Goal: Task Accomplishment & Management: Manage account settings

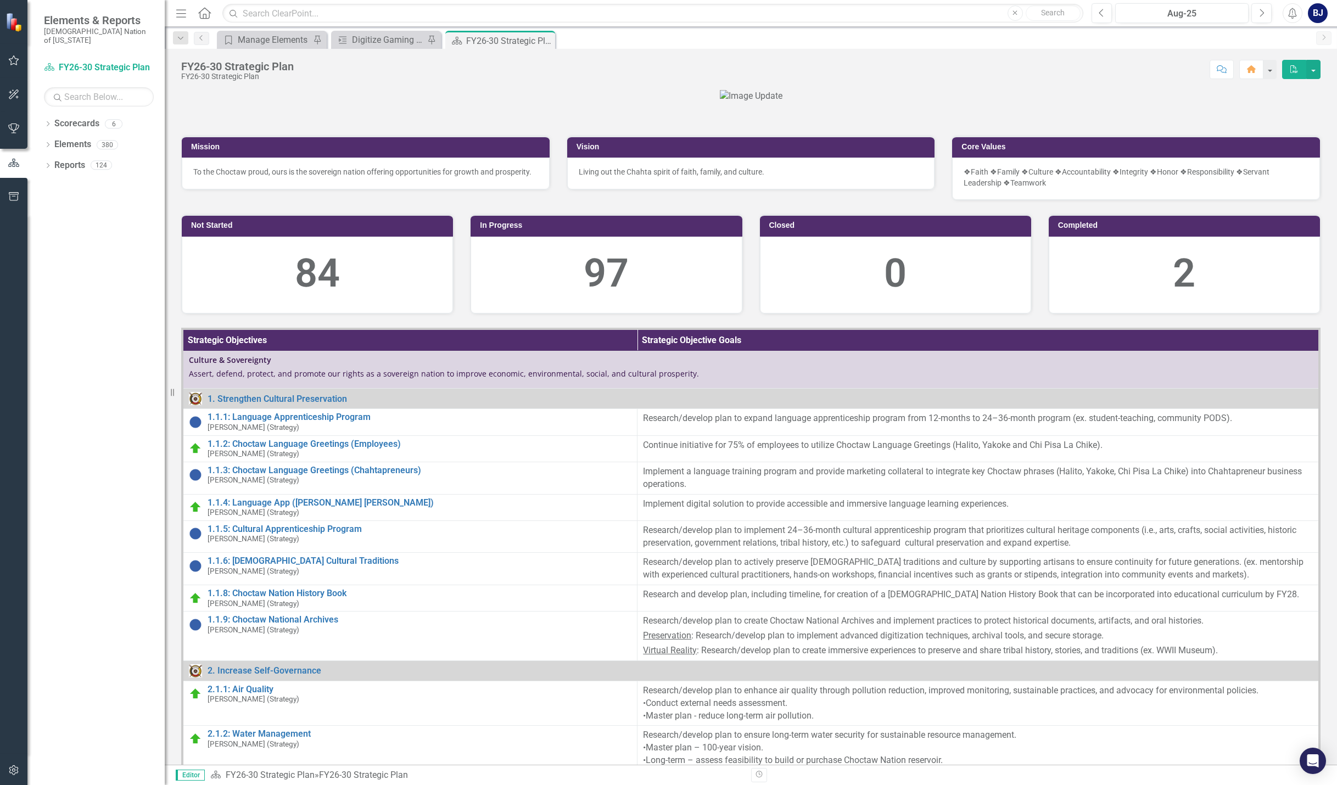
drag, startPoint x: 10, startPoint y: 53, endPoint x: 11, endPoint y: 58, distance: 5.6
click at [11, 58] on button "button" at bounding box center [14, 60] width 25 height 23
click at [48, 124] on link "My Updates" at bounding box center [99, 130] width 110 height 13
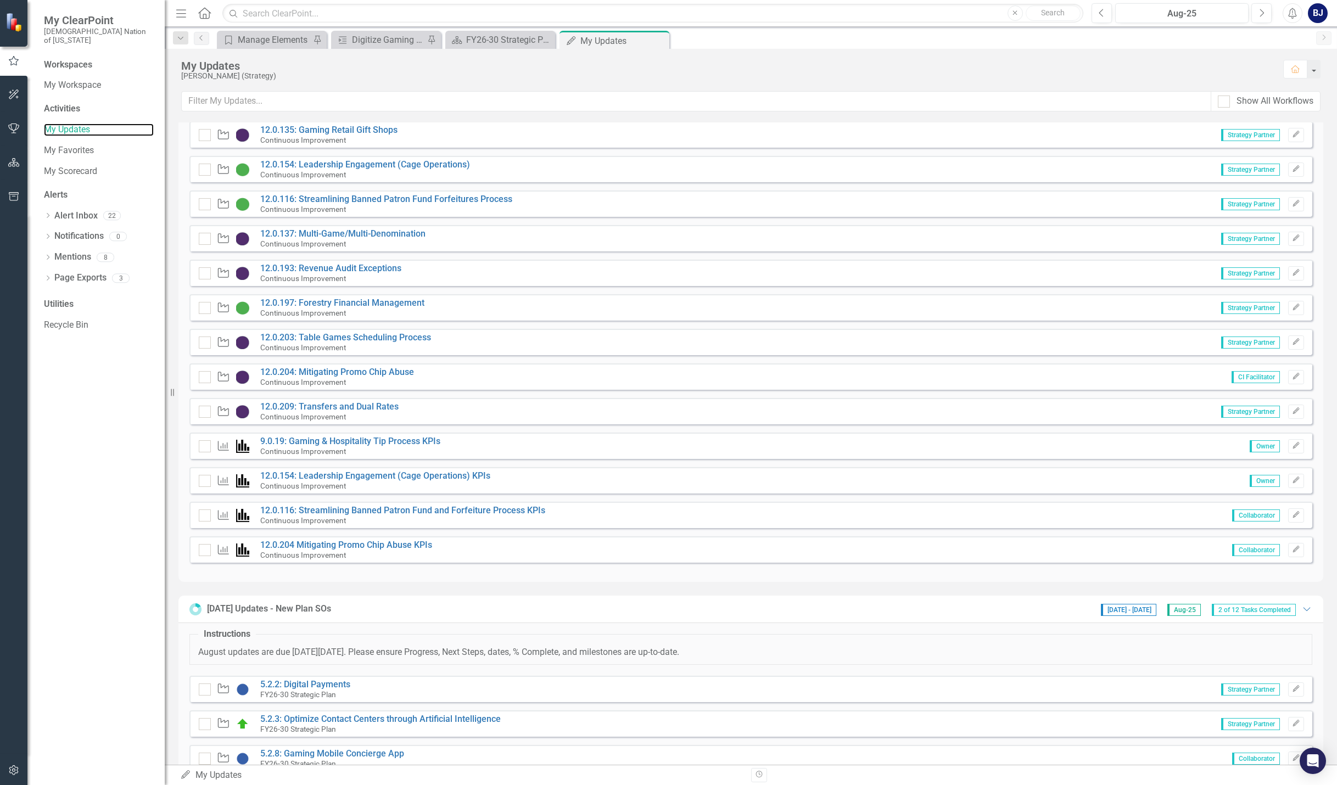
scroll to position [466, 0]
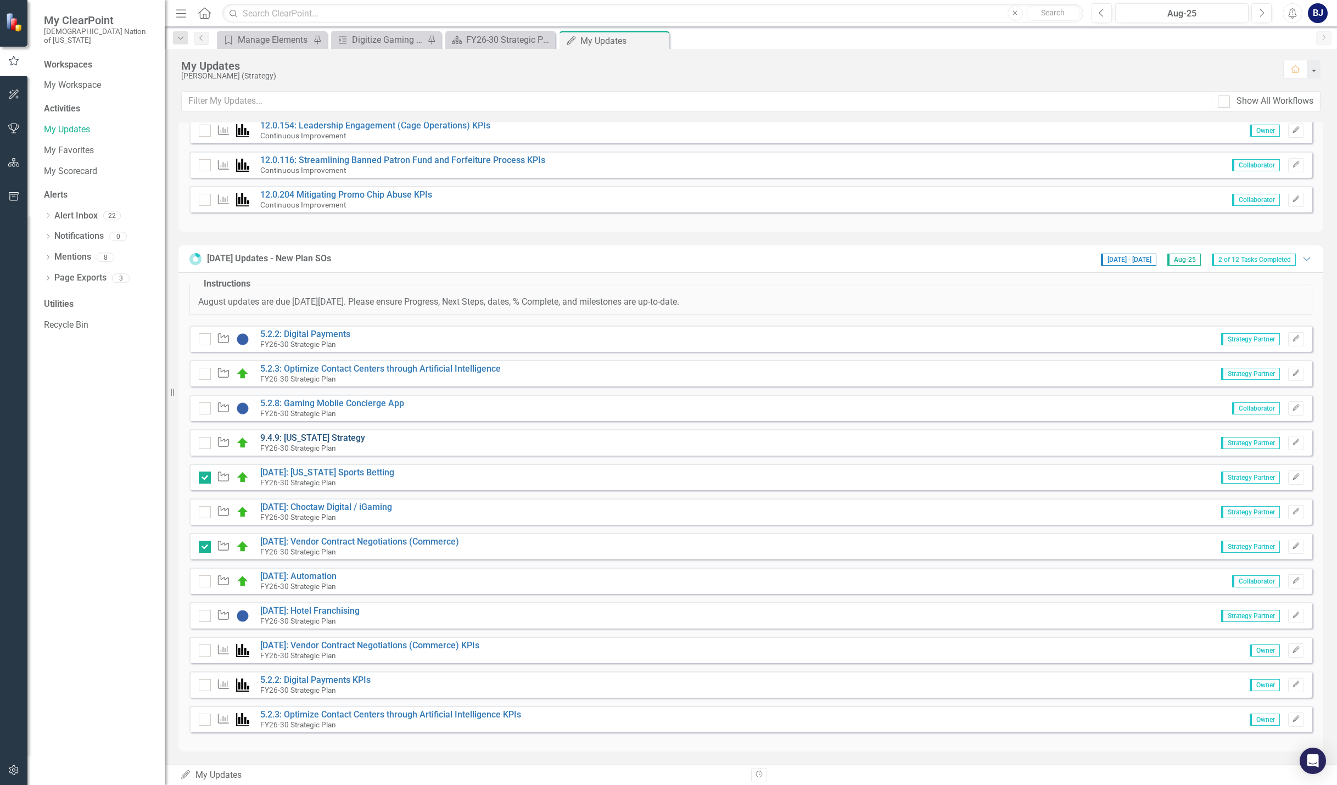
click at [287, 434] on link "9.4.9: [US_STATE] Strategy" at bounding box center [312, 438] width 105 height 10
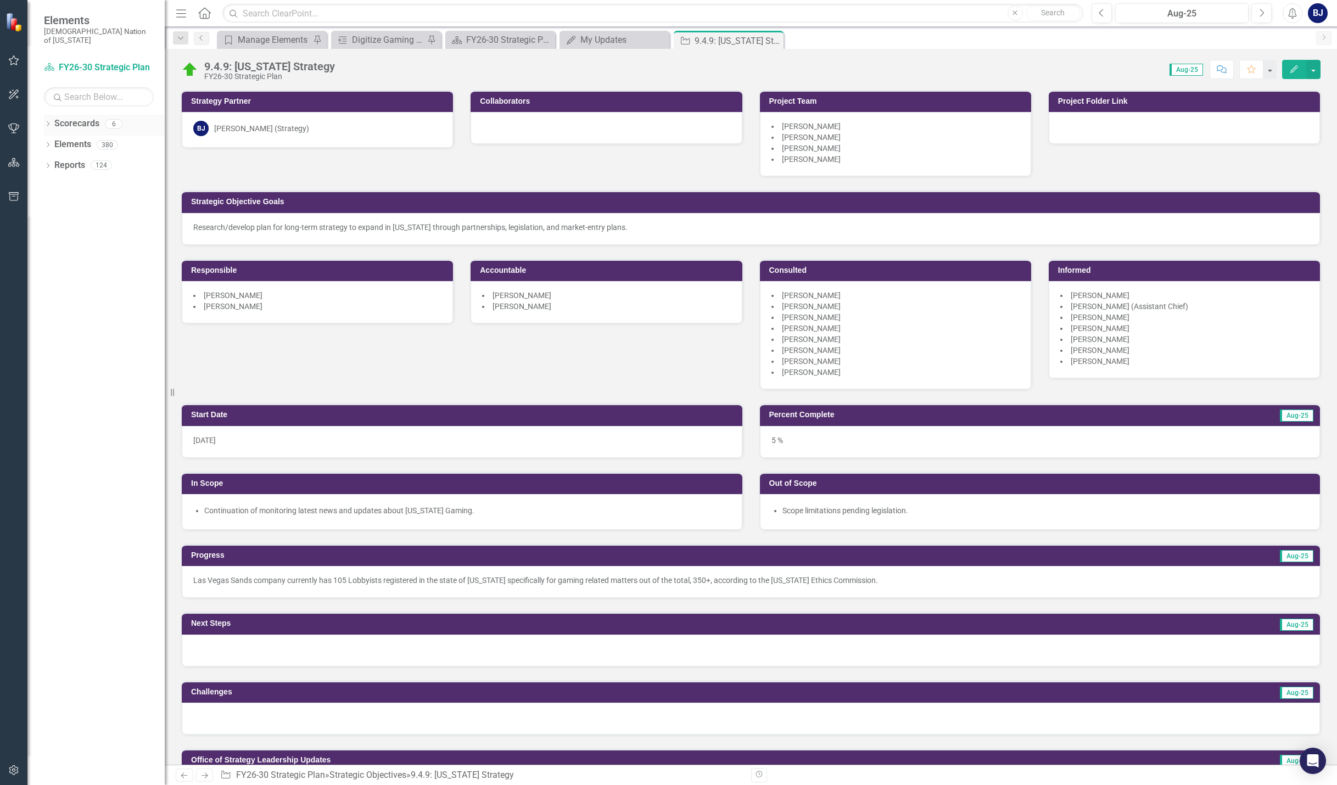
click at [51, 122] on icon "Dropdown" at bounding box center [48, 125] width 8 height 6
click at [15, 165] on icon "button" at bounding box center [14, 162] width 12 height 9
click at [46, 281] on div "Dropdown Reports 124" at bounding box center [104, 291] width 121 height 21
click at [47, 288] on icon "Dropdown" at bounding box center [48, 291] width 8 height 6
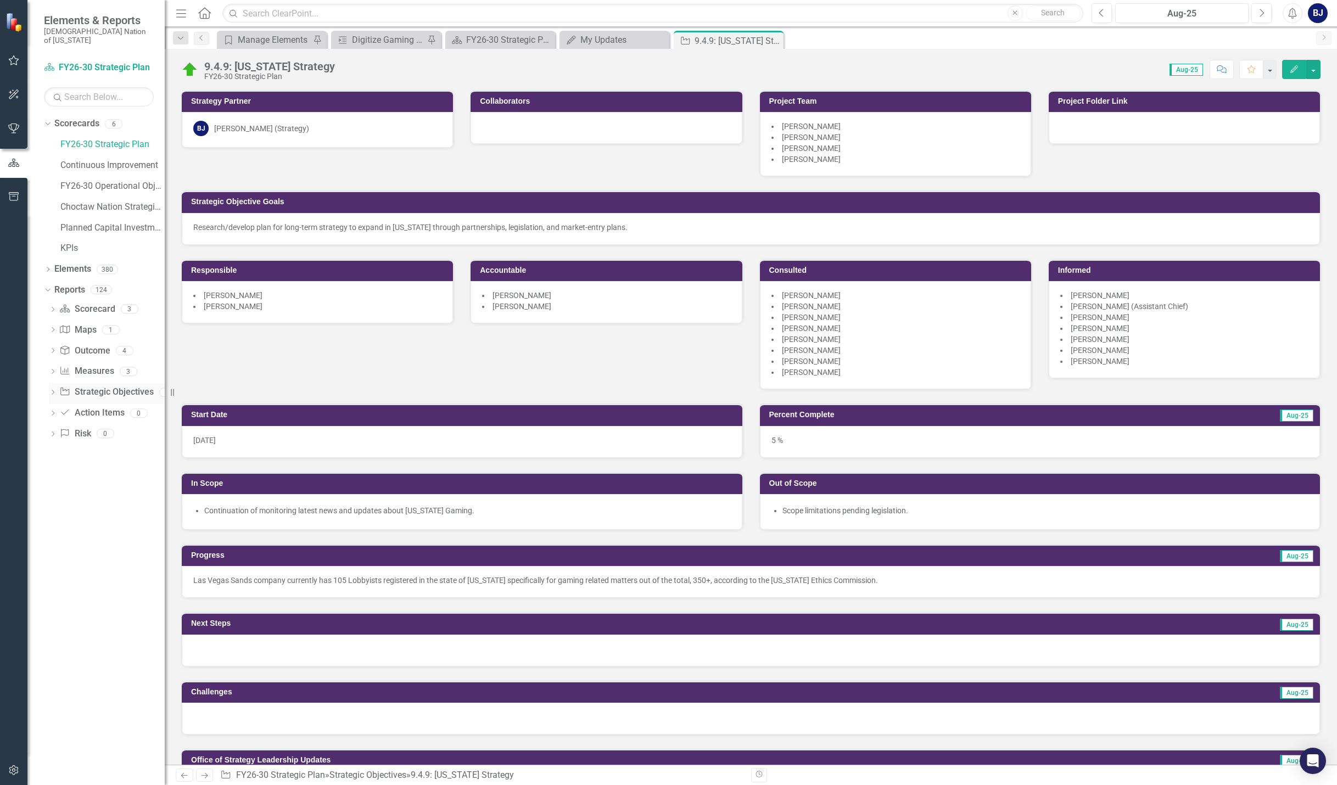
click at [55, 390] on icon "Dropdown" at bounding box center [53, 393] width 8 height 6
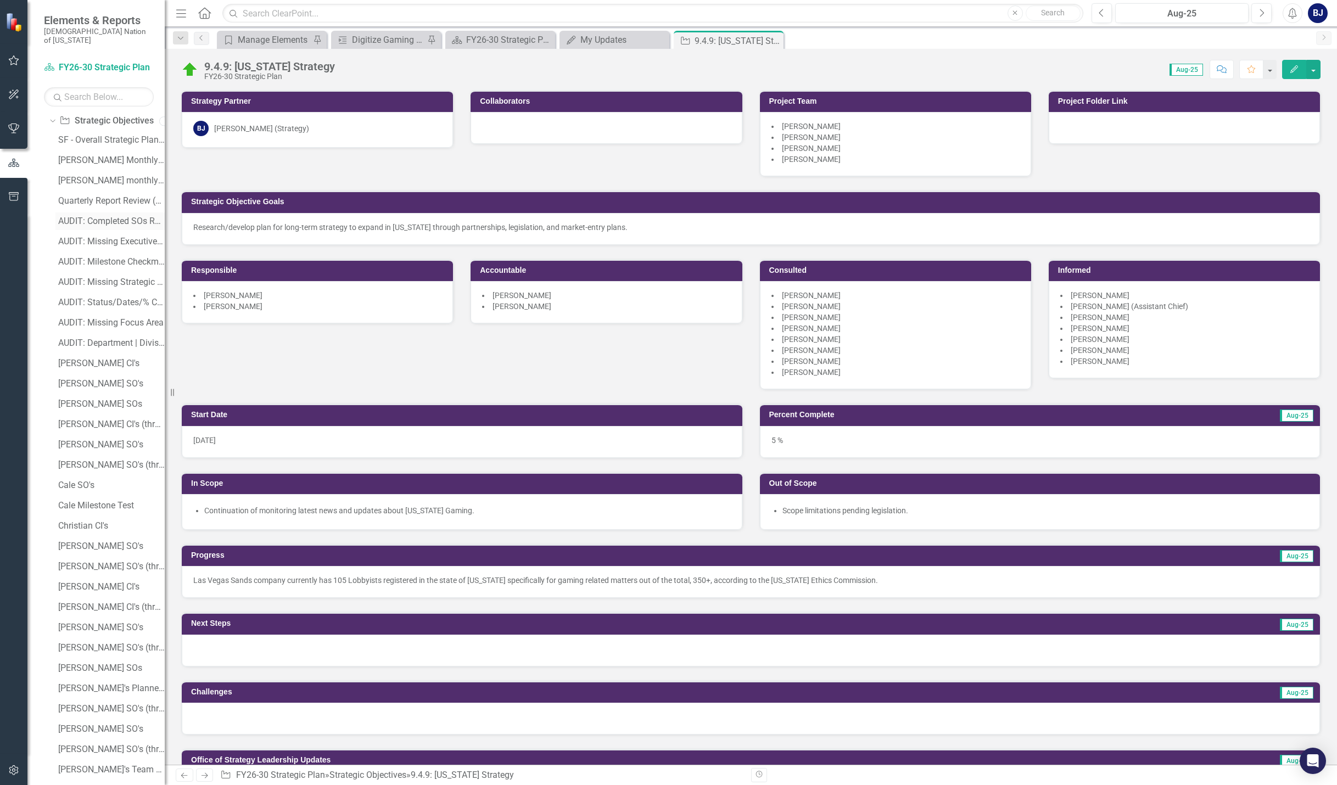
scroll to position [275, 0]
drag, startPoint x: 97, startPoint y: 431, endPoint x: 82, endPoint y: 426, distance: 15.6
click at [97, 437] on div "[PERSON_NAME] SO's" at bounding box center [111, 442] width 107 height 10
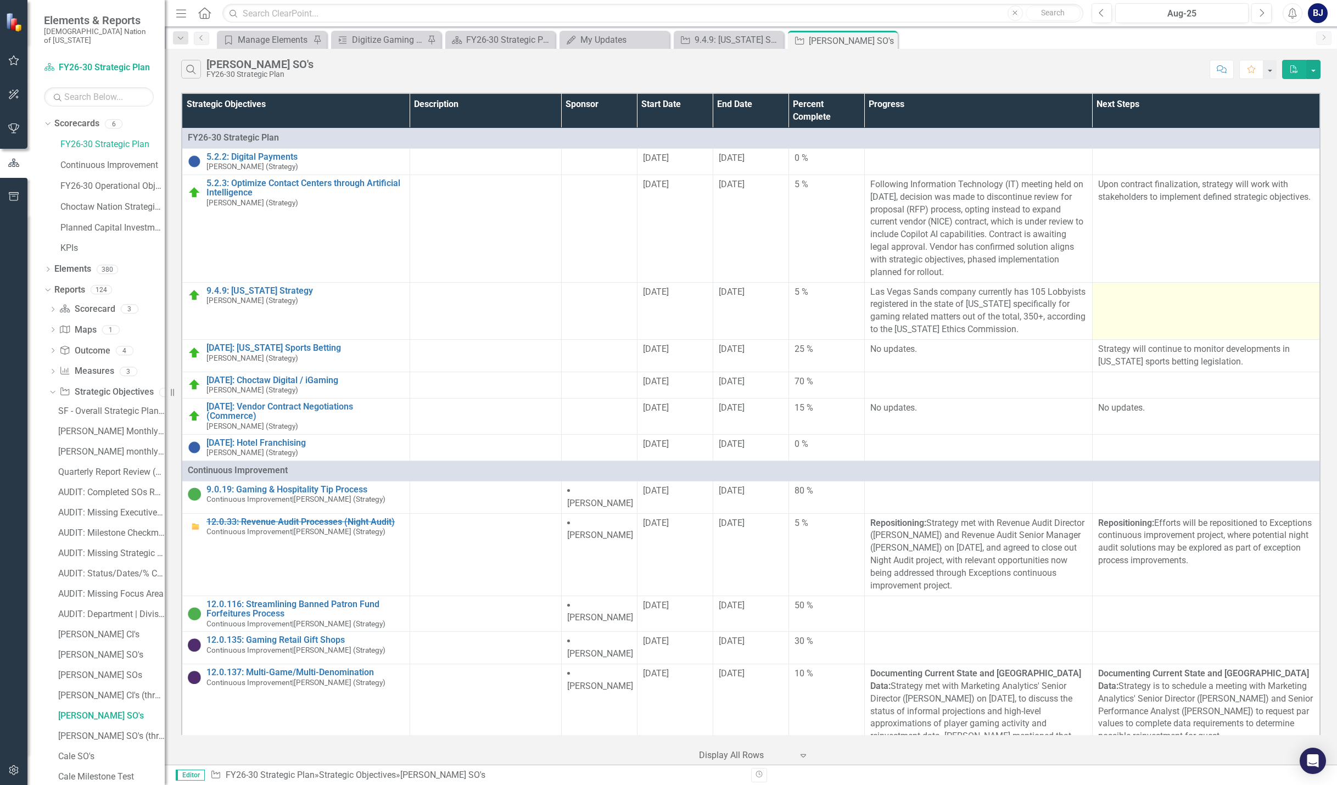
click at [1186, 299] on td at bounding box center [1206, 310] width 228 height 57
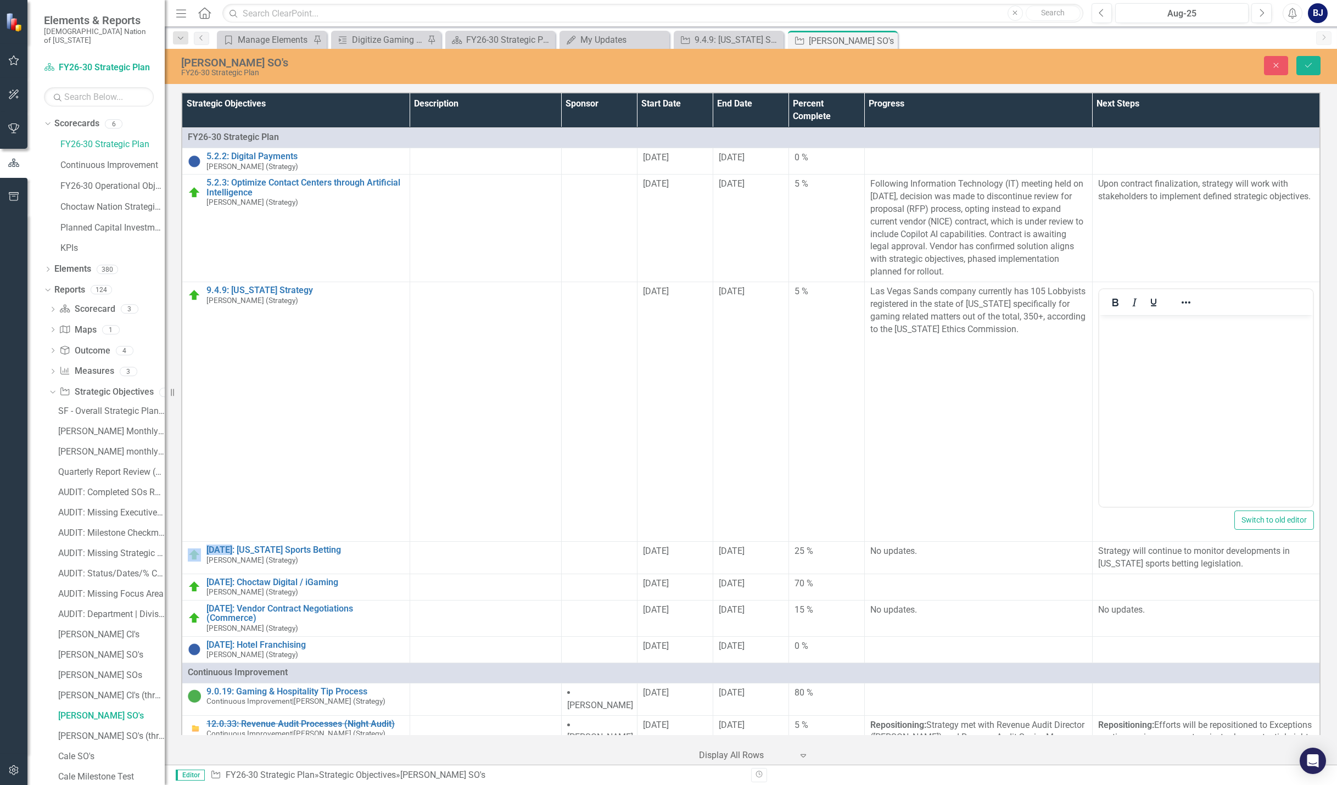
scroll to position [0, 8]
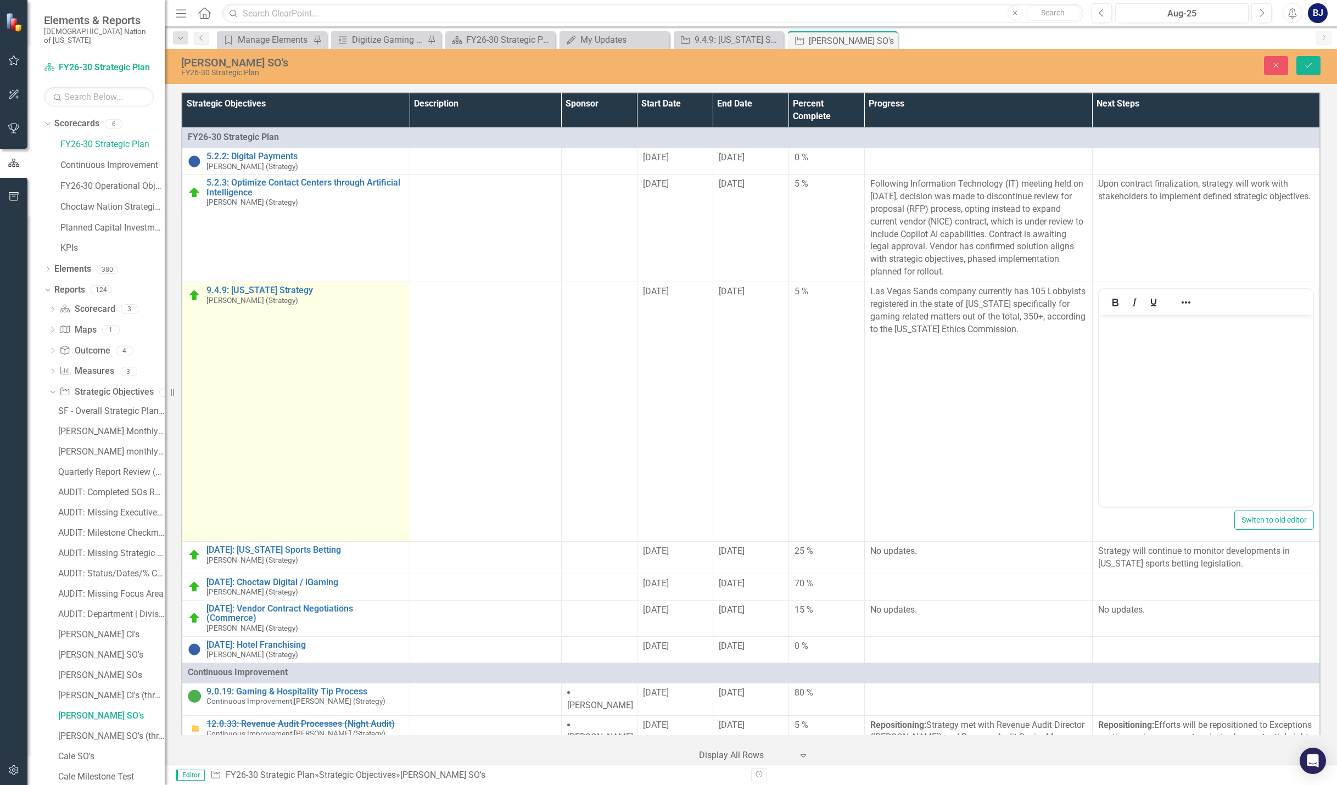
click at [226, 297] on small "[PERSON_NAME] (Strategy)" at bounding box center [252, 301] width 92 height 8
click at [230, 290] on link "9.4.9: [US_STATE] Strategy" at bounding box center [305, 291] width 198 height 10
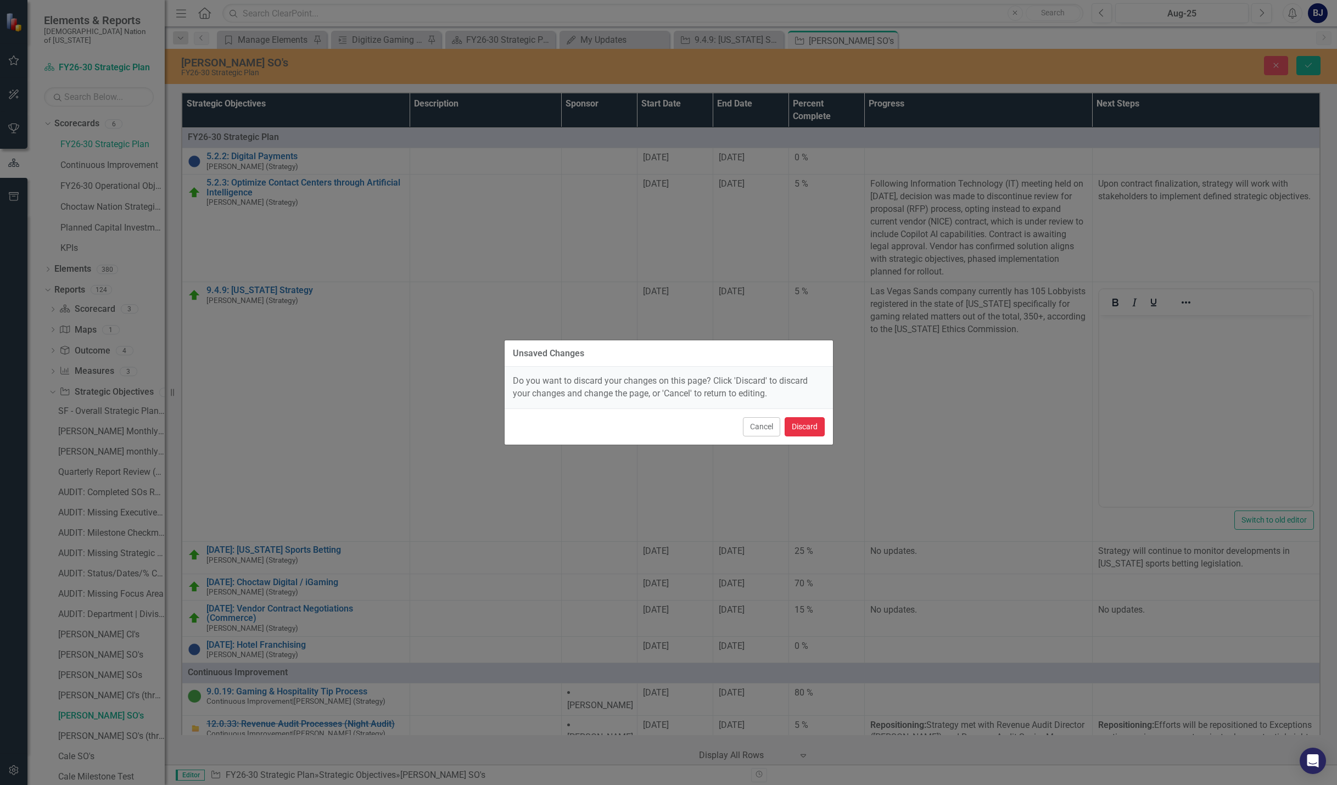
drag, startPoint x: 801, startPoint y: 423, endPoint x: 170, endPoint y: 257, distance: 652.5
click at [801, 422] on button "Discard" at bounding box center [805, 426] width 40 height 19
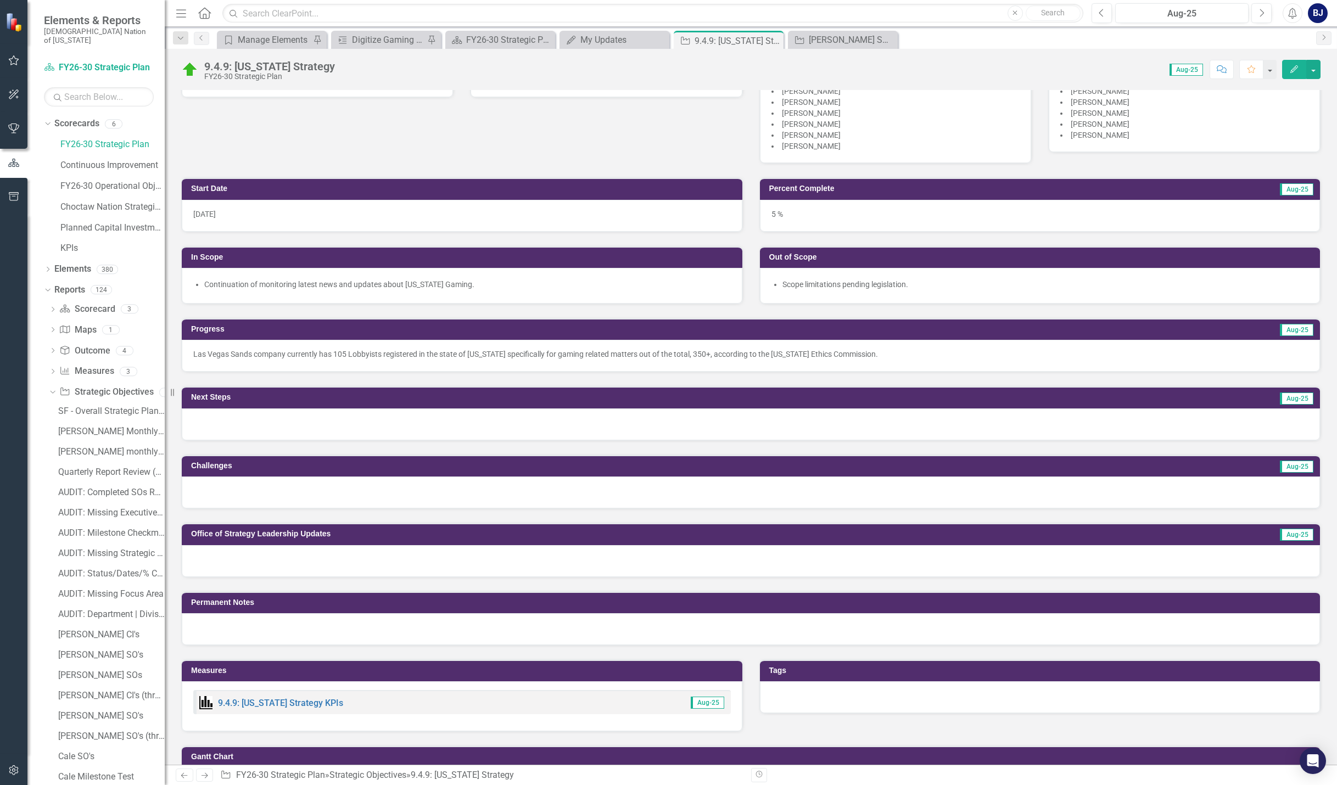
scroll to position [275, 0]
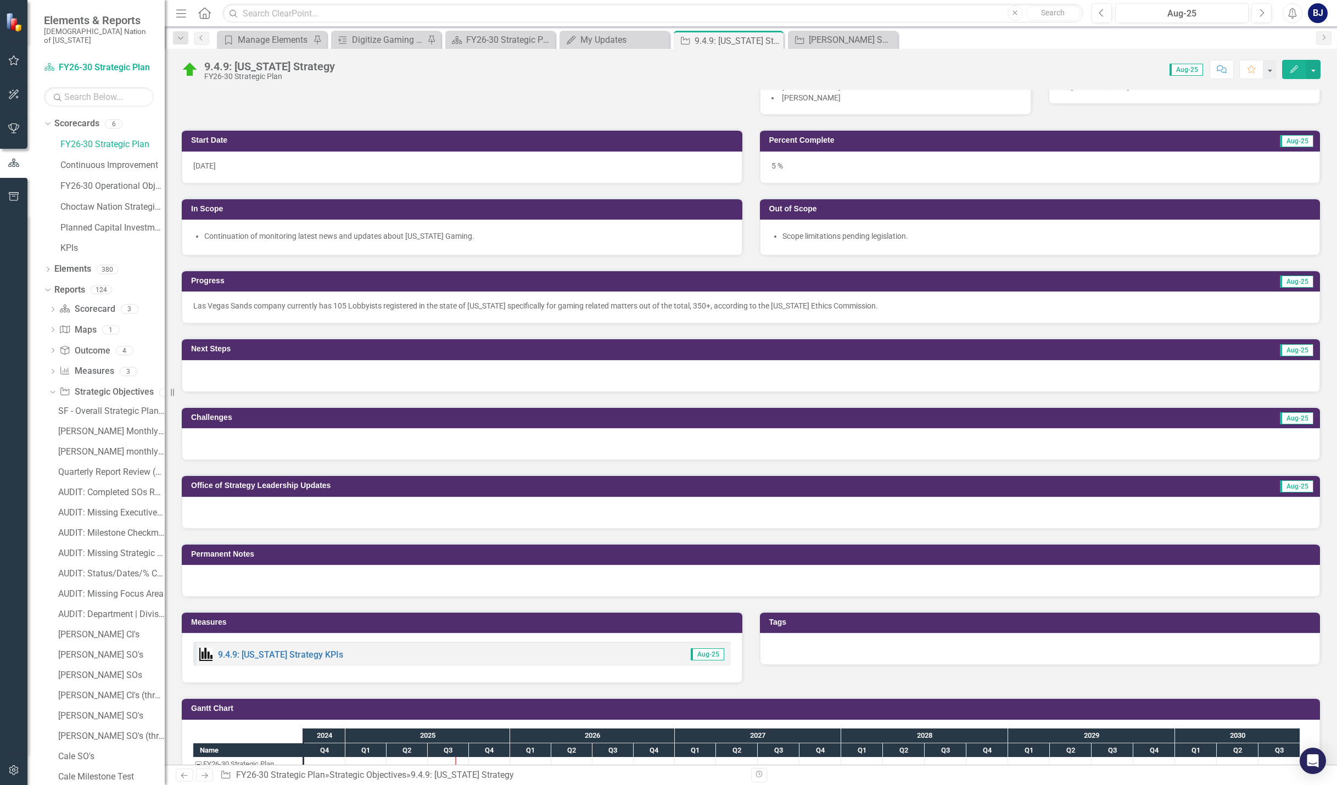
click at [270, 377] on div at bounding box center [751, 376] width 1138 height 32
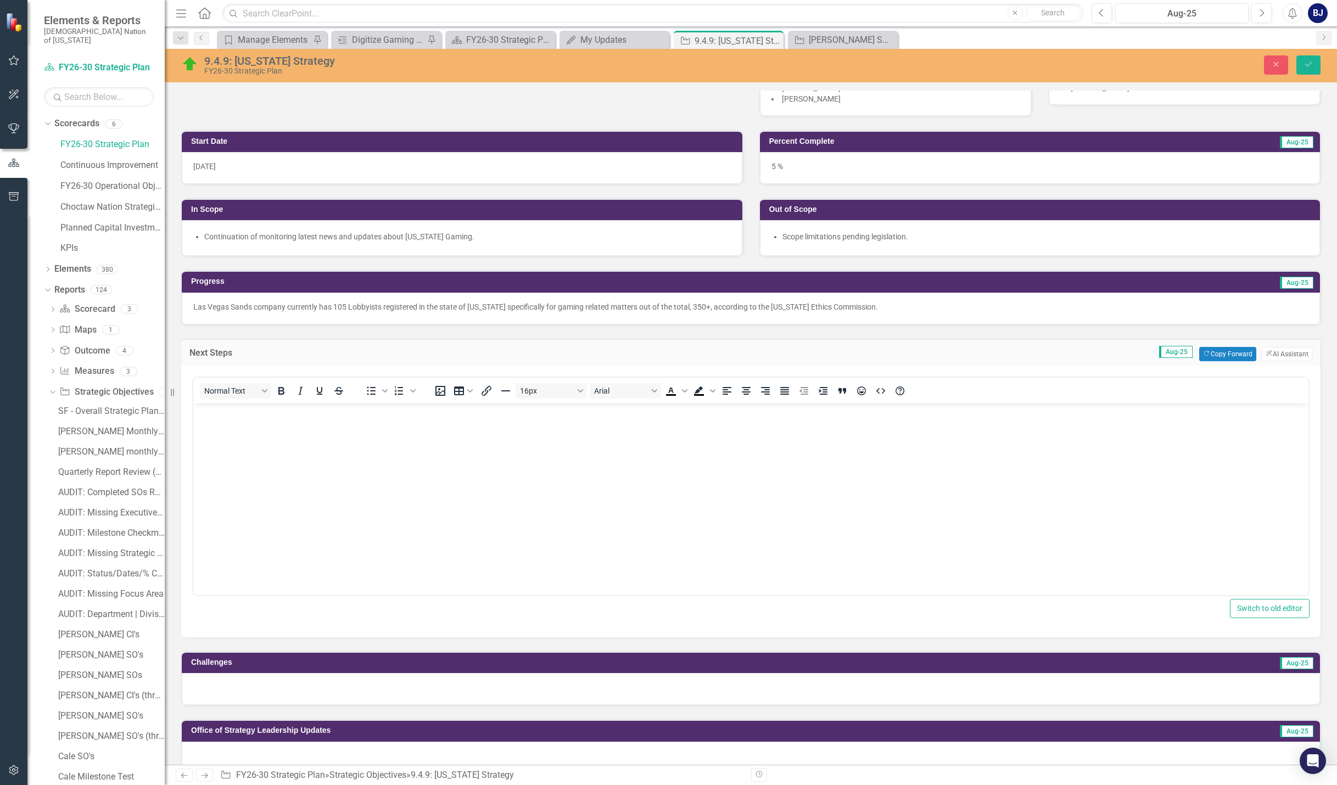
scroll to position [0, 0]
drag, startPoint x: 326, startPoint y: 449, endPoint x: 453, endPoint y: 419, distance: 130.8
click at [326, 449] on body "Rich Text Area. Press ALT-0 for help." at bounding box center [750, 485] width 1115 height 165
click at [1215, 354] on button "Copy Forward Copy Forward" at bounding box center [1227, 354] width 57 height 14
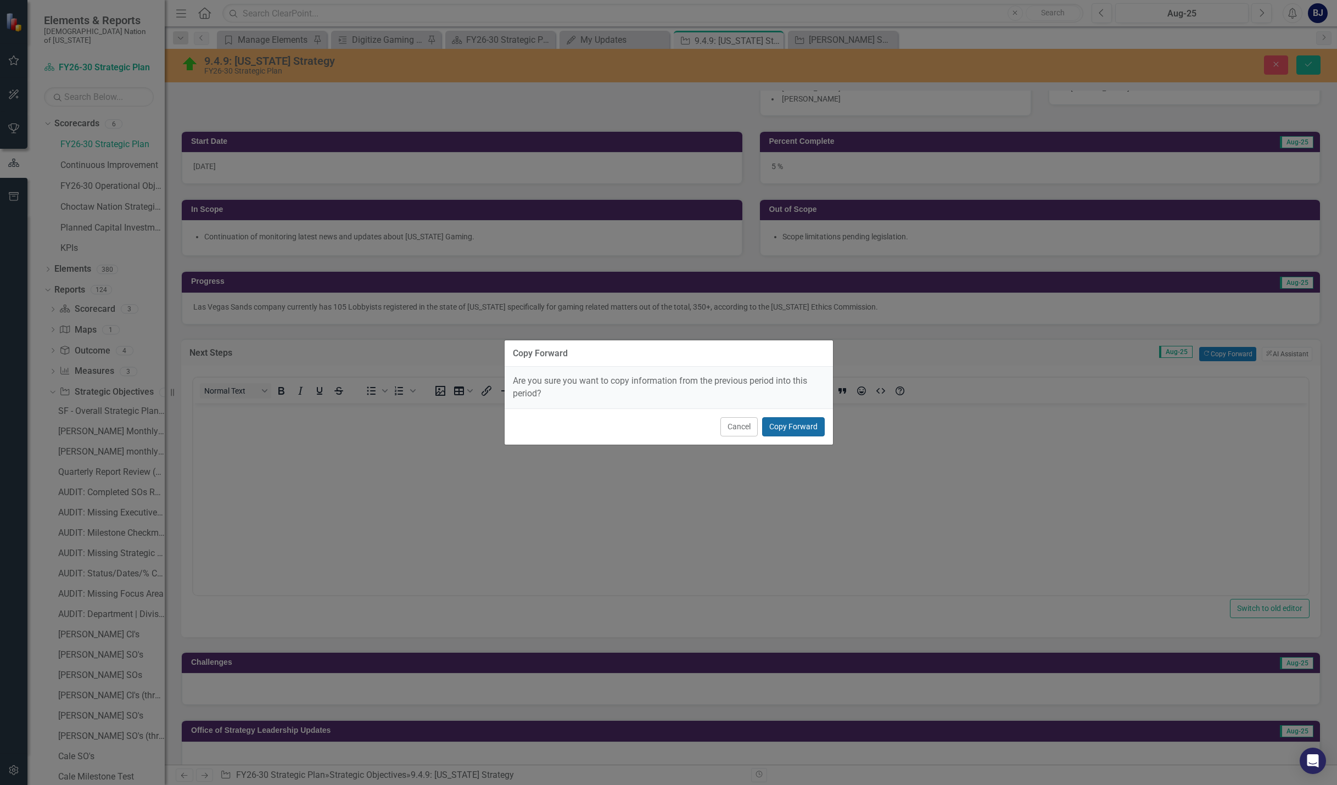
click at [792, 424] on button "Copy Forward" at bounding box center [793, 426] width 63 height 19
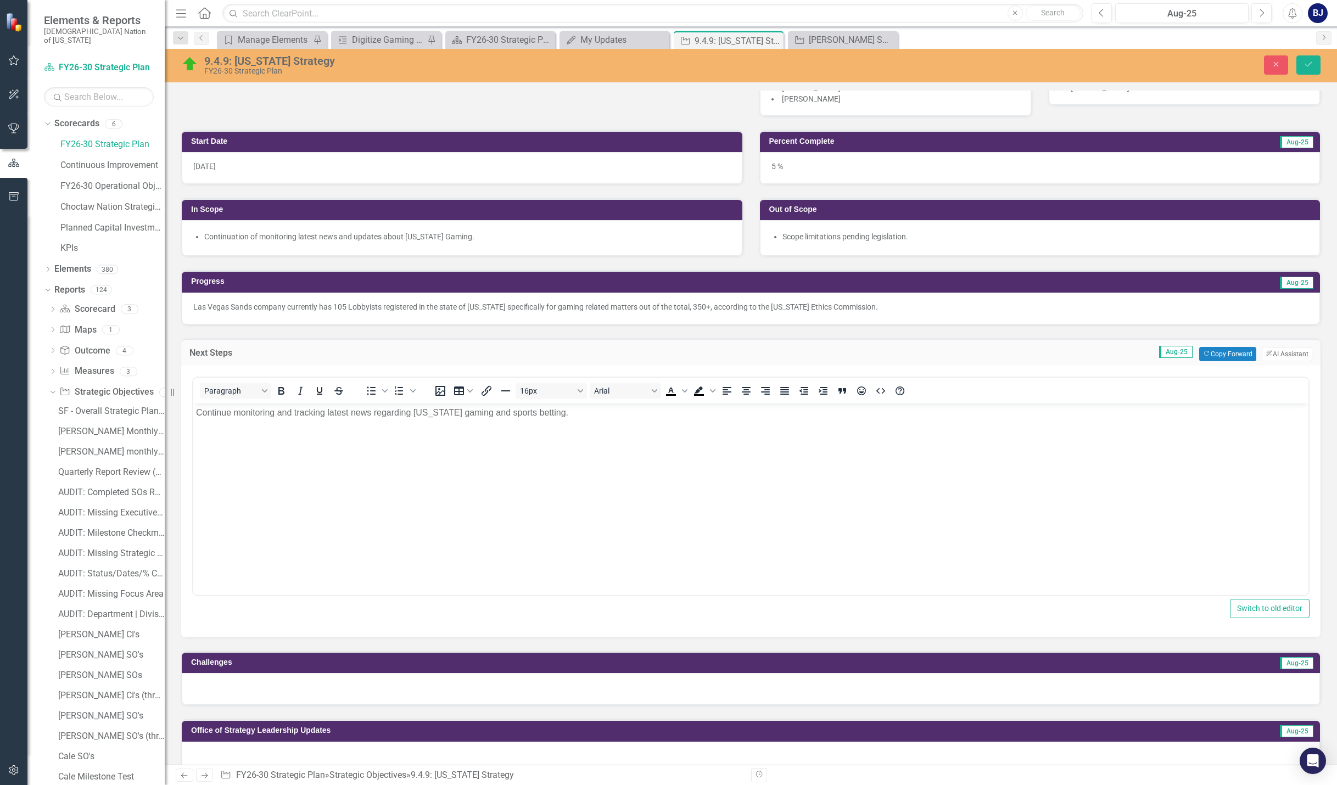
click at [550, 411] on p "Continue monitoring and tracking latest news regarding Texas gaming and sports …" at bounding box center [751, 412] width 1110 height 13
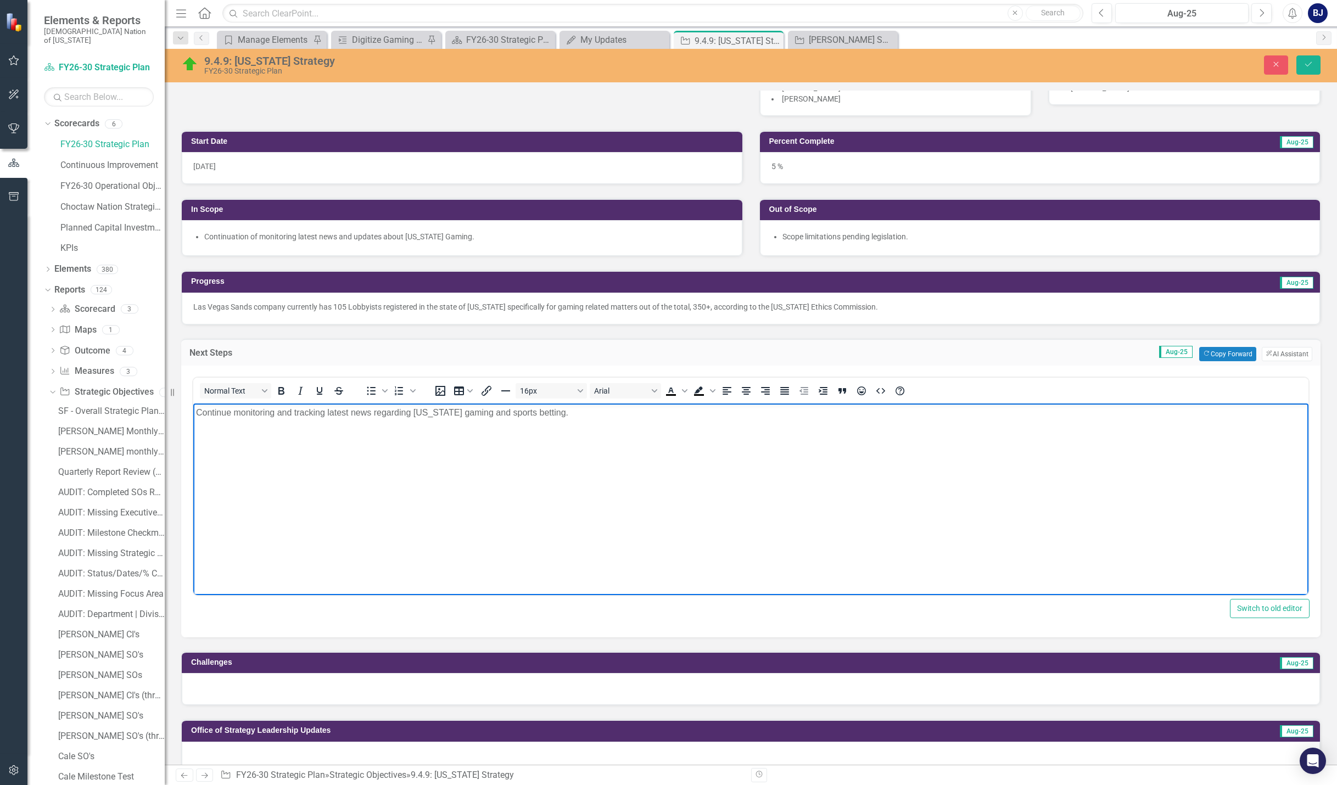
click at [859, 306] on p "Las Vegas Sands company currently has 105 Lobbyists registered in the state of …" at bounding box center [750, 306] width 1115 height 11
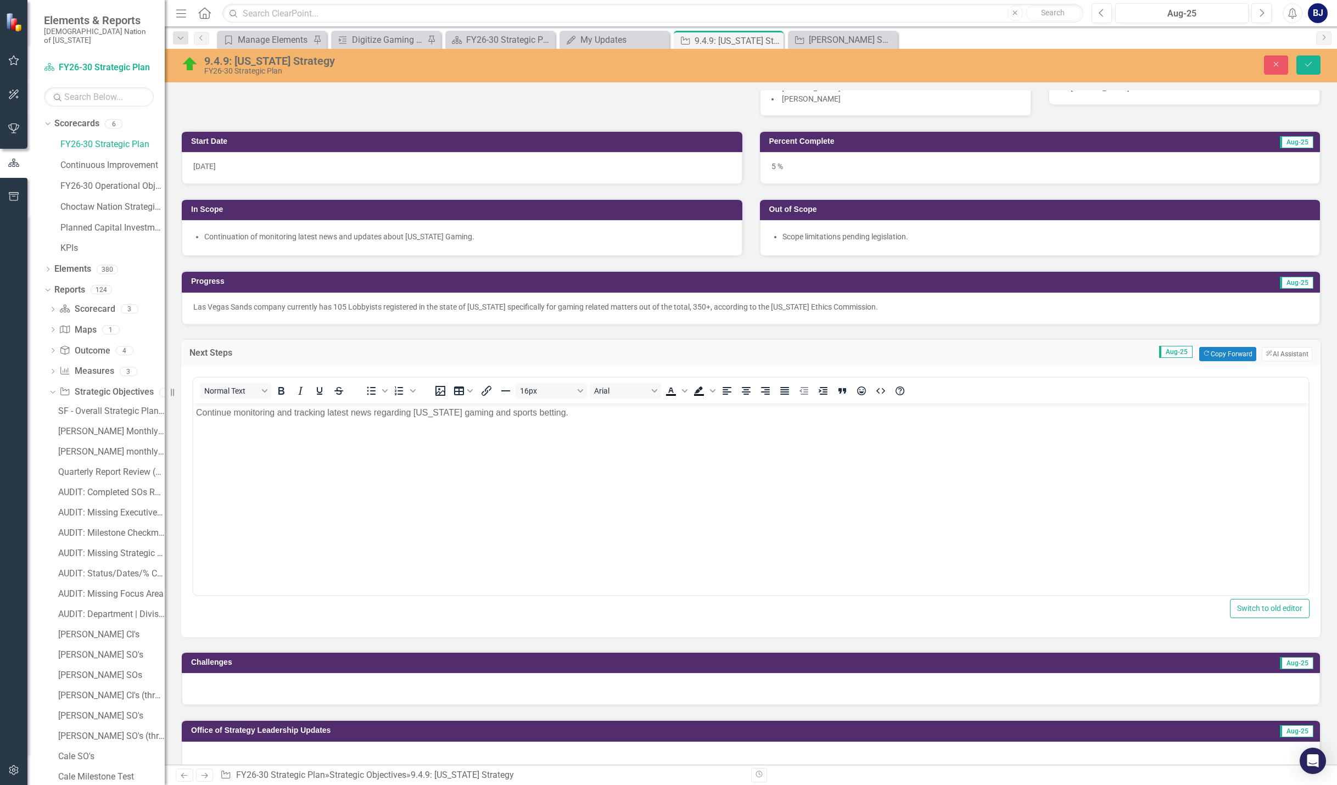
click at [288, 308] on p "Las Vegas Sands company currently has 105 Lobbyists registered in the state of …" at bounding box center [750, 306] width 1115 height 11
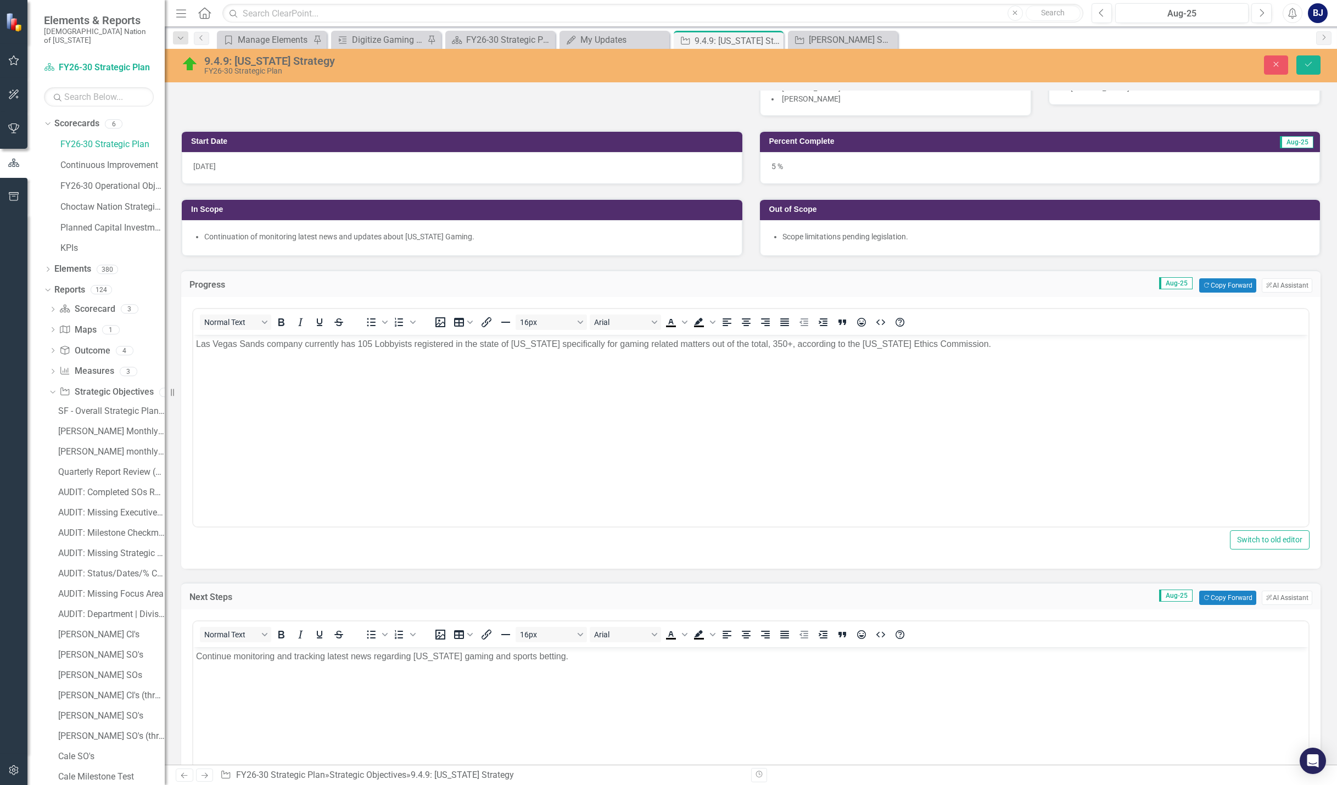
click at [303, 345] on p "Las Vegas Sands company currently has 105 Lobbyists registered in the state of …" at bounding box center [751, 344] width 1110 height 13
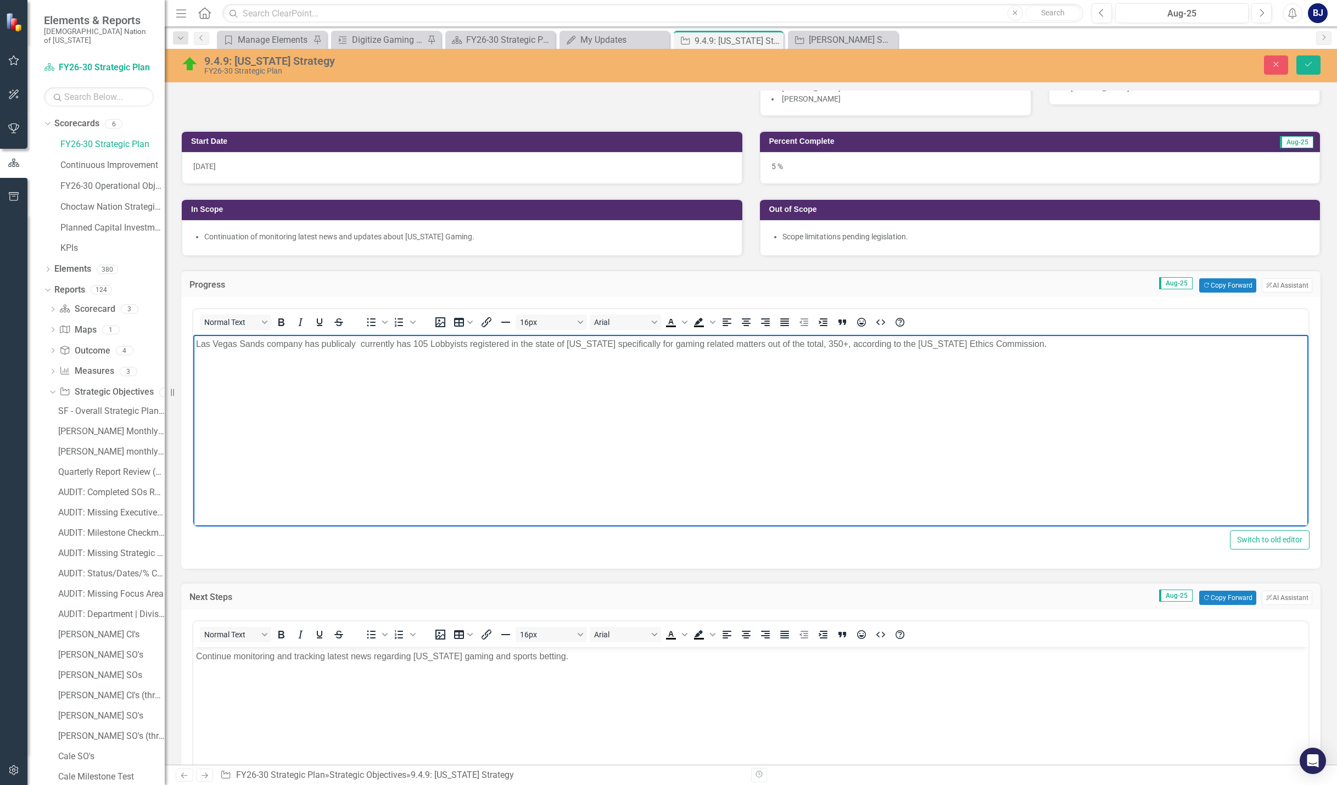
click at [327, 343] on p "Las Vegas Sands company has publicaly currently has 105 Lobbyists registered in…" at bounding box center [751, 344] width 1110 height 13
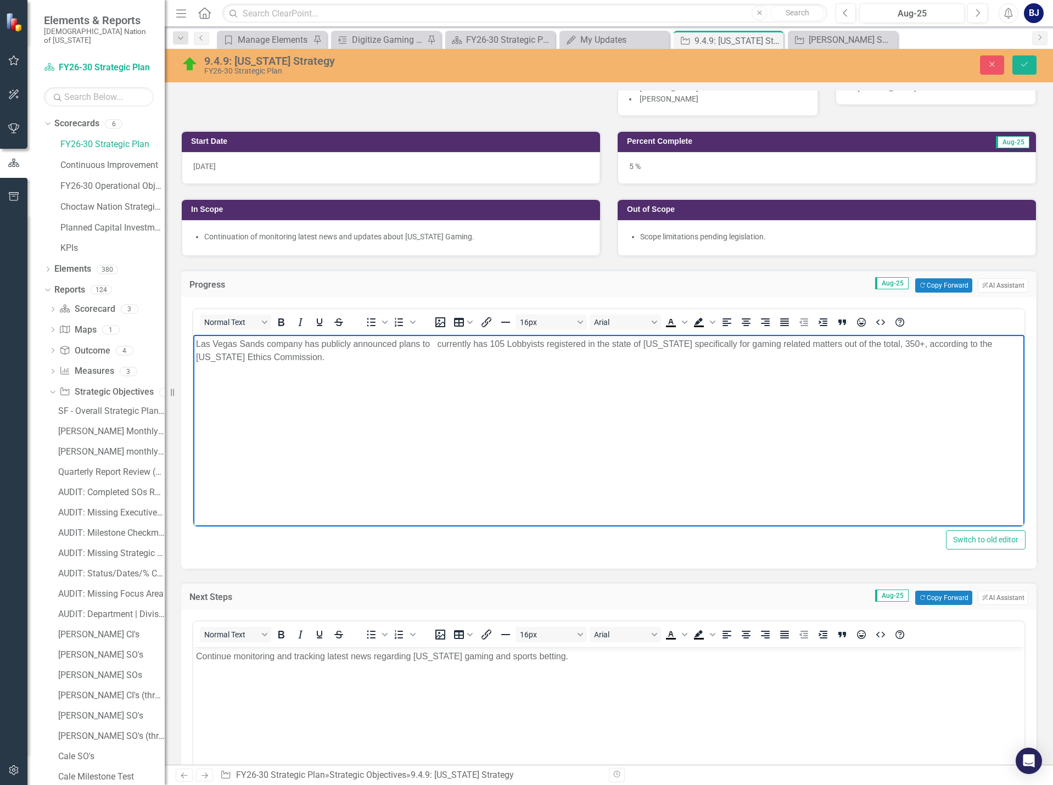
click at [431, 344] on p "Las Vegas Sands company has publicly announced plans to currently has 105 Lobby…" at bounding box center [609, 351] width 826 height 26
click at [294, 360] on p "Las Vegas Sands company has publicly announced plans to currently has 105 Lobby…" at bounding box center [609, 351] width 826 height 26
click at [368, 371] on body "Las Vegas Sands company has publicly announced plans to currently has 105 Lobby…" at bounding box center [608, 417] width 831 height 165
click at [432, 344] on p "Las Vegas Sands company has publicly announced plans to currently has 105 Lobby…" at bounding box center [609, 351] width 826 height 26
drag, startPoint x: 432, startPoint y: 344, endPoint x: 161, endPoint y: 342, distance: 270.7
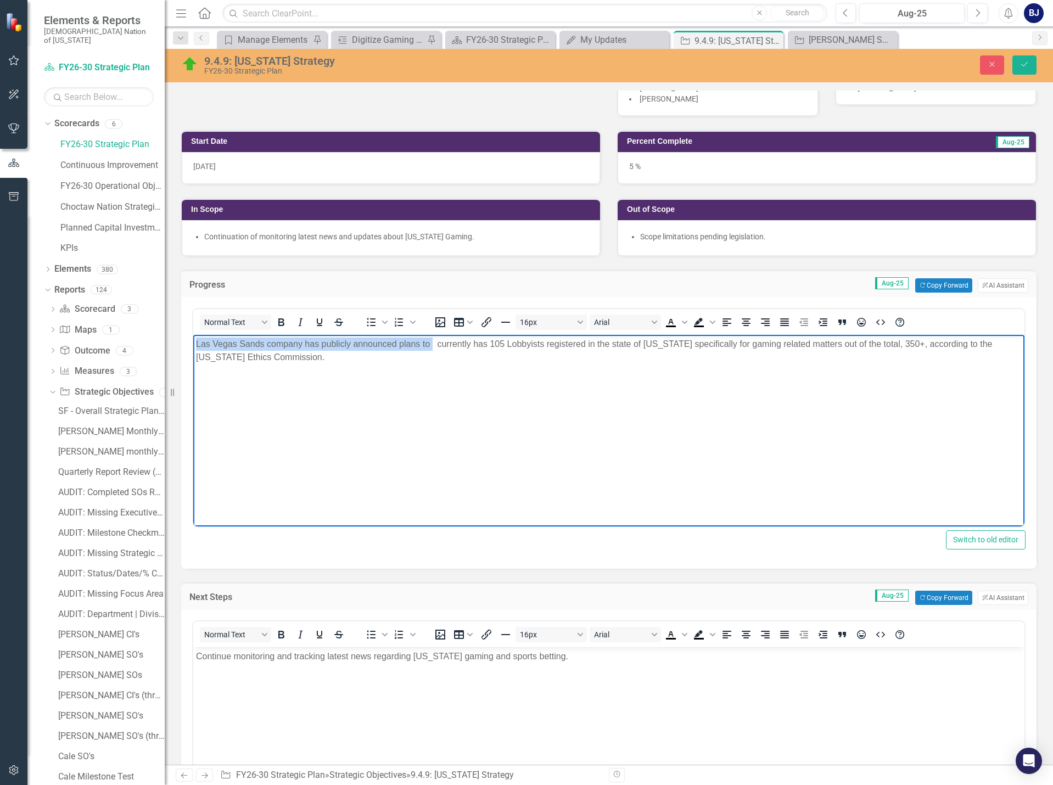
click at [193, 342] on html "Las Vegas Sands company has publicly announced plans to currently has 105 Lobby…" at bounding box center [608, 417] width 831 height 165
click at [300, 341] on p "According to disclousures, Texas Sands PAC, a currently has 105 Lobbyists regis…" at bounding box center [609, 351] width 826 height 26
click at [384, 343] on p "According to disclousures, "Texas Sands PAC, a currently has 105 Lobbyists regi…" at bounding box center [609, 351] width 826 height 26
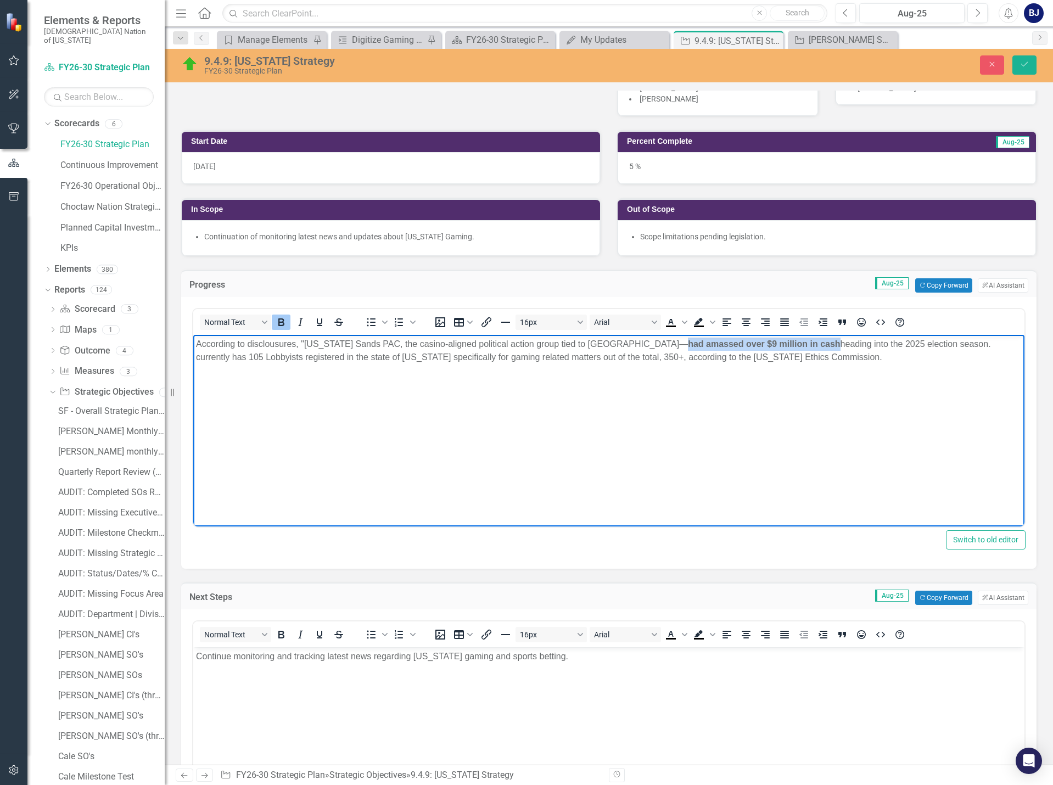
drag, startPoint x: 640, startPoint y: 342, endPoint x: 787, endPoint y: 343, distance: 147.2
click at [789, 343] on strong "had amassed over $9 million in cash" at bounding box center [764, 343] width 152 height 9
click at [283, 322] on icon "Bold" at bounding box center [281, 322] width 6 height 8
click at [274, 340] on p "According to disclousures, "Texas Sands PAC, the casino‑aligned political actio…" at bounding box center [609, 351] width 826 height 26
click at [931, 344] on p "According to disclosures, "Texas Sands PAC, the casino‑aligned political action…" at bounding box center [609, 351] width 826 height 26
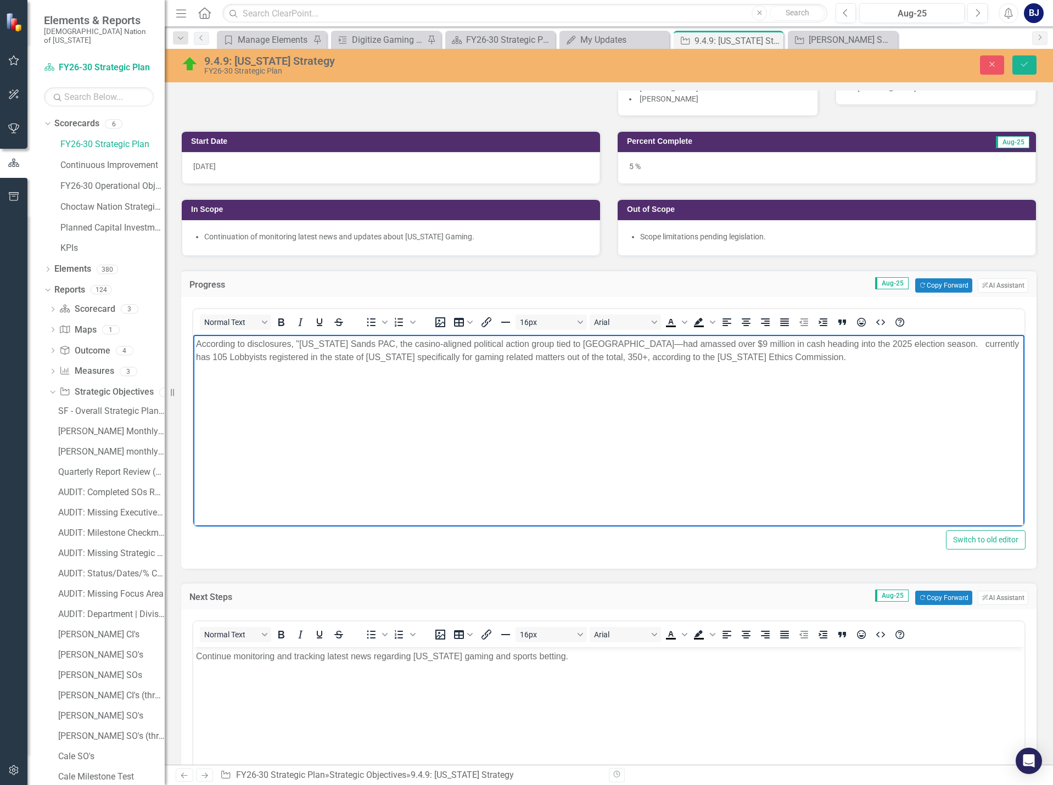
drag, startPoint x: 292, startPoint y: 346, endPoint x: 347, endPoint y: 353, distance: 55.9
click at [293, 346] on p "According to disclosures, "Texas Sands PAC, the casino‑aligned political action…" at bounding box center [609, 351] width 826 height 26
click at [617, 187] on div "Out of Scope Scope limitations pending legislation." at bounding box center [827, 221] width 436 height 72
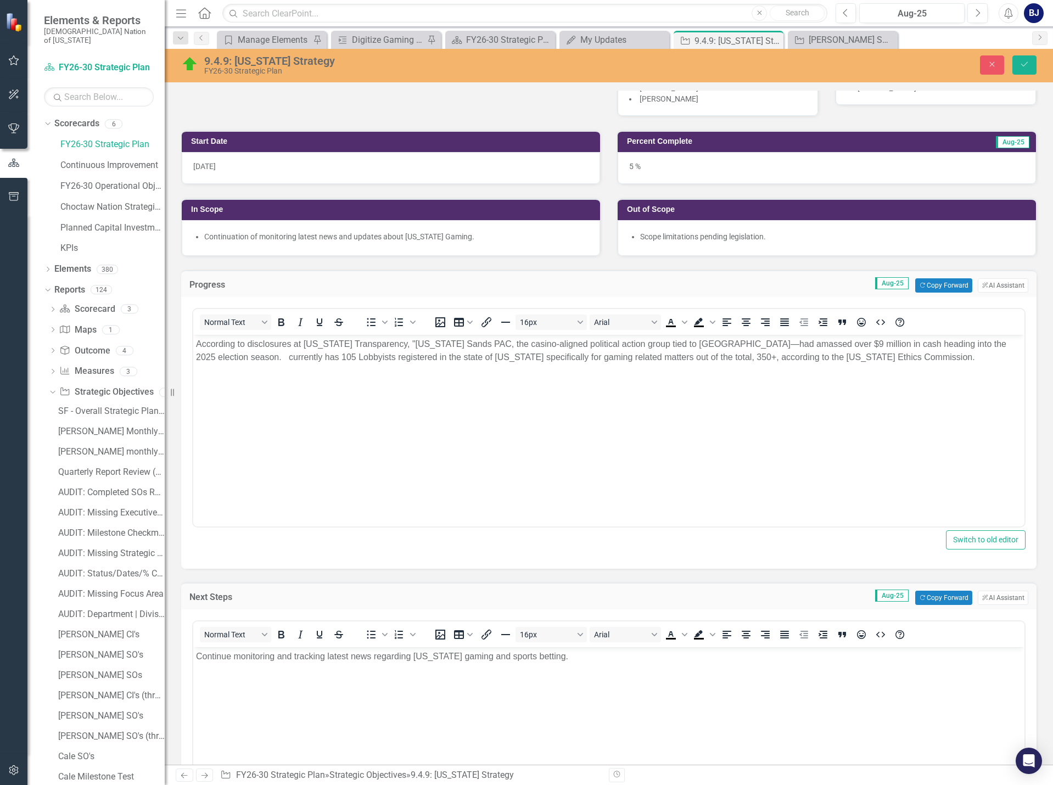
click at [228, 356] on p "According to disclosures at Texas Transparency, "Texas Sands PAC, the casino‑al…" at bounding box center [609, 351] width 826 height 26
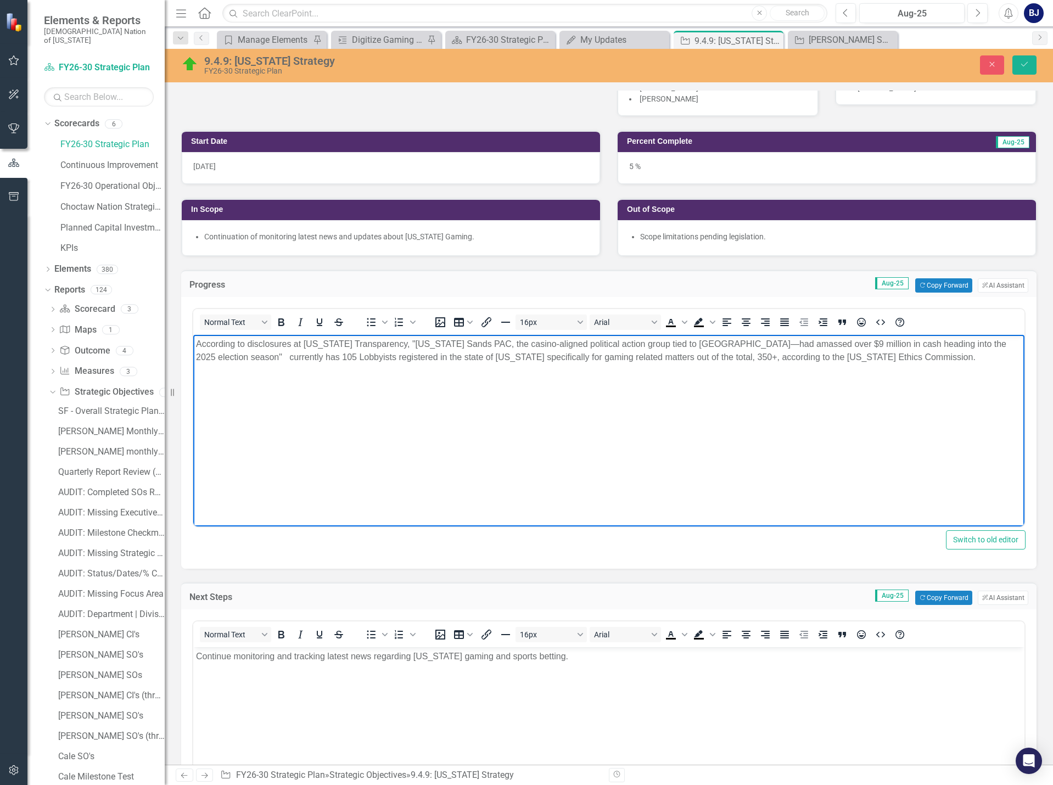
click at [231, 356] on p "According to disclosures at Texas Transparency, "Texas Sands PAC, the casino‑al…" at bounding box center [609, 351] width 826 height 26
drag, startPoint x: 235, startPoint y: 356, endPoint x: 262, endPoint y: 360, distance: 27.2
click at [235, 356] on p "According to disclosures at Texas Transparency, "Texas Sands PAC, the casino‑al…" at bounding box center [609, 351] width 826 height 26
drag, startPoint x: 744, startPoint y: 357, endPoint x: 764, endPoint y: 356, distance: 20.9
click at [764, 356] on p "According to disclosures at Texas Transparency, "Texas Sands PAC, the casino‑al…" at bounding box center [609, 358] width 826 height 40
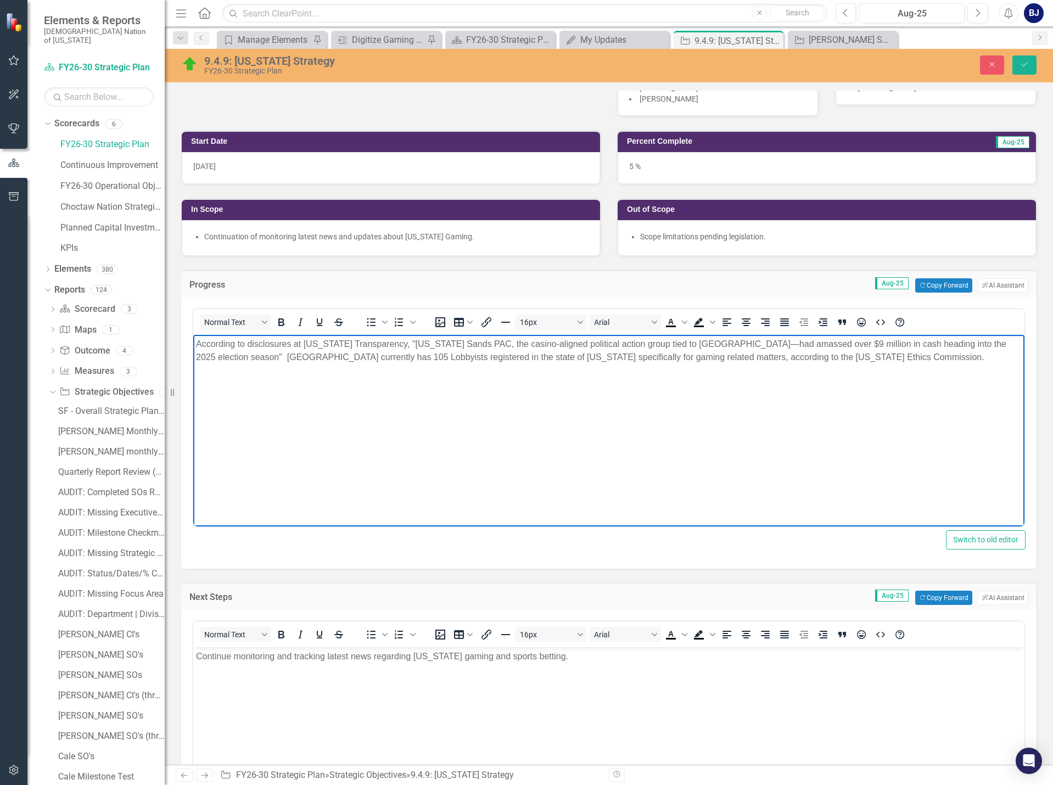
click at [864, 357] on p "According to disclosures at Texas Transparency, "Texas Sands PAC, the casino‑al…" at bounding box center [609, 351] width 826 height 26
click at [230, 343] on p "According to disclosures at Texas Transparency, "Texas Sands PAC, the casino‑al…" at bounding box center [609, 351] width 826 height 26
drag, startPoint x: 685, startPoint y: 355, endPoint x: 736, endPoint y: 355, distance: 50.5
click at [736, 355] on p "According to disclosures at Texas Transparency, "Texas Sands PAC, the casino‑al…" at bounding box center [609, 351] width 826 height 26
click at [646, 415] on body "According to disclosures at Texas Transparency, "Texas Sands PAC, the casino‑al…" at bounding box center [608, 417] width 831 height 165
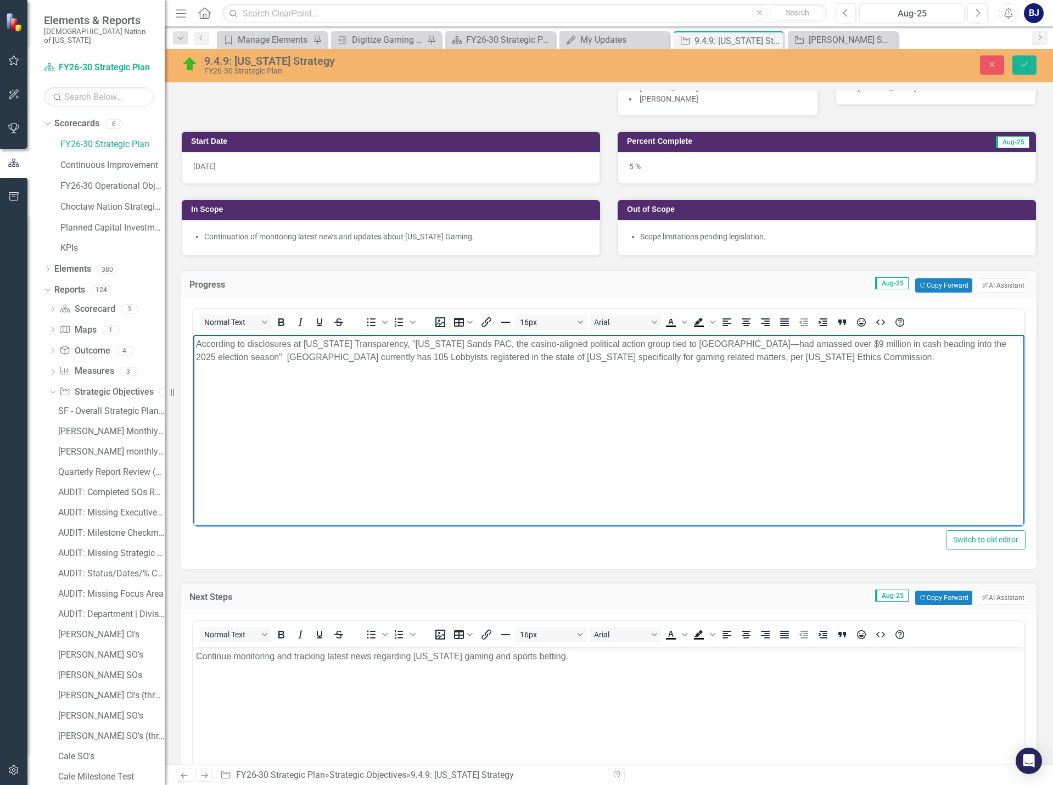
click at [827, 361] on p "According to disclosures at Texas Transparency, "Texas Sands PAC, the casino‑al…" at bounding box center [609, 351] width 826 height 26
click at [1028, 62] on icon "Save" at bounding box center [1025, 64] width 10 height 8
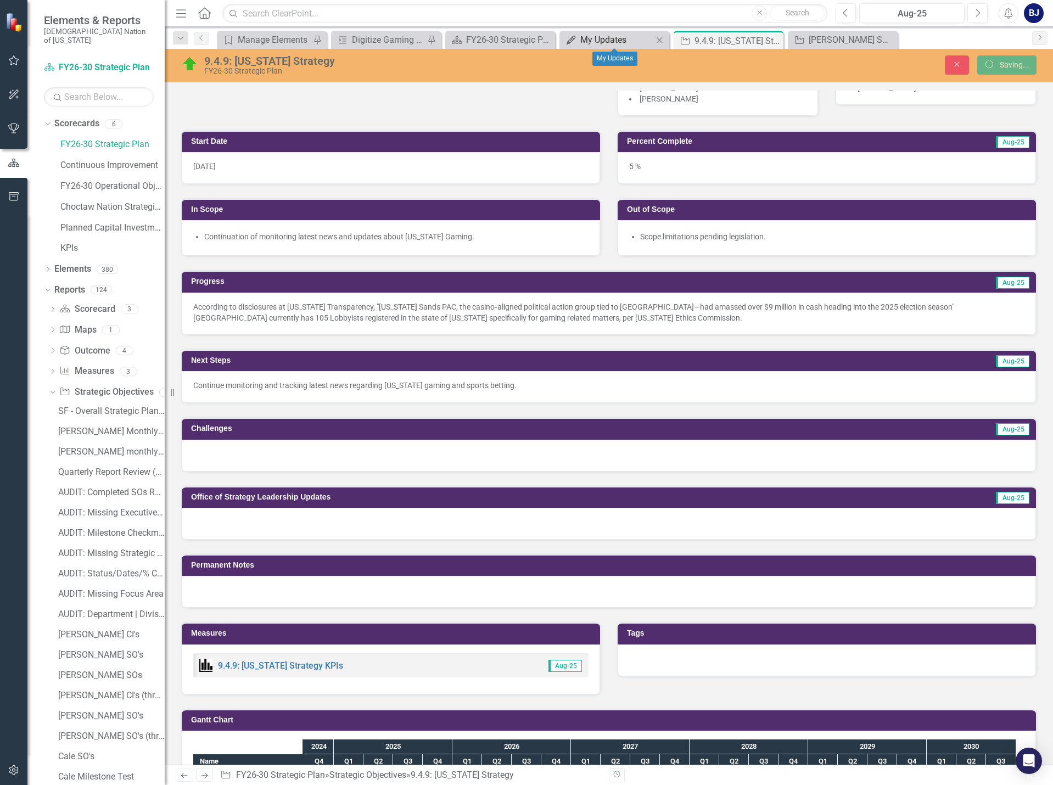
click at [630, 43] on div "My Updates" at bounding box center [616, 40] width 72 height 14
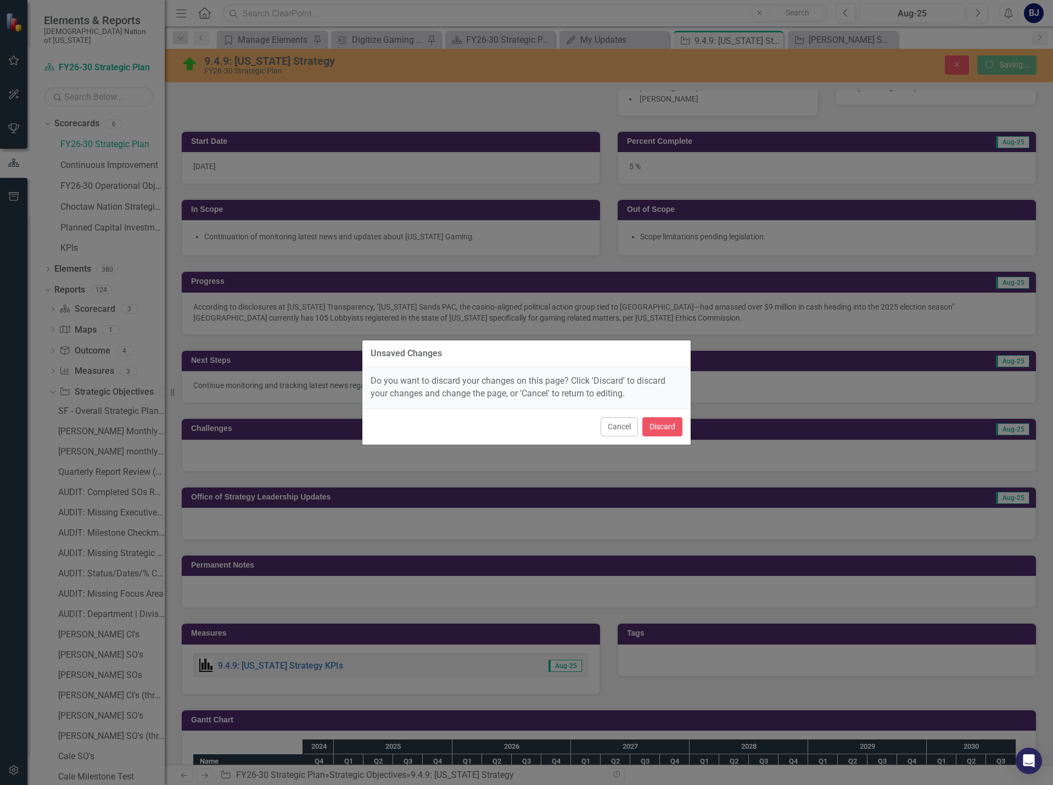
click at [942, 423] on div "Unsaved Changes Do you want to discard your changes on this page? Click 'Discar…" at bounding box center [526, 392] width 1053 height 785
click at [619, 427] on button "Cancel" at bounding box center [619, 426] width 37 height 19
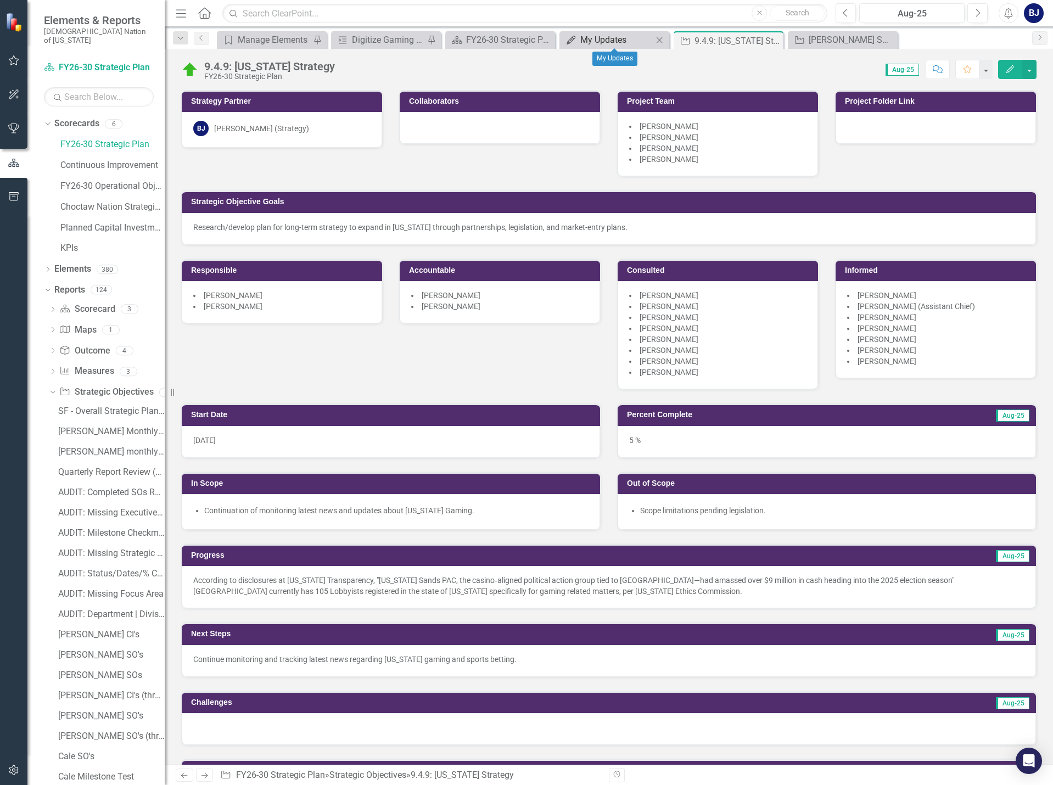
click at [603, 42] on div "My Updates" at bounding box center [616, 40] width 72 height 14
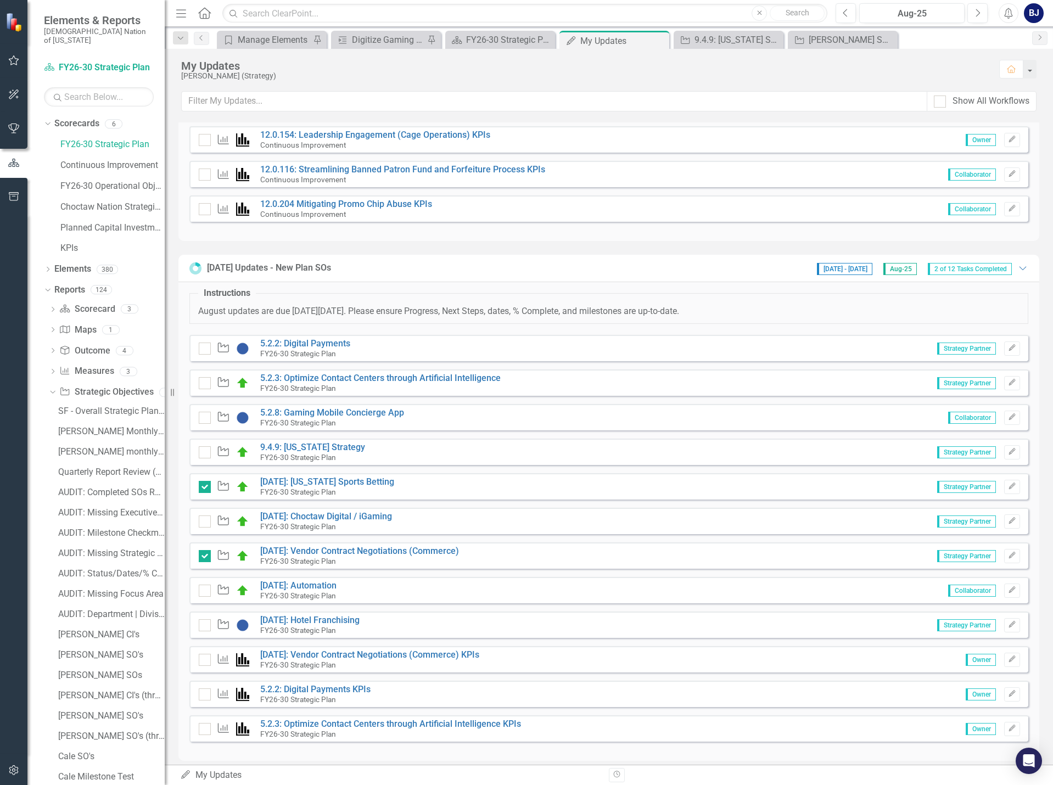
scroll to position [466, 0]
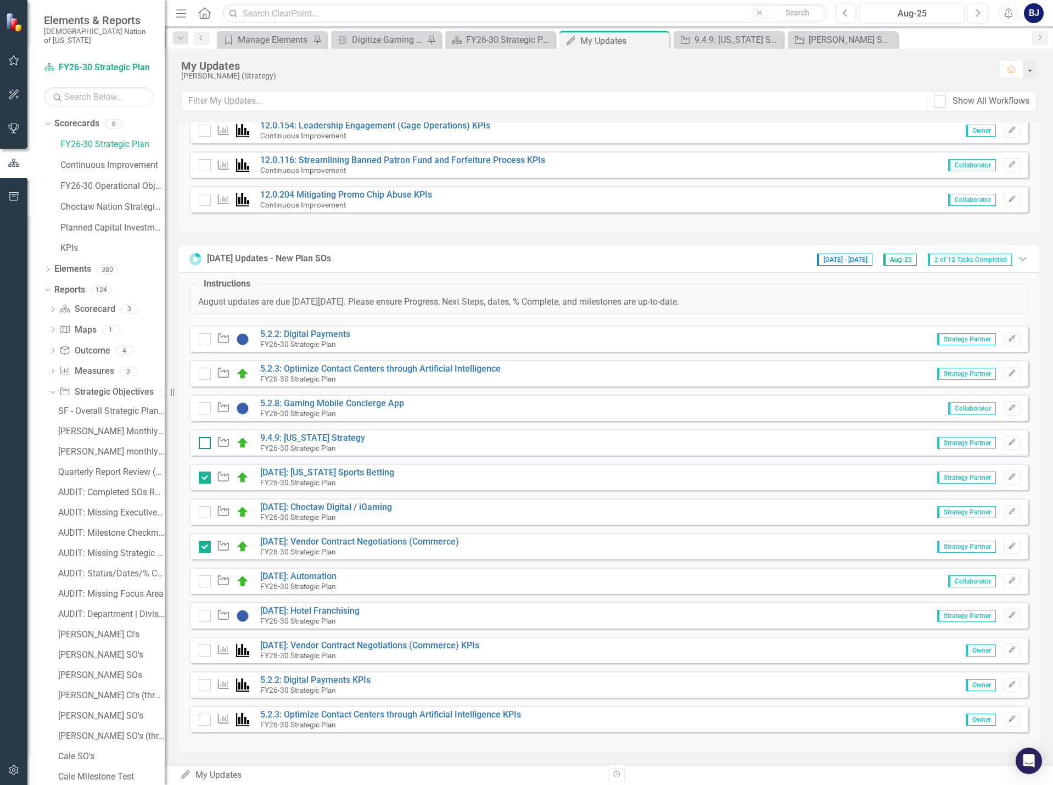
click at [205, 444] on input "checkbox" at bounding box center [202, 440] width 7 height 7
checkbox input "true"
click at [209, 410] on div at bounding box center [205, 409] width 12 height 12
click at [206, 410] on input "checkbox" at bounding box center [202, 406] width 7 height 7
checkbox input "true"
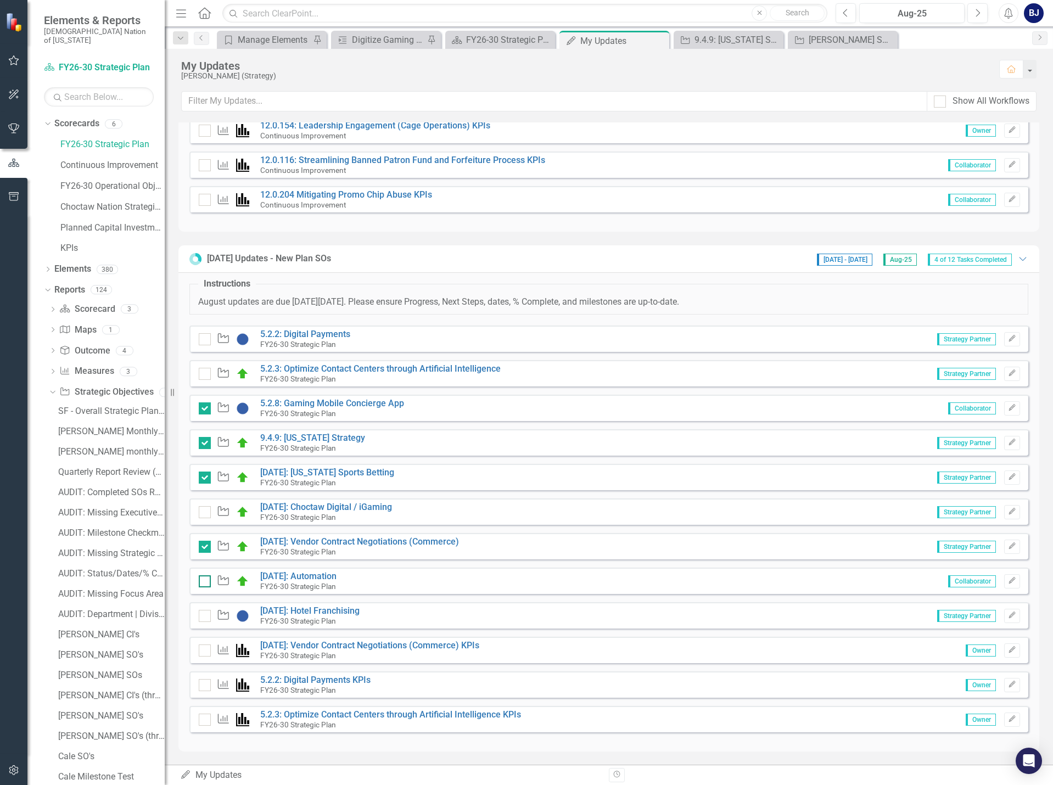
click at [208, 584] on div at bounding box center [205, 581] width 12 height 12
click at [206, 583] on input "checkbox" at bounding box center [202, 578] width 7 height 7
checkbox input "true"
click at [292, 338] on link "5.2.2: Digital Payments" at bounding box center [305, 334] width 90 height 10
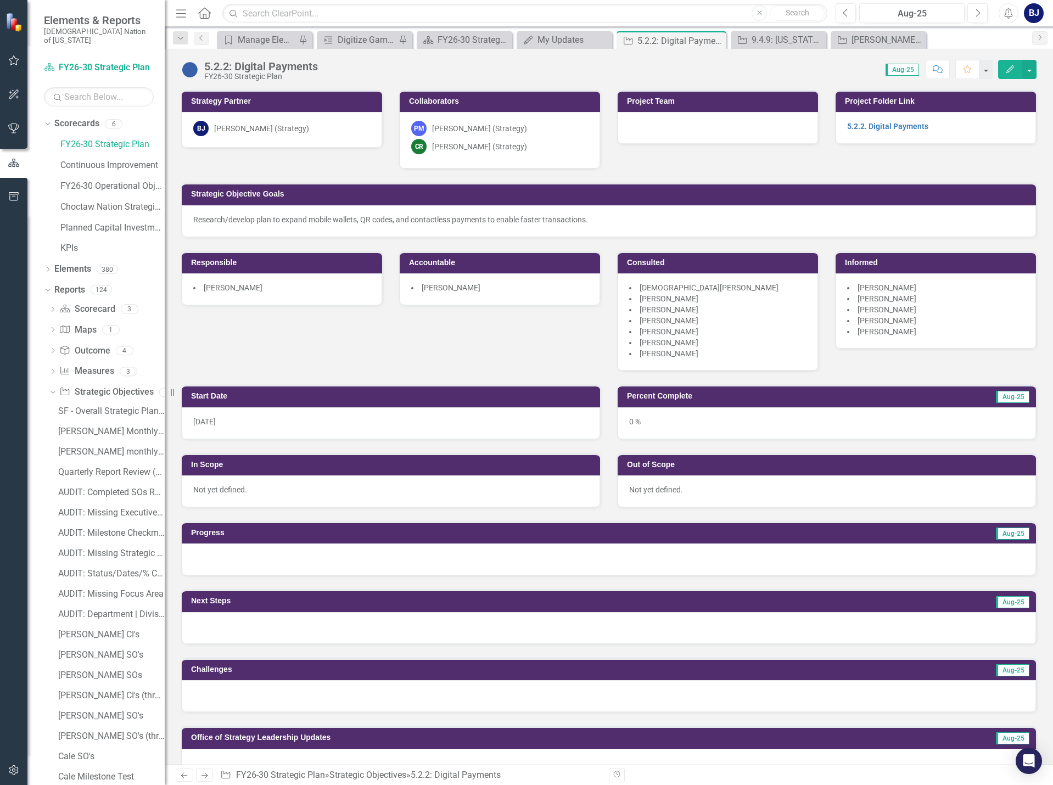
click at [303, 547] on div at bounding box center [609, 560] width 854 height 32
click at [304, 548] on div at bounding box center [609, 560] width 854 height 32
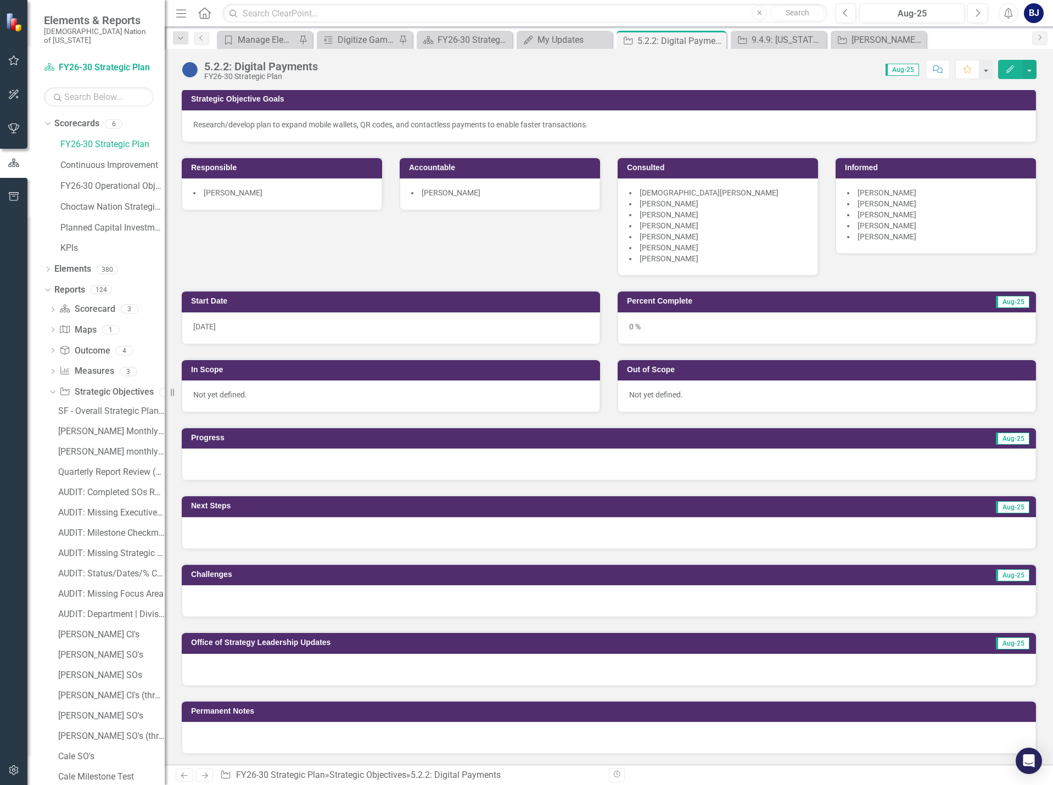
scroll to position [110, 0]
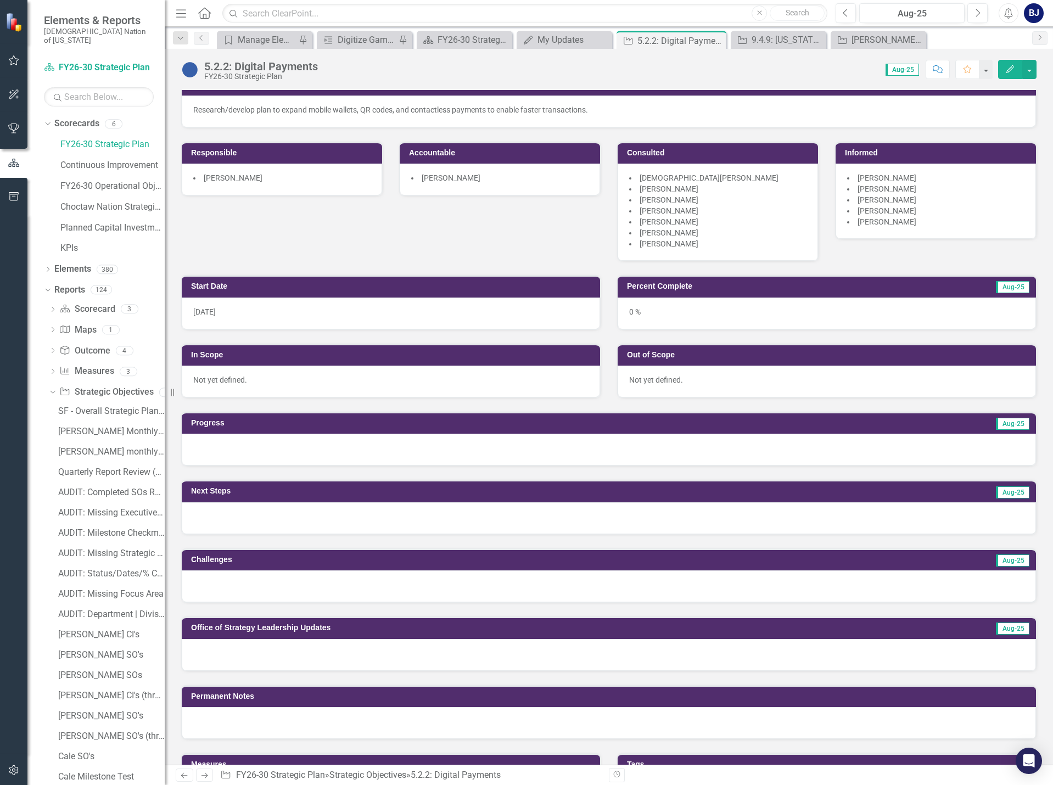
click at [309, 445] on div at bounding box center [609, 450] width 854 height 32
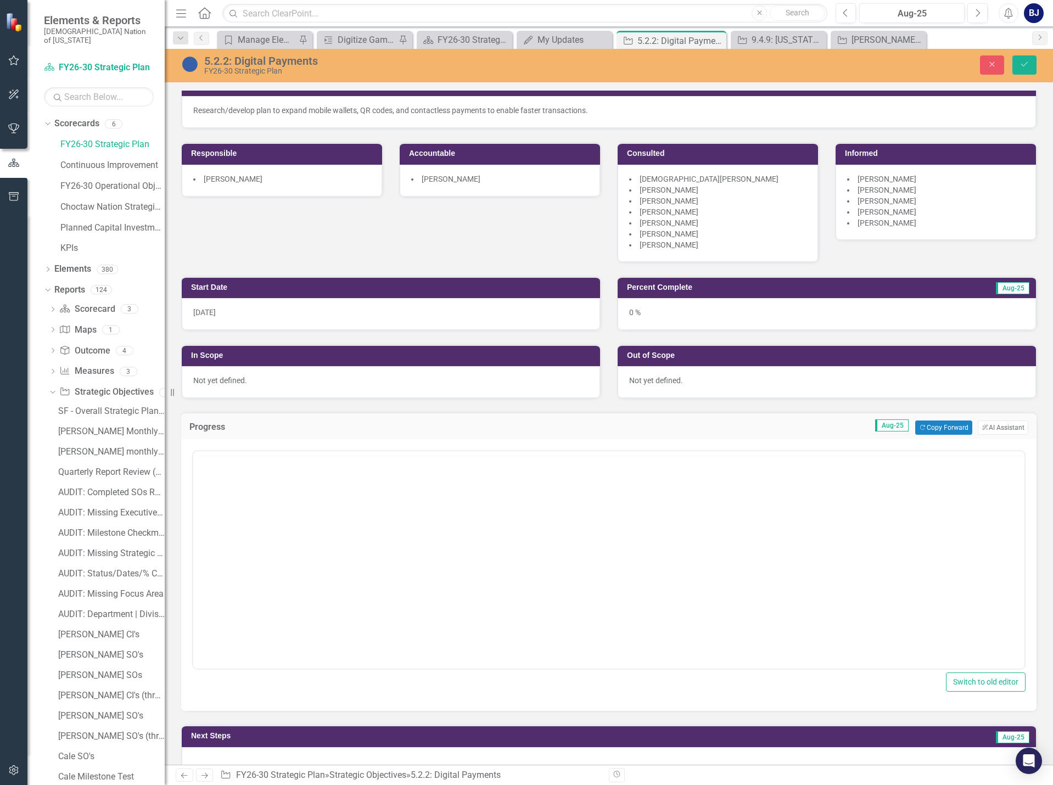
scroll to position [0, 0]
click at [952, 426] on button "Copy Forward Copy Forward" at bounding box center [943, 428] width 57 height 14
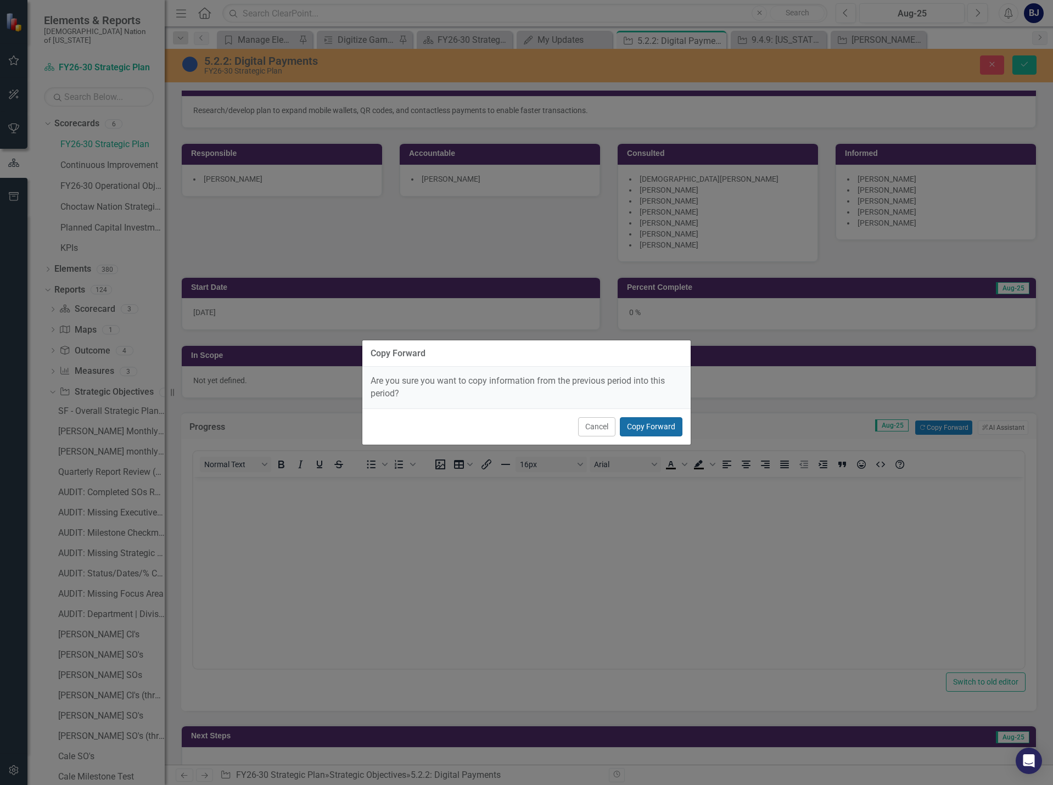
click at [643, 422] on button "Copy Forward" at bounding box center [651, 426] width 63 height 19
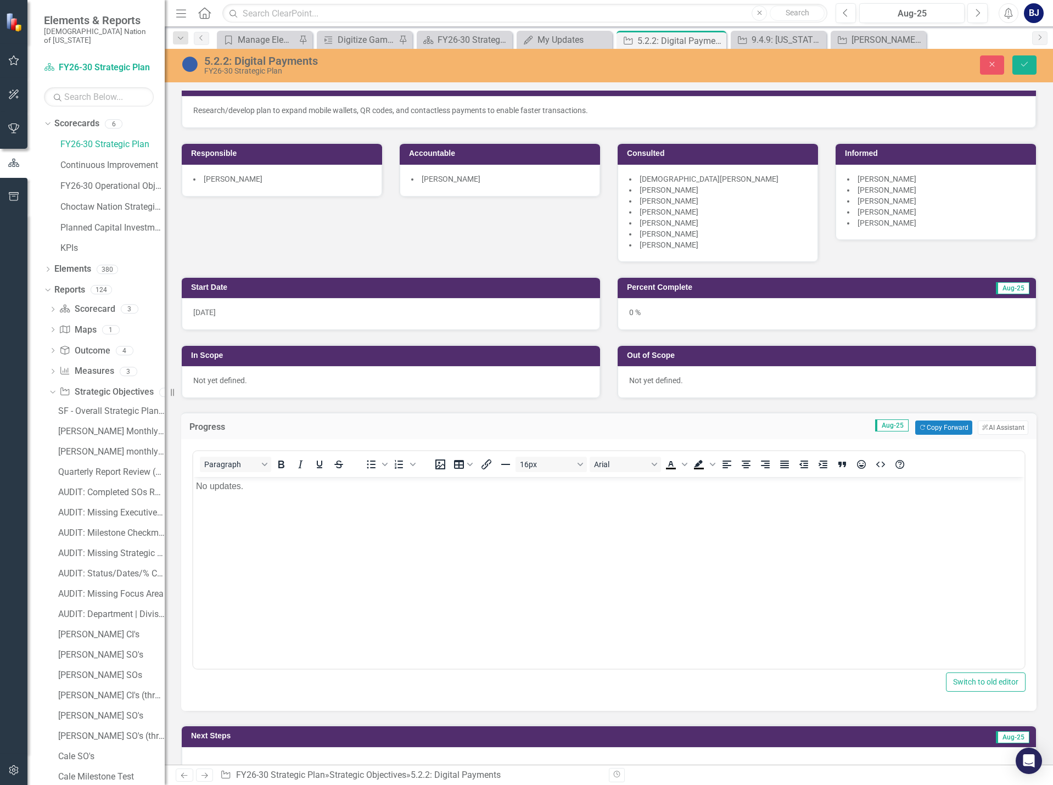
click at [260, 493] on body "No updates." at bounding box center [608, 559] width 831 height 165
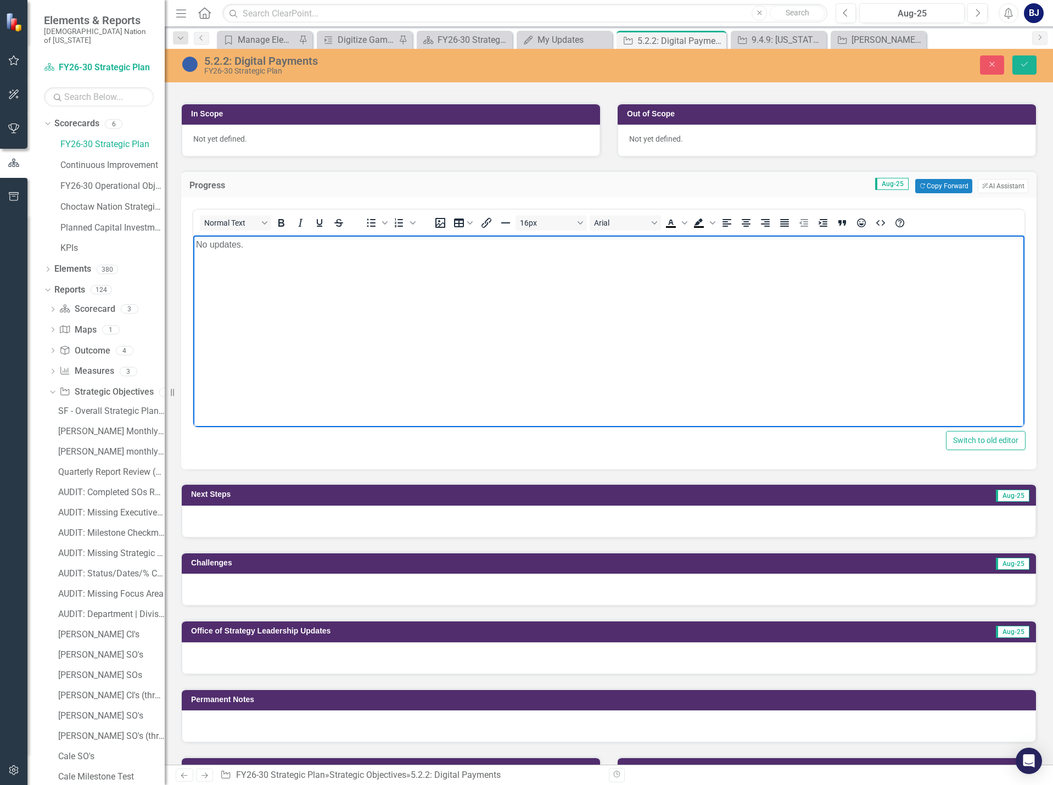
scroll to position [384, 0]
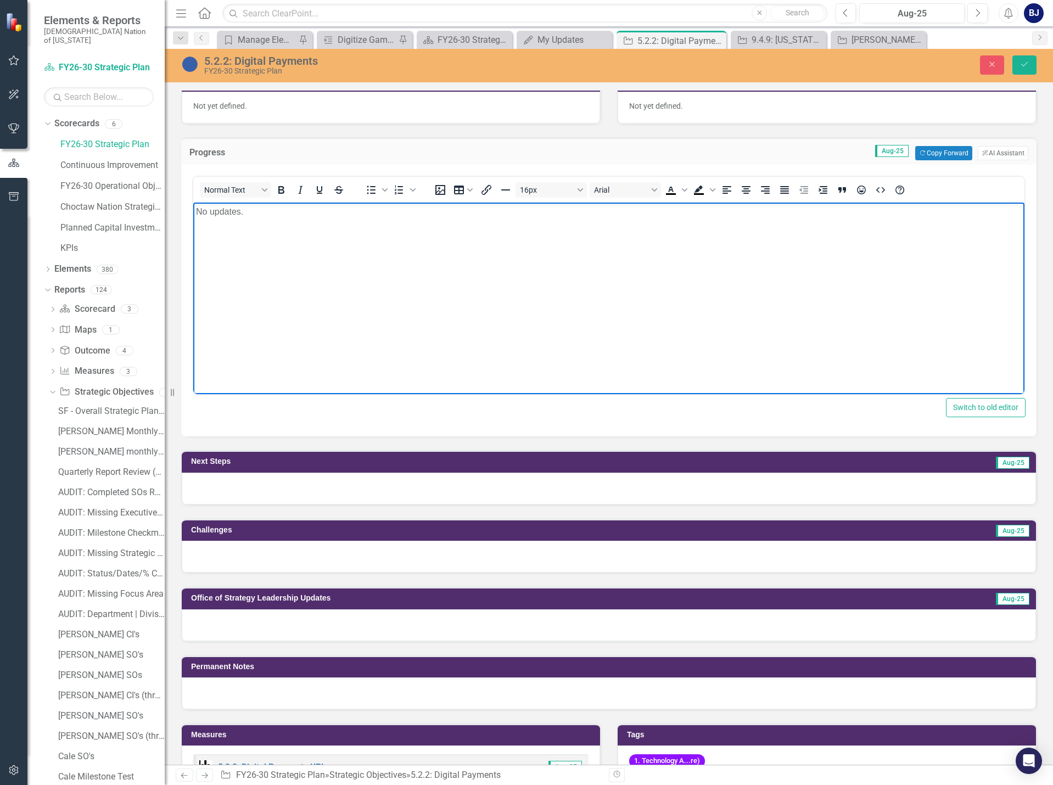
click at [284, 487] on div at bounding box center [609, 489] width 854 height 32
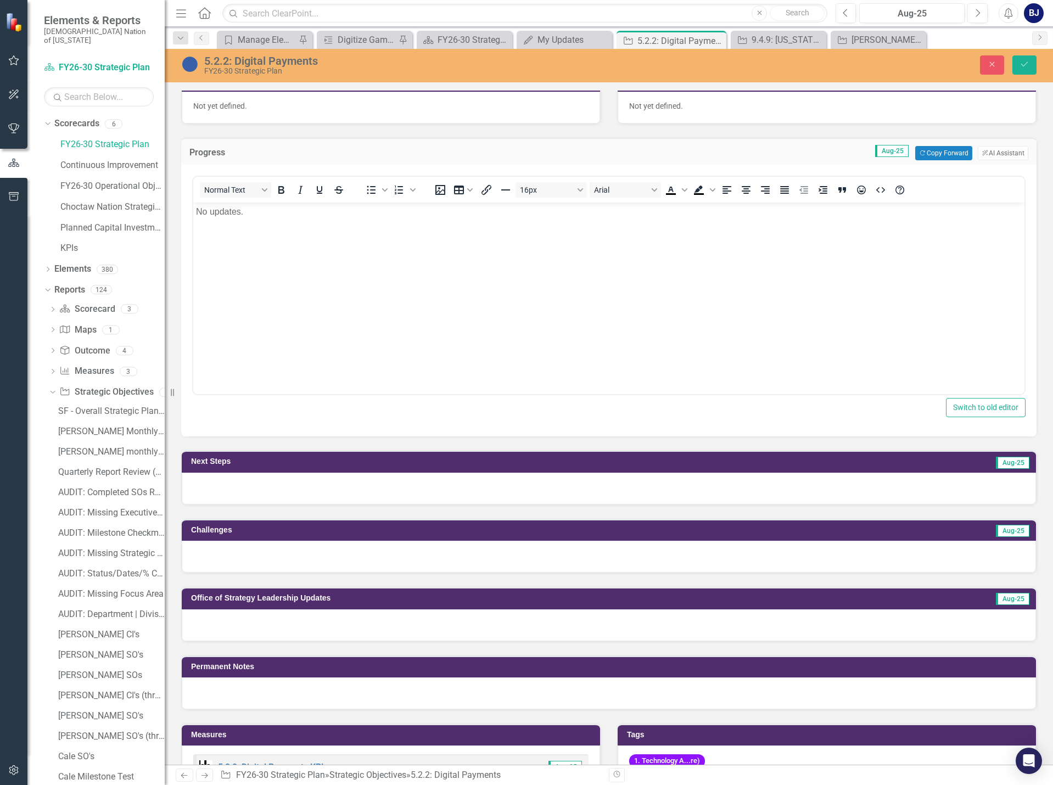
click at [284, 487] on div at bounding box center [609, 489] width 854 height 32
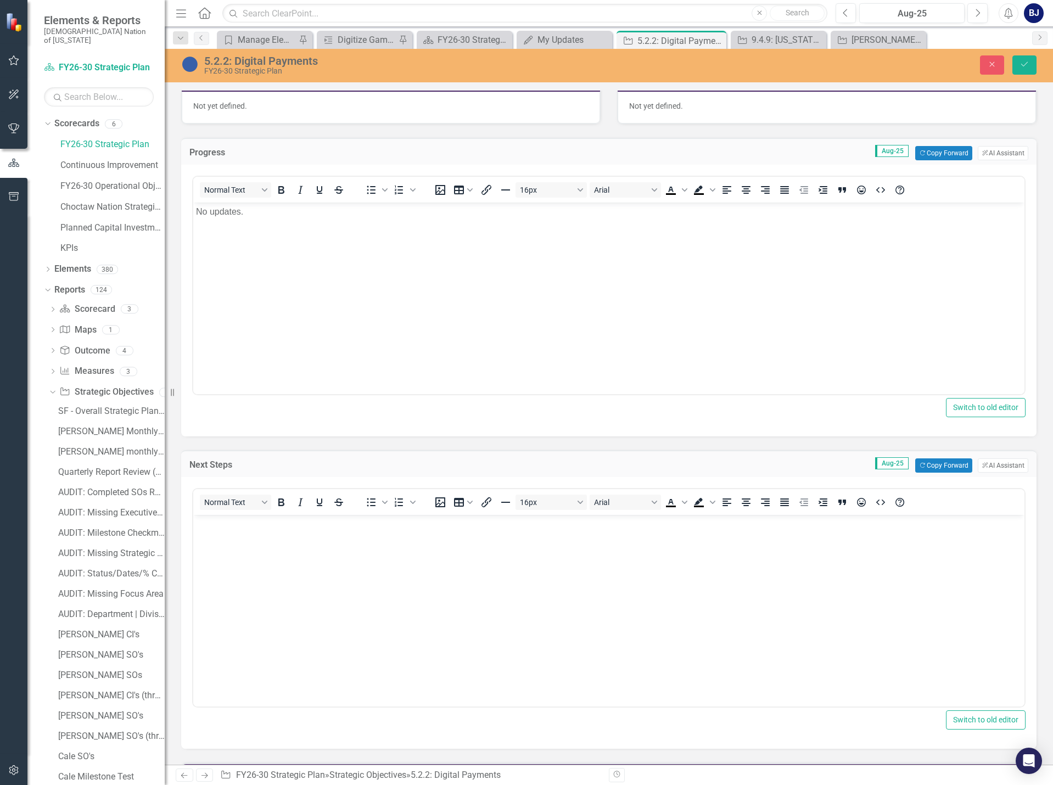
scroll to position [0, 0]
click at [936, 467] on button "Copy Forward Copy Forward" at bounding box center [943, 466] width 57 height 14
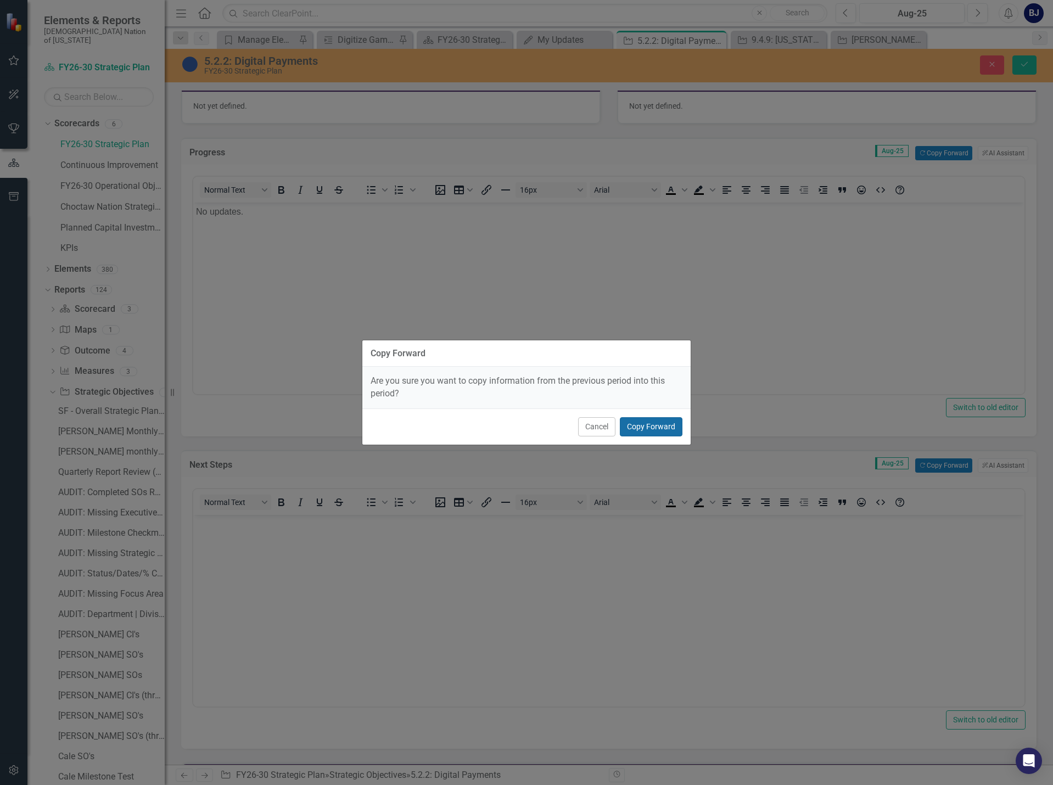
click at [653, 428] on button "Copy Forward" at bounding box center [651, 426] width 63 height 19
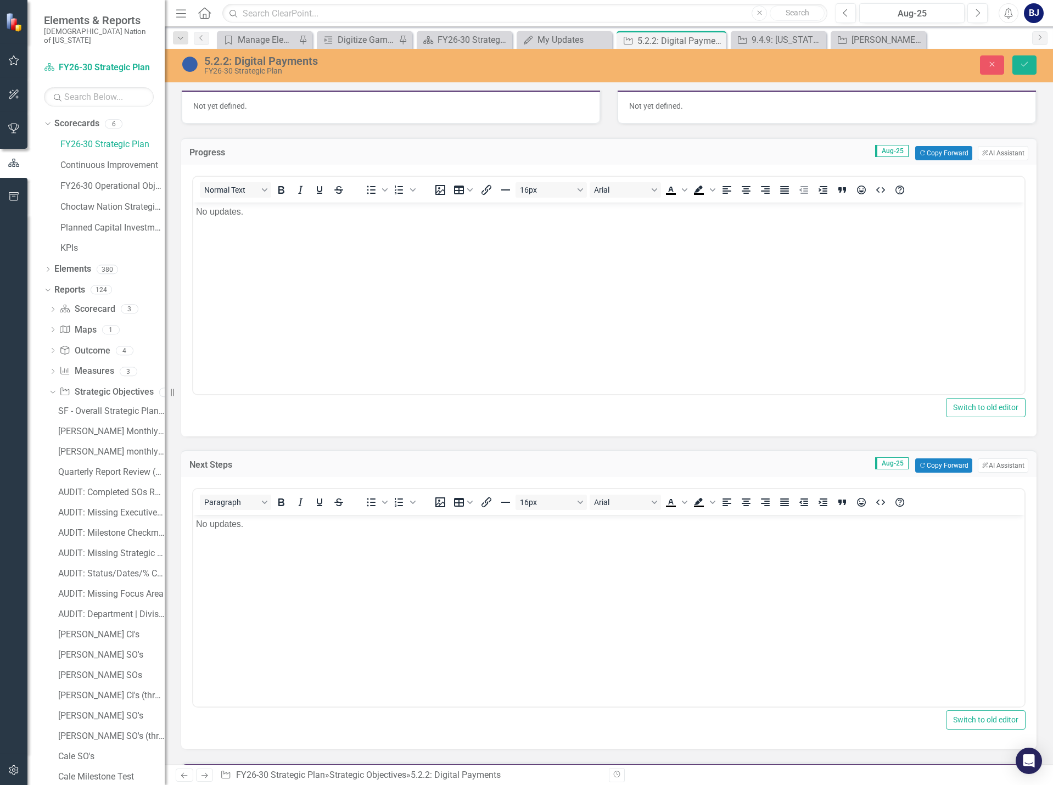
click at [343, 639] on body "No updates." at bounding box center [608, 597] width 831 height 165
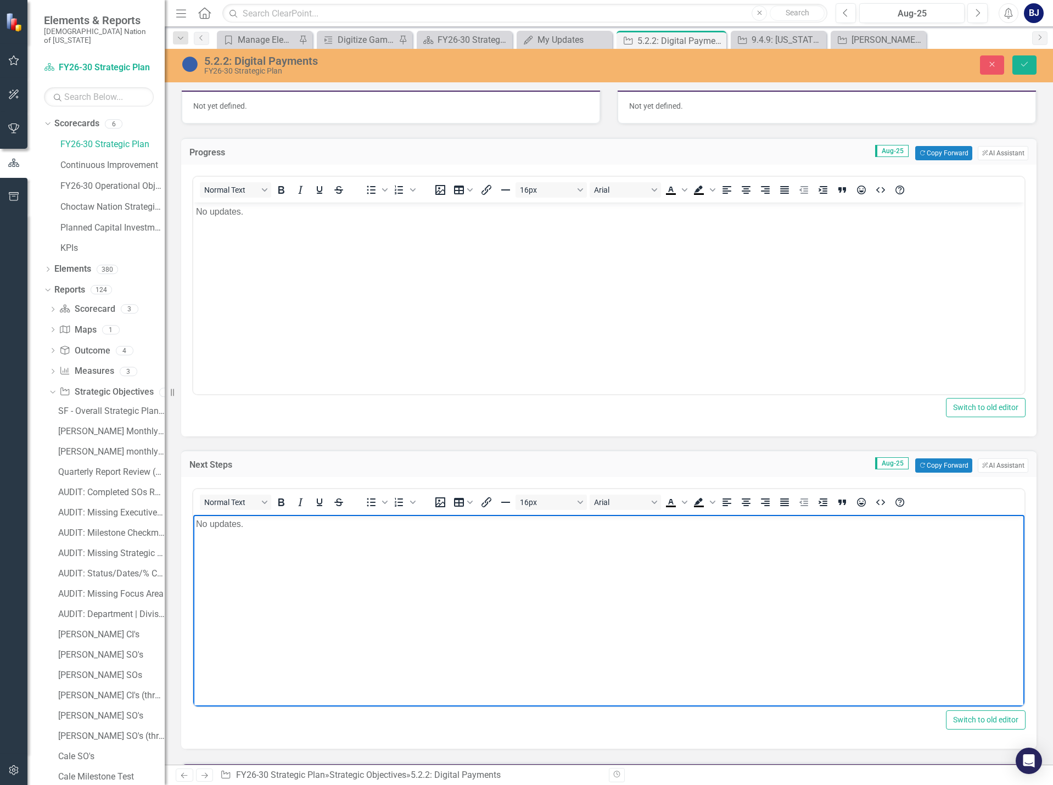
scroll to position [659, 0]
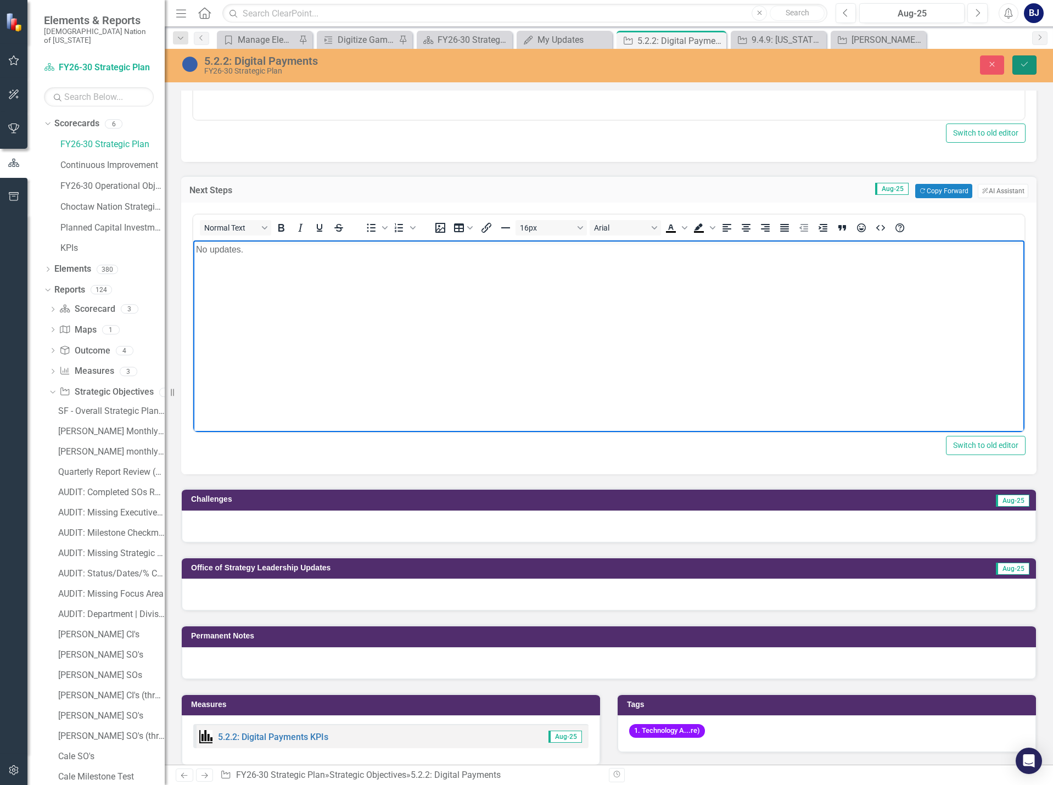
click at [1035, 69] on button "Save" at bounding box center [1025, 64] width 24 height 19
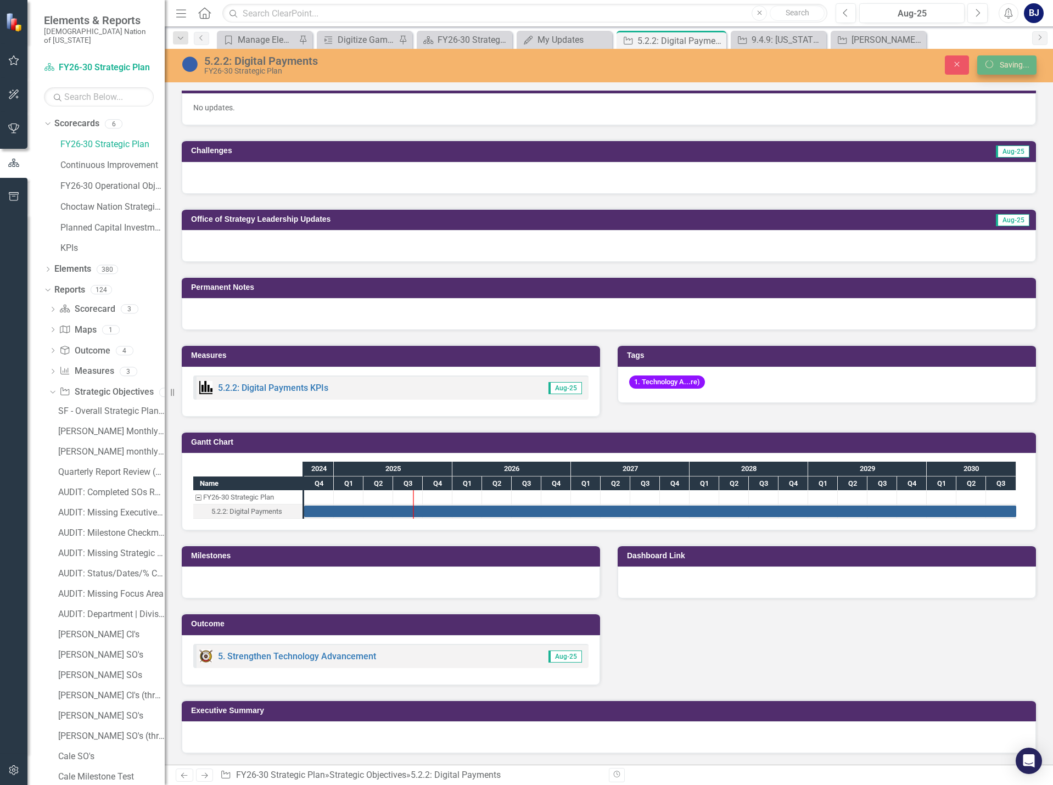
scroll to position [519, 0]
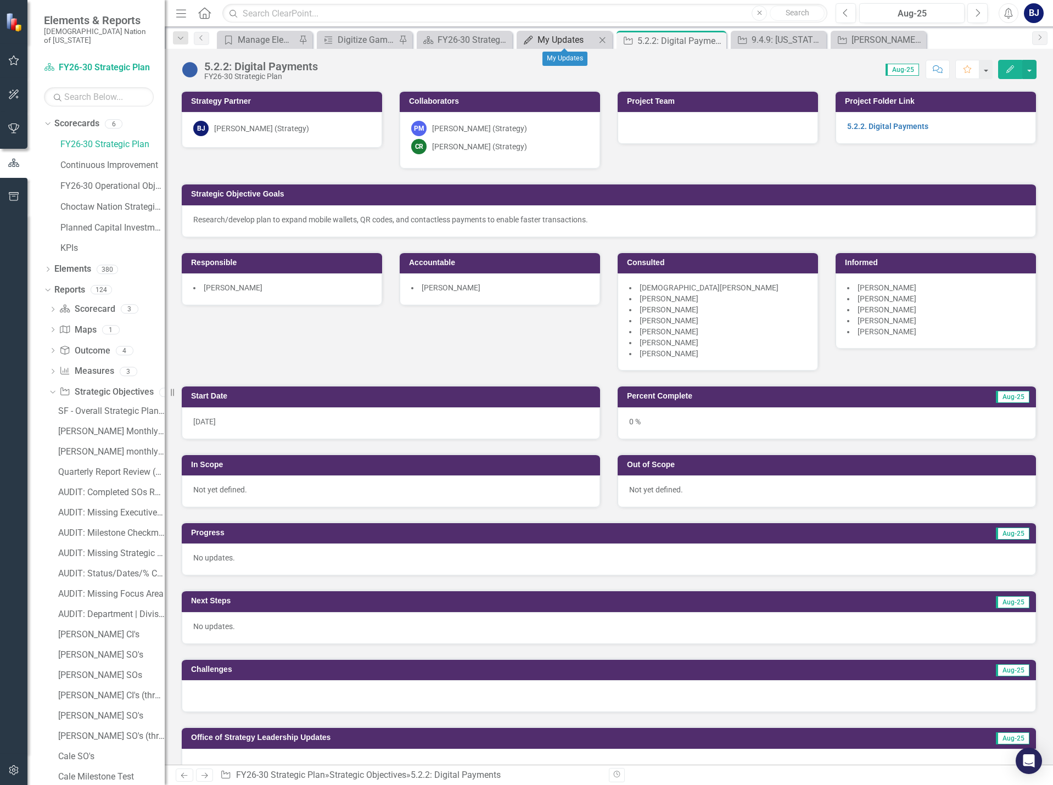
drag, startPoint x: 560, startPoint y: 36, endPoint x: 560, endPoint y: 42, distance: 6.1
click at [560, 42] on div "My Updates" at bounding box center [567, 40] width 58 height 14
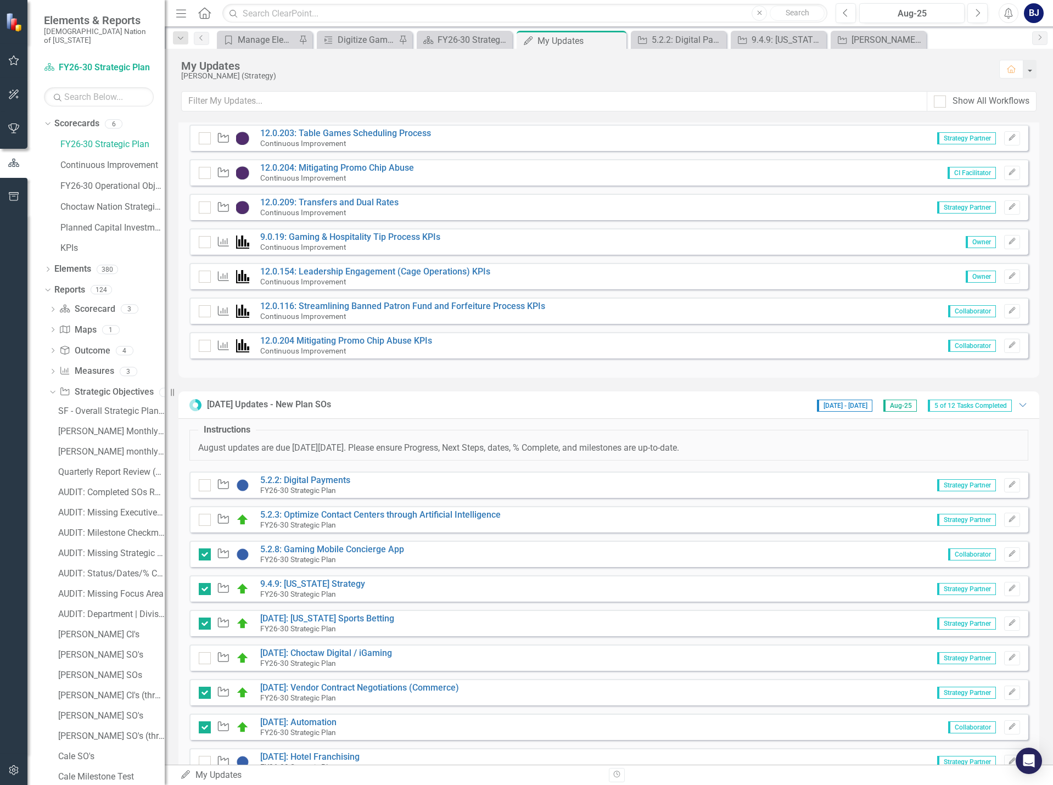
scroll to position [329, 0]
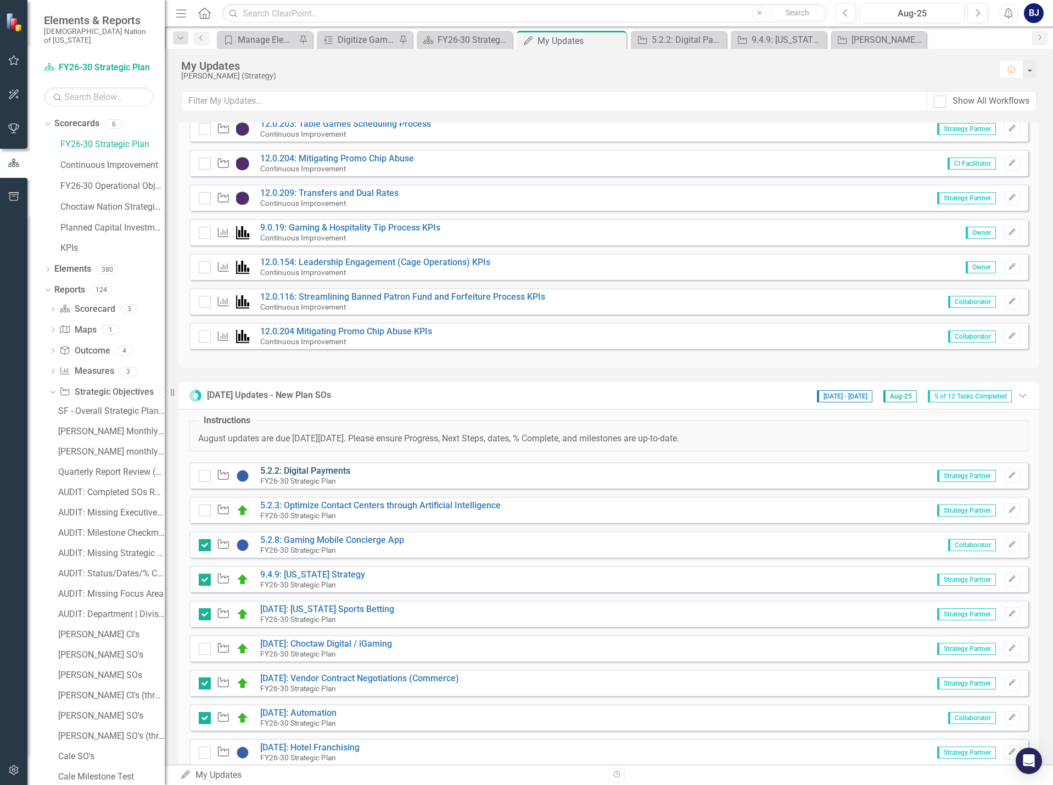
click at [332, 472] on link "5.2.2: Digital Payments" at bounding box center [305, 471] width 90 height 10
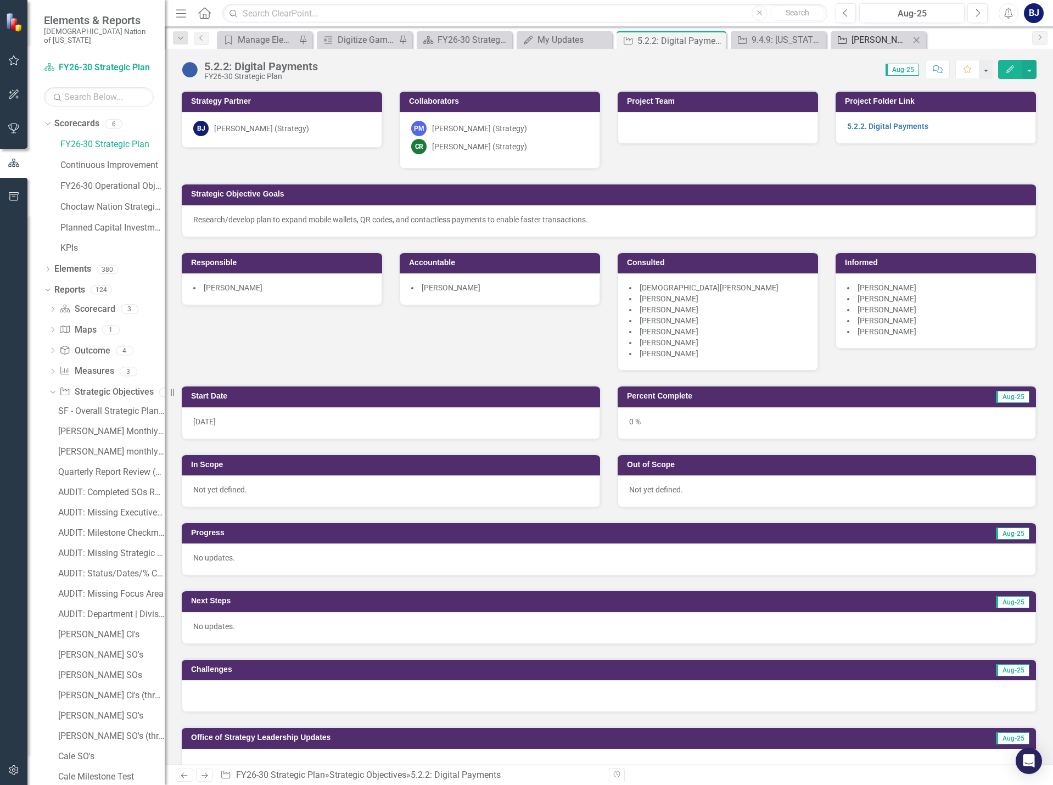
click at [901, 37] on div "[PERSON_NAME] SO's" at bounding box center [881, 40] width 58 height 14
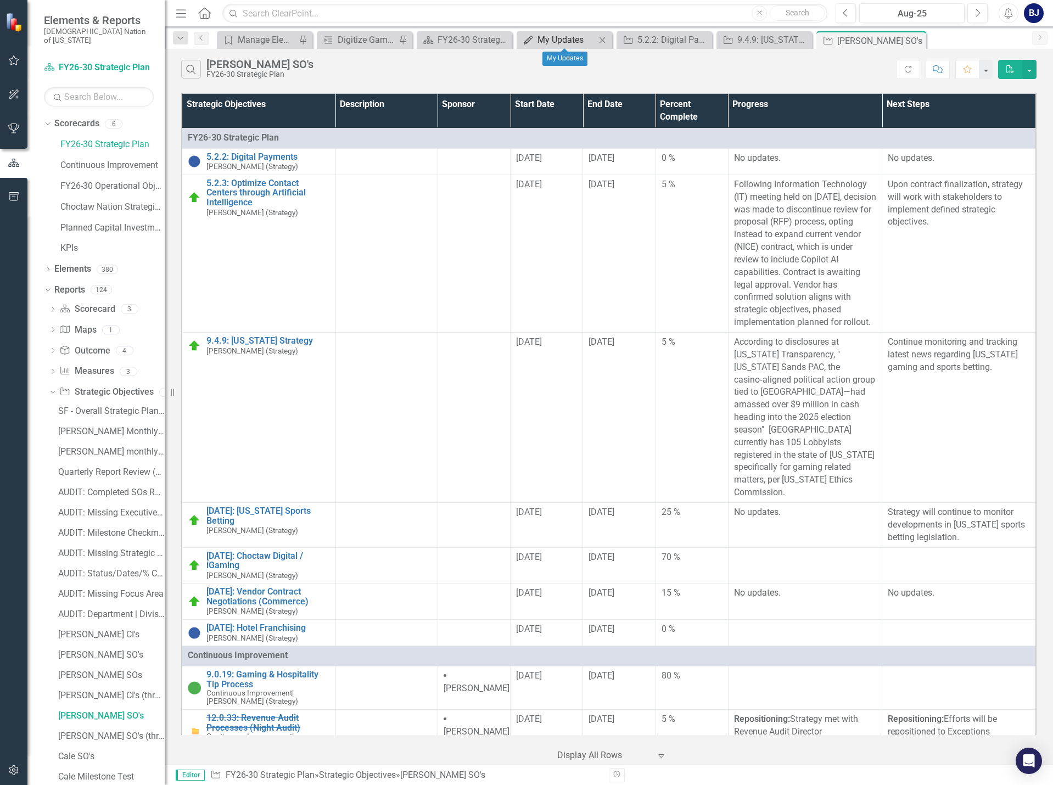
click at [574, 42] on div "My Updates" at bounding box center [567, 40] width 58 height 14
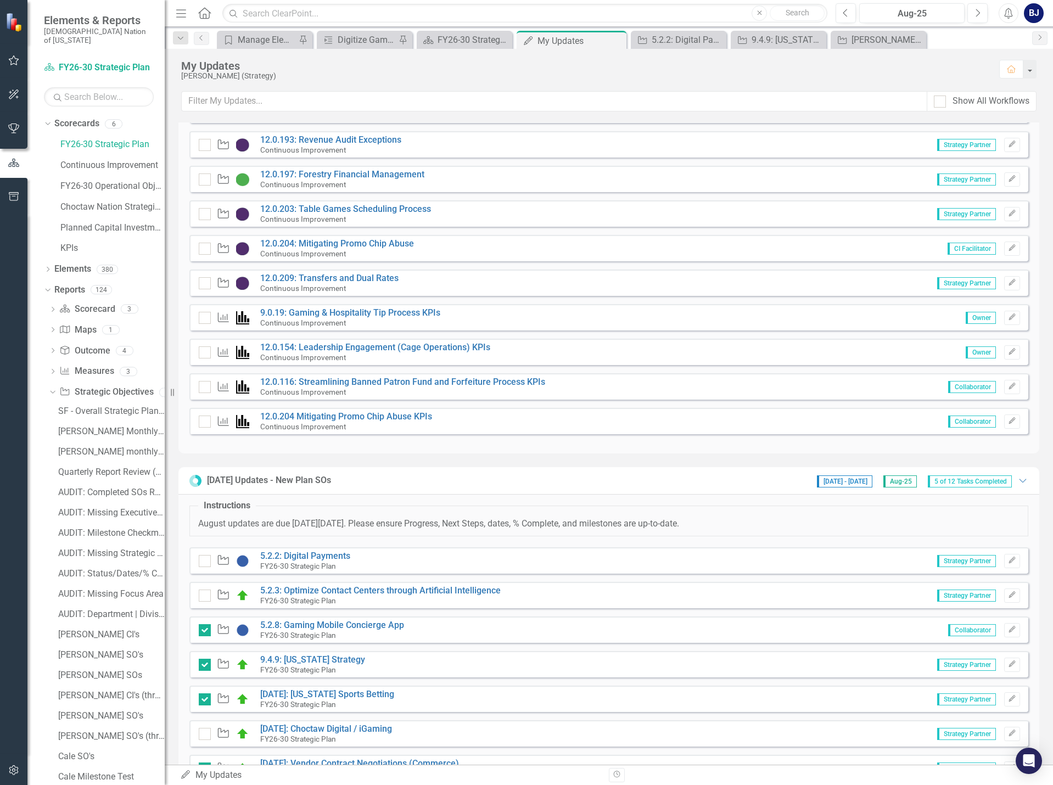
scroll to position [275, 0]
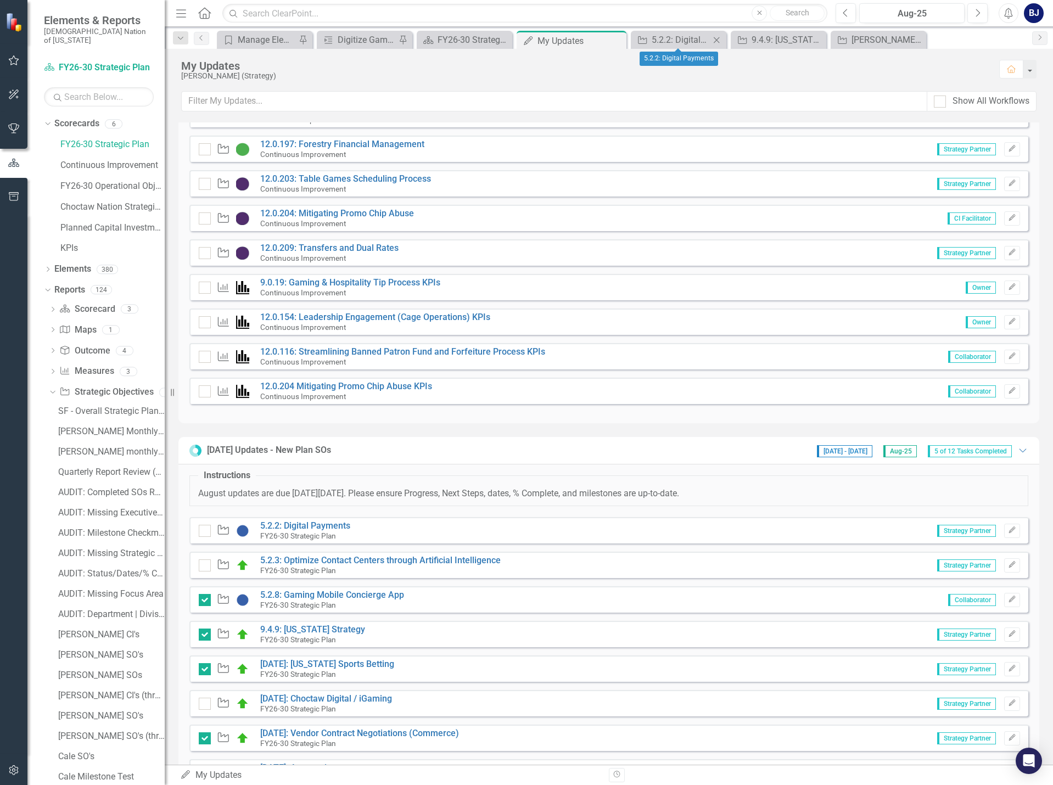
click at [717, 38] on icon "Close" at bounding box center [716, 40] width 11 height 9
click at [774, 36] on icon "Close" at bounding box center [773, 40] width 11 height 9
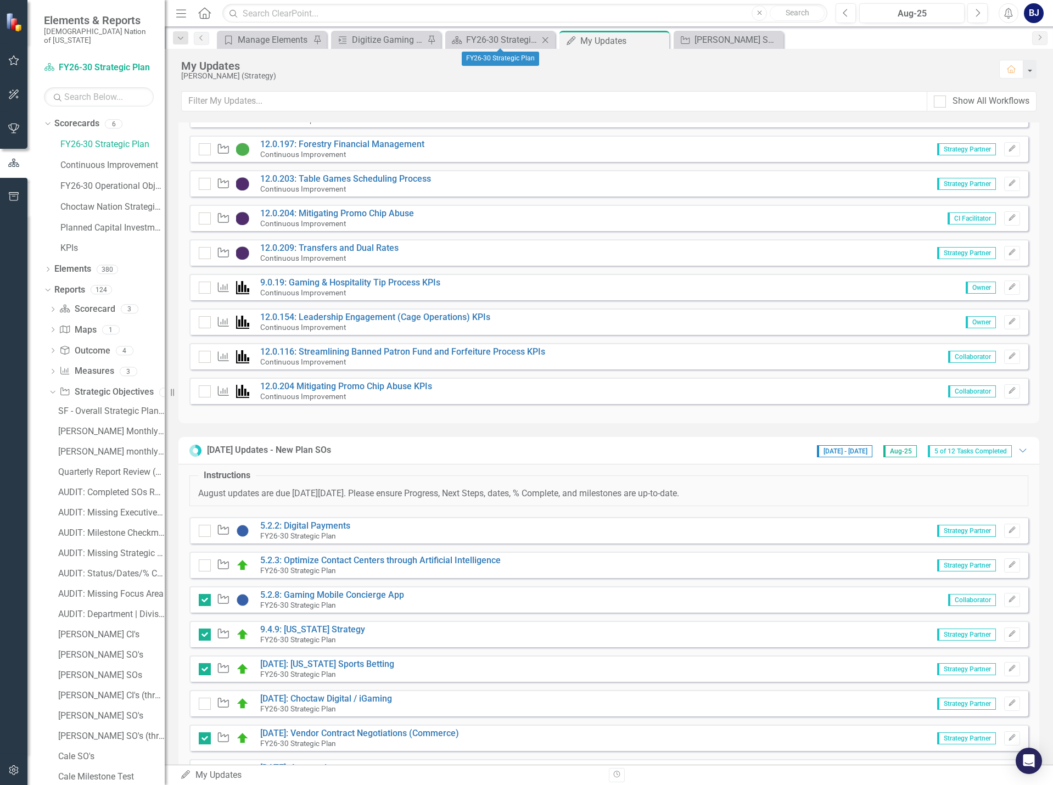
click at [549, 42] on icon "Close" at bounding box center [545, 40] width 11 height 9
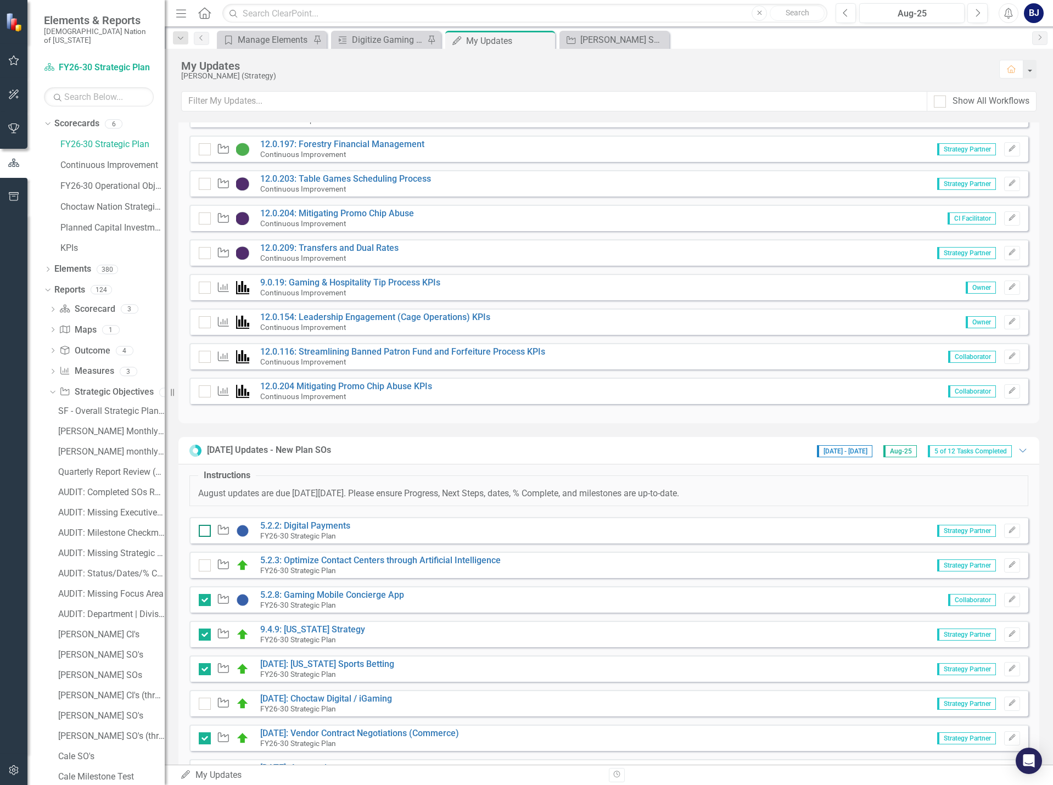
click at [203, 529] on input "checkbox" at bounding box center [202, 528] width 7 height 7
checkbox input "true"
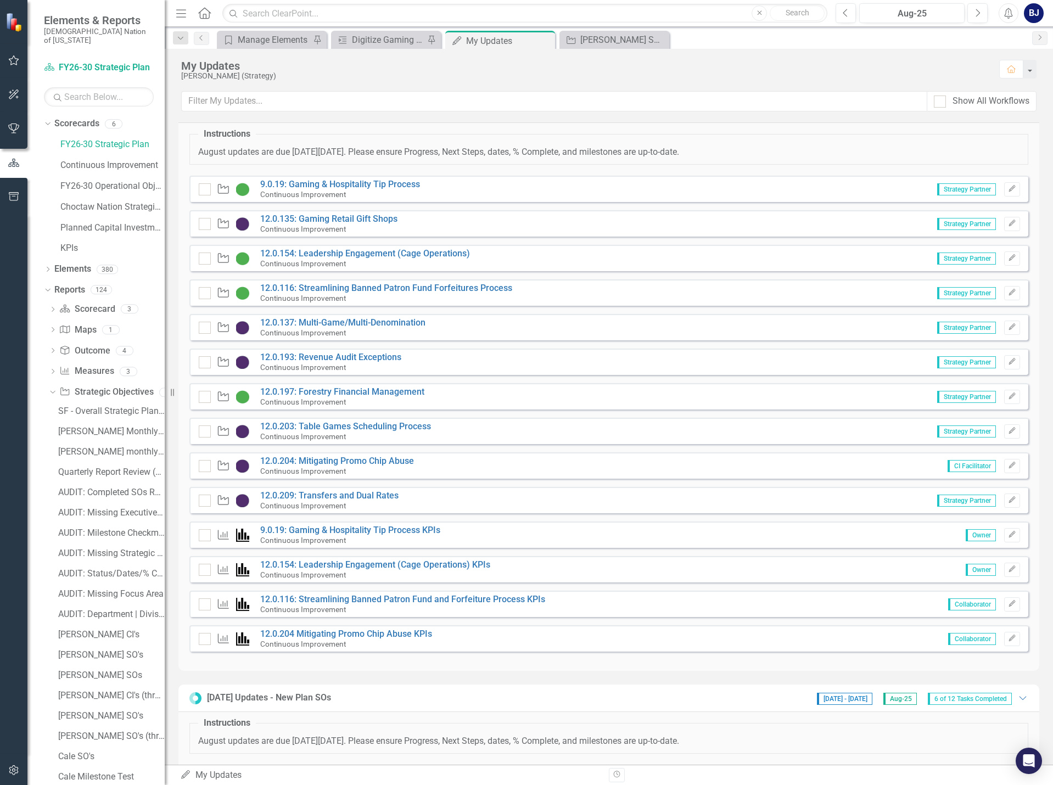
scroll to position [0, 0]
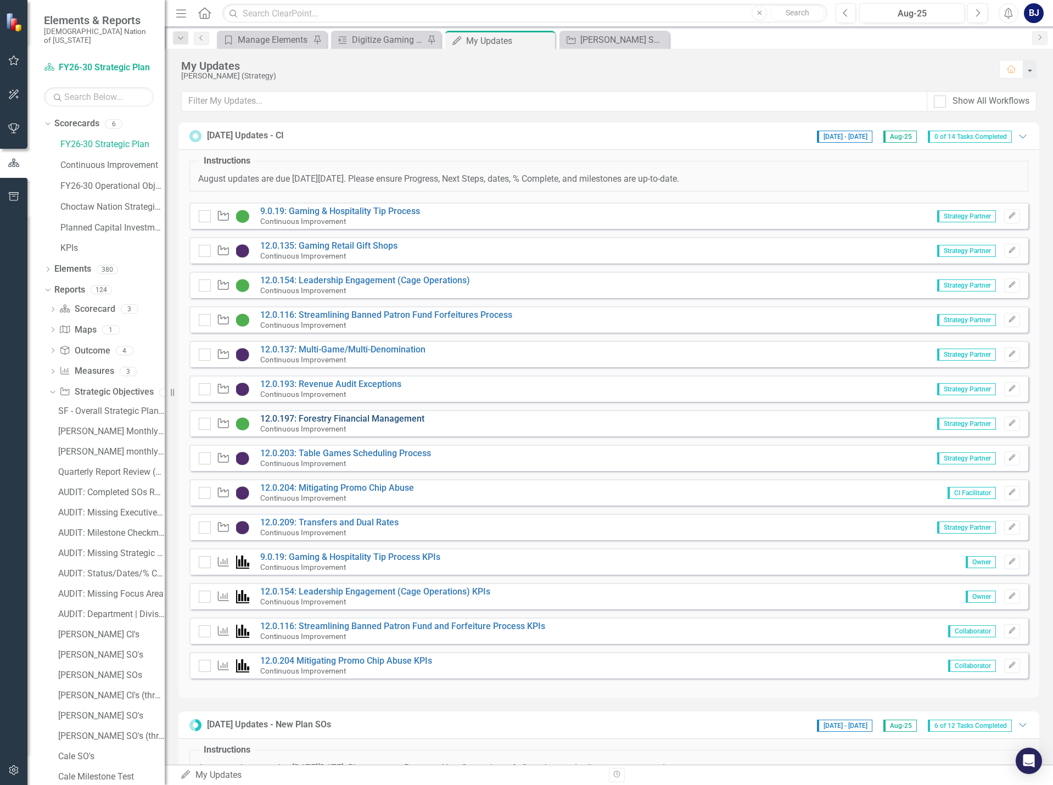
click at [421, 417] on link "12.0.197: Forestry Financial Management" at bounding box center [342, 418] width 164 height 10
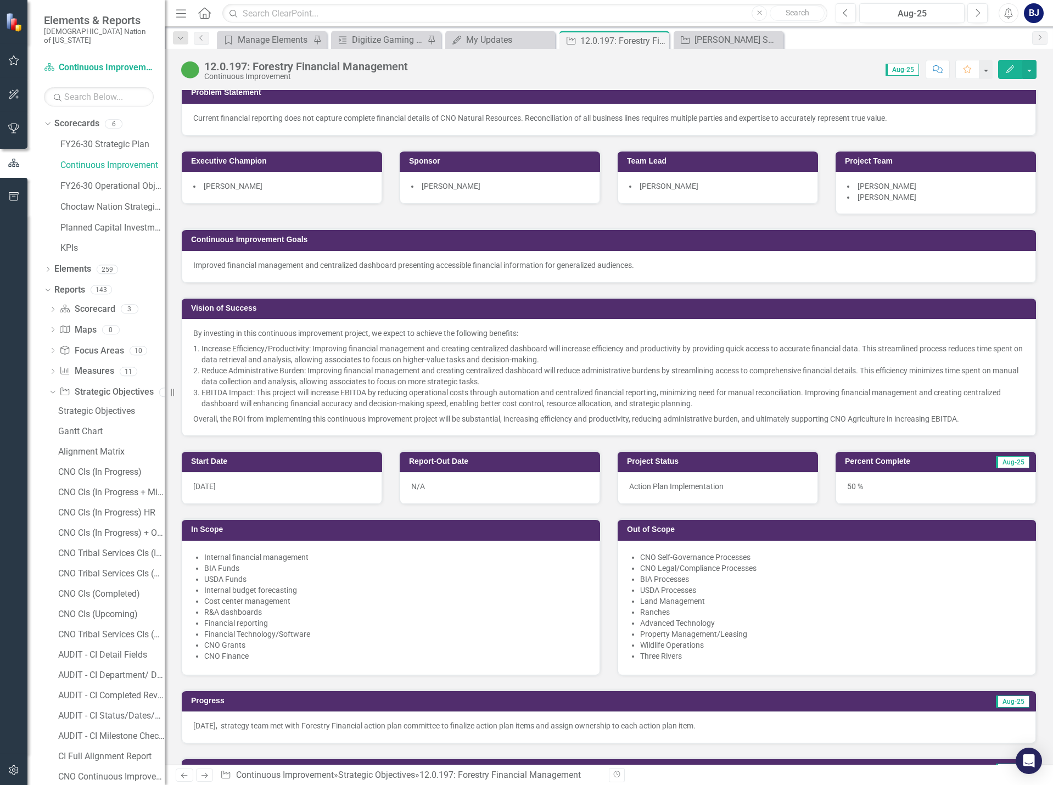
scroll to position [165, 0]
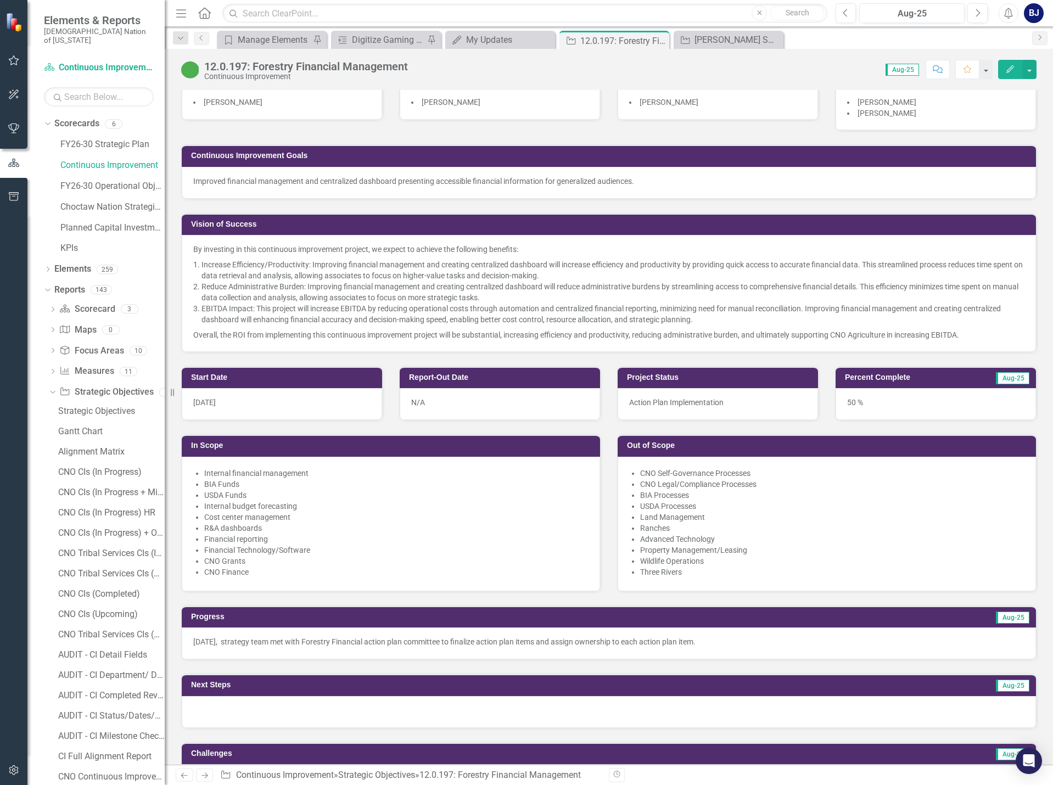
click at [350, 708] on div at bounding box center [609, 712] width 854 height 32
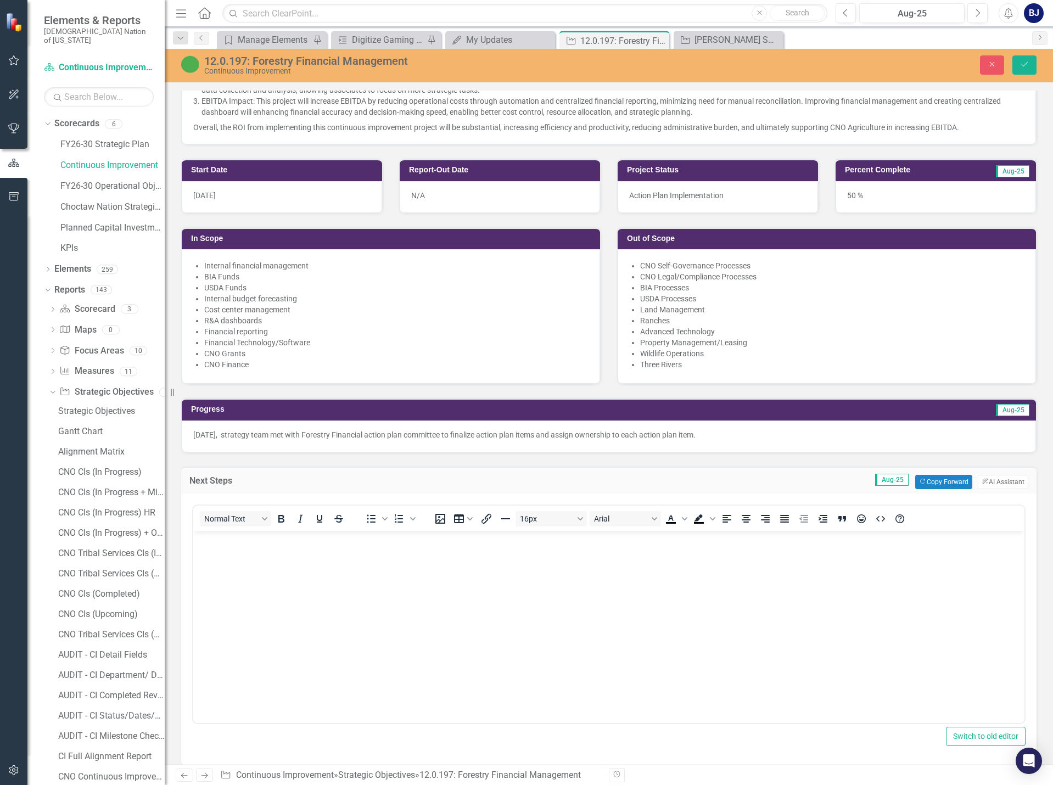
scroll to position [384, 0]
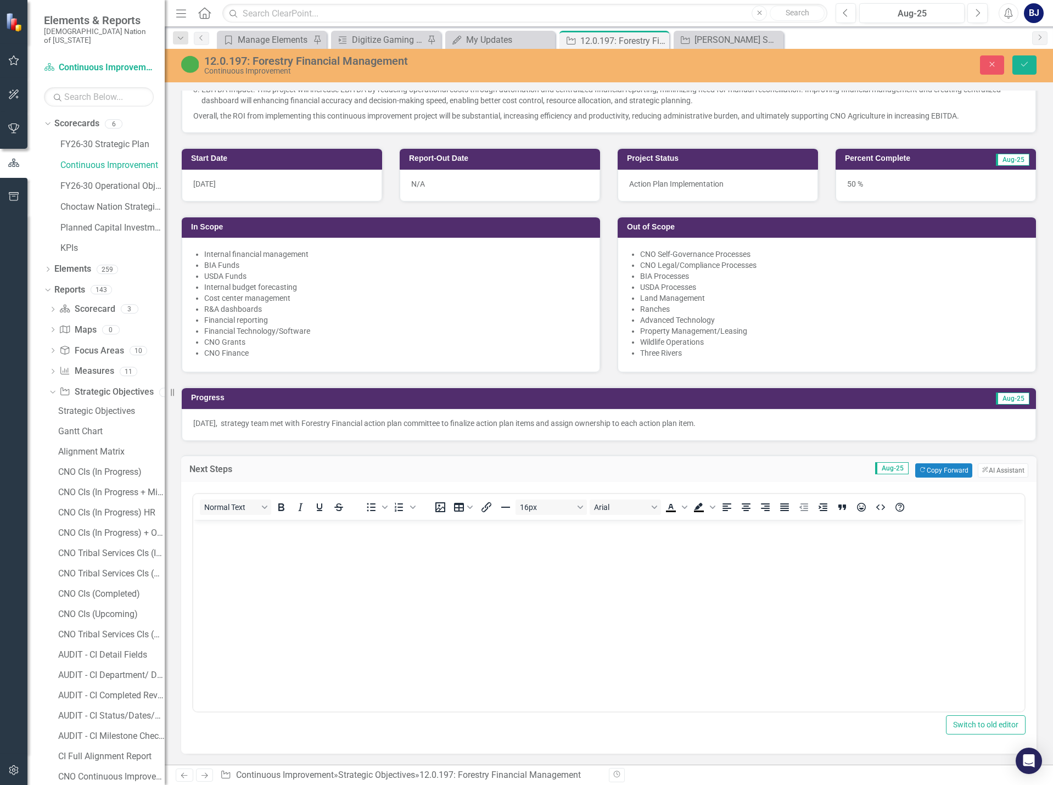
click at [278, 594] on body "Rich Text Area. Press ALT-0 for help." at bounding box center [608, 601] width 831 height 165
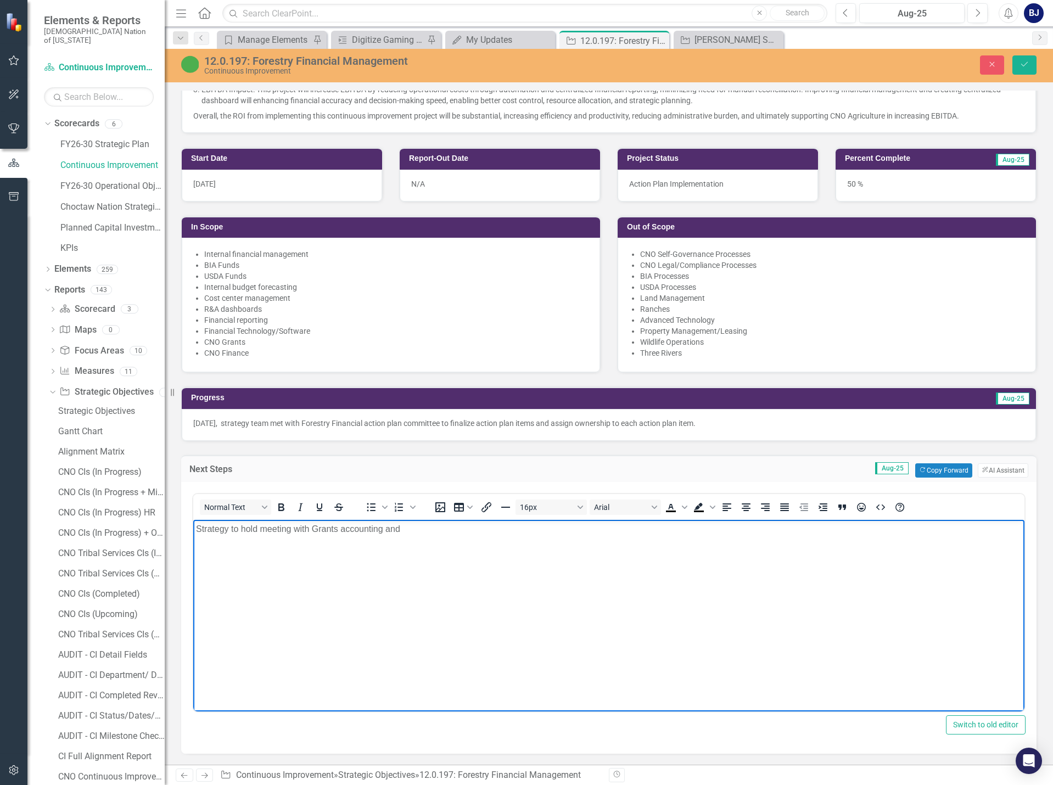
click at [402, 430] on div "August 11, 2025, strategy team met with Forestry Financial action plan committe…" at bounding box center [609, 425] width 854 height 32
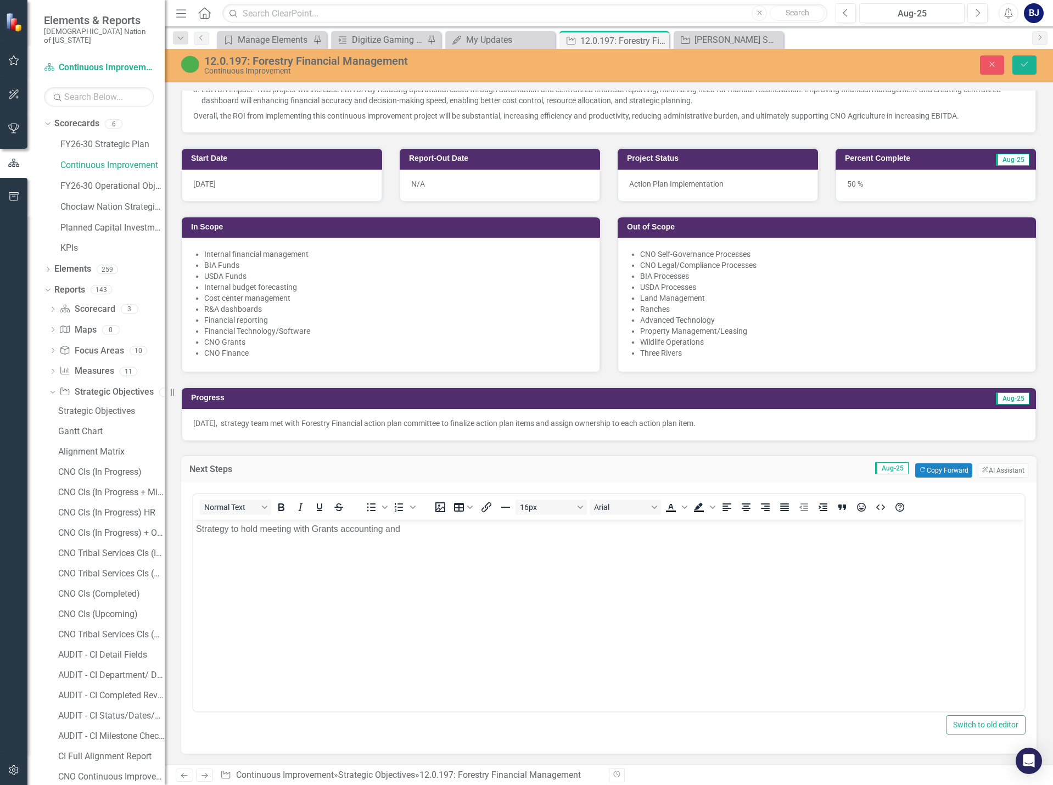
click at [402, 430] on div "August 11, 2025, strategy team met with Forestry Financial action plan committe…" at bounding box center [609, 425] width 854 height 32
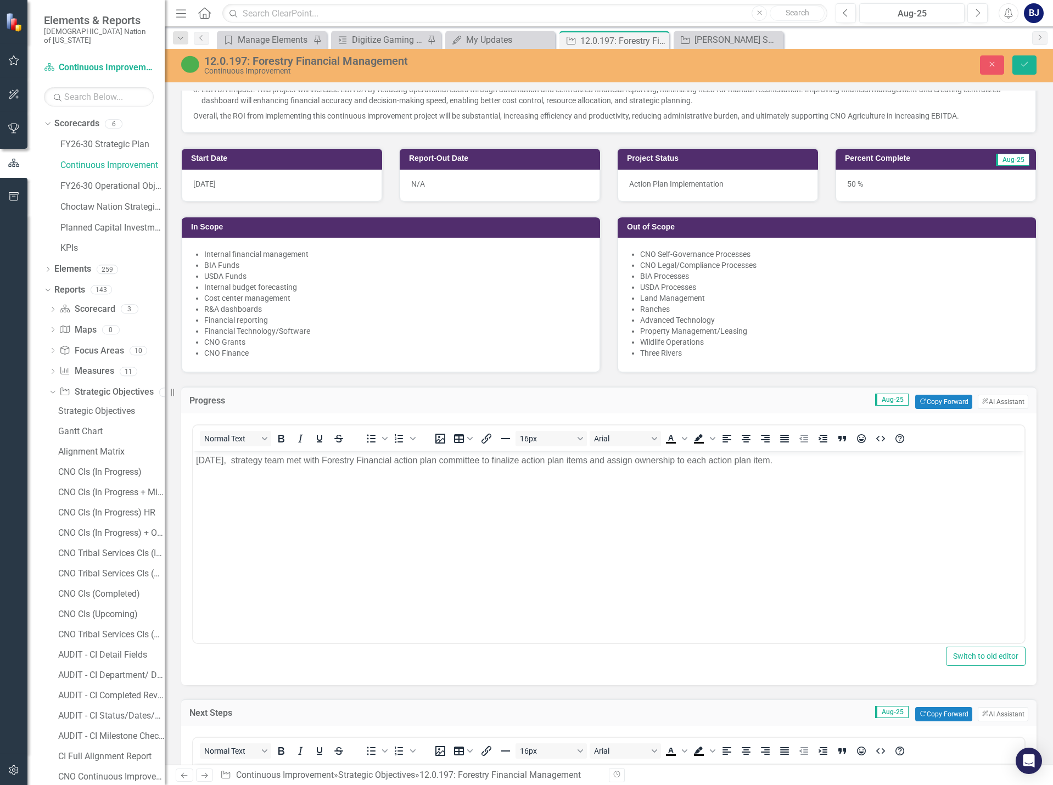
scroll to position [0, 0]
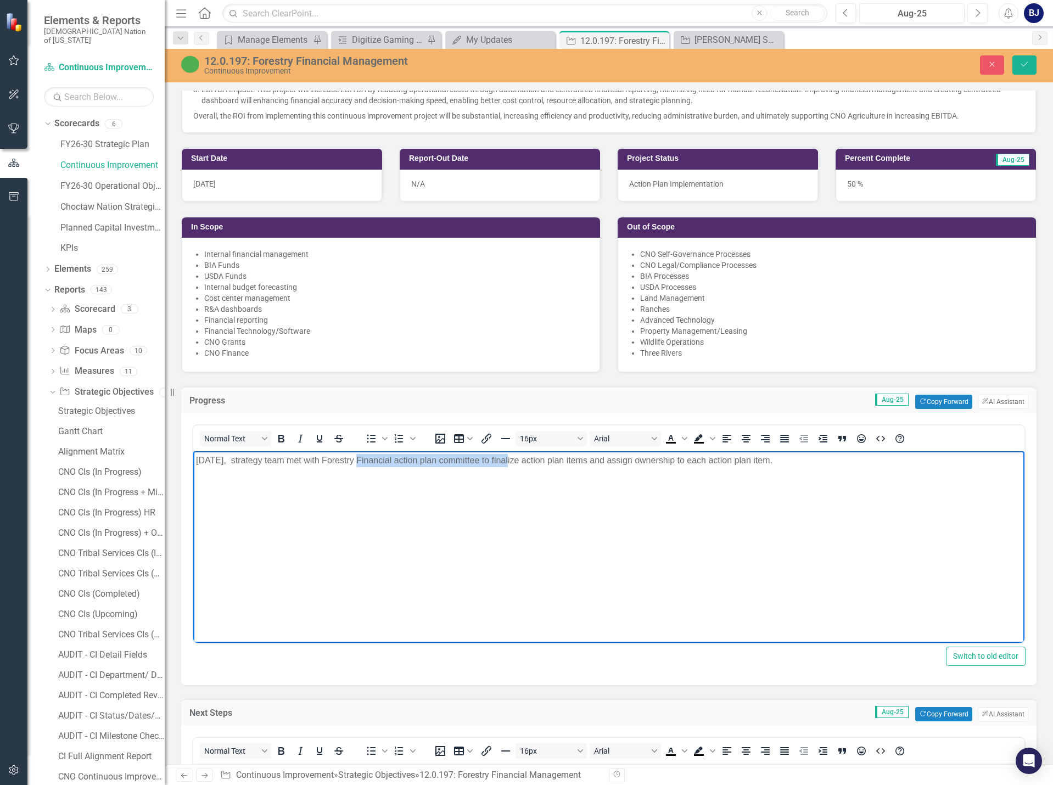
drag, startPoint x: 360, startPoint y: 460, endPoint x: 514, endPoint y: 458, distance: 154.3
click at [514, 458] on p "August 11, 2025, strategy team met with Forestry Financial action plan committe…" at bounding box center [609, 460] width 826 height 13
copy p "Forestry Financial action plan committee"
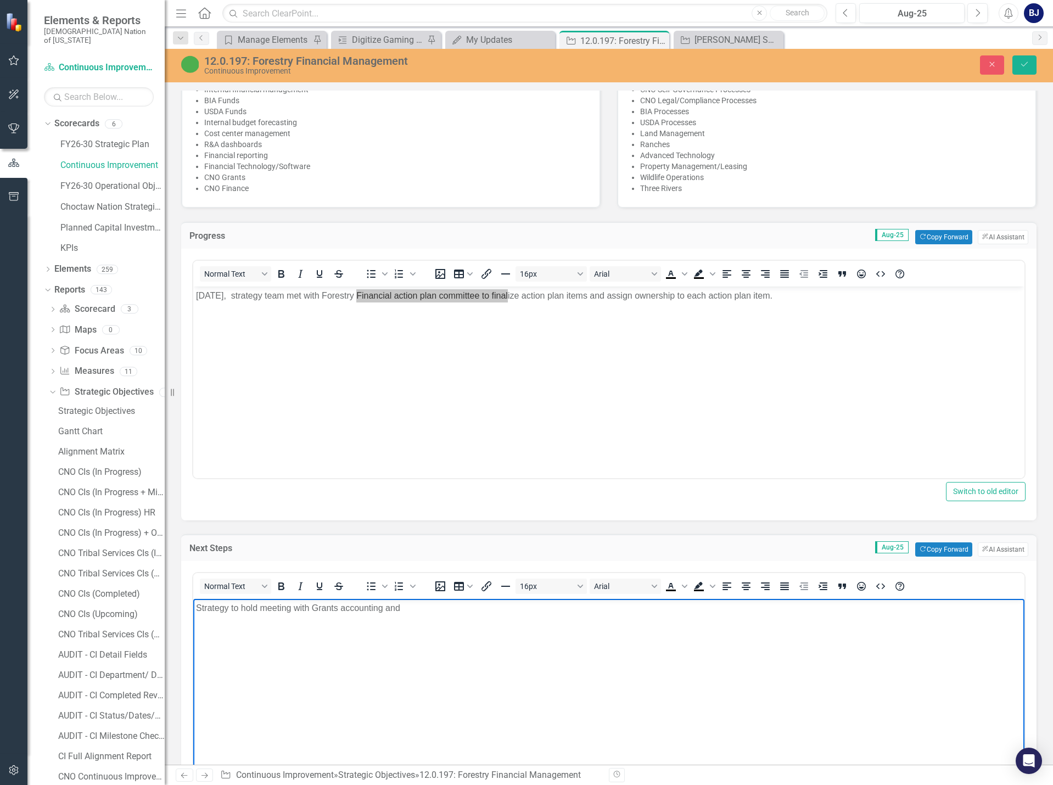
click at [434, 611] on p "Strategy to hold meeting with Grants accounting and" at bounding box center [609, 608] width 826 height 13
click at [562, 605] on p "Strategy to hold meeting with Grants accounting and Forestry Financial action p…" at bounding box center [609, 608] width 826 height 13
click at [618, 605] on p "Strategy to hold meeting with Grants accounting and Forestry Financial action p…" at bounding box center [609, 608] width 826 height 13
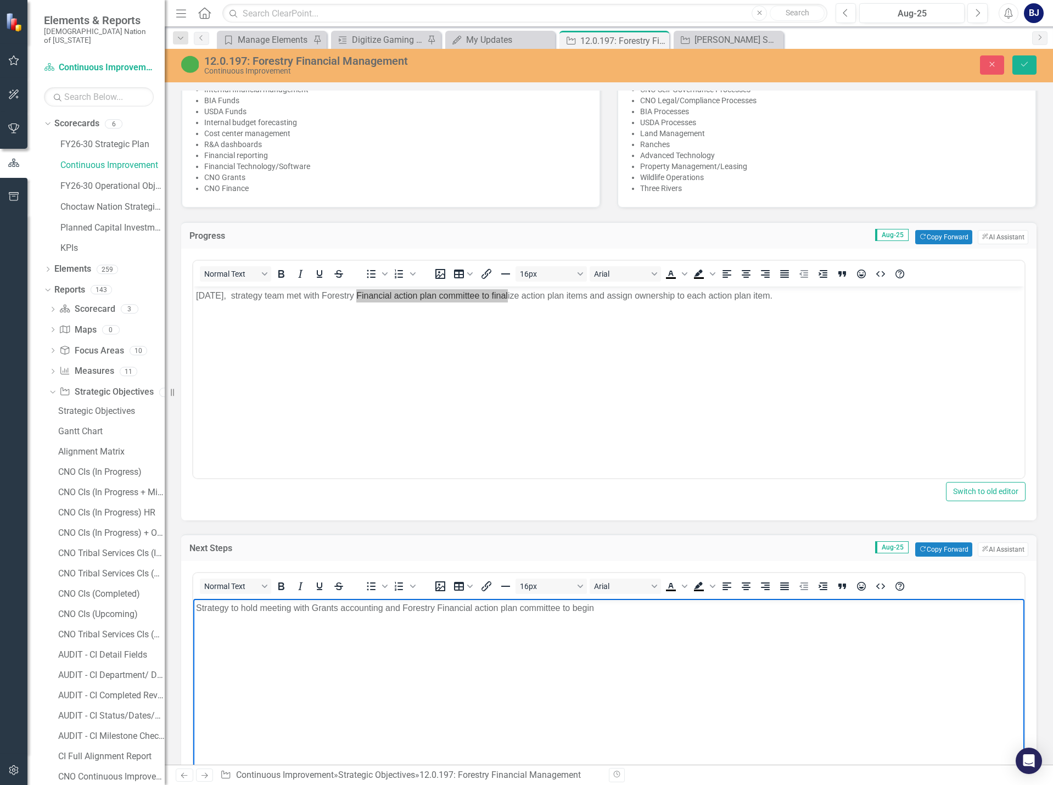
click at [601, 607] on p "Strategy to hold meeting with Grants accounting and Forestry Financial action p…" at bounding box center [609, 608] width 826 height 13
click at [368, 586] on icon "Bullet list" at bounding box center [371, 587] width 9 height 8
click at [229, 636] on li "Rich Text Area. Press ALT-0 for help." at bounding box center [620, 630] width 804 height 13
click at [469, 633] on li "Partner with Finance to load all awards and projects into PPM" at bounding box center [620, 630] width 804 height 13
click at [441, 627] on li "Partner with Finance to load all awards and projects into (PPM" at bounding box center [620, 630] width 804 height 13
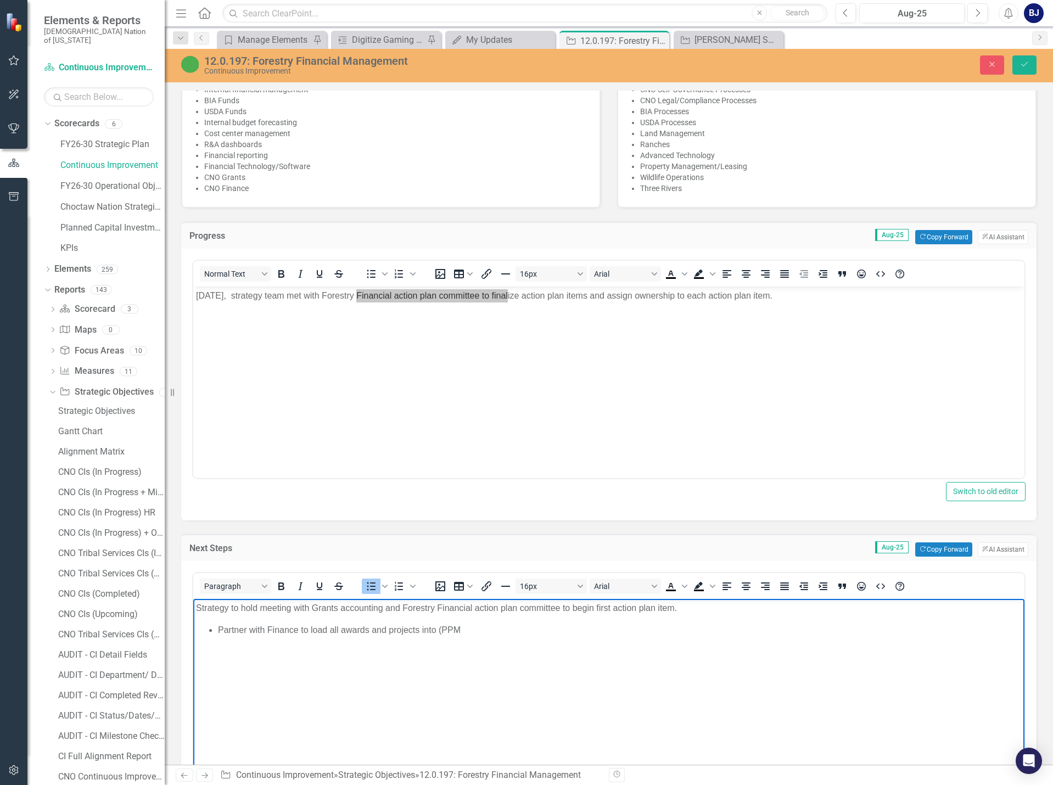
click at [440, 629] on li "Partner with Finance to load all awards and projects into (PPM" at bounding box center [620, 630] width 804 height 13
drag, startPoint x: 588, startPoint y: 629, endPoint x: 574, endPoint y: 663, distance: 37.2
click at [574, 663] on body "Strategy to hold meeting with Grants accounting and Forestry Financial action p…" at bounding box center [608, 681] width 831 height 165
click at [602, 629] on li "Partner with Finance to load all awards and projects into Project Portfolio Man…" at bounding box center [620, 630] width 804 height 13
drag, startPoint x: 606, startPoint y: 629, endPoint x: 644, endPoint y: 628, distance: 37.9
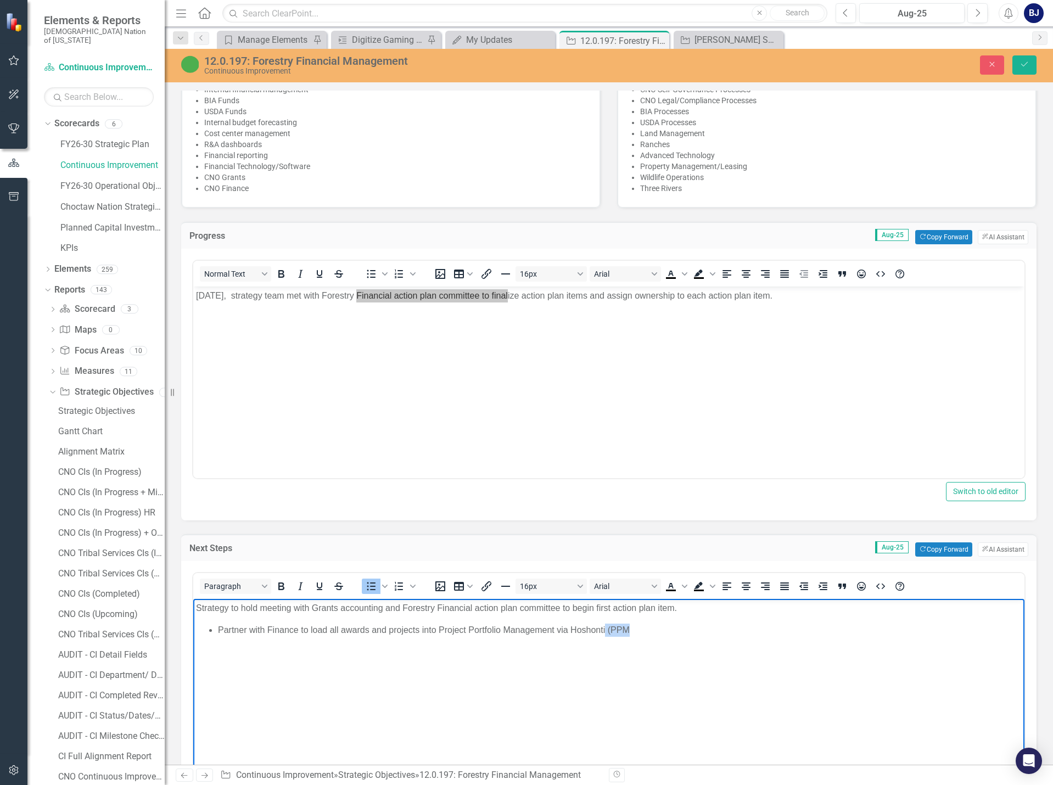
click at [644, 628] on li "Partner with Finance to load all awards and projects into Project Portfolio Man…" at bounding box center [620, 630] width 804 height 13
click at [556, 627] on li "Partner with Finance to load all awards and projects into Project Portfolio Man…" at bounding box center [620, 630] width 804 height 13
click at [662, 641] on body "Strategy to hold meeting with Grants accounting and Forestry Financial action p…" at bounding box center [608, 681] width 831 height 165
click at [491, 398] on body "August 11, 2025, strategy team met with Forestry Financial action plan committe…" at bounding box center [608, 369] width 831 height 165
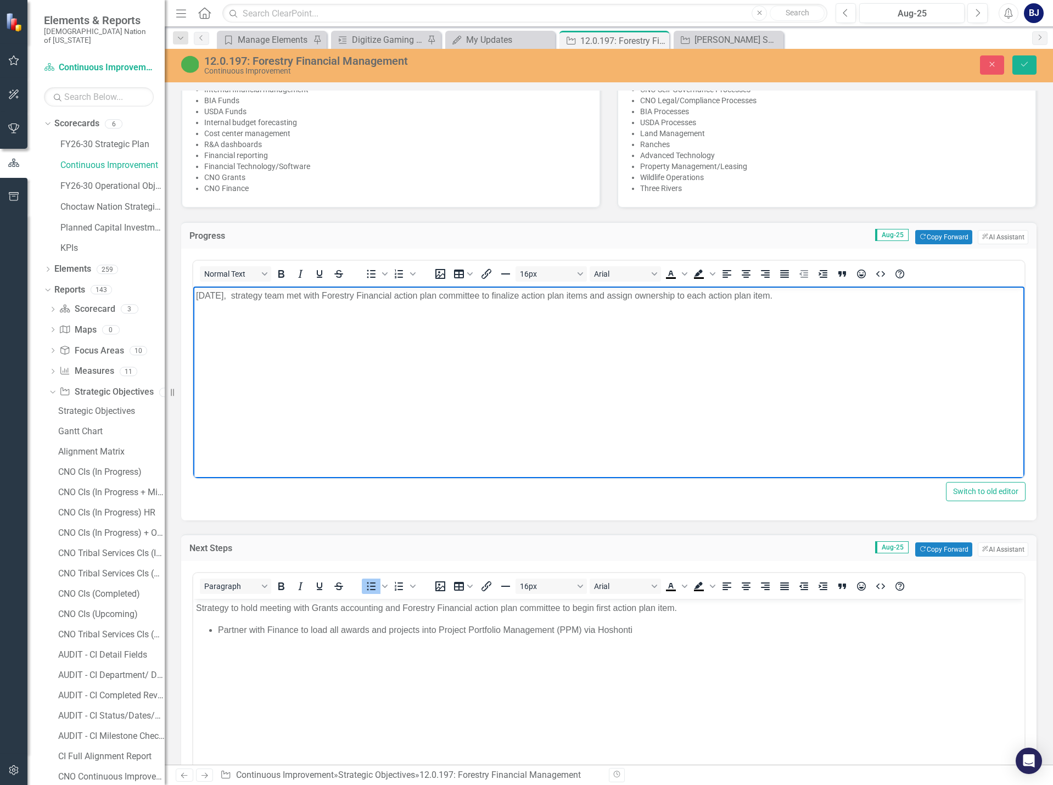
click at [440, 345] on body "August 11, 2025, strategy team met with Forestry Financial action plan committe…" at bounding box center [608, 369] width 831 height 165
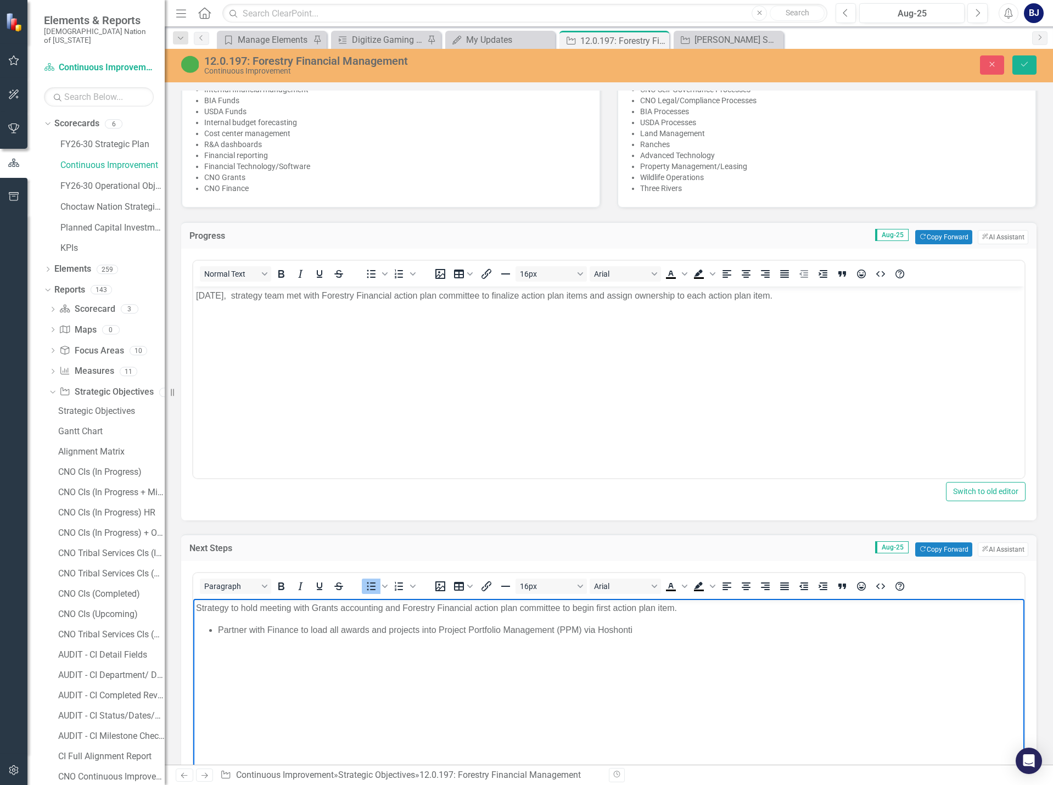
click at [638, 634] on li "Partner with Finance to load all awards and projects into Project Portfolio Man…" at bounding box center [620, 630] width 804 height 13
click at [667, 630] on li "Partner with Finance to load all awards and projects into Project Portfolio Man…" at bounding box center [620, 630] width 804 height 13
click at [312, 607] on p "Strategy to hold meeting with Grants accounting and Forestry Financial action p…" at bounding box center [609, 608] width 826 height 13
click at [317, 606] on p "Strategy to hold meeting with on September 10, 2025, Grants accounting and Fore…" at bounding box center [609, 608] width 826 height 13
drag, startPoint x: 312, startPoint y: 606, endPoint x: 297, endPoint y: 607, distance: 15.4
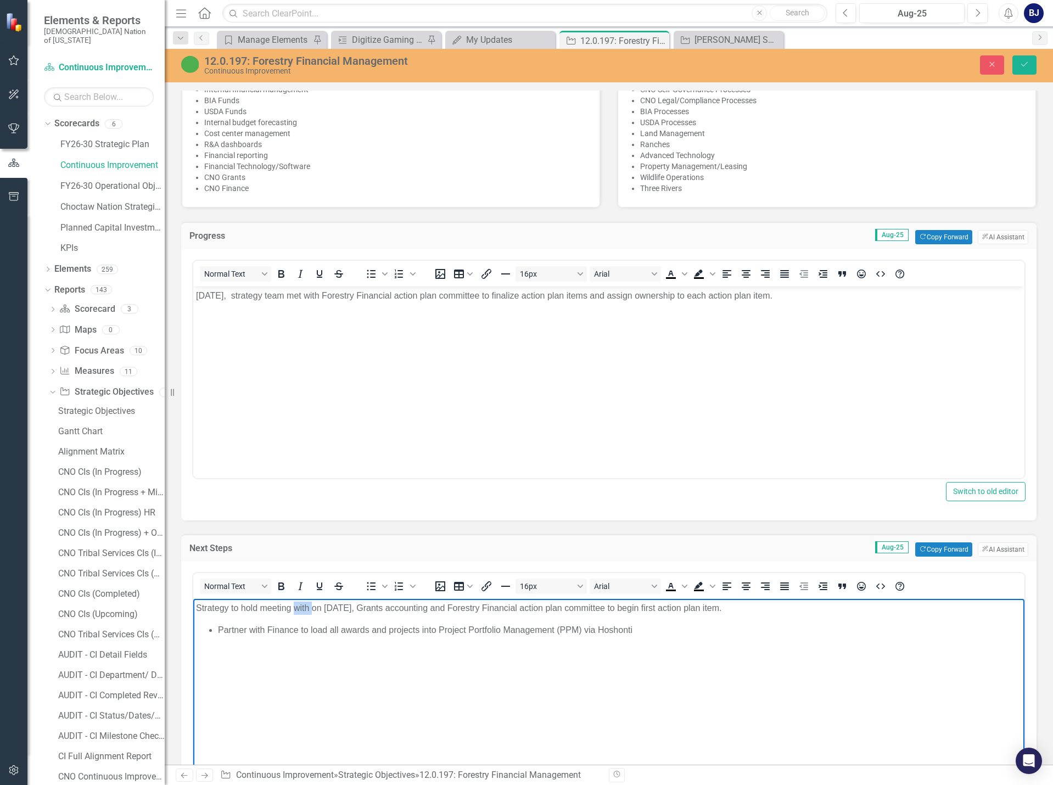
click at [297, 607] on p "Strategy to hold meeting with on September 10, 2025, Grants accounting and Fore…" at bounding box center [609, 608] width 826 height 13
click at [392, 606] on p "Strategy to hold meeting on September 10, 2025, Grants accounting and Forestry …" at bounding box center [609, 608] width 826 height 13
click at [646, 635] on li "Partner with Finance to load all awards and projects into Project Portfolio Man…" at bounding box center [620, 630] width 804 height 13
click at [331, 340] on body "August 11, 2025, strategy team met with Forestry Financial action plan committe…" at bounding box center [608, 369] width 831 height 165
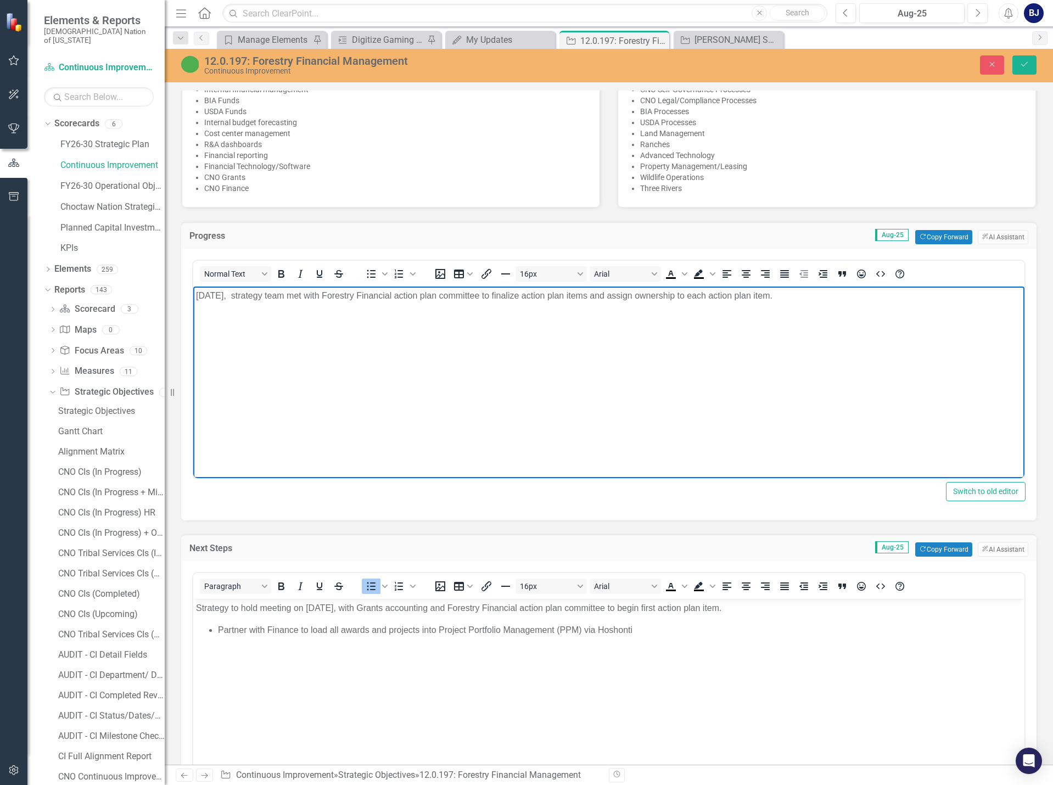
click at [273, 293] on p "August 11, 2025, strategy team met with Forestry Financial action plan committe…" at bounding box center [609, 295] width 826 height 13
drag, startPoint x: 266, startPoint y: 293, endPoint x: 438, endPoint y: 328, distance: 176.0
click at [267, 293] on p "August 11, 2025, strategy team met with Forestry Financial action plan committe…" at bounding box center [609, 295] width 826 height 13
click at [902, 314] on body "August 11, 2025, strategy team met with Forestry Financial action plan committe…" at bounding box center [608, 369] width 831 height 165
drag, startPoint x: 1024, startPoint y: 66, endPoint x: 1030, endPoint y: 73, distance: 8.9
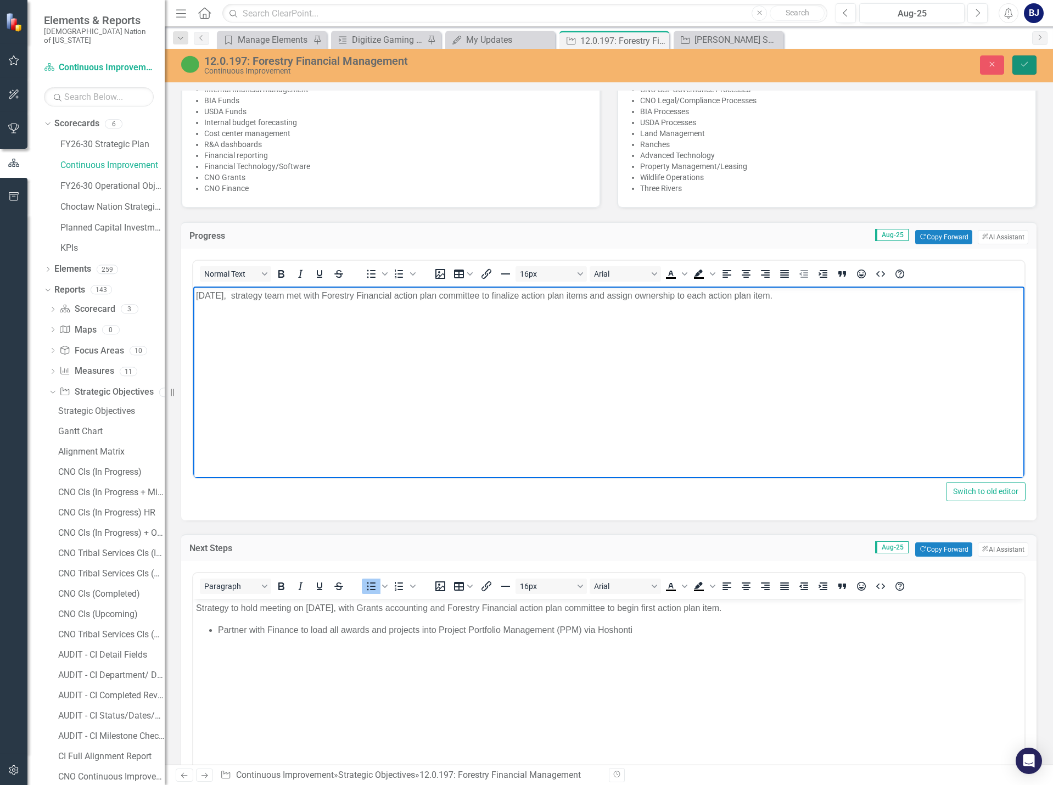
click at [1024, 66] on icon "Save" at bounding box center [1025, 64] width 10 height 8
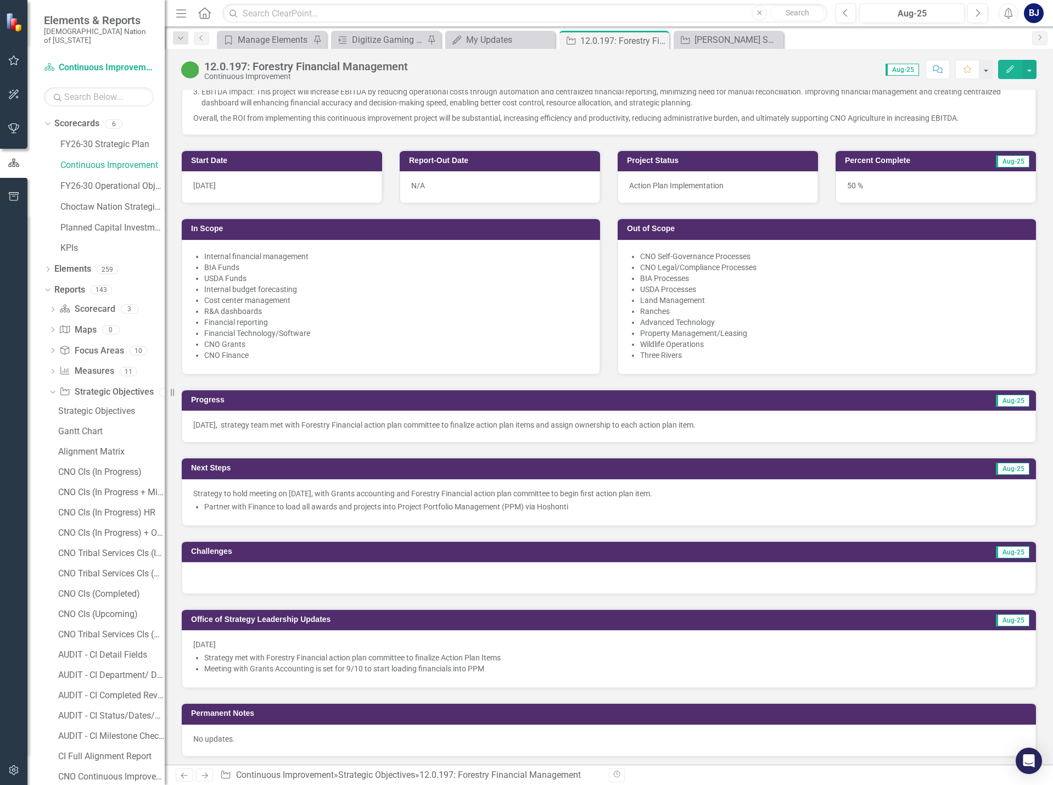
scroll to position [439, 0]
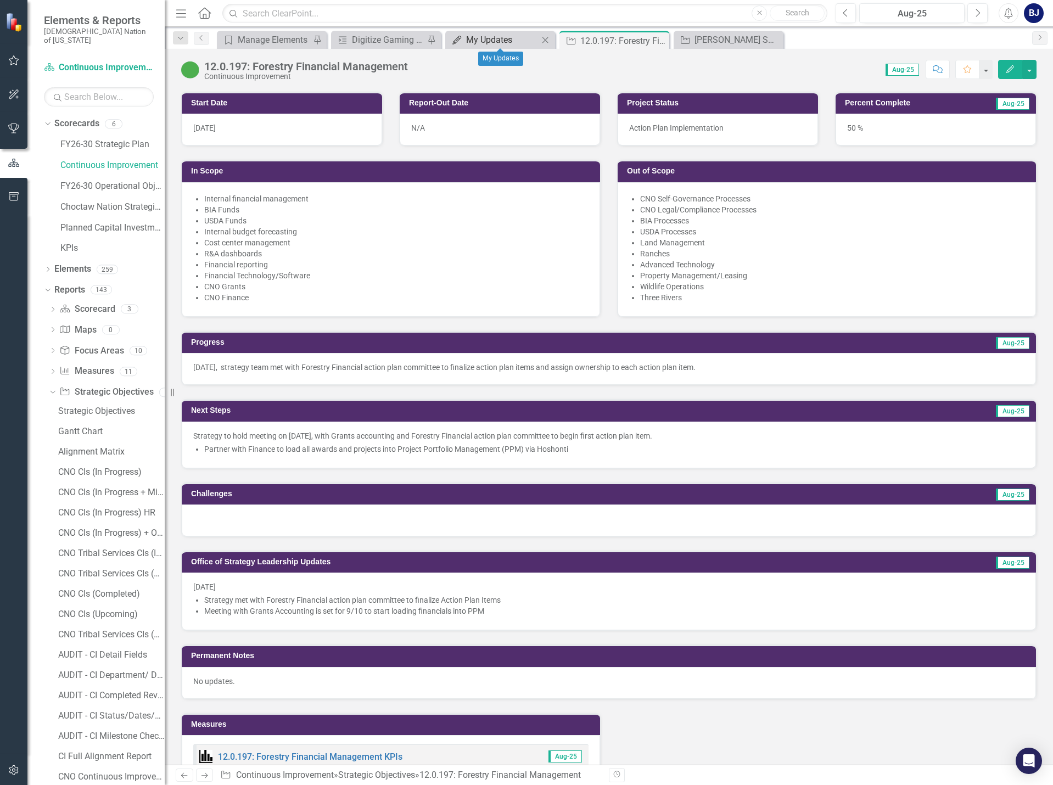
click at [471, 42] on div "My Updates" at bounding box center [502, 40] width 72 height 14
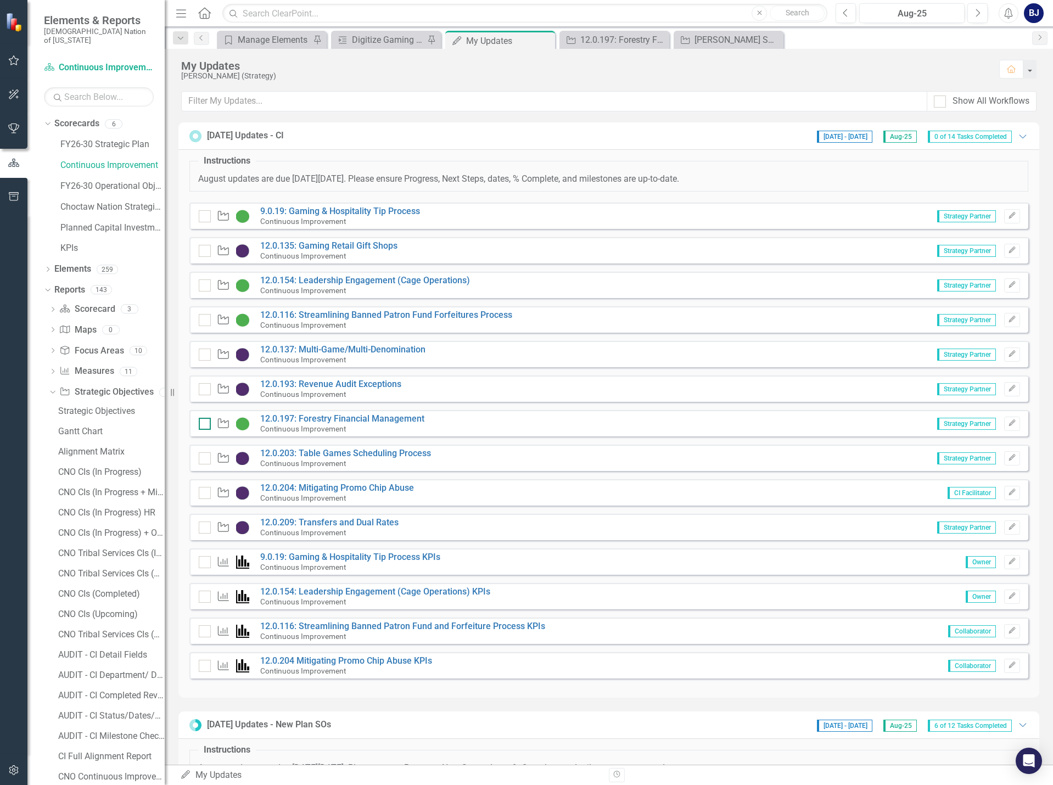
click at [204, 424] on input "checkbox" at bounding box center [202, 421] width 7 height 7
checkbox input "false"
click at [203, 458] on input "checkbox" at bounding box center [202, 455] width 7 height 7
checkbox input "false"
click at [205, 529] on div at bounding box center [205, 528] width 12 height 12
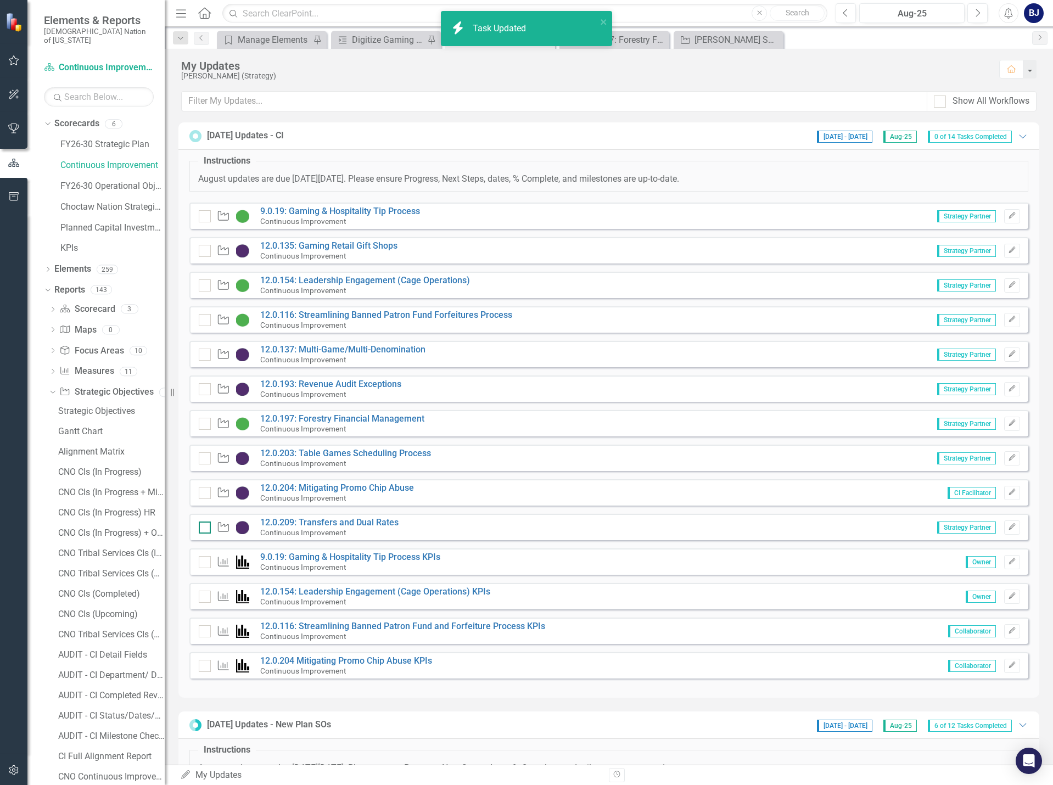
click at [205, 529] on input "checkbox" at bounding box center [202, 525] width 7 height 7
checkbox input "false"
click at [203, 424] on input "checkbox" at bounding box center [202, 421] width 7 height 7
checkbox input "true"
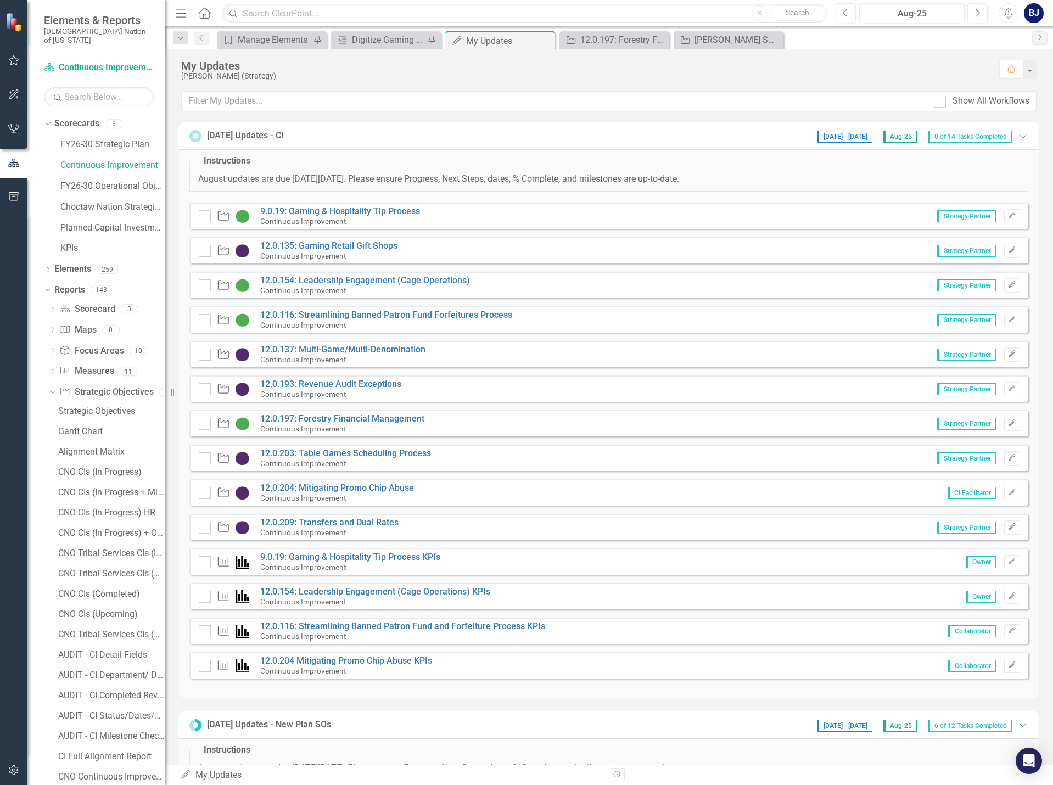
checkbox input "true"
click at [344, 524] on link "12.0.209: Transfers and Dual Rates" at bounding box center [329, 522] width 138 height 10
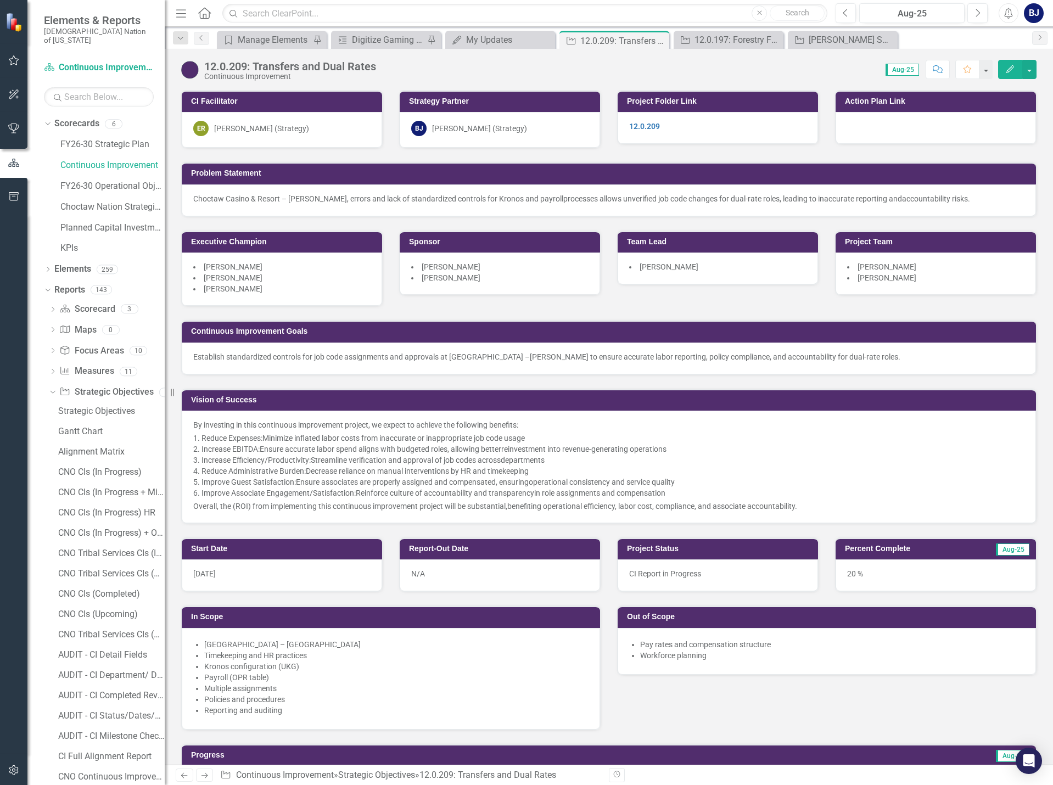
scroll to position [549, 0]
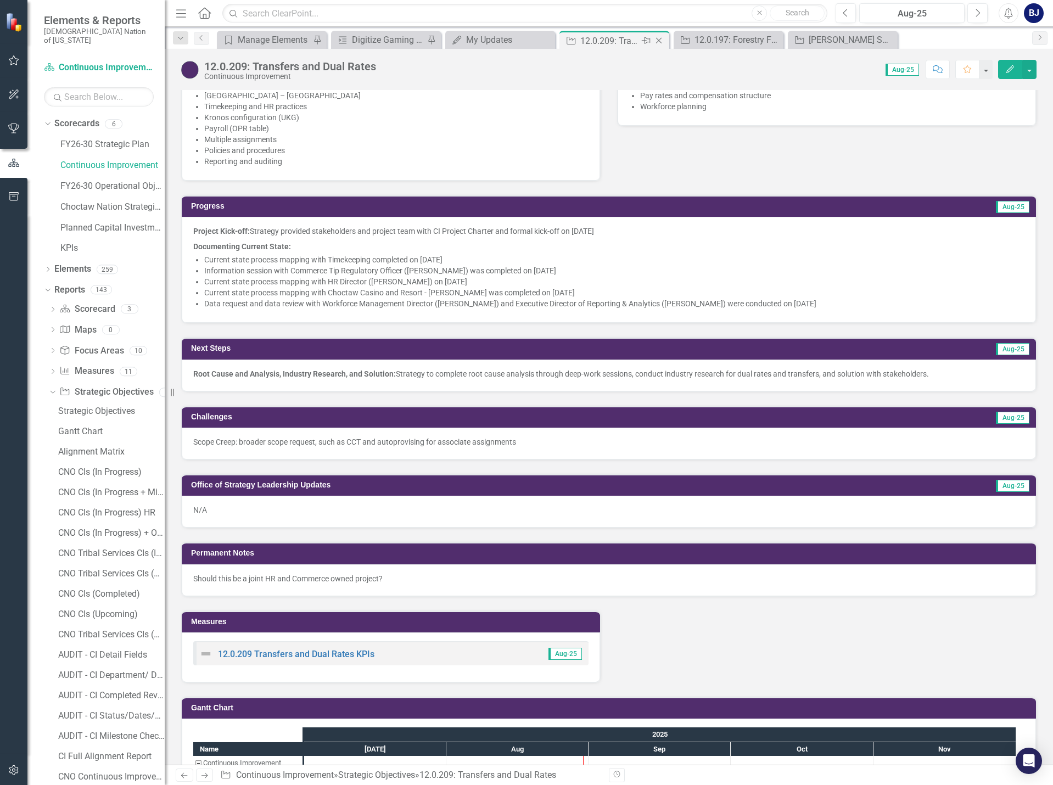
click at [659, 41] on icon at bounding box center [659, 41] width 6 height 6
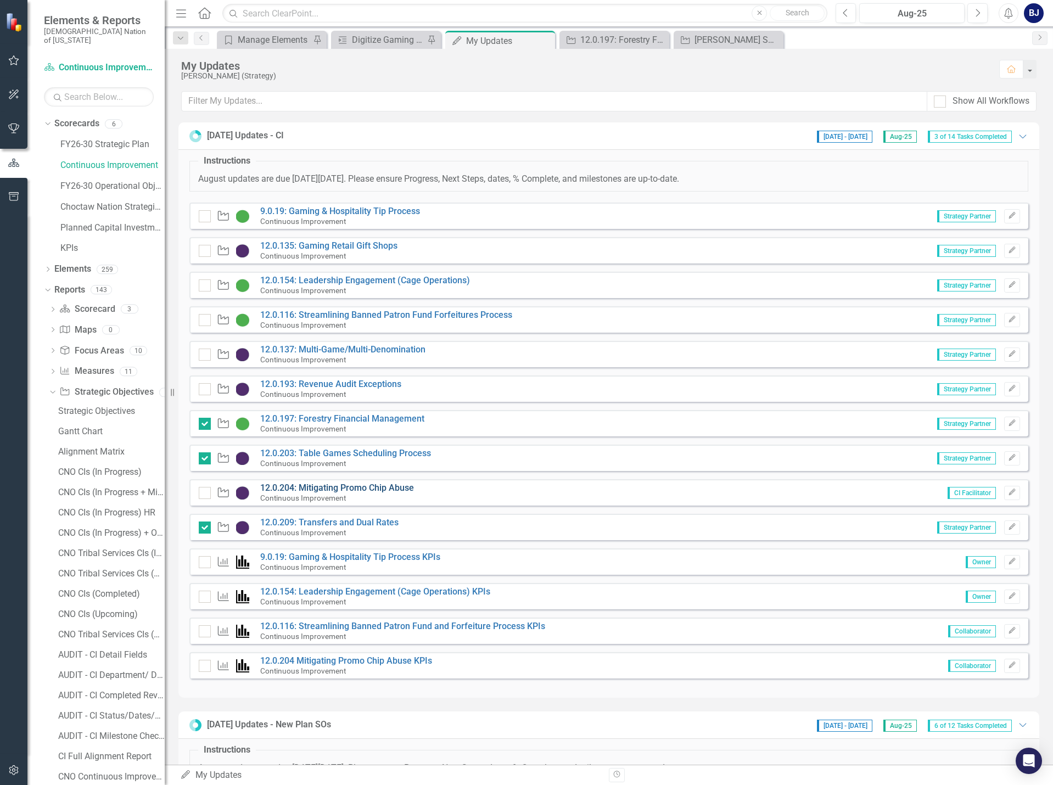
click at [364, 491] on link "12.0.204: Mitigating Promo Chip Abuse" at bounding box center [337, 488] width 154 height 10
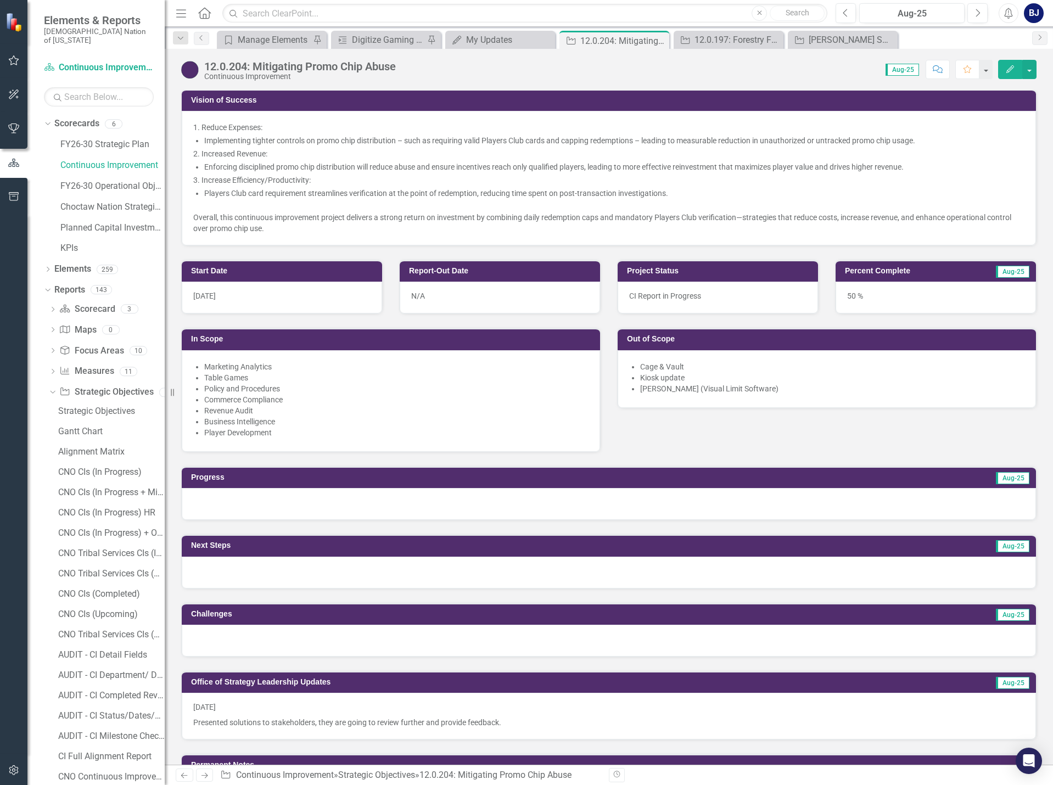
scroll to position [384, 0]
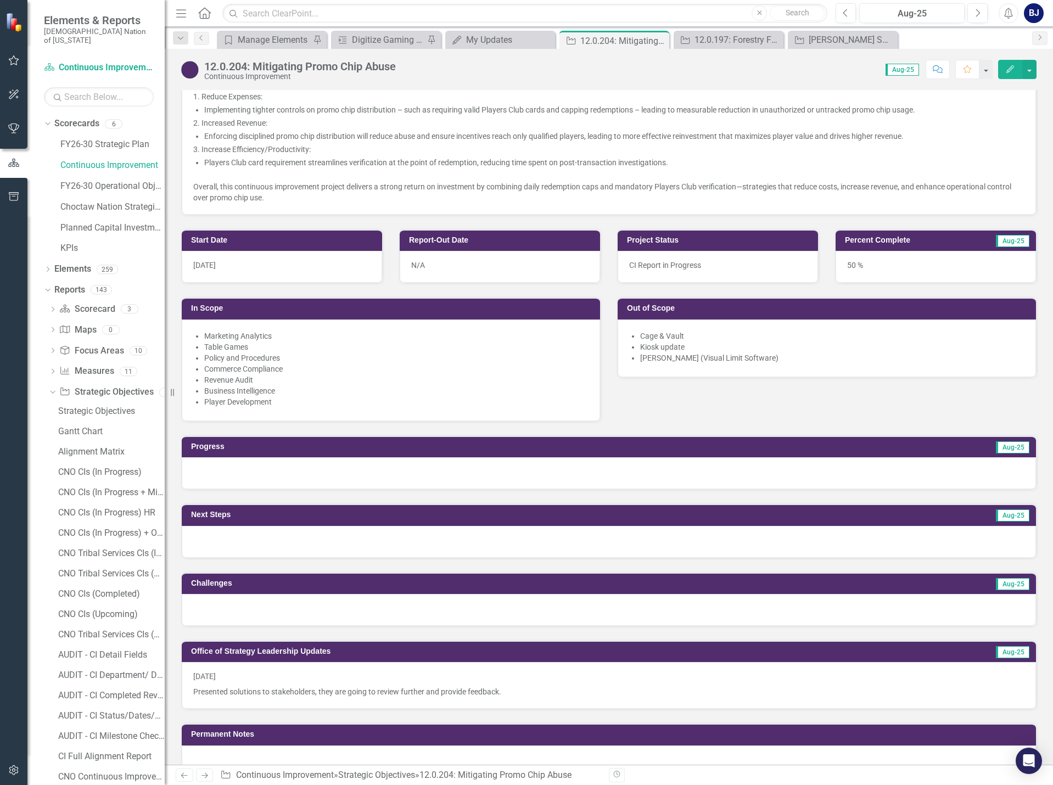
click at [321, 470] on div at bounding box center [609, 473] width 854 height 32
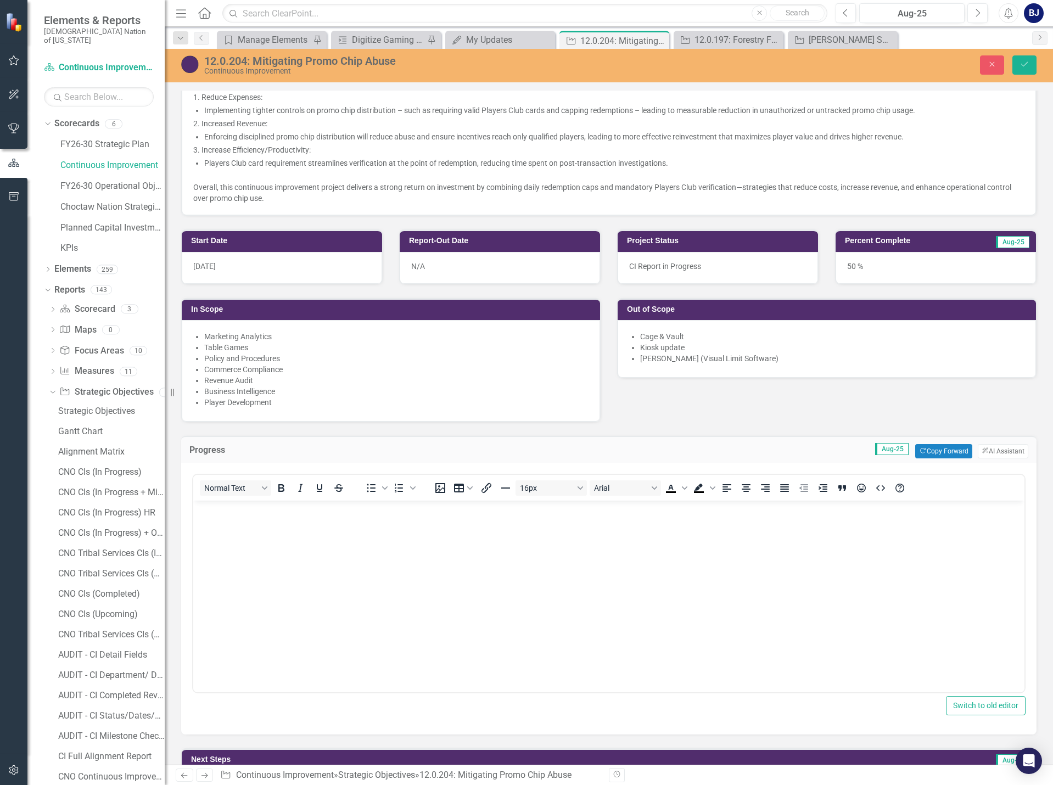
scroll to position [0, 0]
click at [349, 549] on body "Rich Text Area. Press ALT-0 for help." at bounding box center [608, 583] width 831 height 165
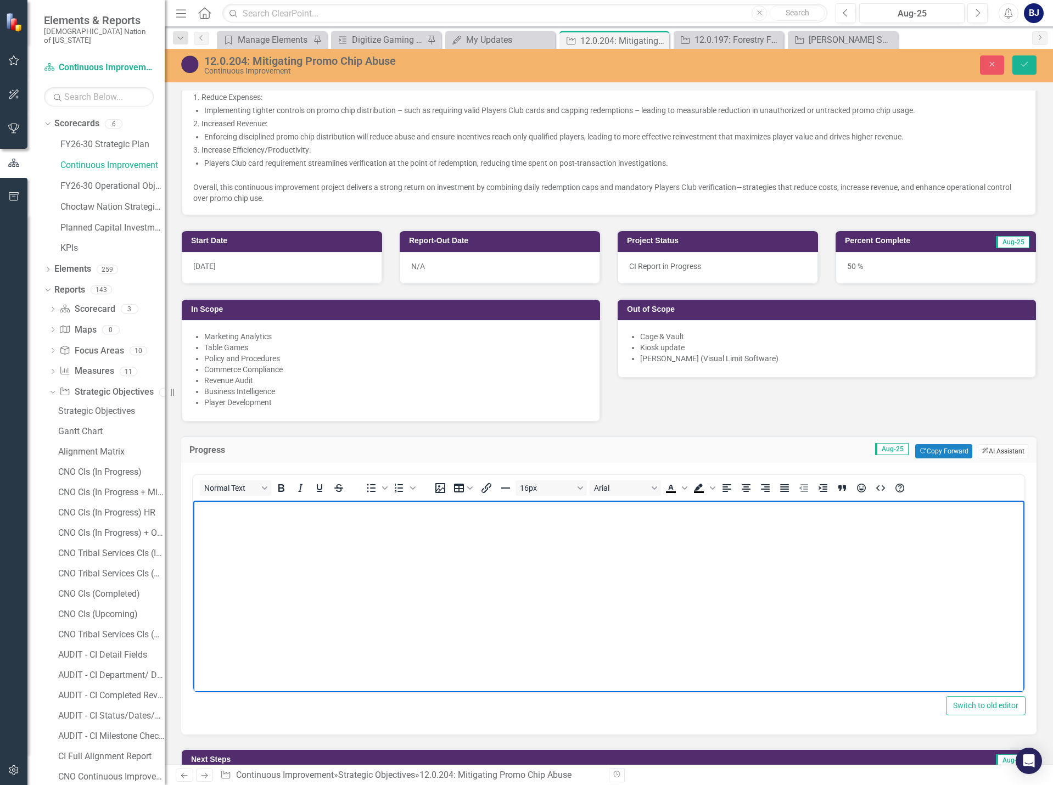
click at [1000, 449] on button "ClearPoint AI AI Assistant" at bounding box center [1003, 451] width 51 height 14
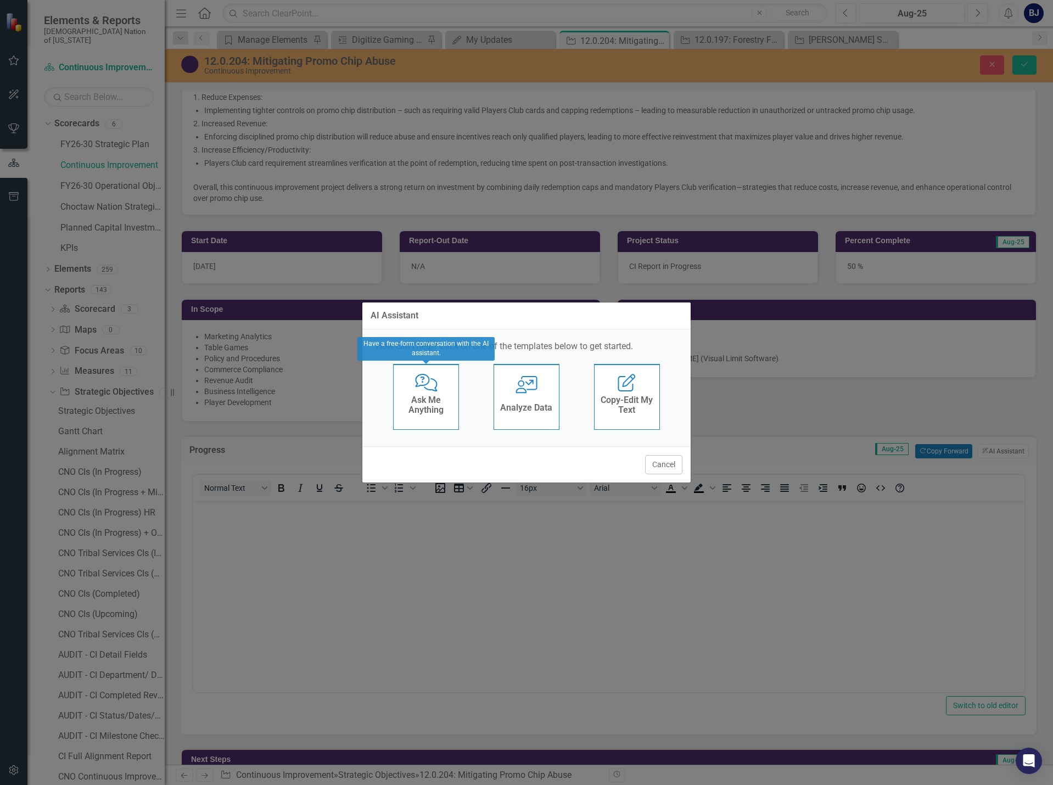
click at [437, 410] on h4 "Ask Me Anything" at bounding box center [426, 404] width 54 height 19
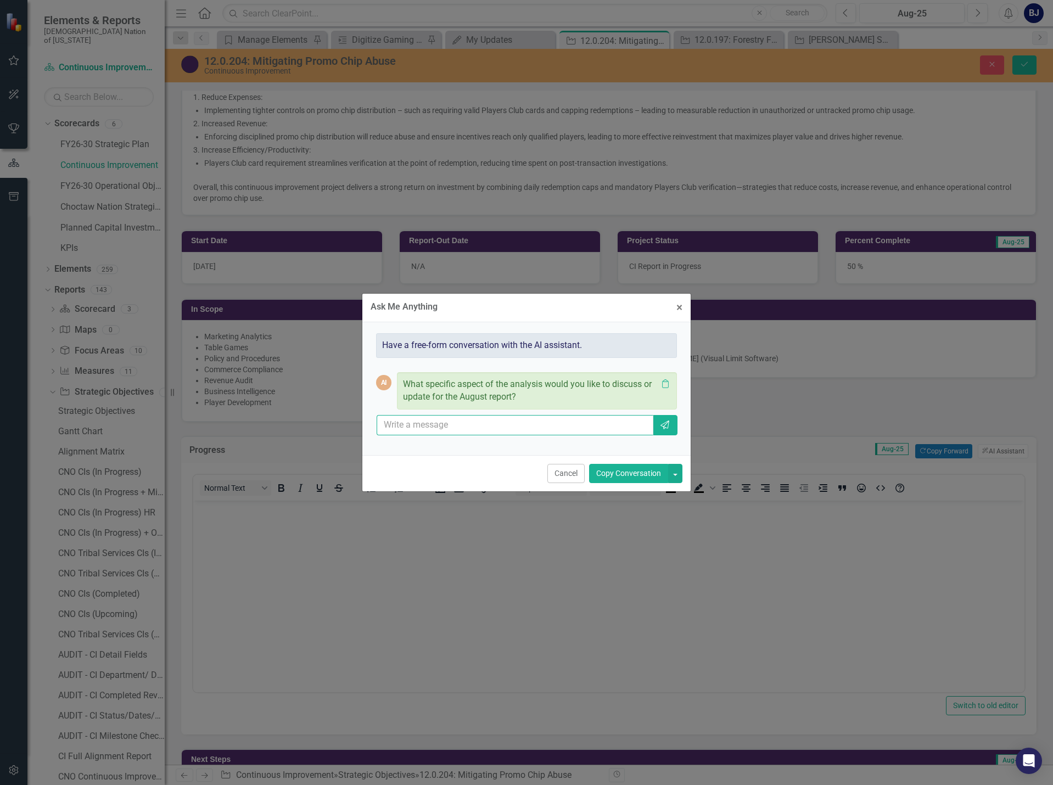
click at [456, 426] on input "text" at bounding box center [515, 425] width 277 height 20
type input "can you provide me with progress for august using leadership updates"
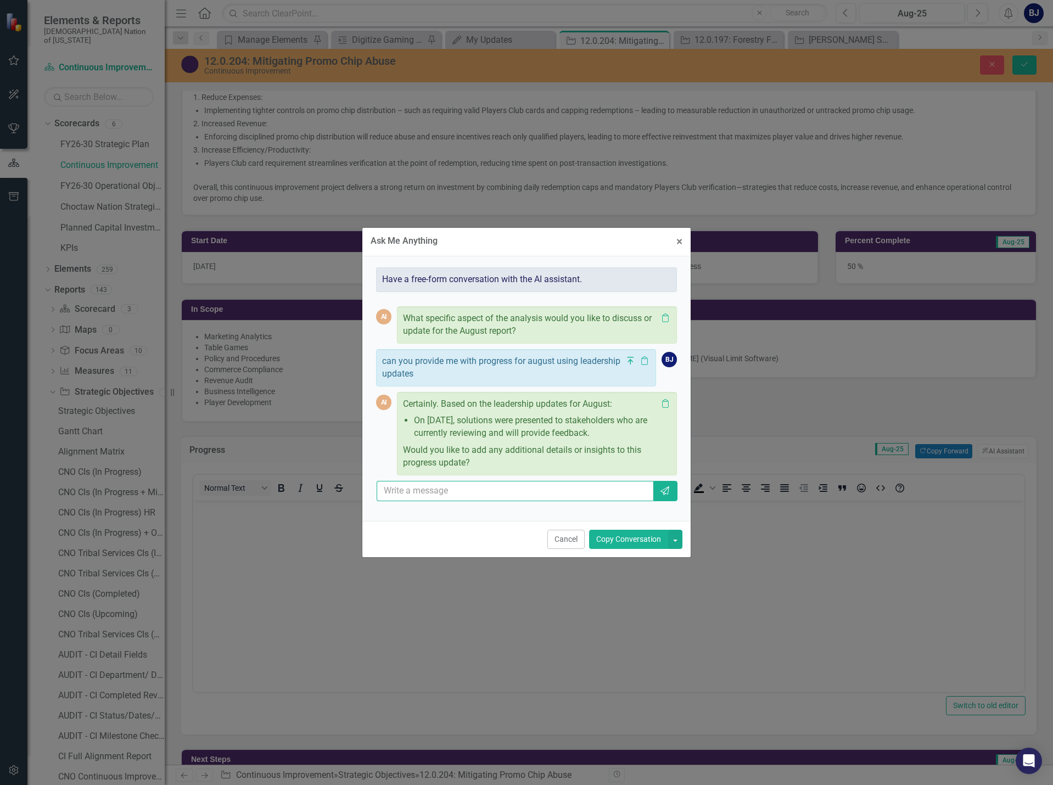
click at [442, 489] on input "text" at bounding box center [515, 491] width 277 height 20
type input "stakeholders reviewed and did not provide further comment"
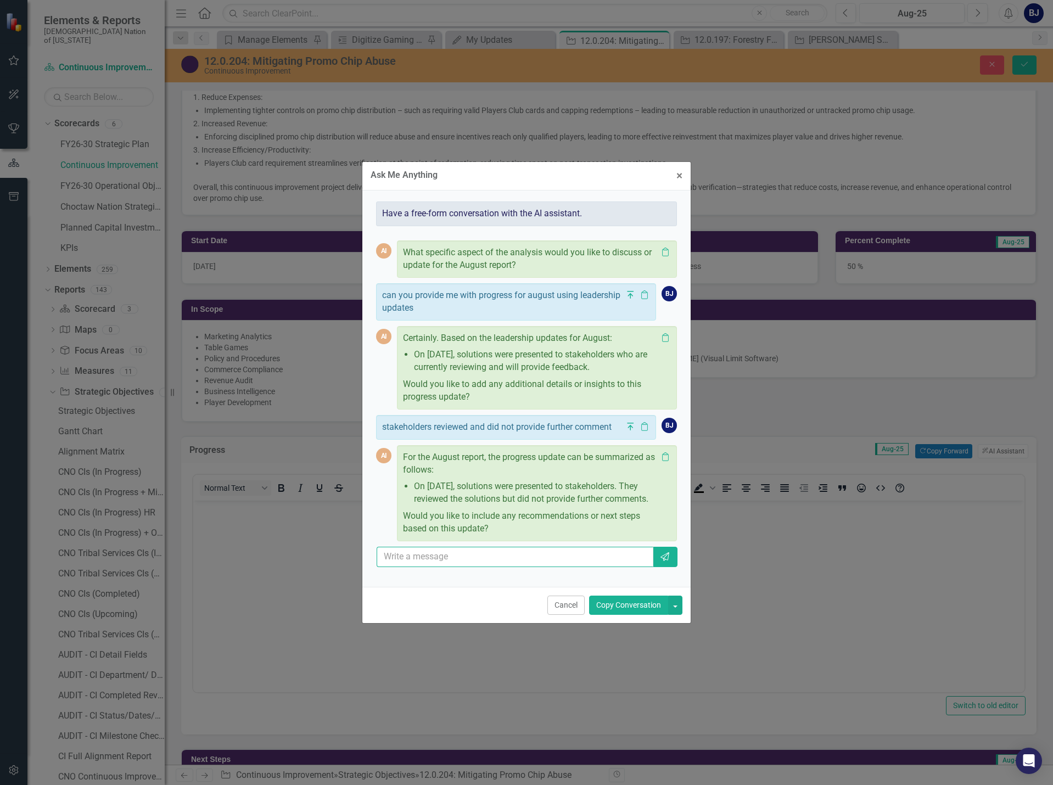
click at [420, 562] on input "text" at bounding box center [515, 557] width 277 height 20
type input "more neutral"
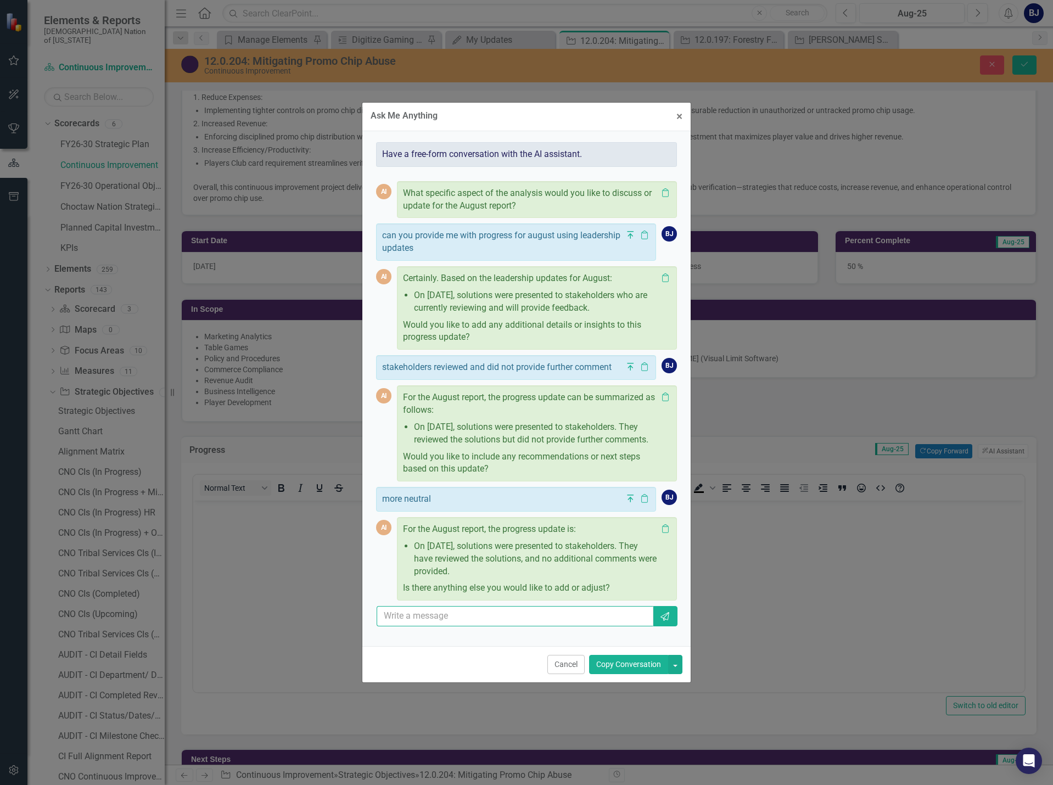
click at [418, 626] on input "text" at bounding box center [515, 616] width 277 height 20
type input "they have reviewed and aligned with solutions"
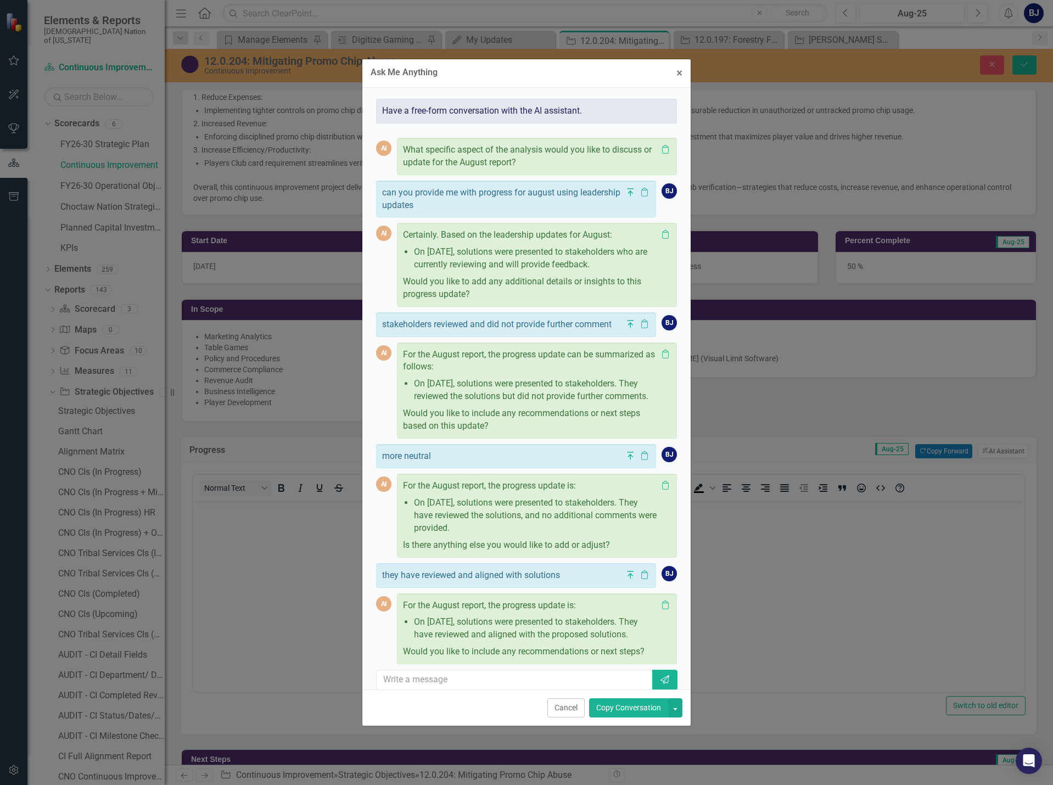
scroll to position [37, 0]
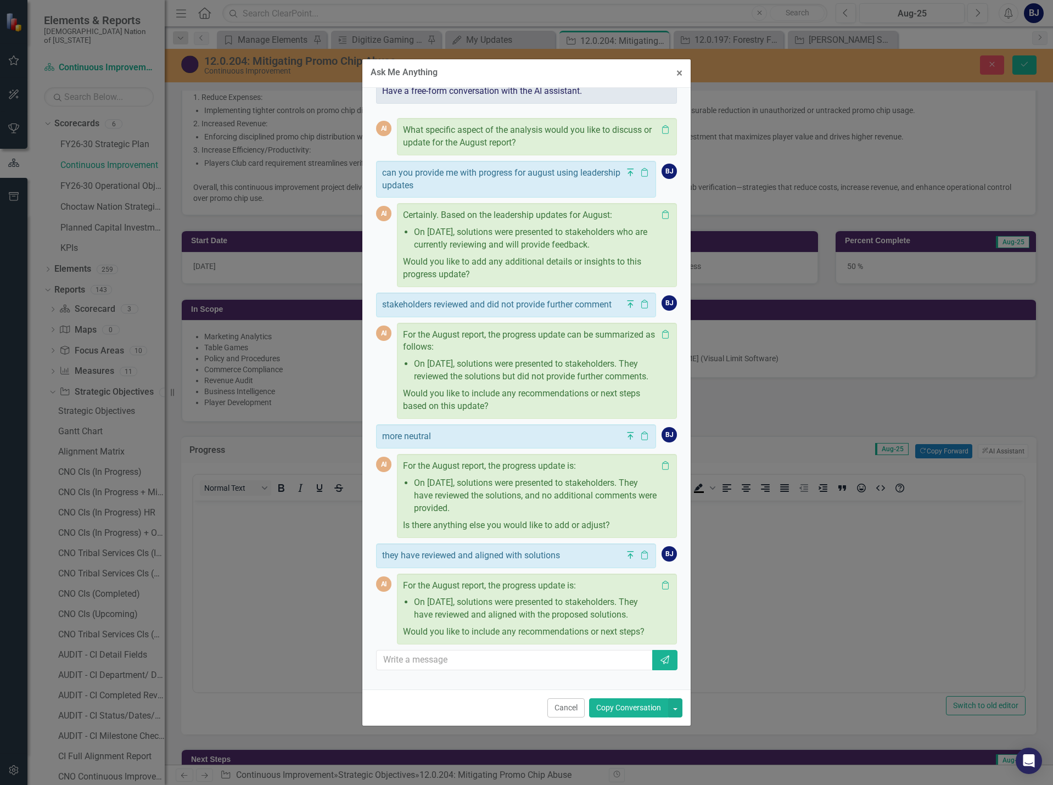
drag, startPoint x: 452, startPoint y: 623, endPoint x: 428, endPoint y: 595, distance: 36.2
click at [428, 596] on li "On August 7th, solutions were presented to stakeholders. They have reviewed and…" at bounding box center [535, 608] width 243 height 25
copy li "August 7th, solutions were presented to stakeholders. They have reviewed and al…"
click at [673, 71] on button "× Close" at bounding box center [679, 73] width 23 height 28
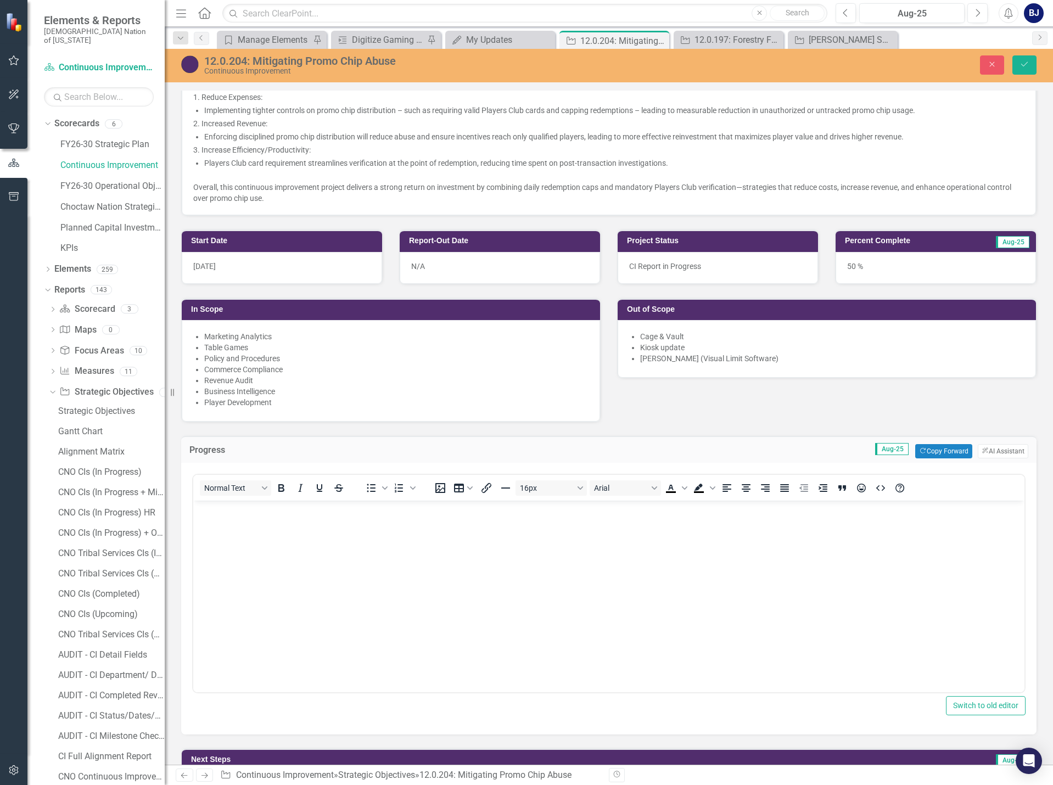
click at [228, 541] on body "Rich Text Area. Press ALT-0 for help." at bounding box center [608, 583] width 831 height 165
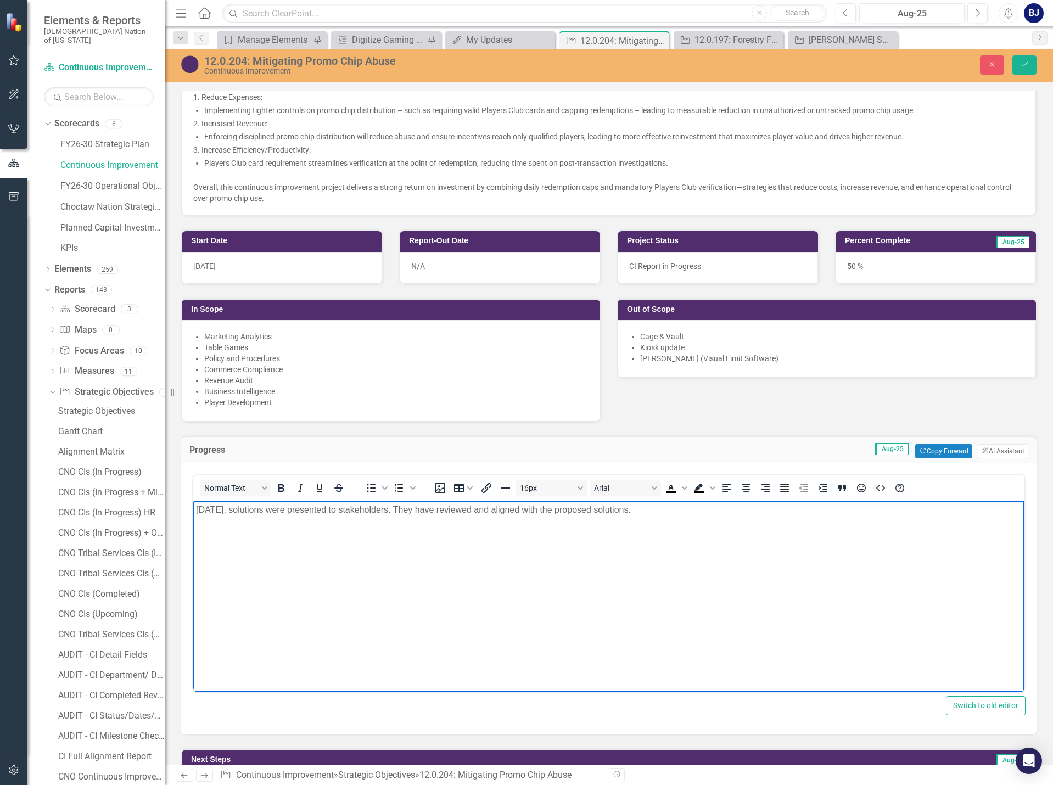
click at [401, 511] on p "August 7th, solutions were presented to stakeholders. They have reviewed and al…" at bounding box center [609, 510] width 826 height 13
drag, startPoint x: 555, startPoint y: 508, endPoint x: 566, endPoint y: 511, distance: 11.3
click at [566, 511] on p "August 7th, solutions were presented to stakeholders. They have reviewed and al…" at bounding box center [609, 510] width 826 height 13
click at [633, 506] on p "[DATE], solutions were presented to stakeholders. They have reviewed and aligne…" at bounding box center [609, 510] width 826 height 13
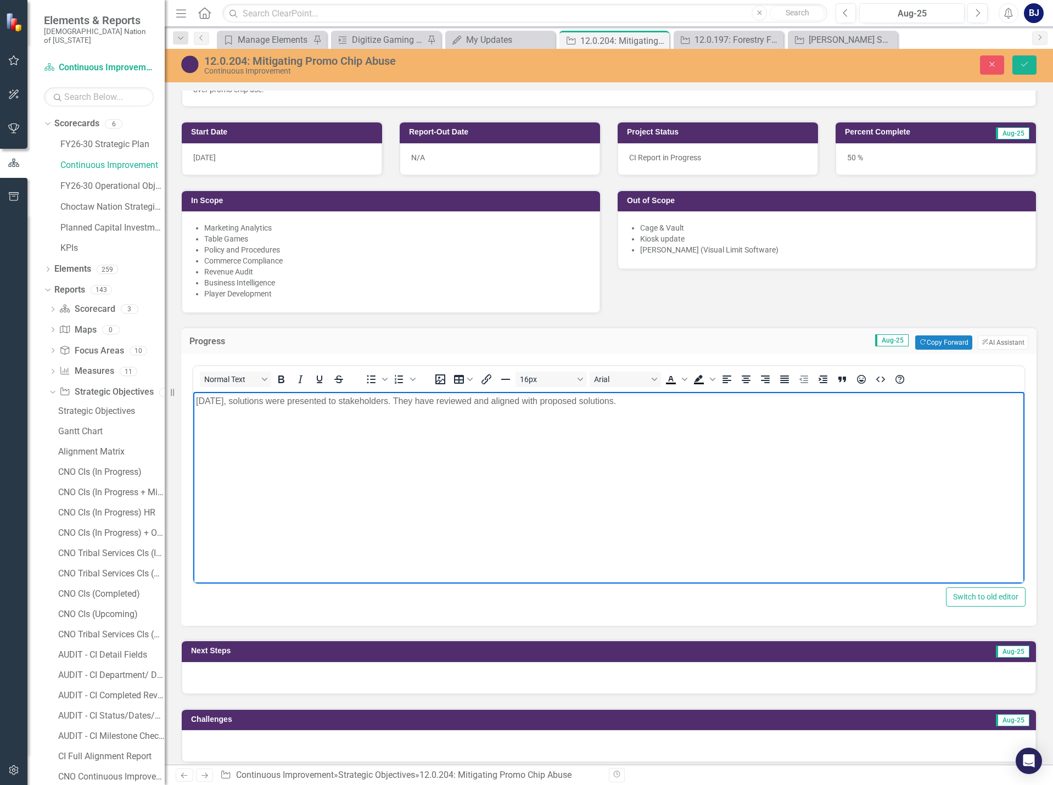
scroll to position [494, 0]
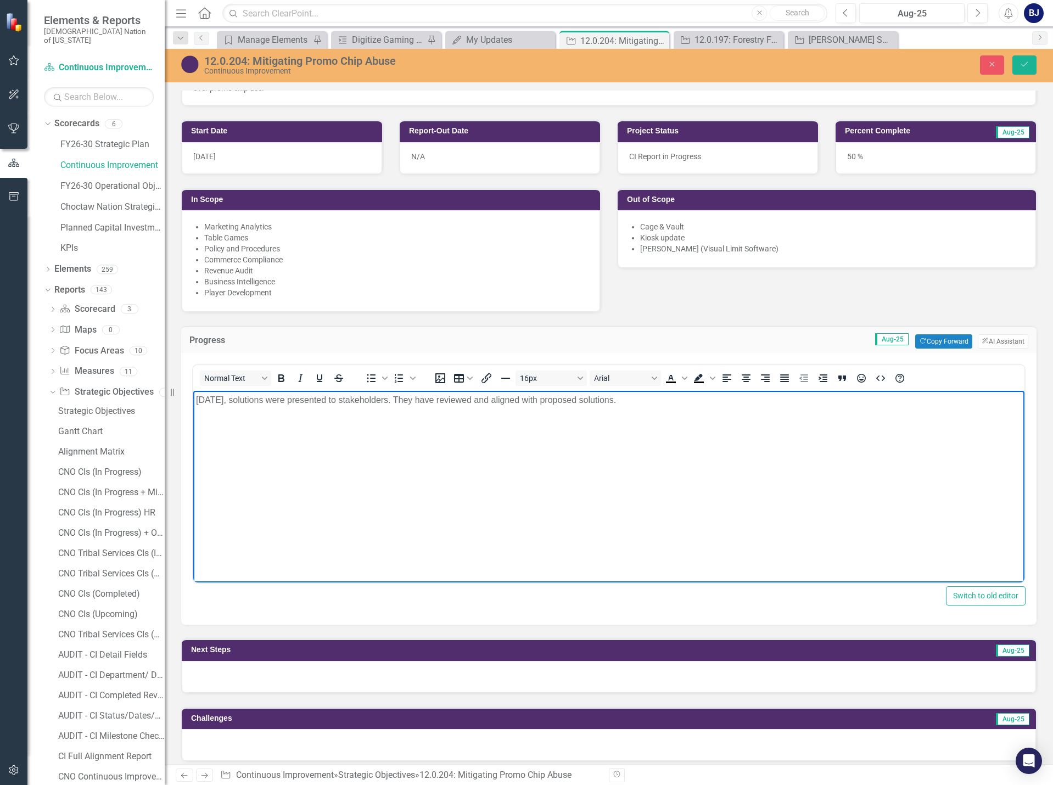
click at [292, 677] on div at bounding box center [609, 677] width 854 height 32
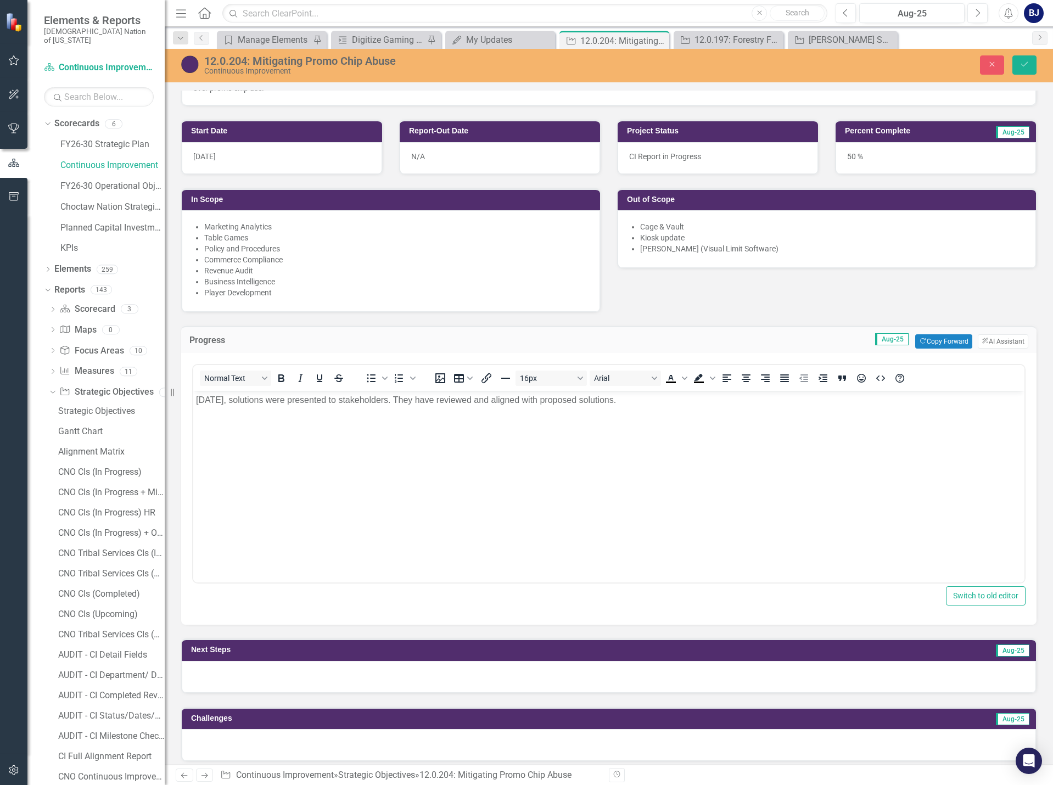
click at [293, 676] on div at bounding box center [609, 677] width 854 height 32
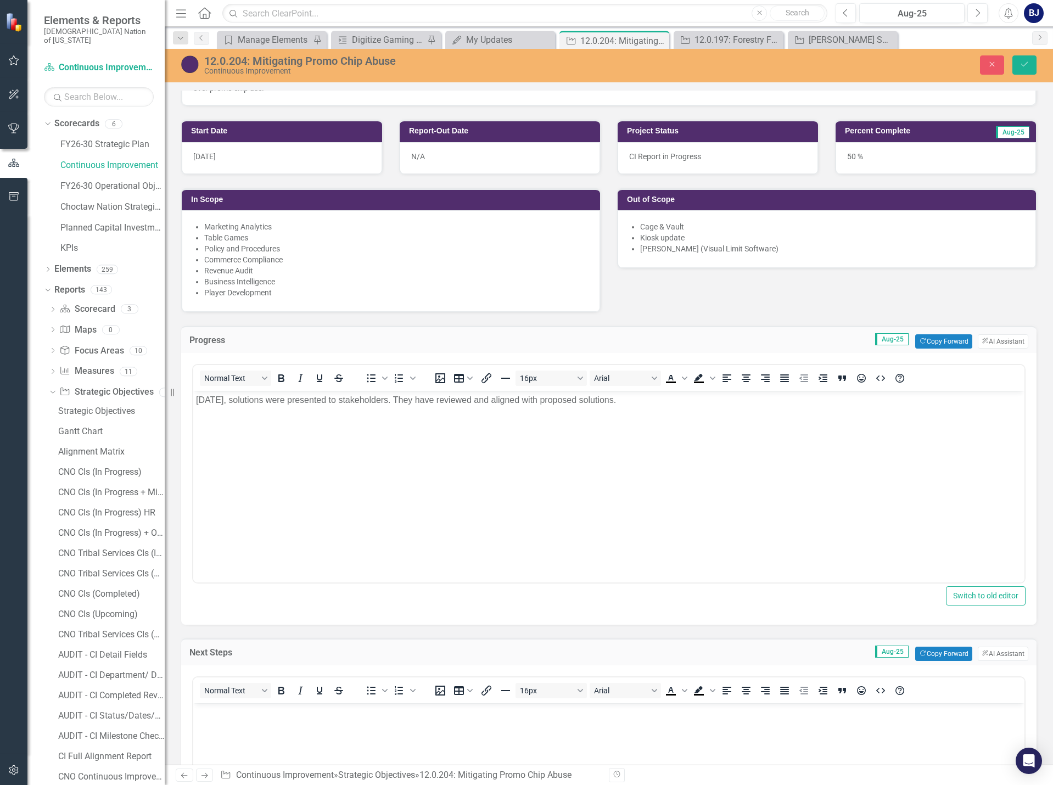
scroll to position [0, 0]
click at [248, 714] on p "Rich Text Area. Press ALT-0 for help." at bounding box center [609, 712] width 826 height 13
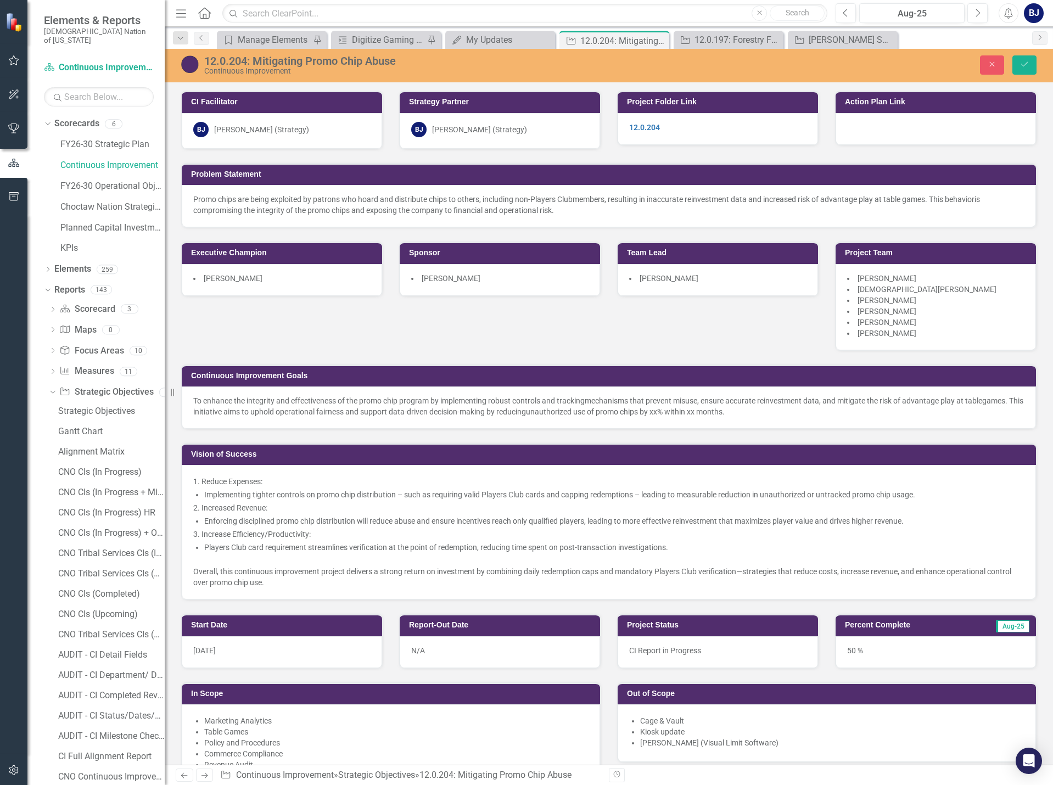
scroll to position [494, 0]
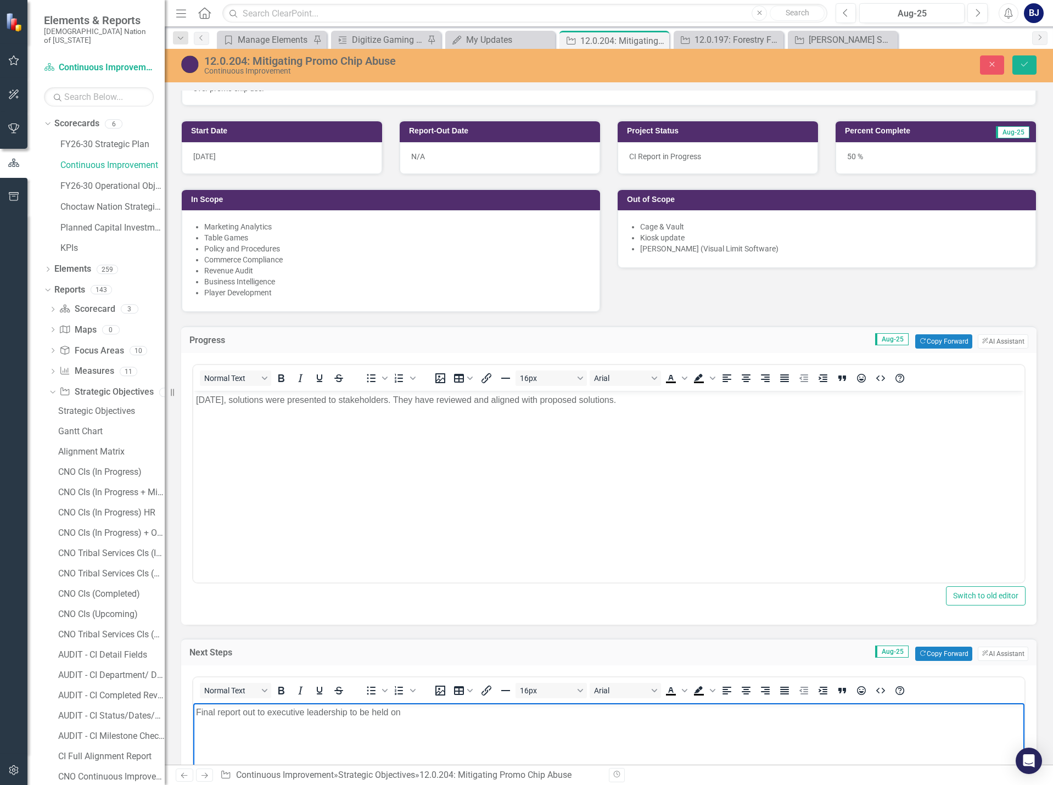
click at [411, 706] on p "Final report out to executive leadership to be held on" at bounding box center [609, 712] width 826 height 13
drag, startPoint x: 348, startPoint y: 709, endPoint x: 356, endPoint y: 711, distance: 8.4
click at [356, 711] on p "Final report out to executive leadership to be held on [DATE]." at bounding box center [609, 712] width 826 height 13
click at [510, 716] on p "Final report out to executive leadership will be held on [DATE]." at bounding box center [609, 712] width 826 height 13
click at [1033, 68] on button "Save" at bounding box center [1025, 64] width 24 height 19
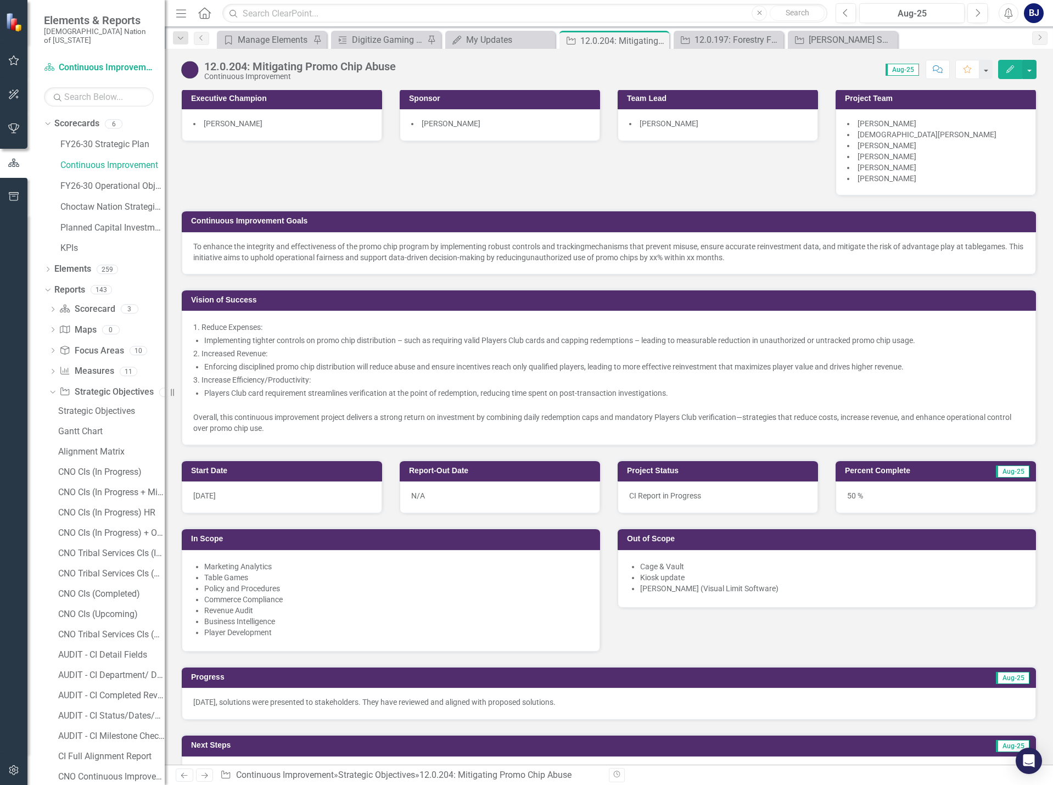
scroll to position [329, 0]
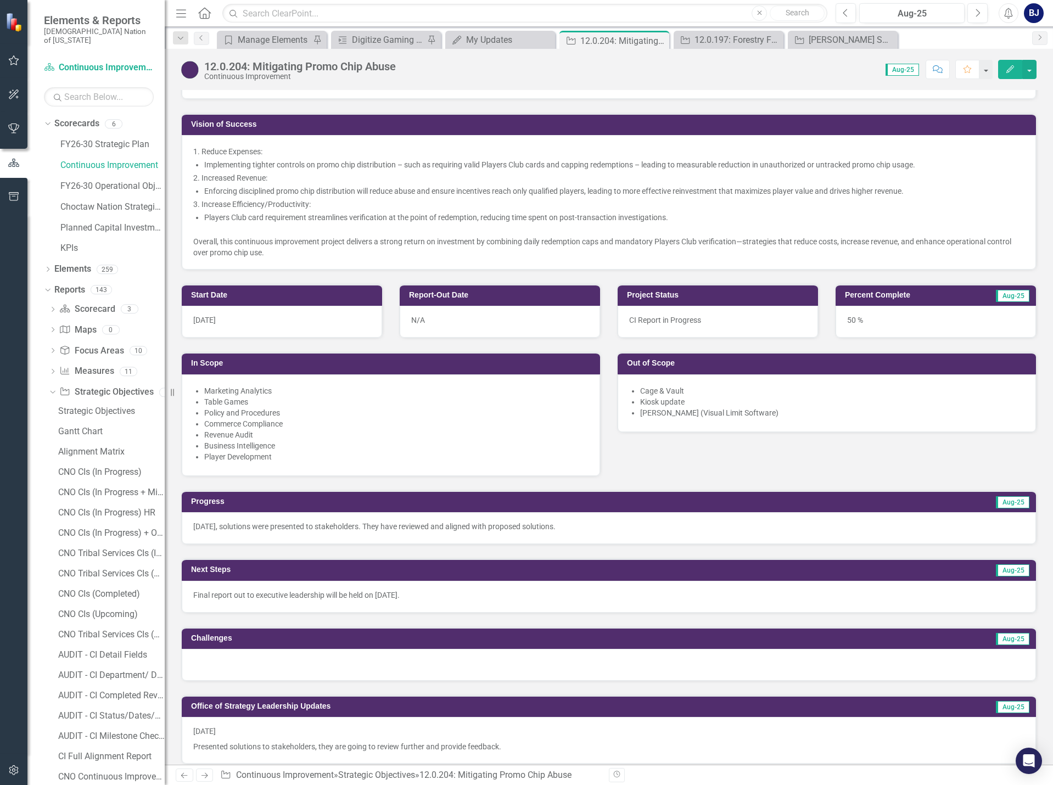
click at [368, 596] on p "Final report out to executive leadership will be held on [DATE]." at bounding box center [608, 595] width 831 height 11
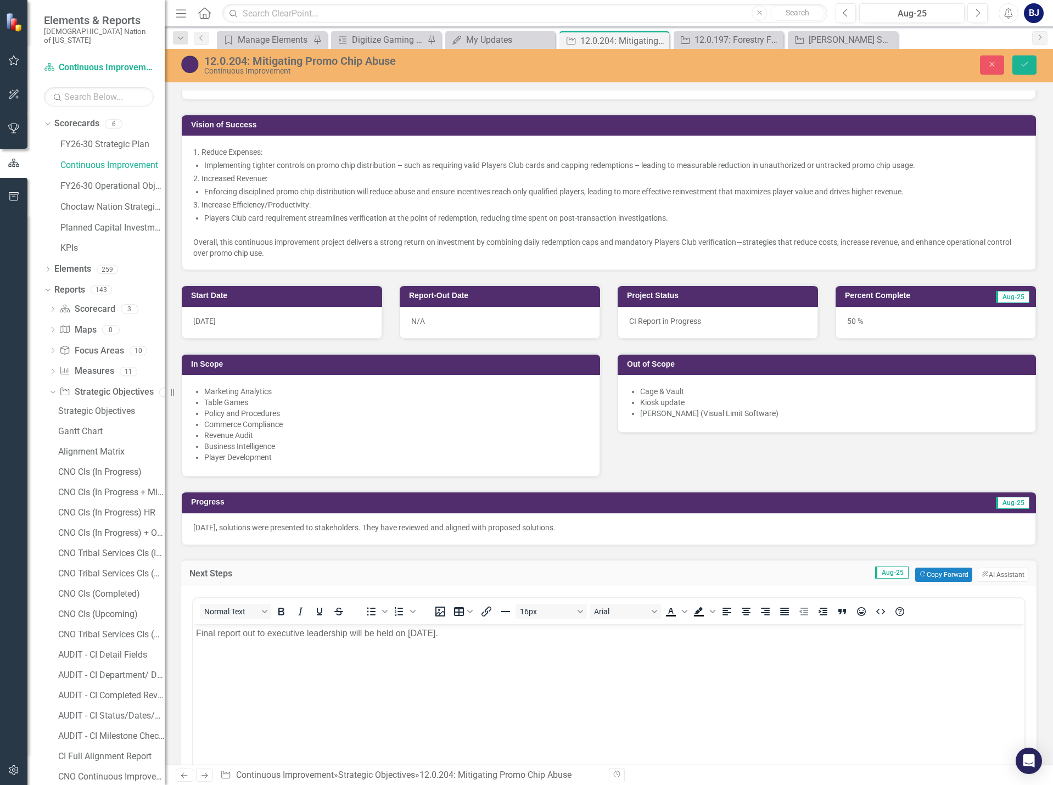
scroll to position [0, 0]
click at [395, 633] on p "Final report out to executive leadership will be held on [DATE]." at bounding box center [609, 633] width 826 height 13
click at [395, 629] on p "Final report out to executive leadership will be held on [DATE]." at bounding box center [609, 633] width 826 height 13
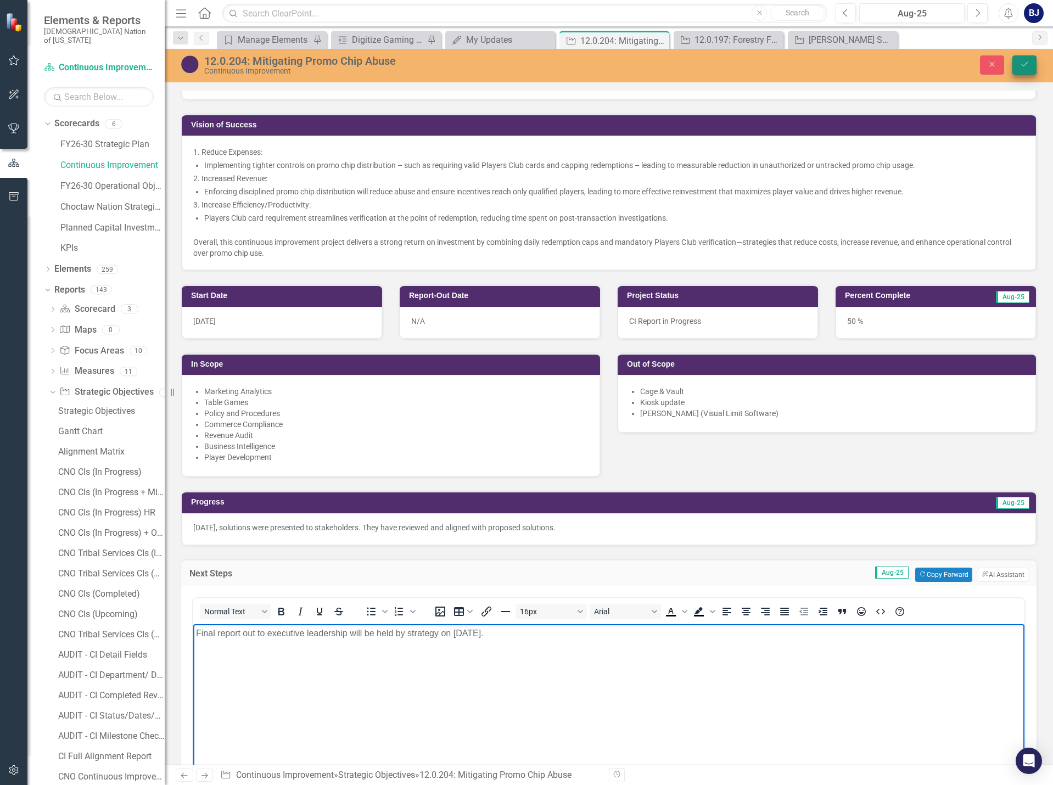
click at [1021, 57] on button "Save" at bounding box center [1025, 64] width 24 height 19
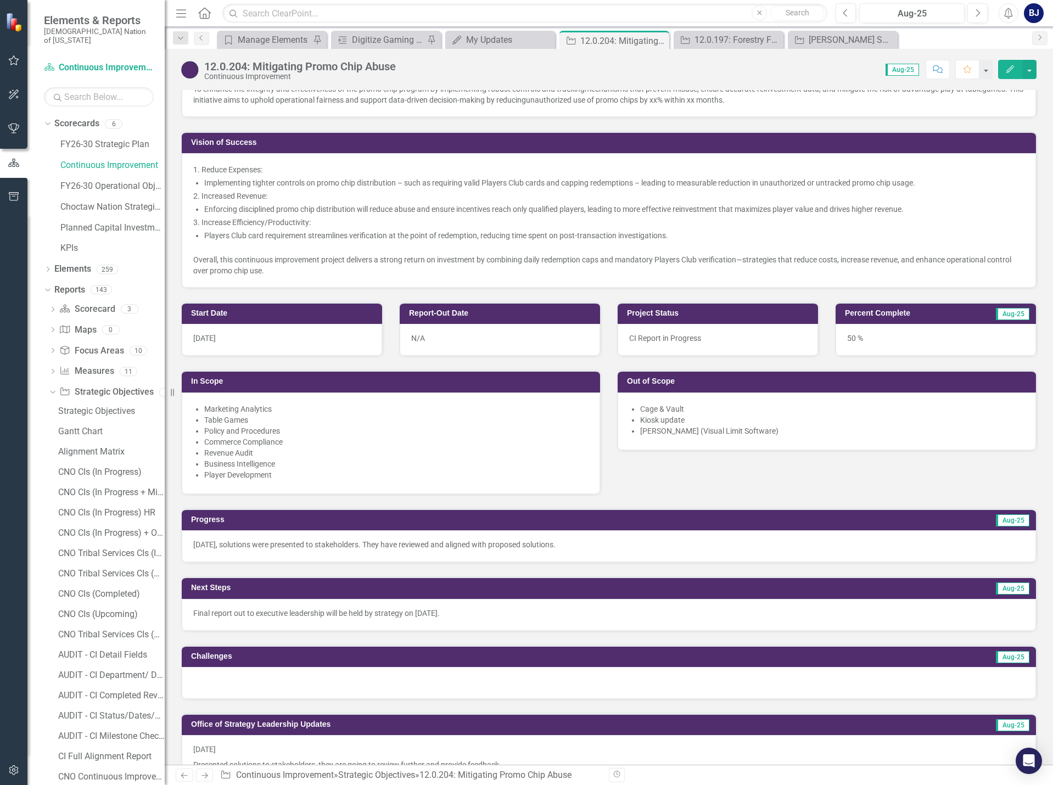
scroll to position [329, 0]
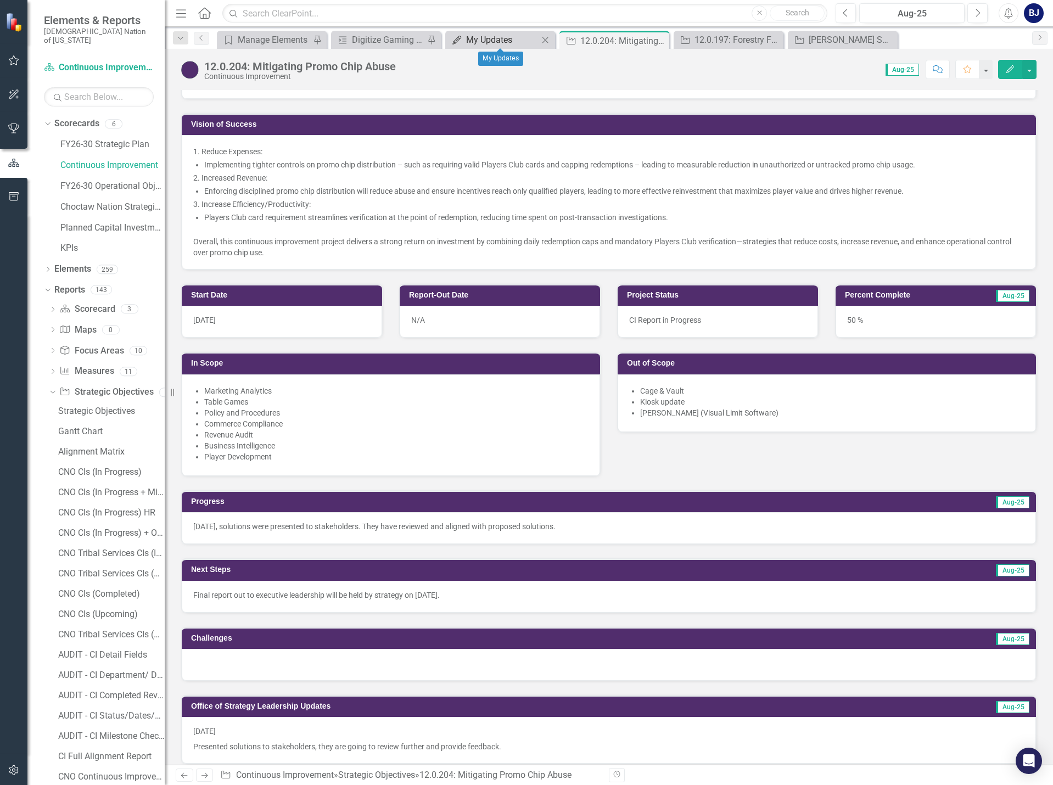
click at [488, 34] on div "My Updates" at bounding box center [502, 40] width 72 height 14
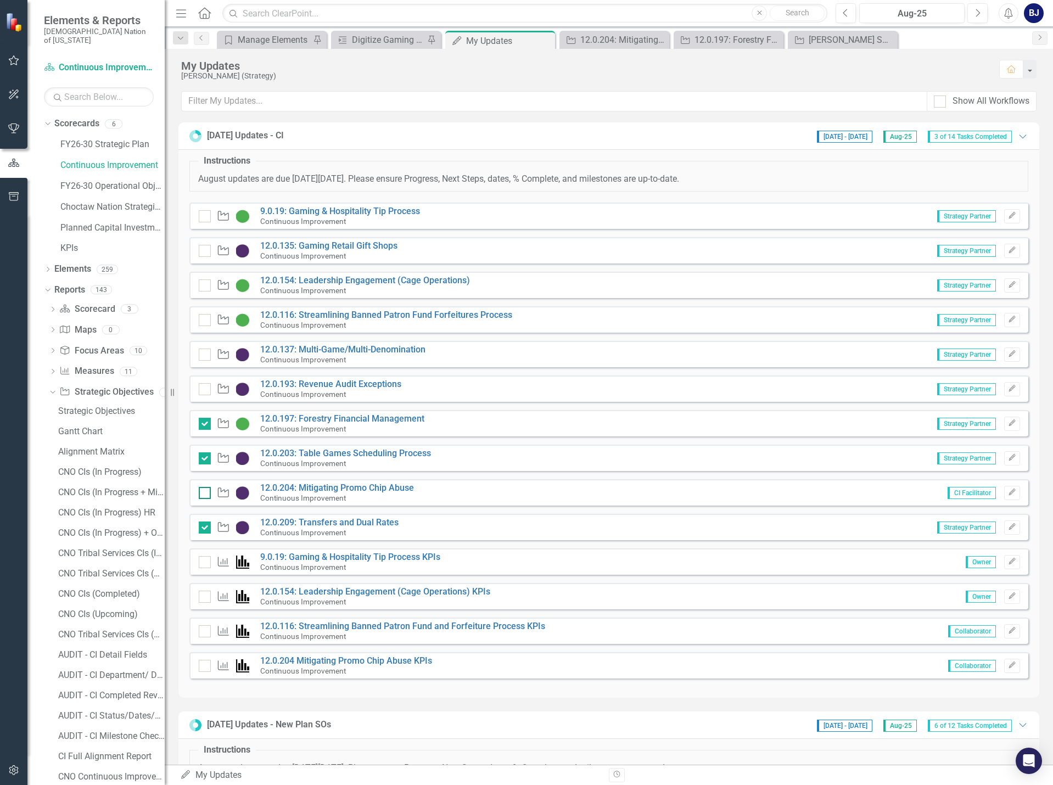
click at [203, 496] on div at bounding box center [205, 493] width 12 height 12
click at [203, 494] on input "checkbox" at bounding box center [202, 490] width 7 height 7
checkbox input "true"
click at [209, 392] on div at bounding box center [205, 389] width 12 height 12
click at [206, 390] on input "checkbox" at bounding box center [202, 386] width 7 height 7
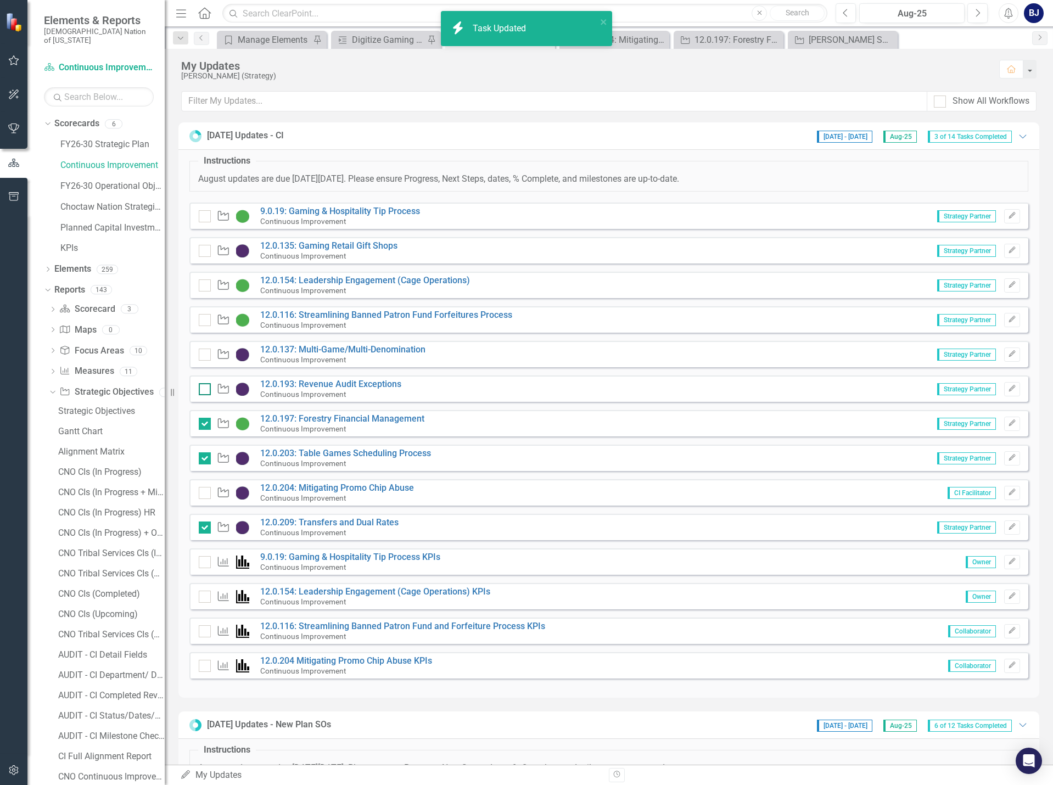
checkbox input "false"
click at [202, 356] on div at bounding box center [205, 355] width 12 height 12
click at [202, 356] on input "checkbox" at bounding box center [202, 352] width 7 height 7
checkbox input "true"
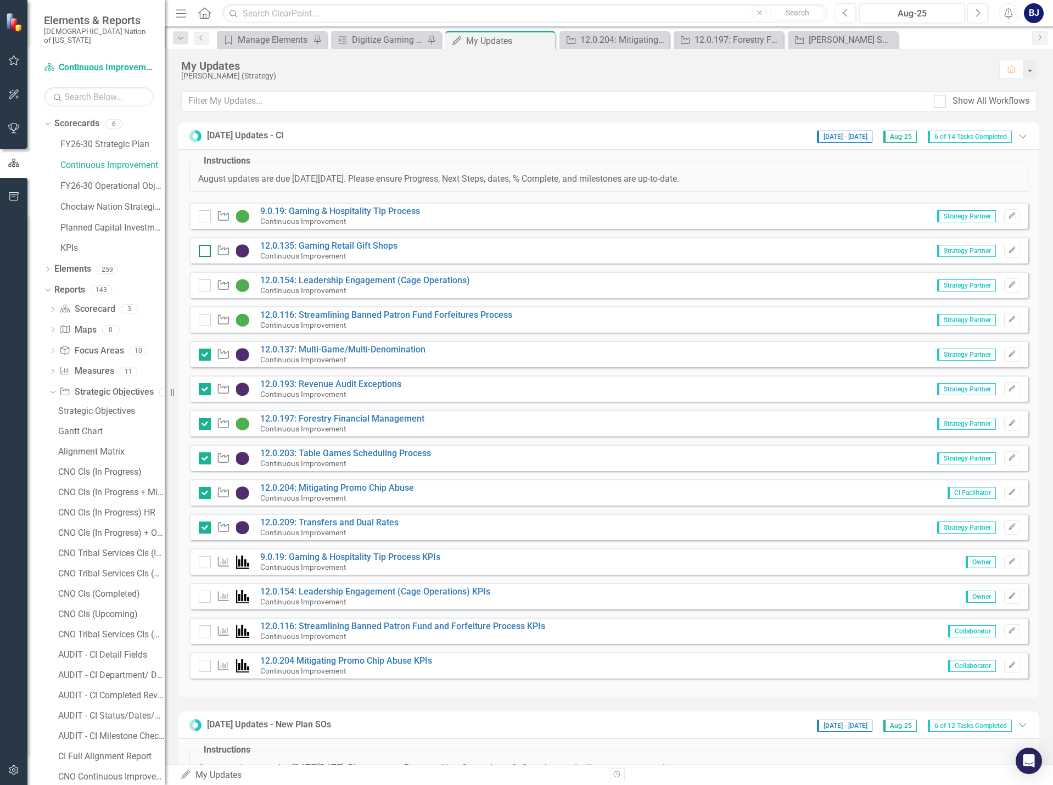
click at [204, 253] on div at bounding box center [205, 251] width 12 height 12
click at [204, 252] on input "checkbox" at bounding box center [202, 248] width 7 height 7
checkbox input "true"
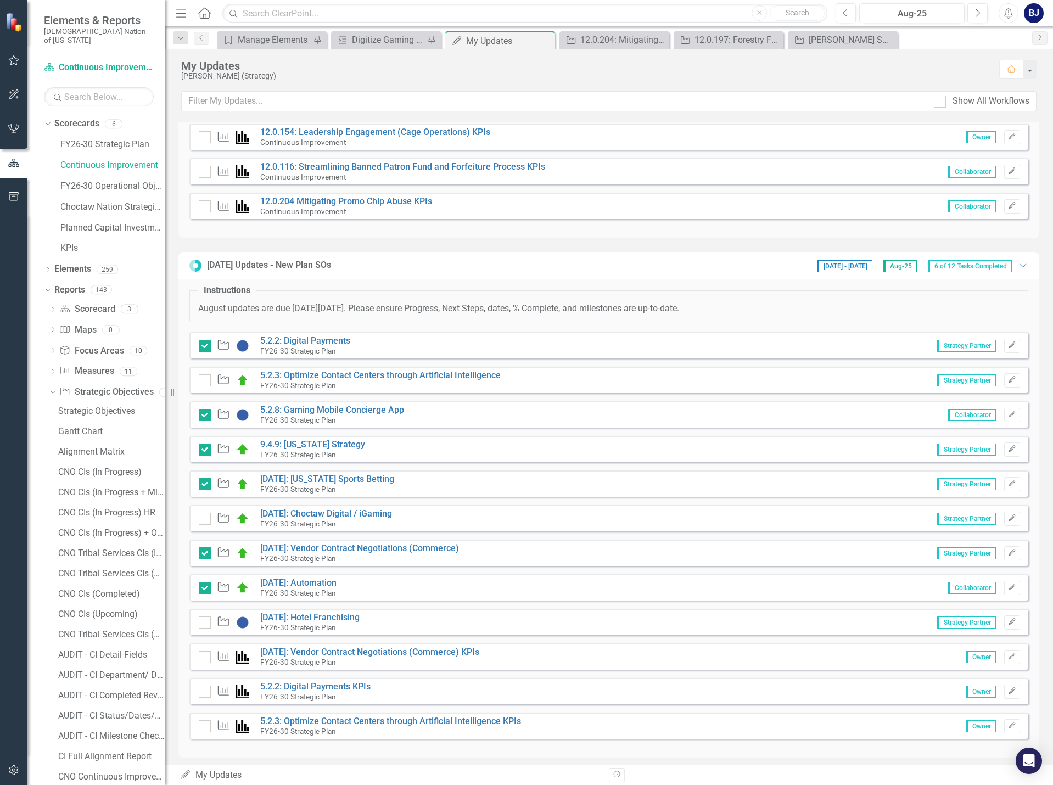
scroll to position [466, 0]
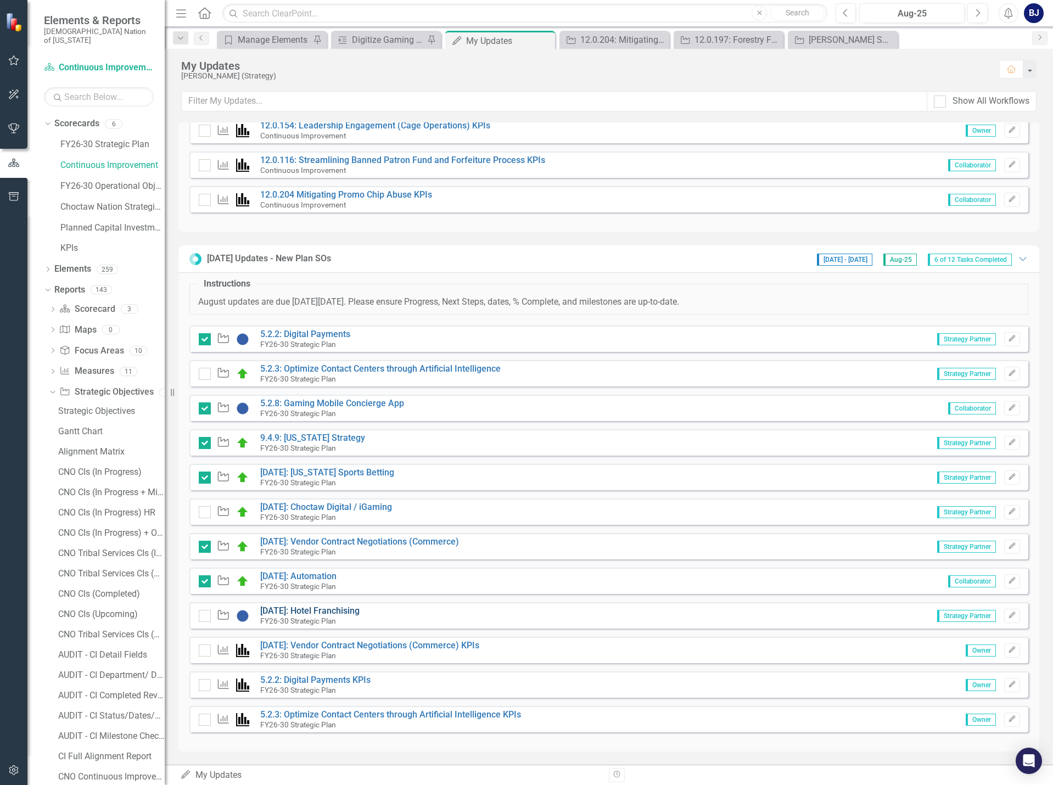
click at [310, 607] on link "[DATE]: Hotel Franchising" at bounding box center [309, 611] width 99 height 10
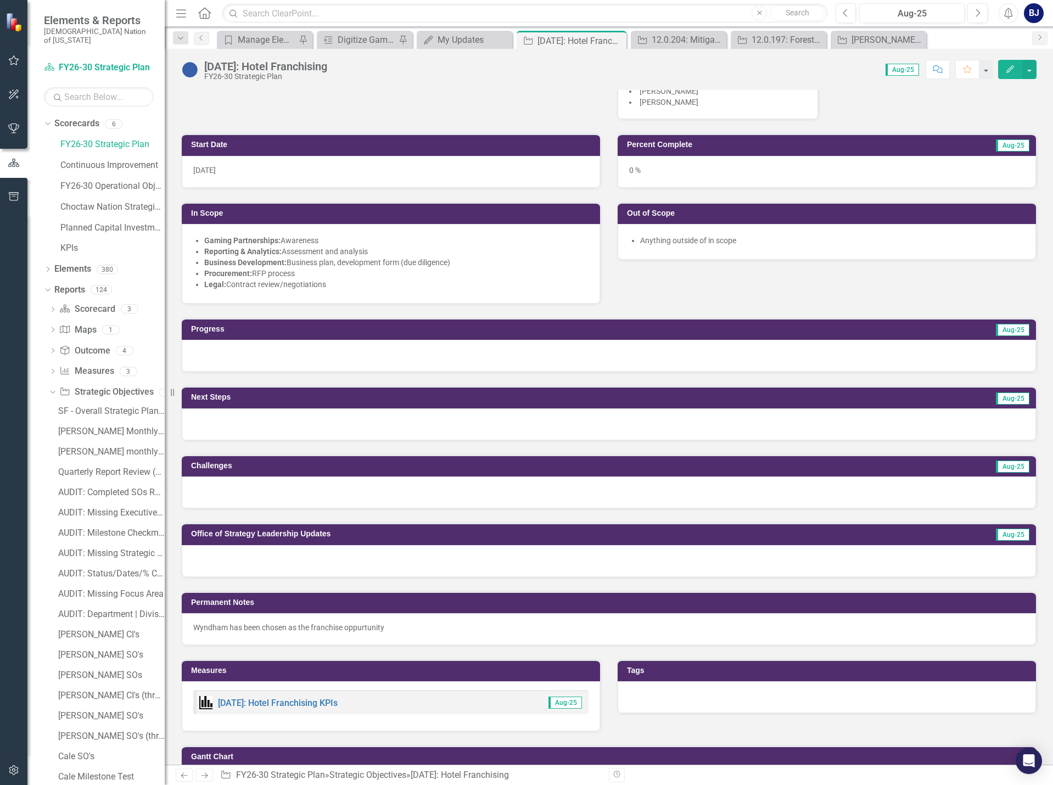
scroll to position [275, 0]
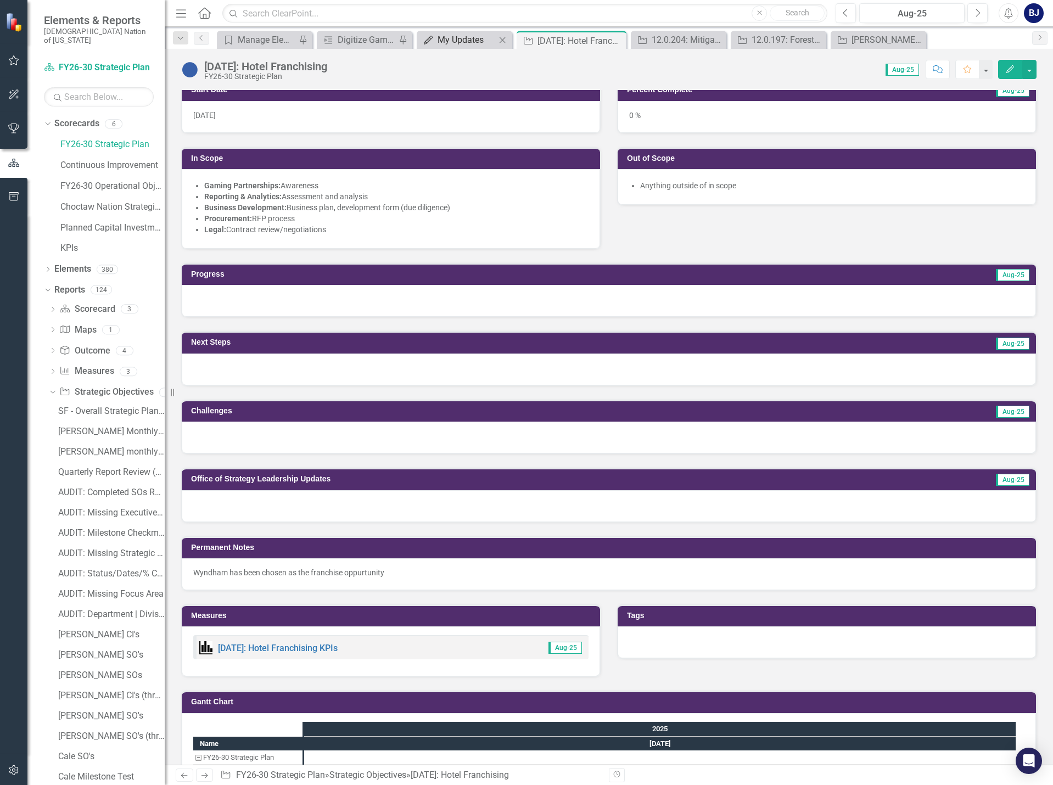
click at [465, 42] on div "My Updates" at bounding box center [467, 40] width 58 height 14
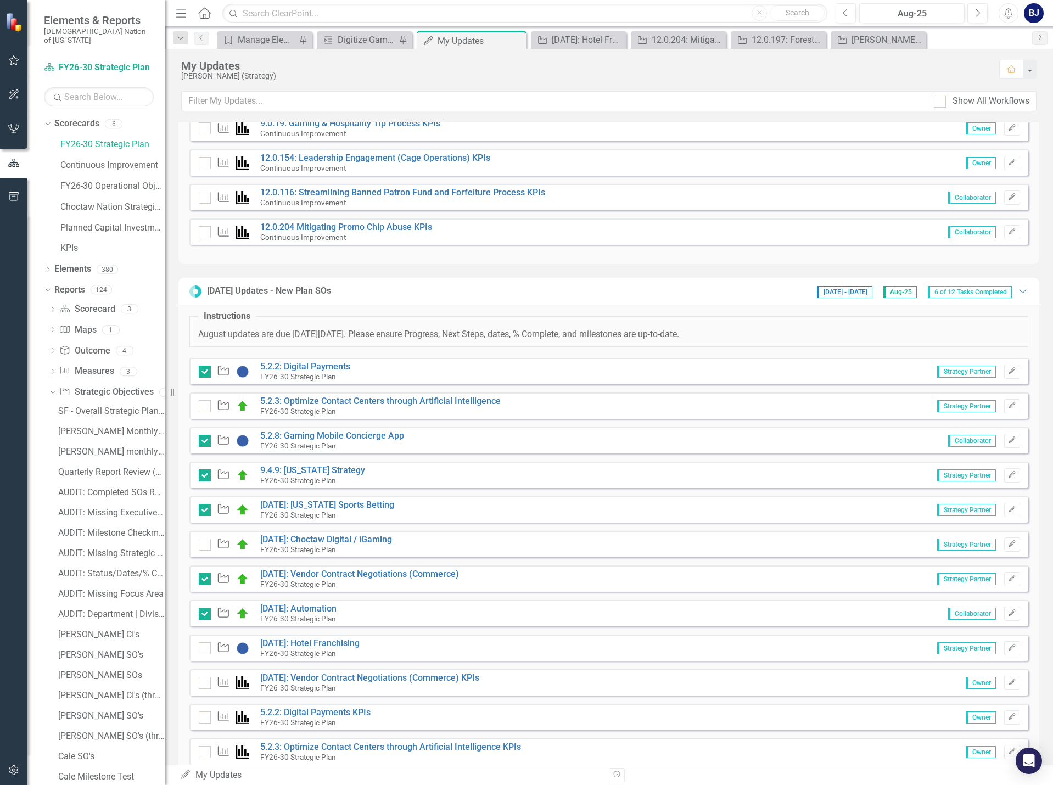
scroll to position [466, 0]
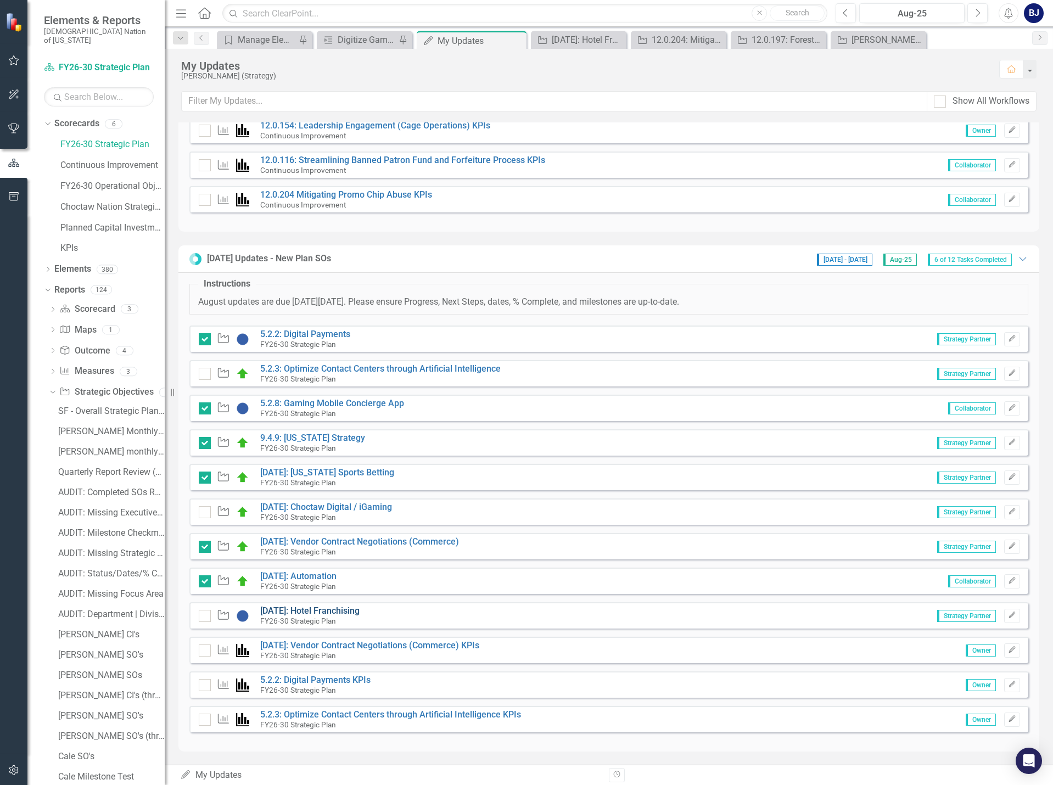
click at [337, 609] on link "[DATE]: Hotel Franchising" at bounding box center [309, 611] width 99 height 10
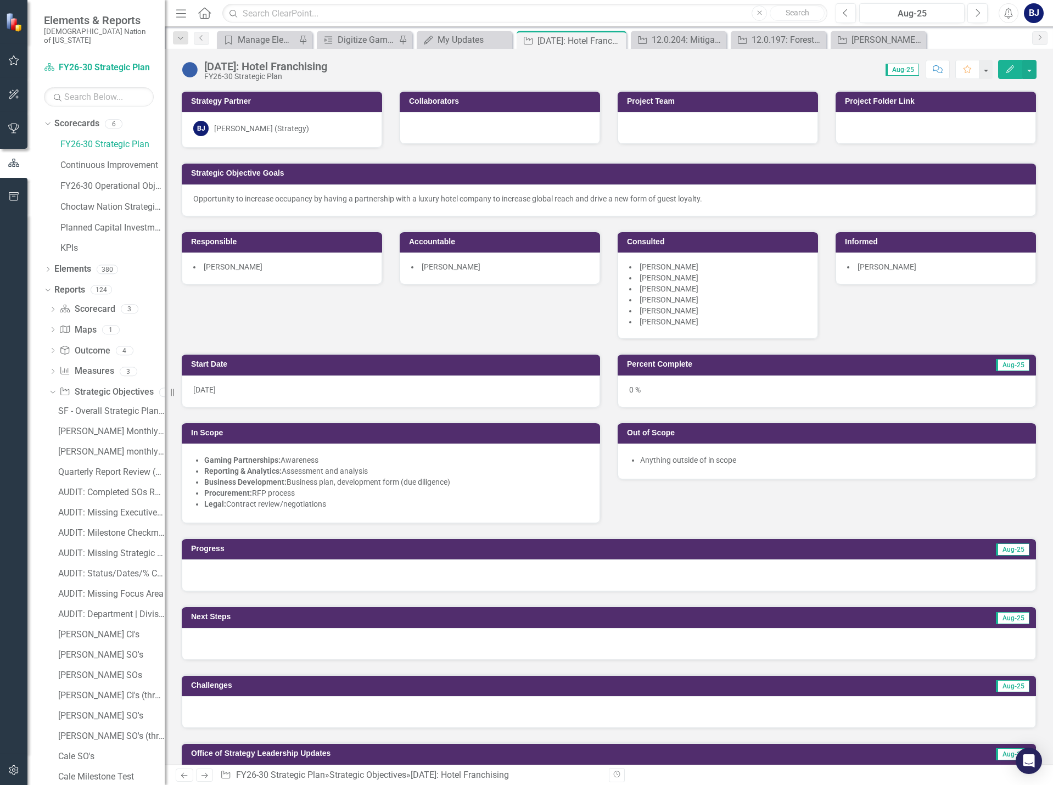
click at [298, 572] on div at bounding box center [609, 576] width 854 height 32
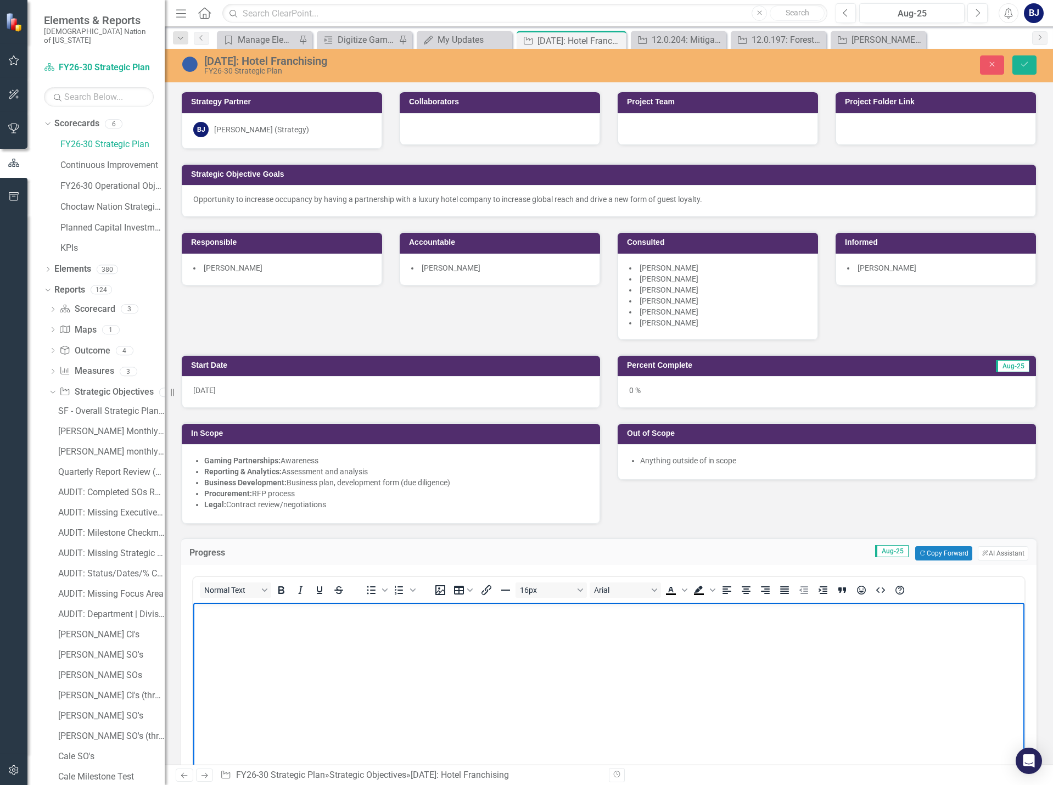
click at [225, 629] on body "Rich Text Area. Press ALT-0 for help." at bounding box center [608, 685] width 831 height 165
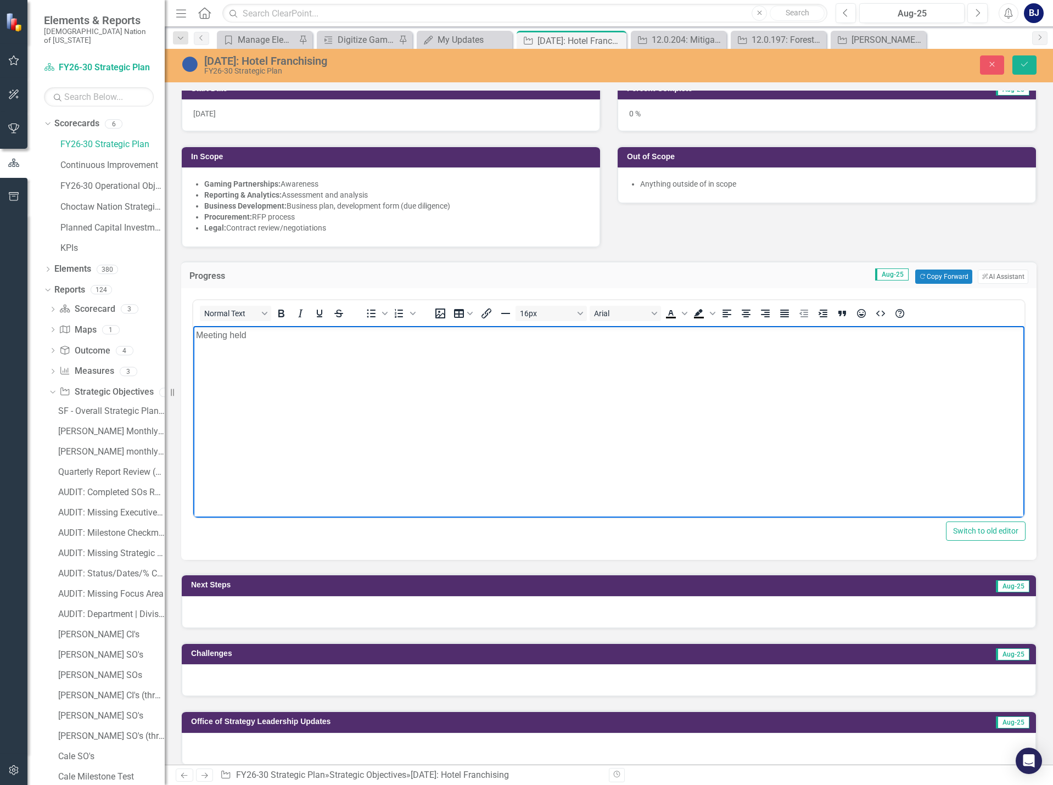
scroll to position [329, 0]
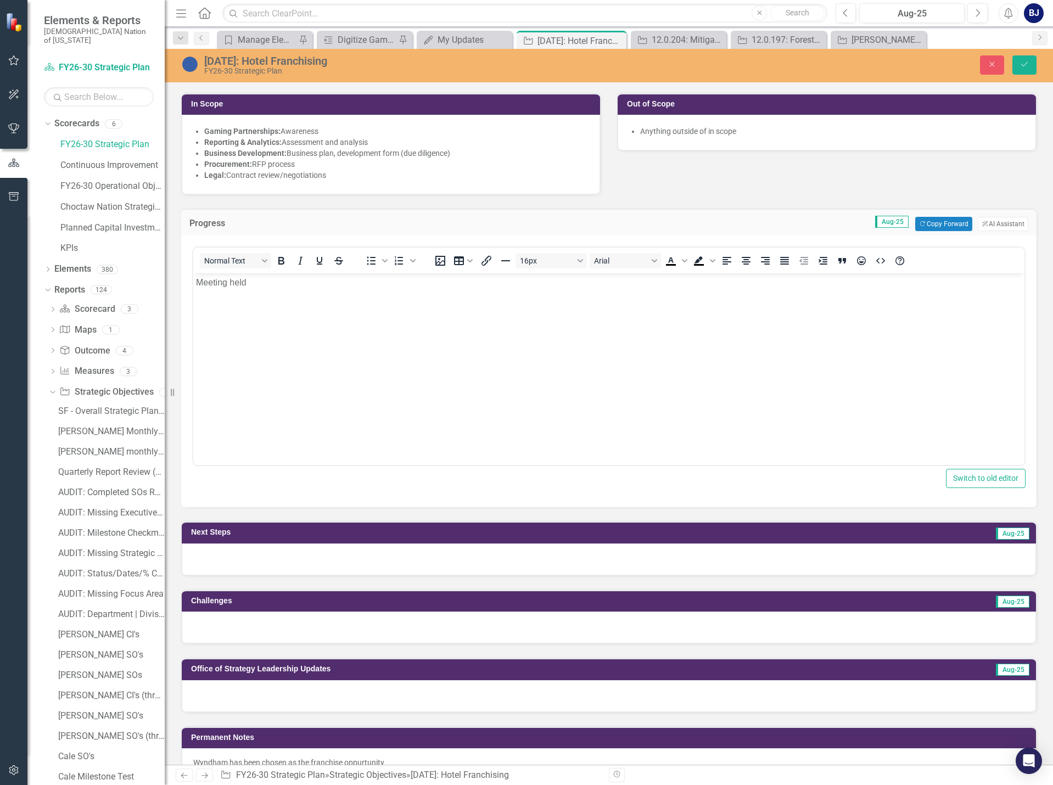
click at [276, 552] on div at bounding box center [609, 560] width 854 height 32
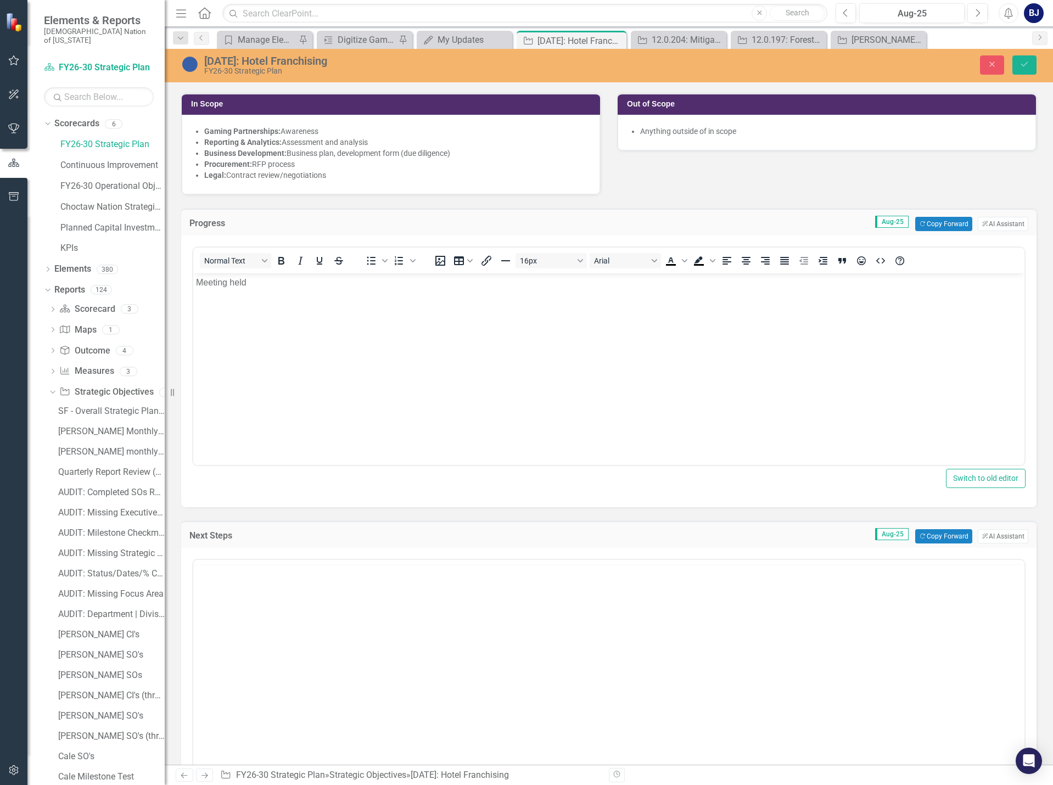
scroll to position [0, 0]
click at [941, 533] on button "Copy Forward Copy Forward" at bounding box center [943, 536] width 57 height 14
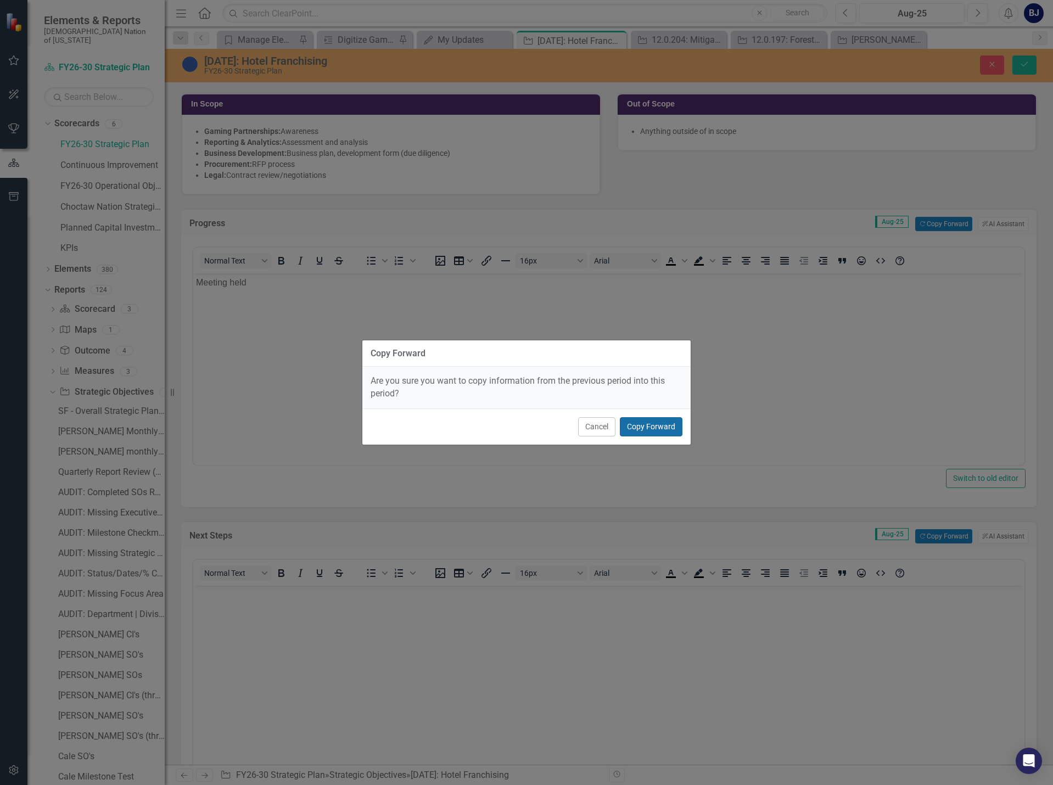
click at [645, 433] on button "Copy Forward" at bounding box center [651, 426] width 63 height 19
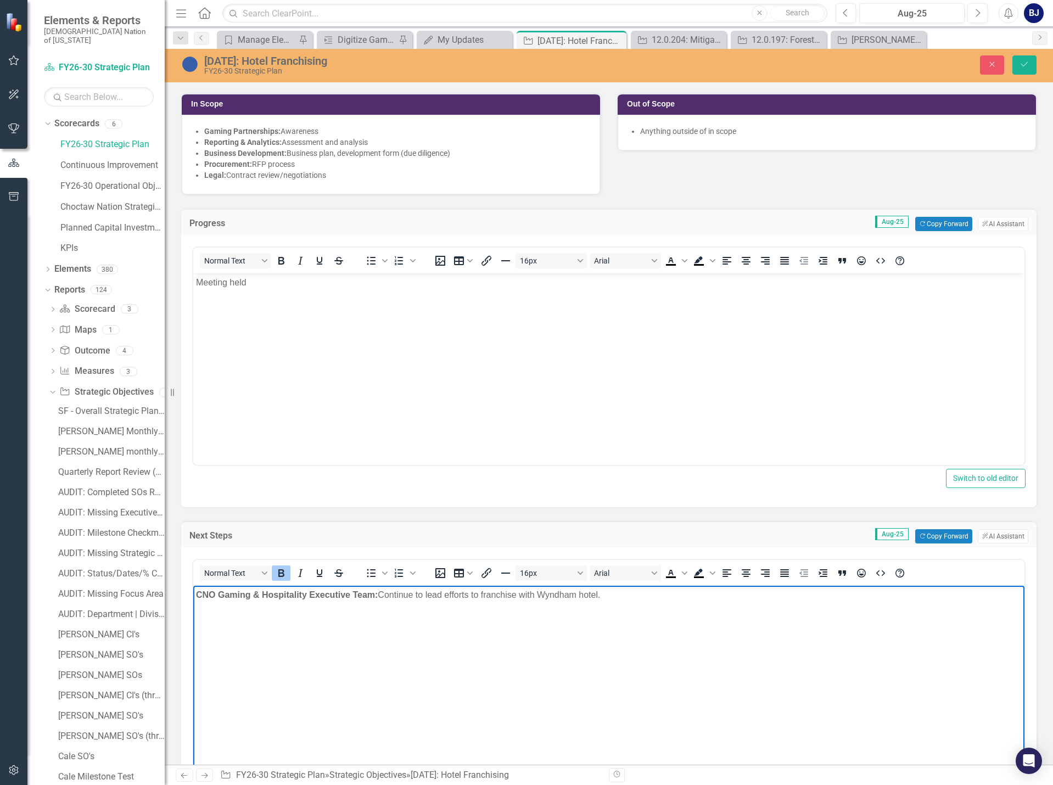
drag, startPoint x: 633, startPoint y: 599, endPoint x: 127, endPoint y: 612, distance: 505.4
click at [193, 612] on html "CNO Gaming & Hospitality Executive Team: Continue to lead efforts to franchise …" at bounding box center [608, 668] width 831 height 165
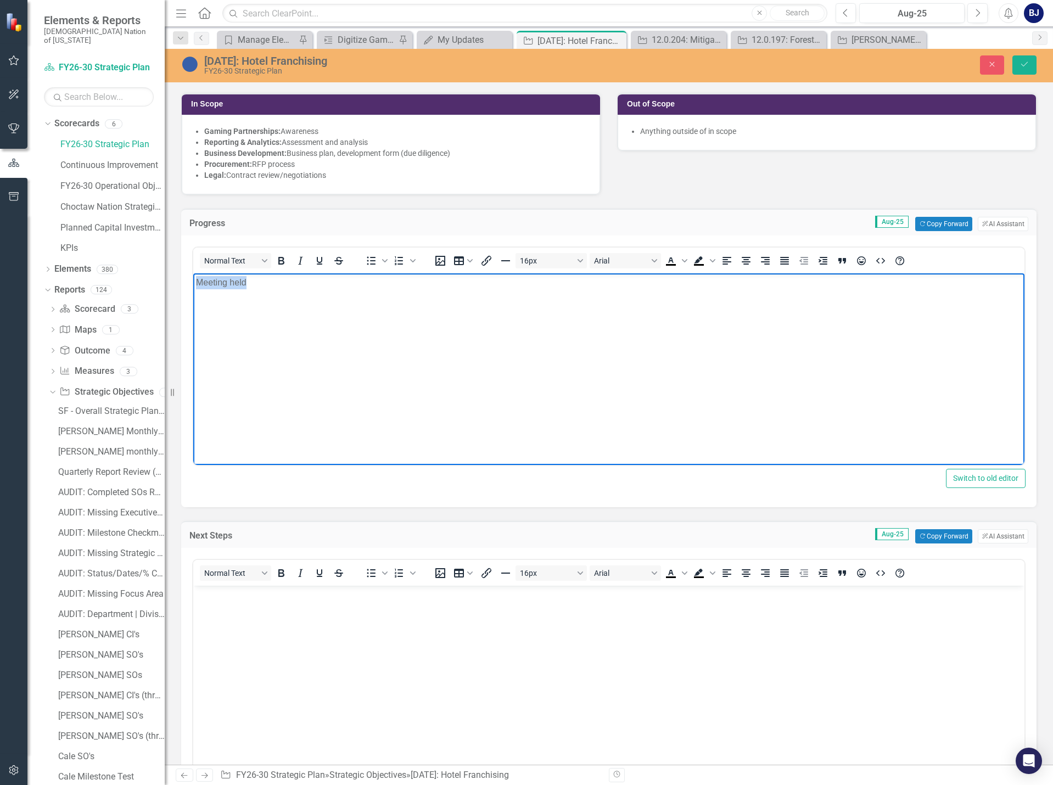
drag, startPoint x: 266, startPoint y: 288, endPoint x: 77, endPoint y: 285, distance: 188.9
click at [193, 285] on html "Meeting held" at bounding box center [608, 355] width 831 height 165
click at [953, 224] on button "Copy Forward Copy Forward" at bounding box center [943, 224] width 57 height 14
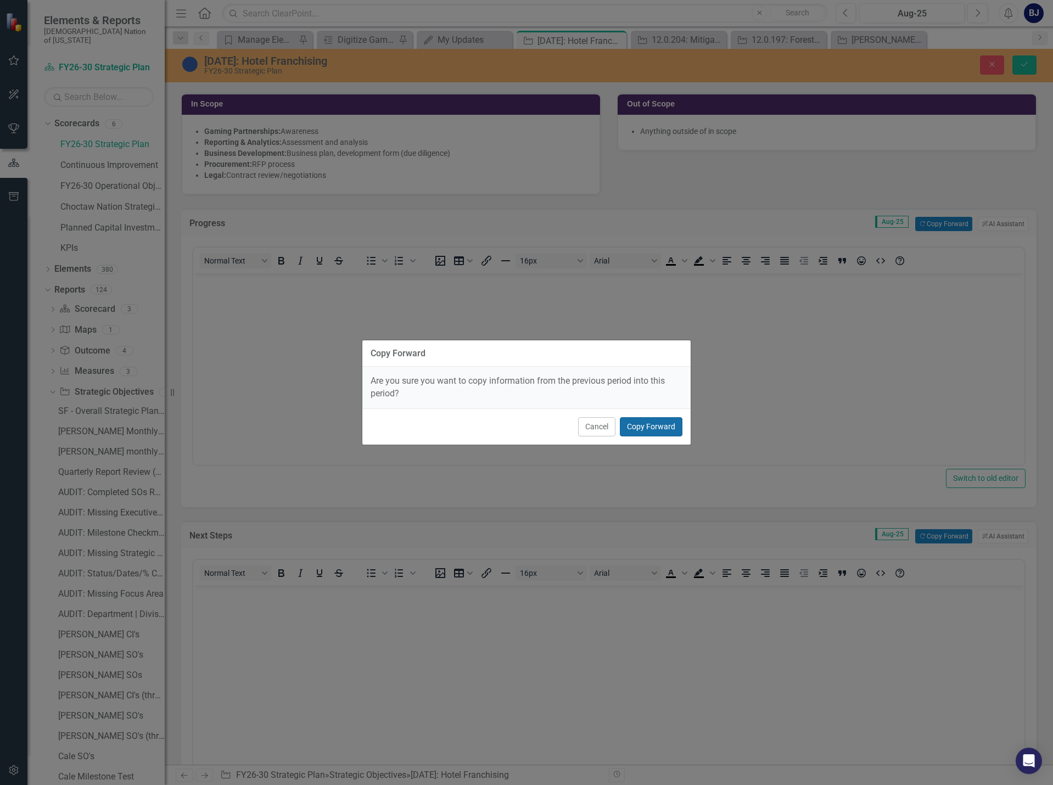
drag, startPoint x: 639, startPoint y: 423, endPoint x: 446, endPoint y: 150, distance: 334.6
click at [639, 423] on button "Copy Forward" at bounding box center [651, 426] width 63 height 19
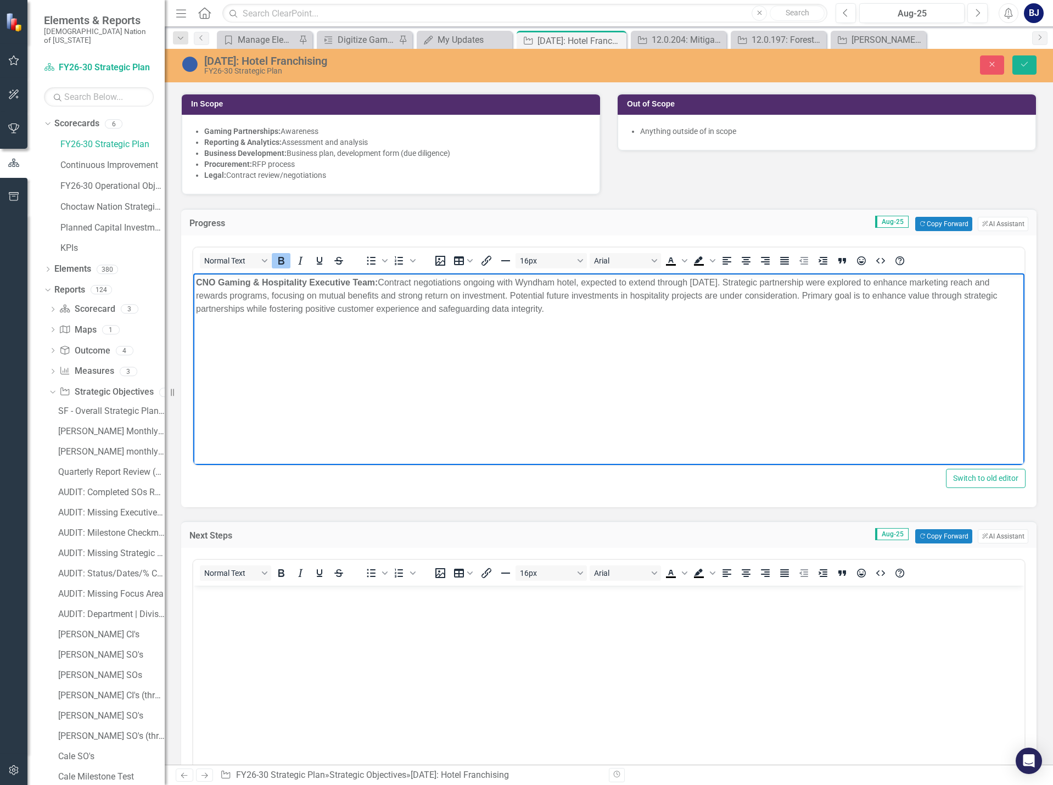
drag, startPoint x: 558, startPoint y: 310, endPoint x: 176, endPoint y: 281, distance: 382.8
click at [193, 281] on html "CNO Gaming & Hospitality Executive Team: Contract negotiations ongoing with Wyn…" at bounding box center [608, 355] width 831 height 165
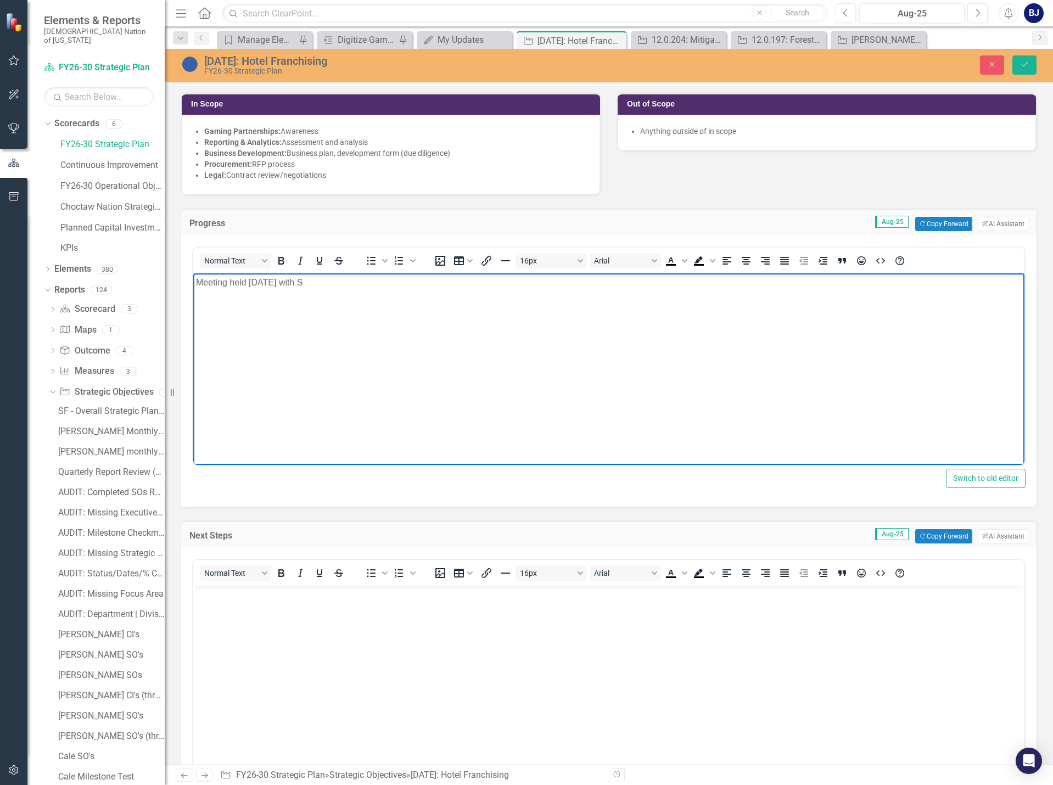
click at [343, 284] on p "Meeting held [DATE] with S" at bounding box center [609, 282] width 826 height 13
drag, startPoint x: 333, startPoint y: 283, endPoint x: 427, endPoint y: 283, distance: 93.9
click at [427, 283] on p "Meeting held [DATE] with Senior Executive Officer ([PERSON_NAME]), Executive Of…" at bounding box center [609, 282] width 826 height 13
copy p "Senior Executive Officer"
click at [336, 282] on p "Meeting held [DATE] with Senior Executive Officer ([PERSON_NAME]), Executive Of…" at bounding box center [609, 282] width 826 height 13
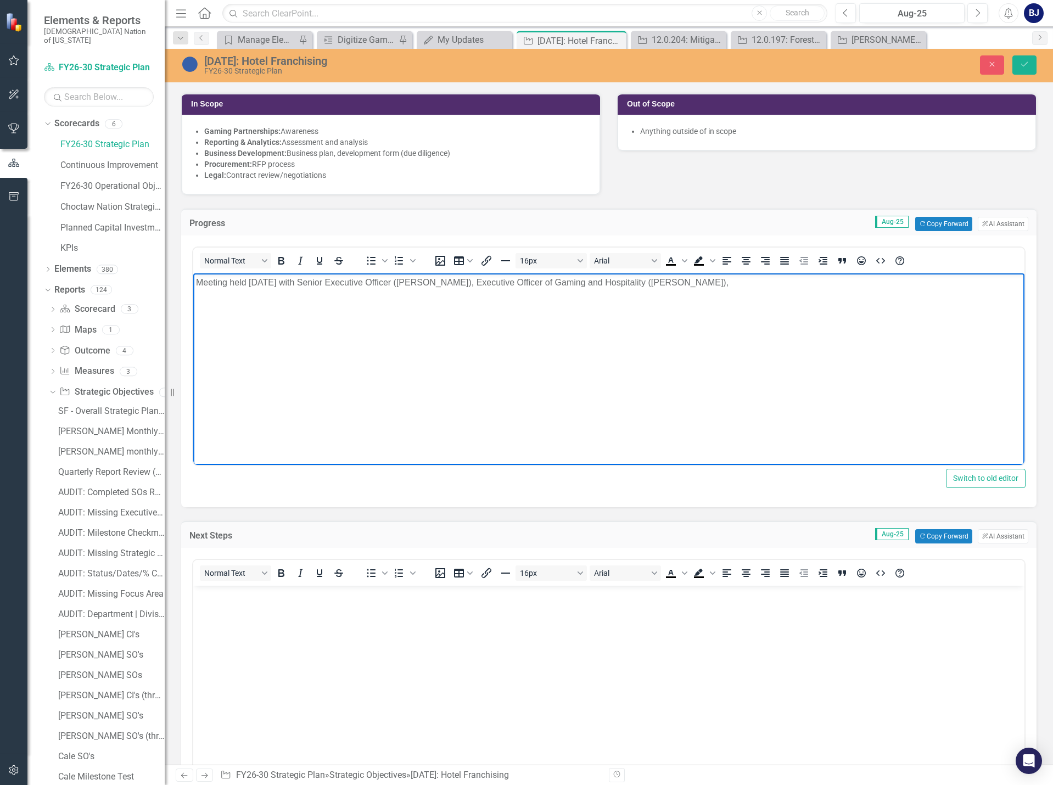
click at [332, 283] on p "Meeting held [DATE] with Senior Executive Officer ([PERSON_NAME]), Executive Of…" at bounding box center [609, 282] width 826 height 13
click at [899, 288] on p "Meeting held [DATE] with Senior Executive Officer ([PERSON_NAME]), Senior Execu…" at bounding box center [609, 282] width 826 height 13
click at [907, 286] on p "Meeting held [DATE] with Senior Executive Officer ([PERSON_NAME]), Senior Execu…" at bounding box center [609, 282] width 826 height 13
drag, startPoint x: 356, startPoint y: 293, endPoint x: 407, endPoint y: 300, distance: 52.1
click at [356, 293] on p "Meeting held [DATE] with Senior Executive Officer ([PERSON_NAME]), Senior Execu…" at bounding box center [609, 289] width 826 height 26
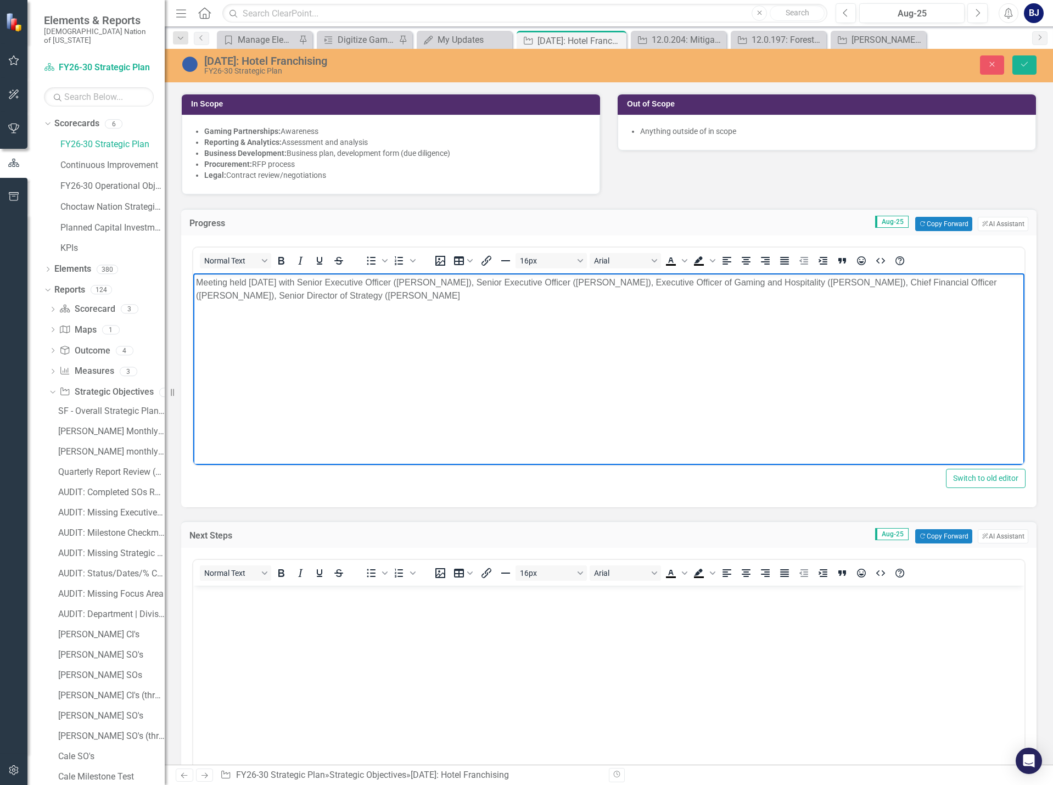
click at [410, 294] on p "Meeting held [DATE] with Senior Executive Officer ([PERSON_NAME]), Senior Execu…" at bounding box center [609, 289] width 826 height 26
click at [413, 300] on p "Meeting held [DATE] with Senior Executive Officer ([PERSON_NAME]), Senior Execu…" at bounding box center [609, 289] width 826 height 26
click at [611, 295] on p "Meeting held [DATE] with Senior Executive Officer ([PERSON_NAME]), Senior Execu…" at bounding box center [609, 289] width 826 height 26
click at [430, 279] on p "Meeting held [DATE] with Senior Executive Officer ([PERSON_NAME]), Senior Execu…" at bounding box center [609, 289] width 826 height 26
click at [428, 282] on p "Meeting held [DATE] with Senior Executive Officer ([PERSON_NAME]), Senior Execu…" at bounding box center [609, 289] width 826 height 26
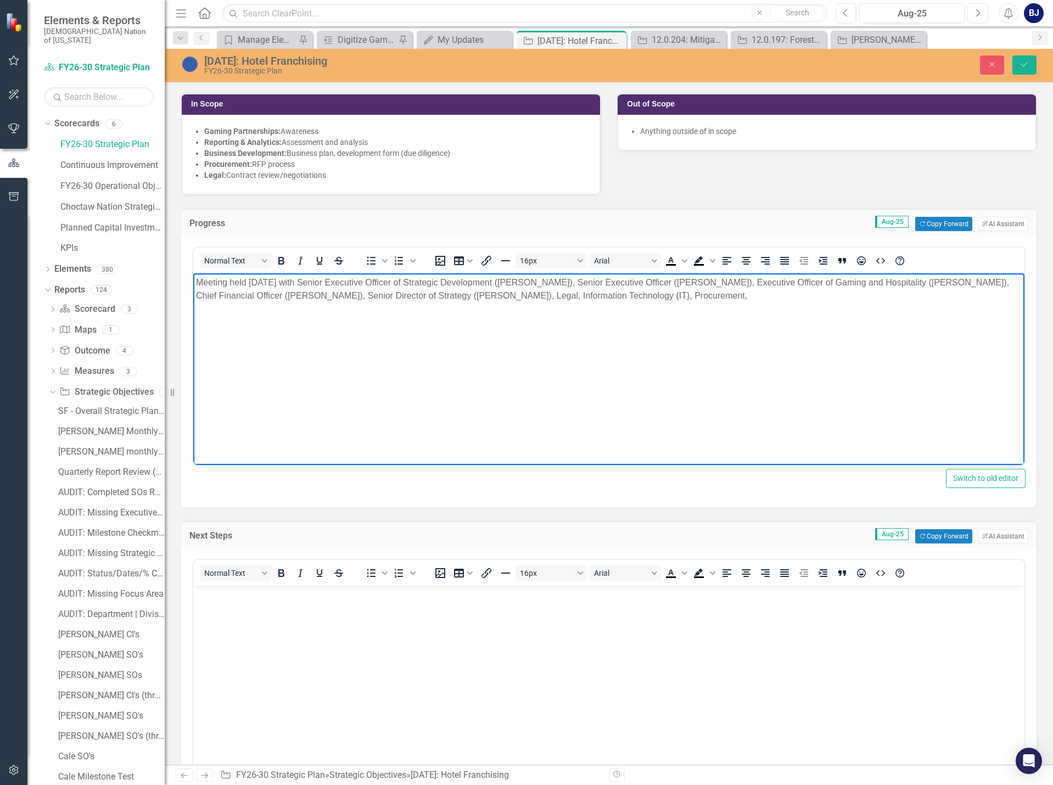
click at [695, 281] on p "Meeting held [DATE] with Senior Executive Officer of Strategic Development ([PE…" at bounding box center [609, 289] width 826 height 26
click at [790, 295] on p "Meeting held [DATE] with Senior Executive Officer of Strategic Development ([PE…" at bounding box center [609, 289] width 826 height 26
click at [762, 295] on p "Meeting held [DATE] with Senior Executive Officer of Strategic Development ([PE…" at bounding box center [609, 289] width 826 height 26
click at [708, 298] on p "Meeting held [DATE] with Senior Executive Officer of Strategic Development ([PE…" at bounding box center [609, 289] width 826 height 26
click at [785, 292] on p "Meeting held [DATE] with Senior Executive Officer of Strategic Development ([PE…" at bounding box center [609, 289] width 826 height 26
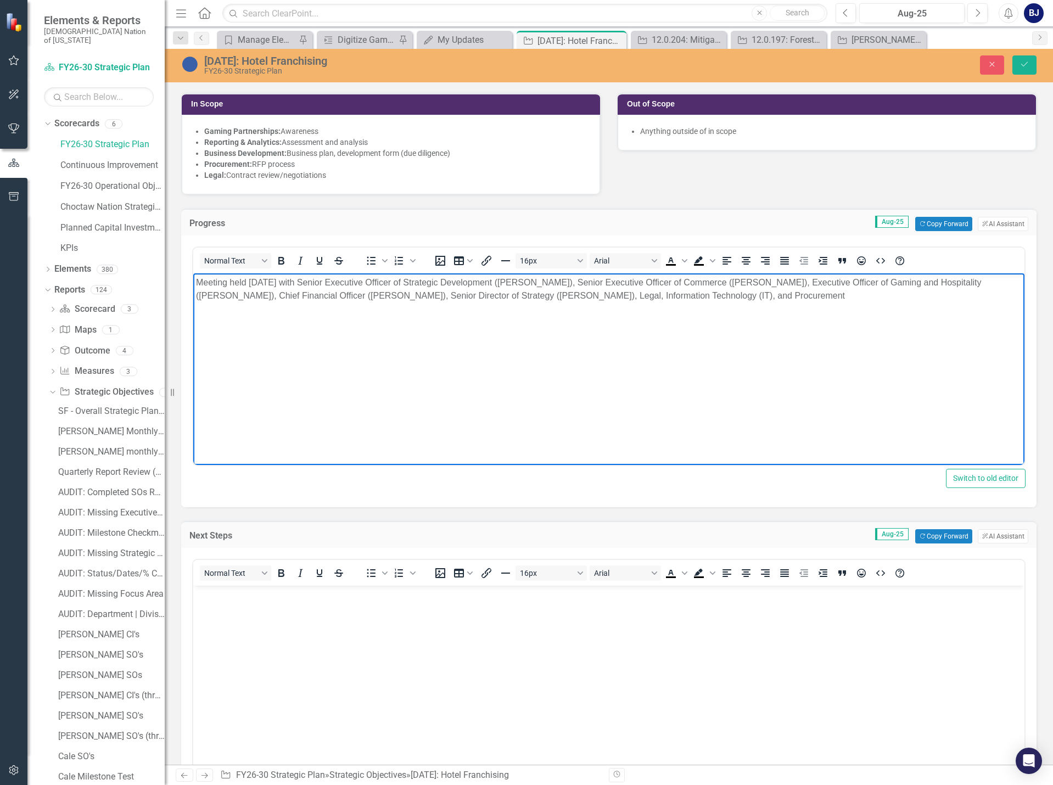
click at [728, 297] on p "Meeting held [DATE] with Senior Executive Officer of Strategic Development ([PE…" at bounding box center [609, 289] width 826 height 26
click at [784, 296] on p "Meeting held [DATE] with Senior Executive Officer of Strategic Development ([PE…" at bounding box center [609, 289] width 826 height 26
click at [933, 299] on p "Meeting held [DATE] with Senior Executive Officer of Strategic Development ([PE…" at bounding box center [609, 289] width 826 height 26
drag, startPoint x: 917, startPoint y: 294, endPoint x: 892, endPoint y: 296, distance: 25.3
click at [892, 296] on p "Meeting held [DATE] with Senior Executive Officer of Strategic Development ([PE…" at bounding box center [609, 296] width 826 height 40
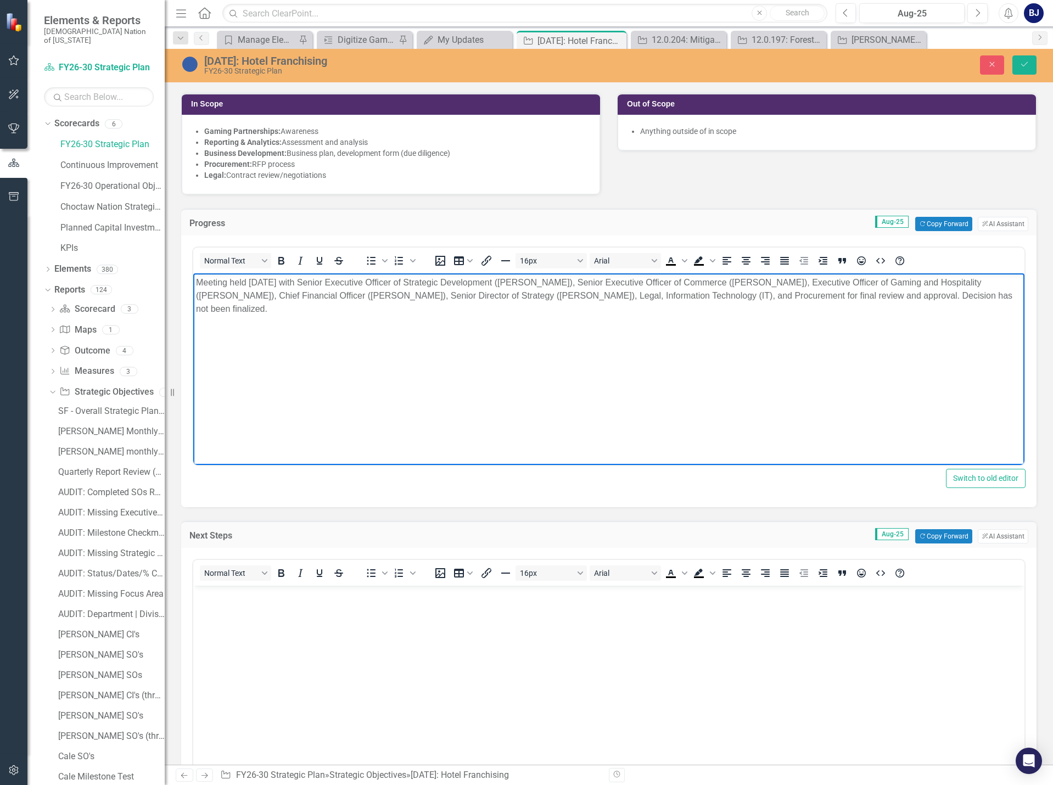
click at [904, 304] on p "Meeting held [DATE] with Senior Executive Officer of Strategic Development ([PE…" at bounding box center [609, 296] width 826 height 40
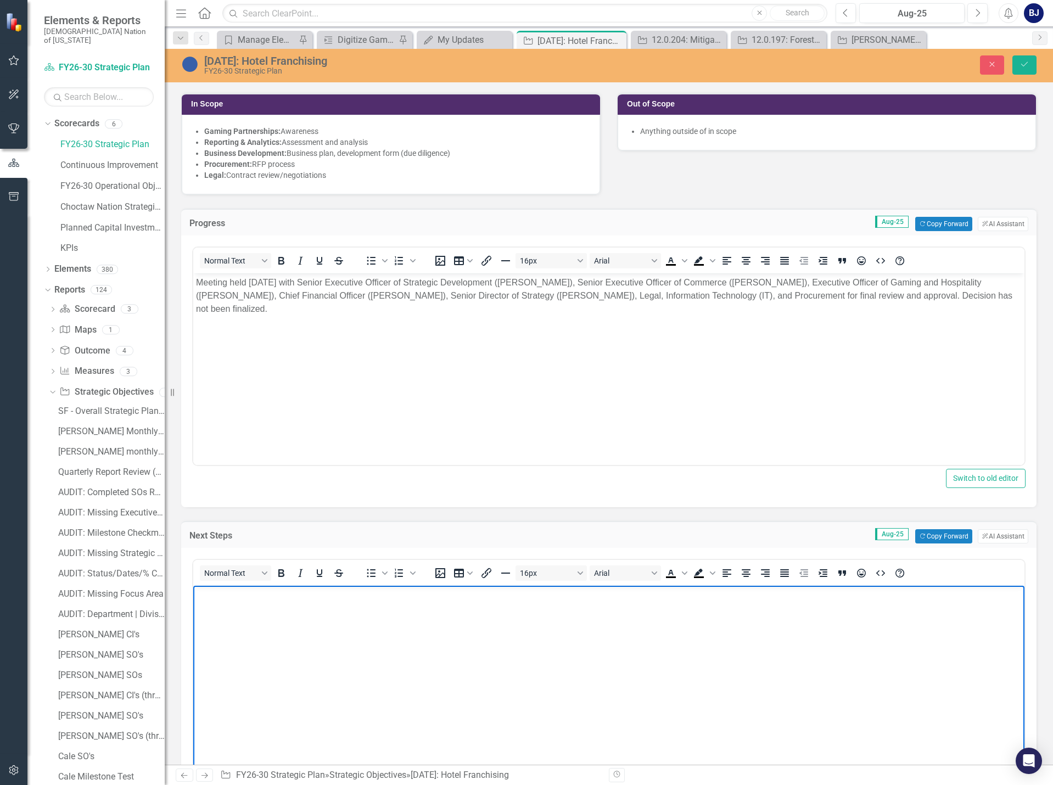
click at [205, 614] on body "Rich Text Area. Press ALT-0 for help." at bounding box center [608, 668] width 831 height 165
click at [207, 613] on body "Rich Text Area. Press ALT-0 for help." at bounding box center [608, 668] width 831 height 165
click at [209, 595] on p "Commitee wi" at bounding box center [609, 595] width 826 height 13
click at [260, 600] on p "Committee wi" at bounding box center [609, 595] width 826 height 13
drag, startPoint x: 269, startPoint y: 596, endPoint x: 317, endPoint y: 600, distance: 49.0
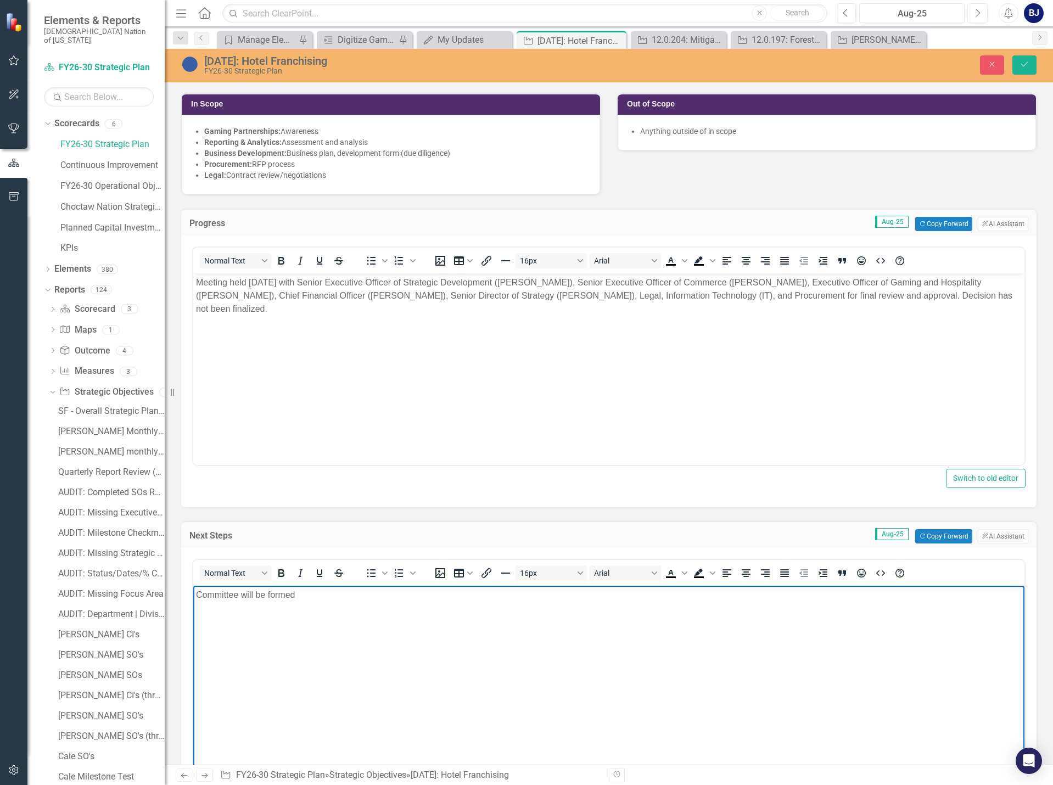
click at [317, 599] on p "Committee will be formed" at bounding box center [609, 595] width 826 height 13
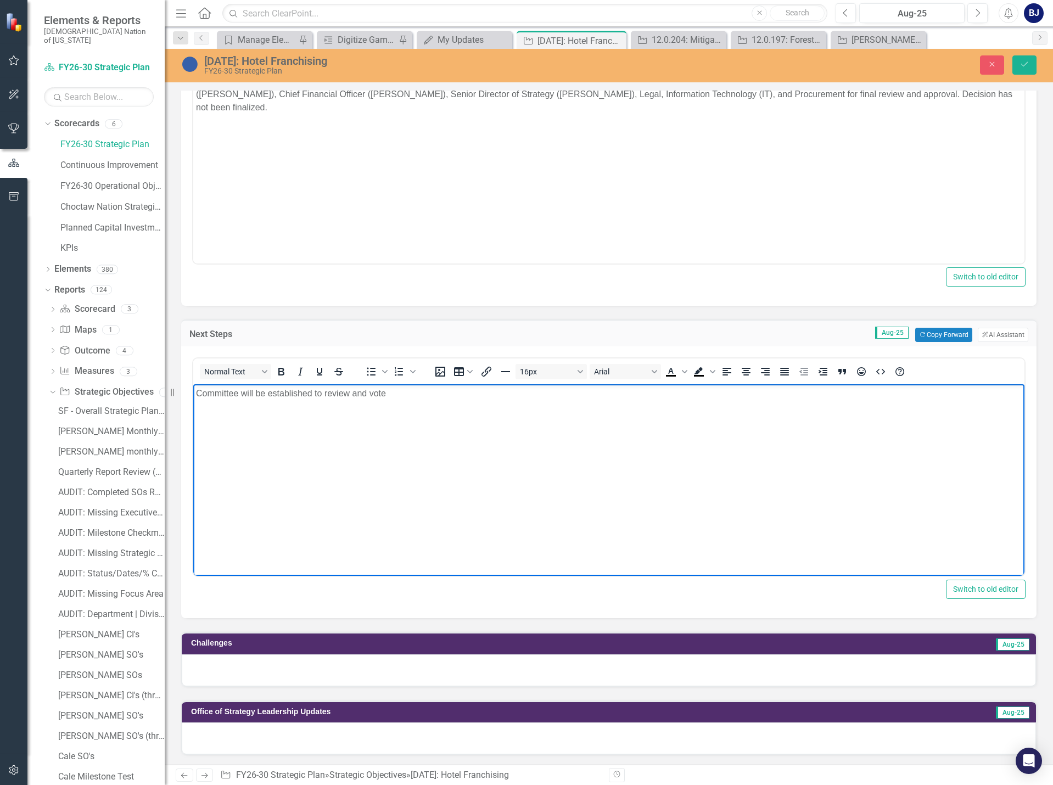
scroll to position [549, 0]
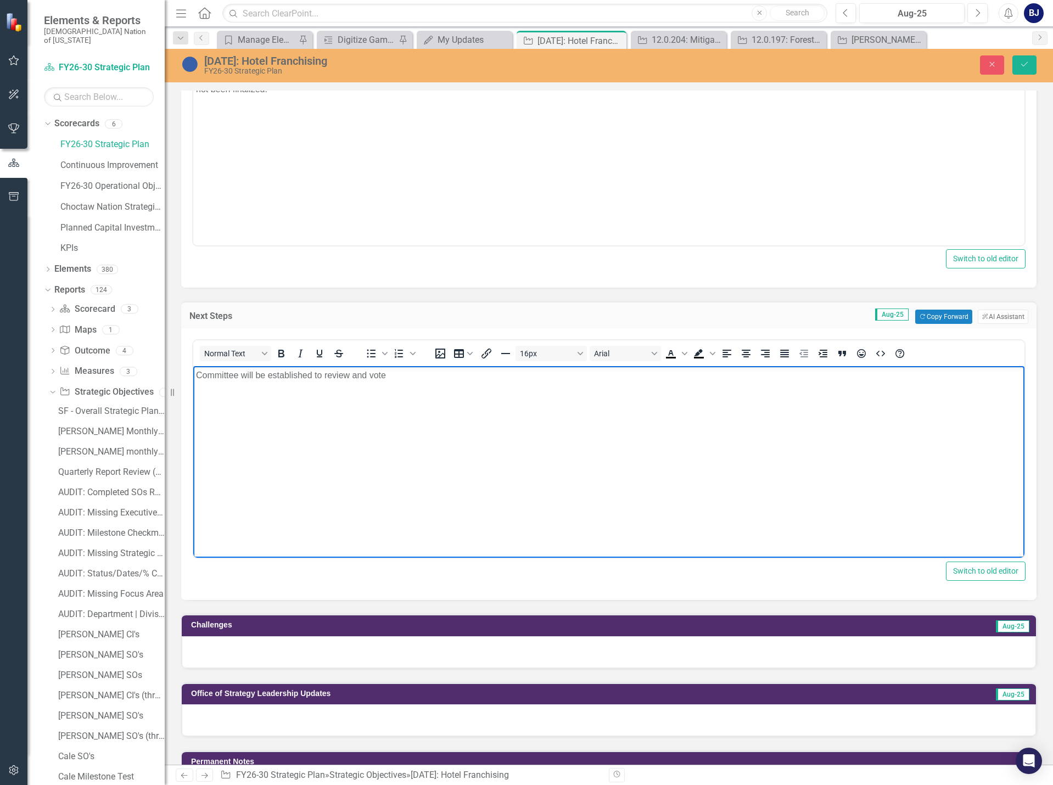
click at [392, 377] on p "Committee will be established to review and vote" at bounding box center [609, 375] width 826 height 13
drag, startPoint x: 548, startPoint y: 377, endPoint x: 373, endPoint y: 735, distance: 398.1
click at [193, 368] on html "Committee will be established to review and vote on final contract approval wit…" at bounding box center [608, 448] width 831 height 165
copy p "Committee will be established to review and vote on final contract approval wit…"
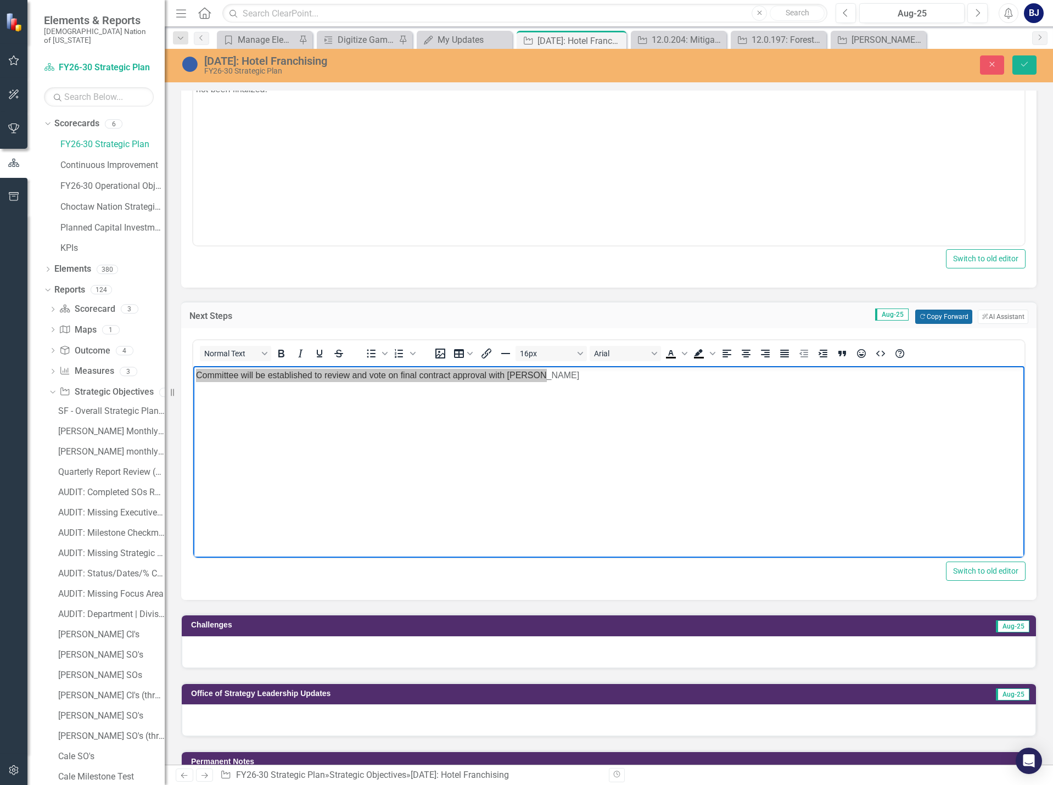
click at [931, 312] on button "Copy Forward Copy Forward" at bounding box center [943, 317] width 57 height 14
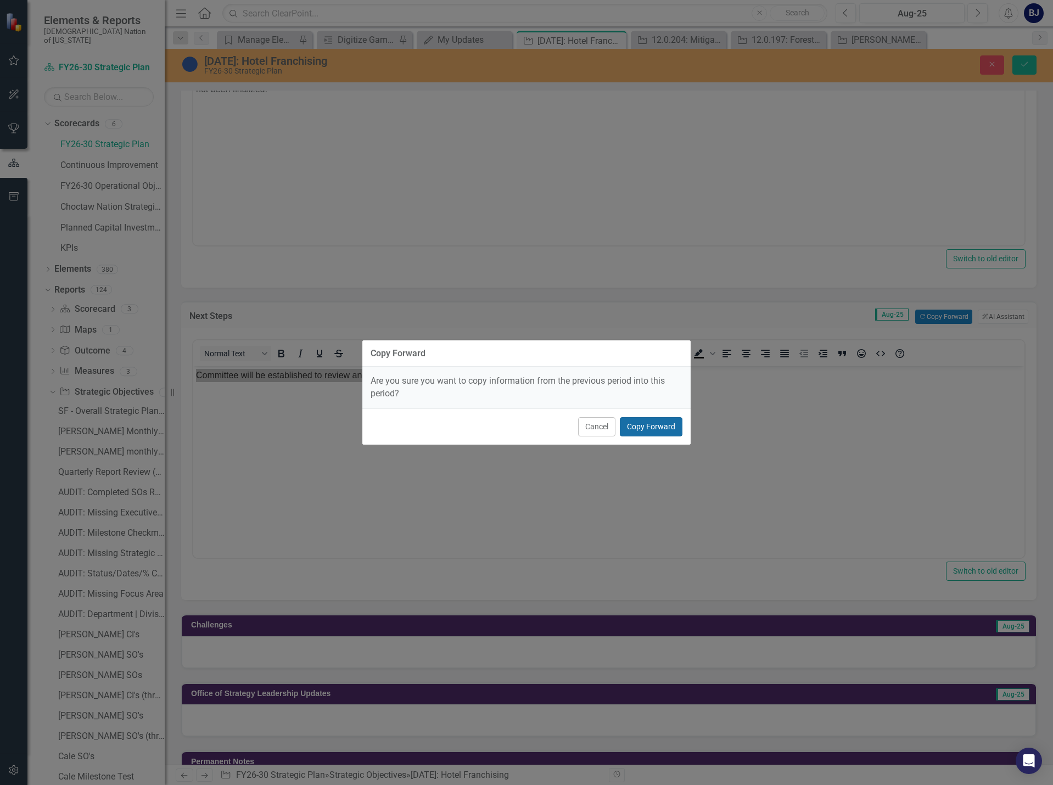
click at [632, 428] on button "Copy Forward" at bounding box center [651, 426] width 63 height 19
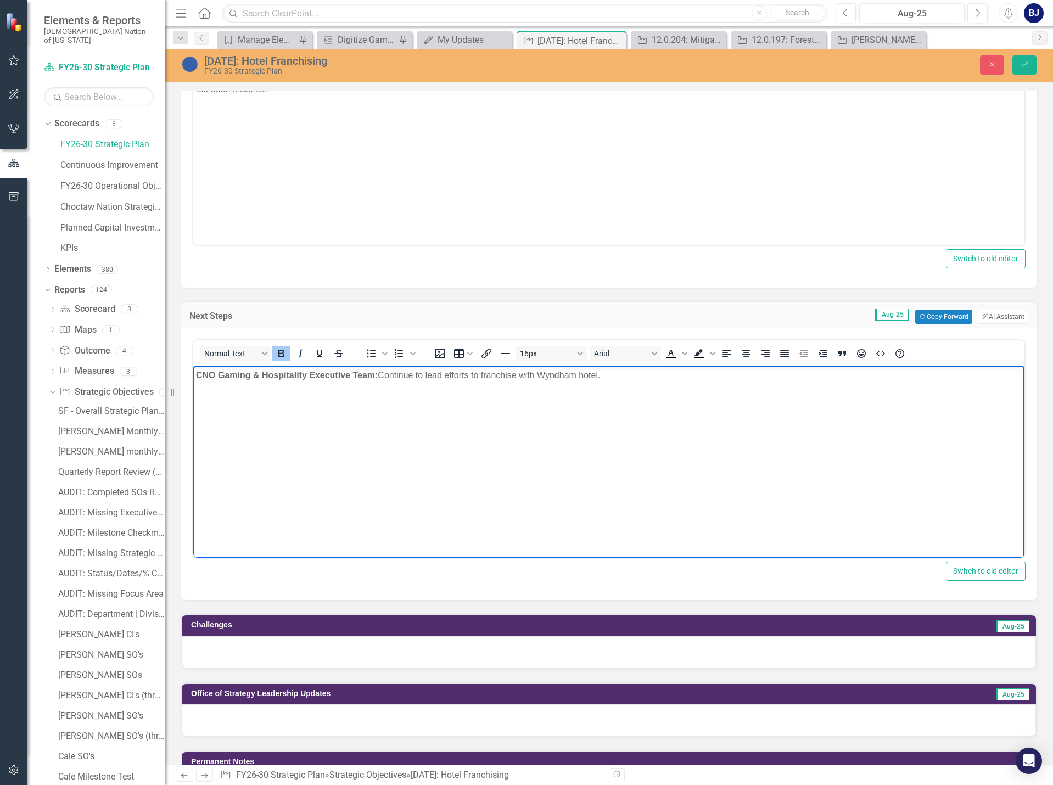
click at [256, 378] on strong "CNO Gaming & Hospitality Executive Team:" at bounding box center [287, 375] width 182 height 9
drag, startPoint x: 308, startPoint y: 401, endPoint x: 450, endPoint y: 398, distance: 142.8
click at [308, 401] on body "CNO Gaming & Hospitality Executive Team: Continue to lead efforts to franchise …" at bounding box center [608, 448] width 831 height 165
drag, startPoint x: 614, startPoint y: 377, endPoint x: 147, endPoint y: 371, distance: 466.8
click at [193, 371] on html "CNO Gaming & Hospitality Executive Team: Continue to lead efforts to franchise …" at bounding box center [608, 448] width 831 height 165
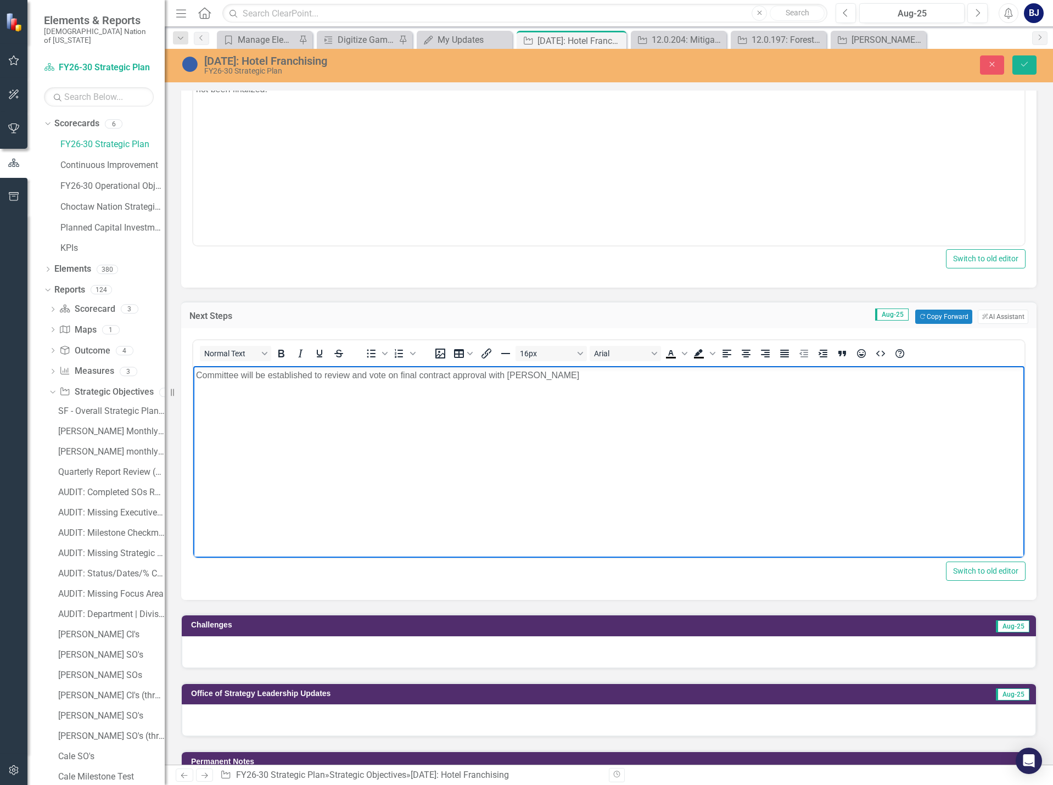
click at [554, 375] on p "Committee will be established to review and vote on final contract approval wit…" at bounding box center [609, 375] width 826 height 13
drag, startPoint x: 195, startPoint y: 372, endPoint x: 554, endPoint y: 376, distance: 358.1
click at [554, 376] on body "Committee will be established to review and vote on final contract approval to …" at bounding box center [608, 448] width 831 height 165
copy p "Committee will be established to review and vote on final contract approval to …"
click at [326, 471] on body "Committee will be established to review and vote on final contract approval to …" at bounding box center [608, 448] width 831 height 165
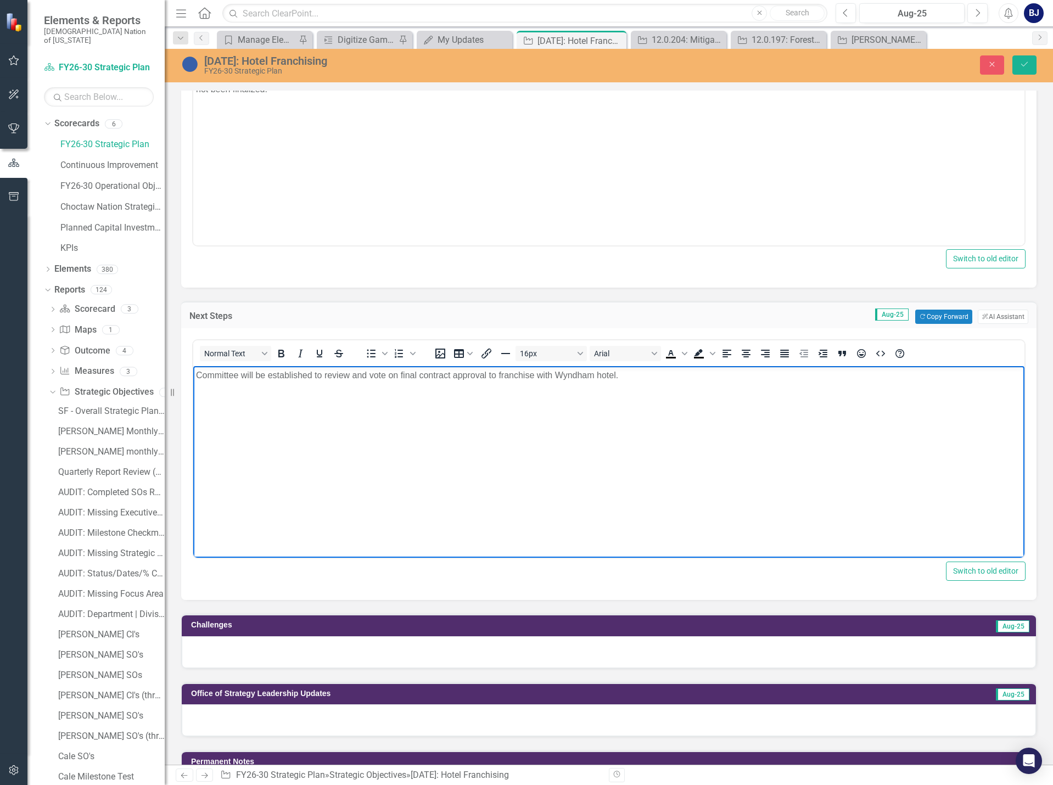
click at [622, 376] on p "Committee will be established to review and vote on final contract approval to …" at bounding box center [609, 375] width 826 height 13
drag, startPoint x: 269, startPoint y: 375, endPoint x: 718, endPoint y: 389, distance: 449.4
click at [718, 389] on body "Committee will be established to review and vote on final contract approval to …" at bounding box center [608, 448] width 831 height 165
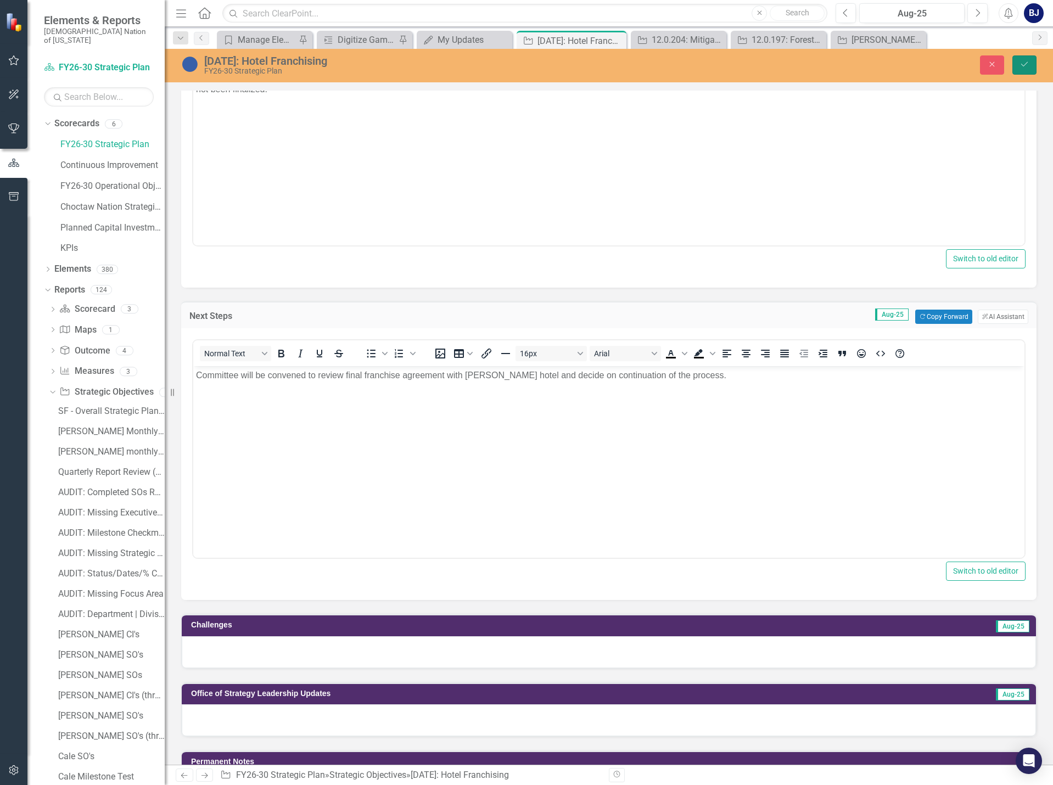
click at [1025, 60] on icon "Save" at bounding box center [1025, 64] width 10 height 8
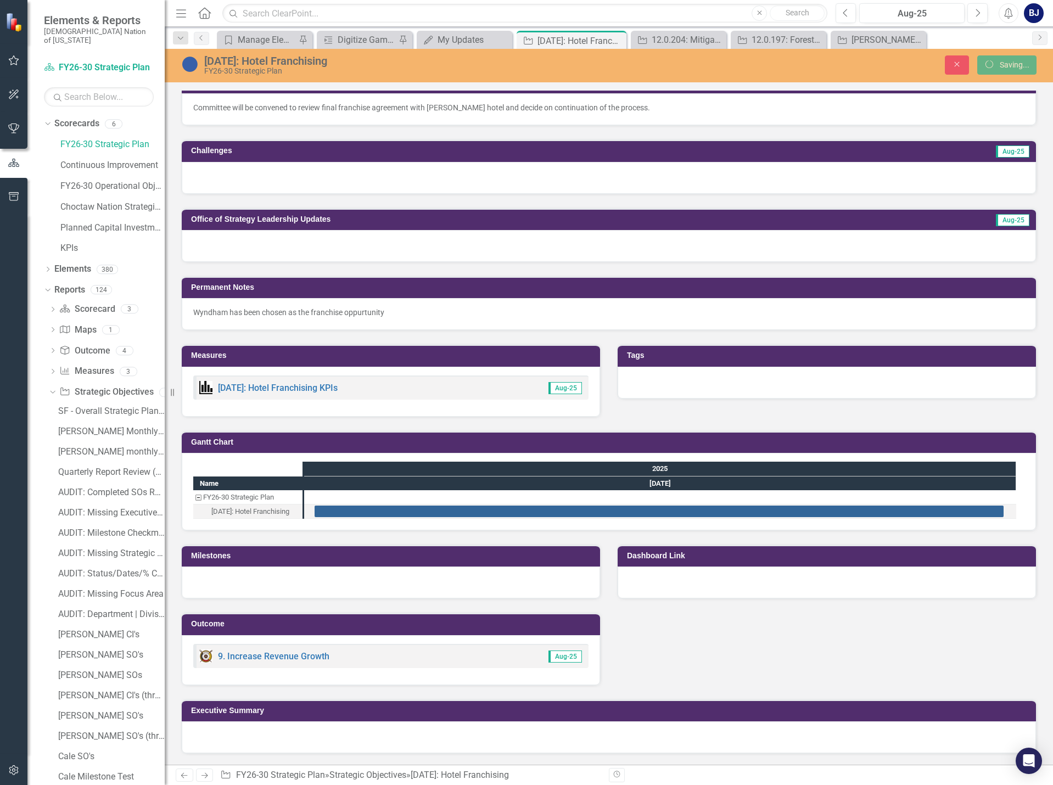
scroll to position [544, 0]
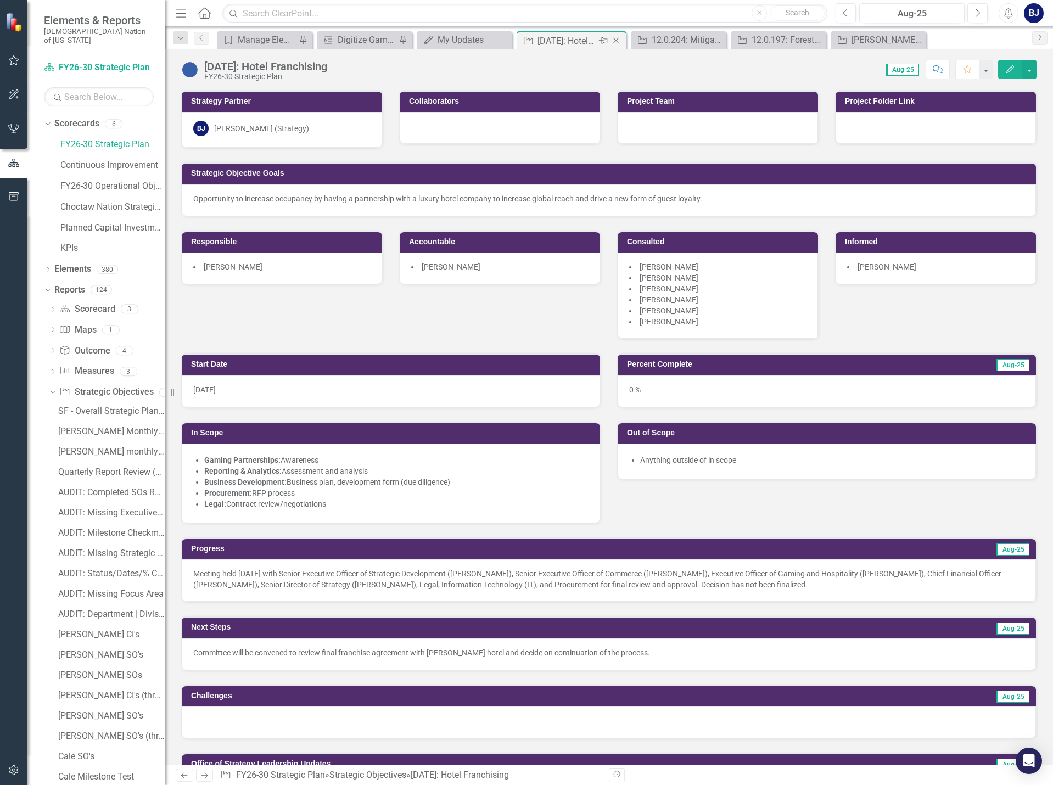
click at [617, 42] on icon at bounding box center [616, 41] width 6 height 6
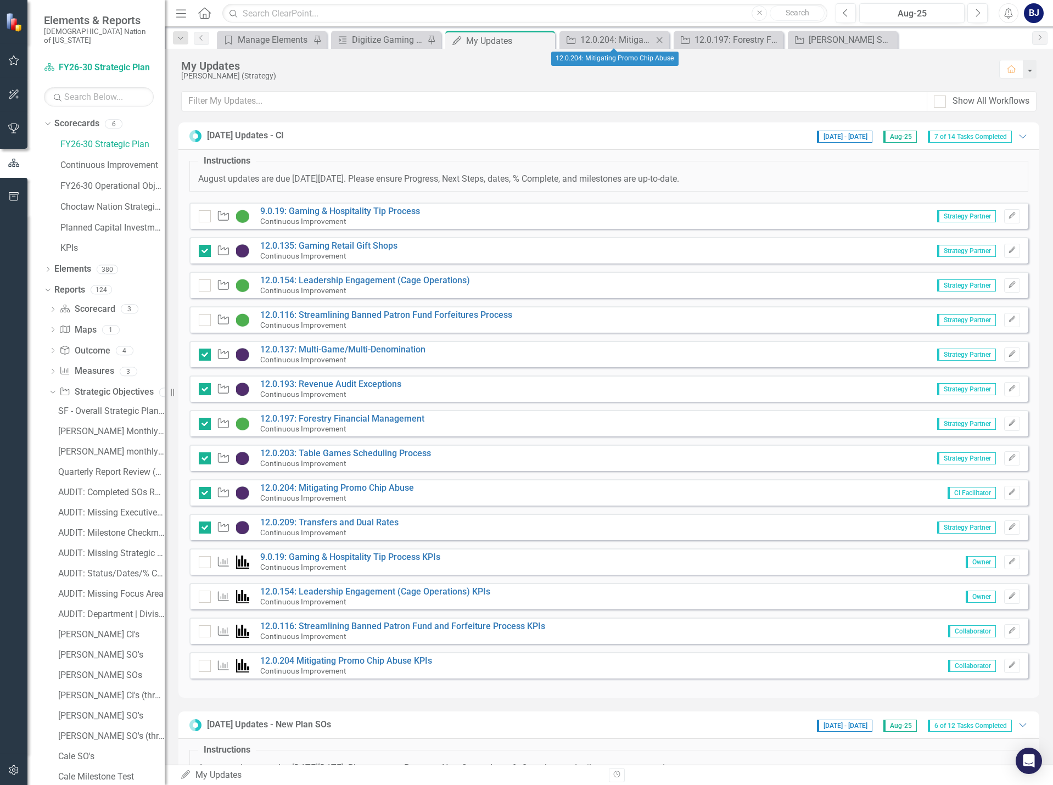
click at [657, 41] on icon "Close" at bounding box center [659, 40] width 11 height 9
click at [657, 40] on icon "Close" at bounding box center [659, 40] width 11 height 9
click at [287, 316] on link "12.0.116: Streamlining Banned Patron Fund Forfeitures Process" at bounding box center [386, 315] width 252 height 10
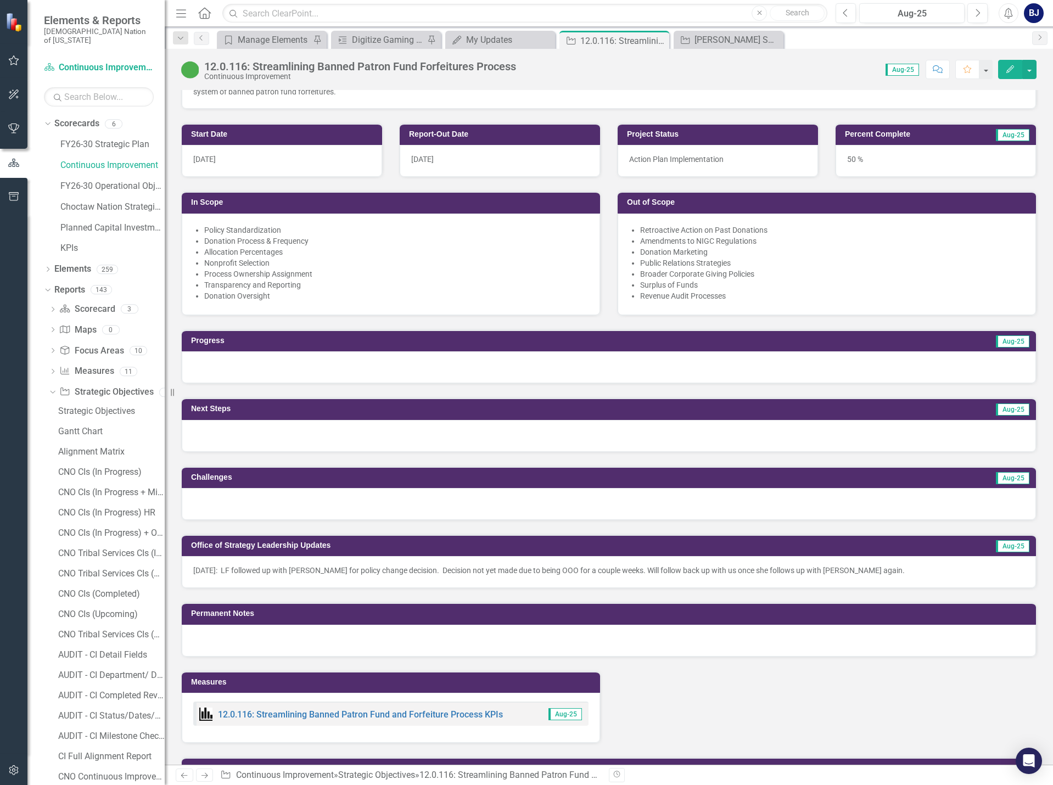
scroll to position [549, 0]
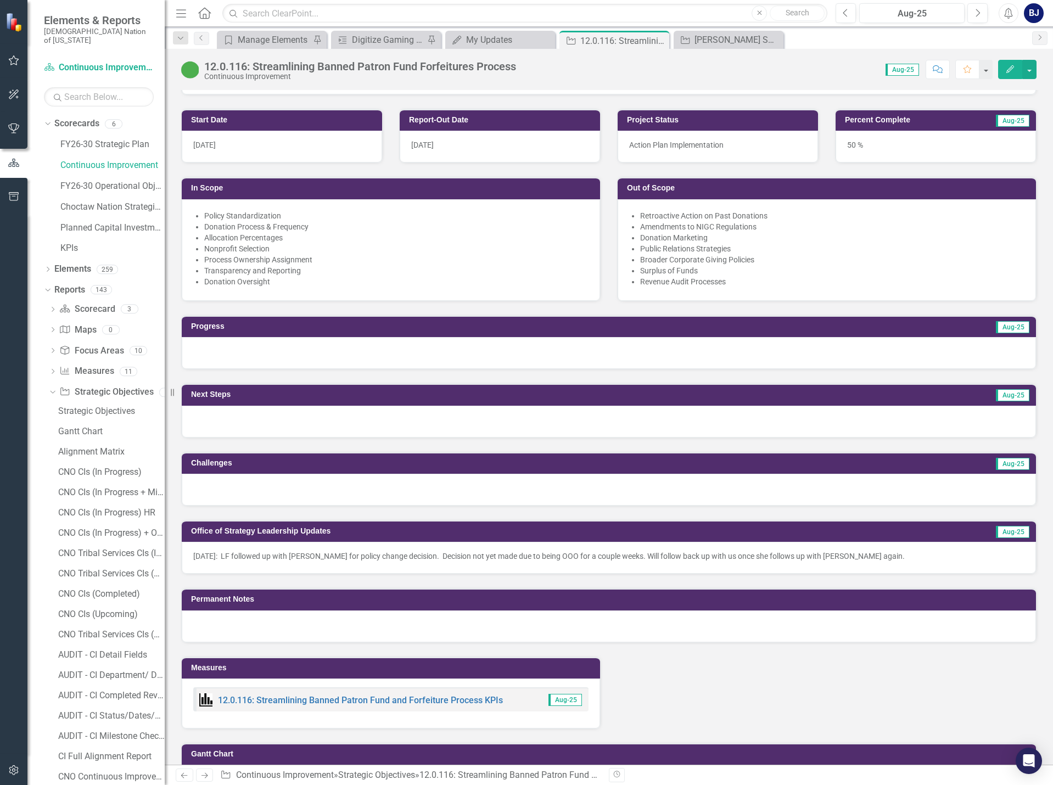
click at [278, 482] on div at bounding box center [609, 490] width 854 height 32
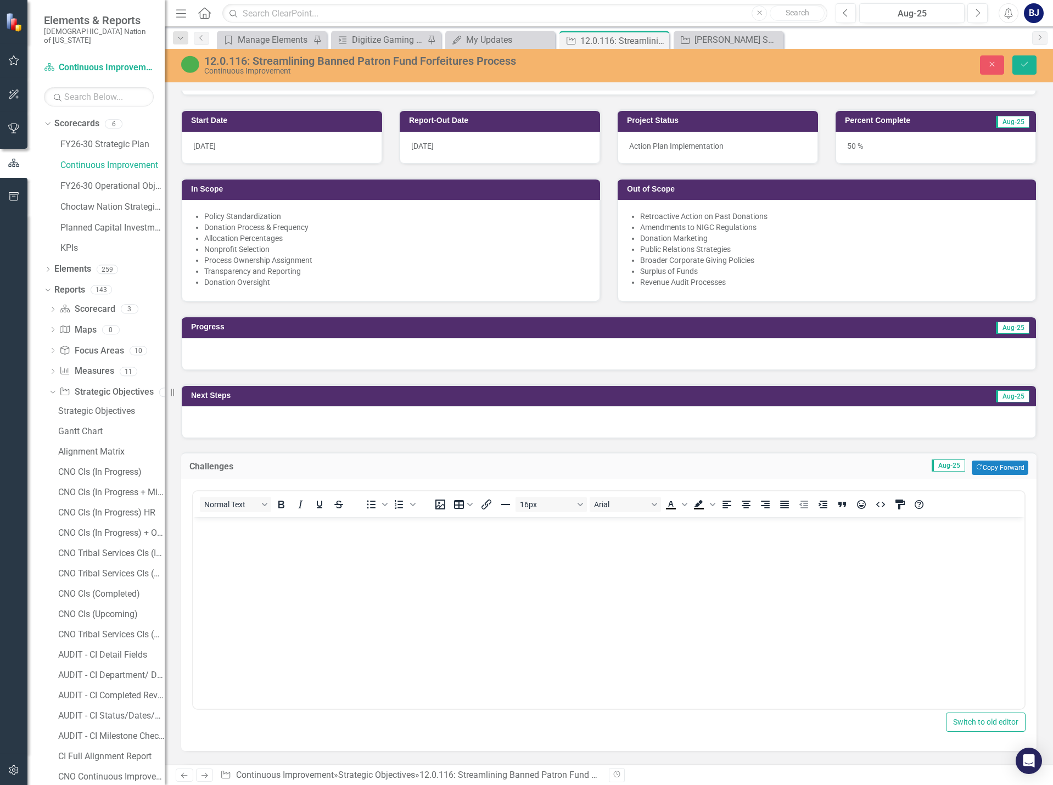
scroll to position [0, 0]
click at [740, 404] on td "Aug-25" at bounding box center [835, 397] width 391 height 16
click at [736, 412] on div at bounding box center [609, 422] width 854 height 32
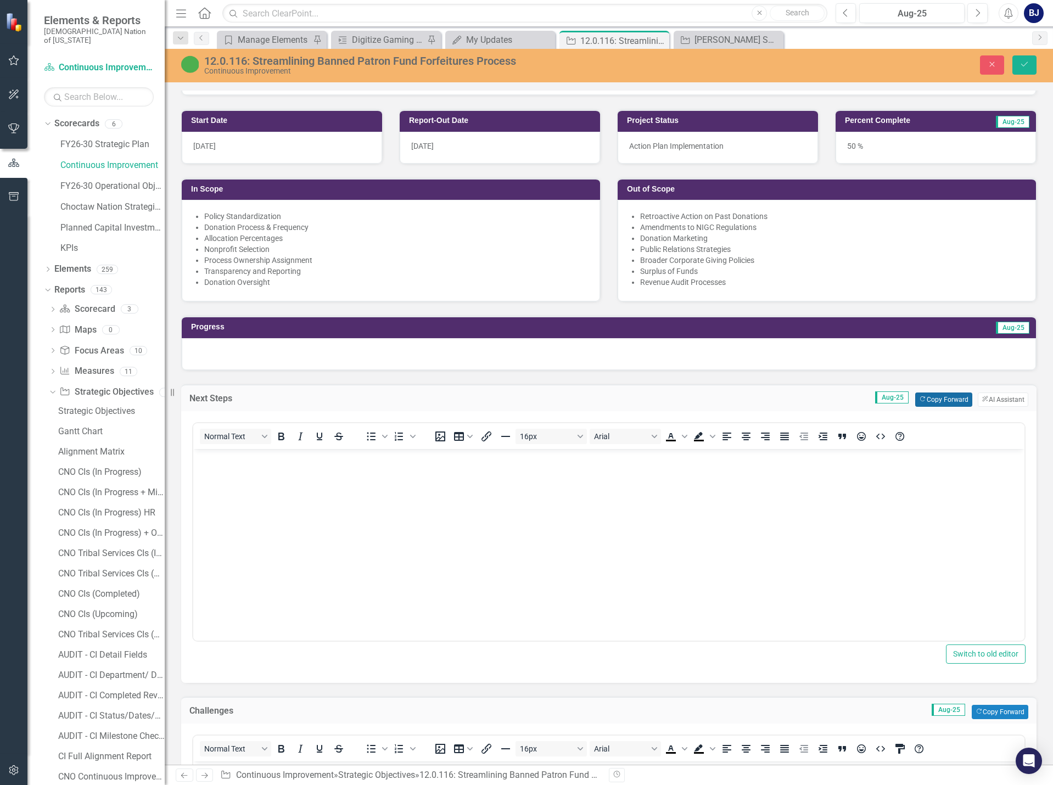
click at [931, 403] on button "Copy Forward Copy Forward" at bounding box center [943, 400] width 57 height 14
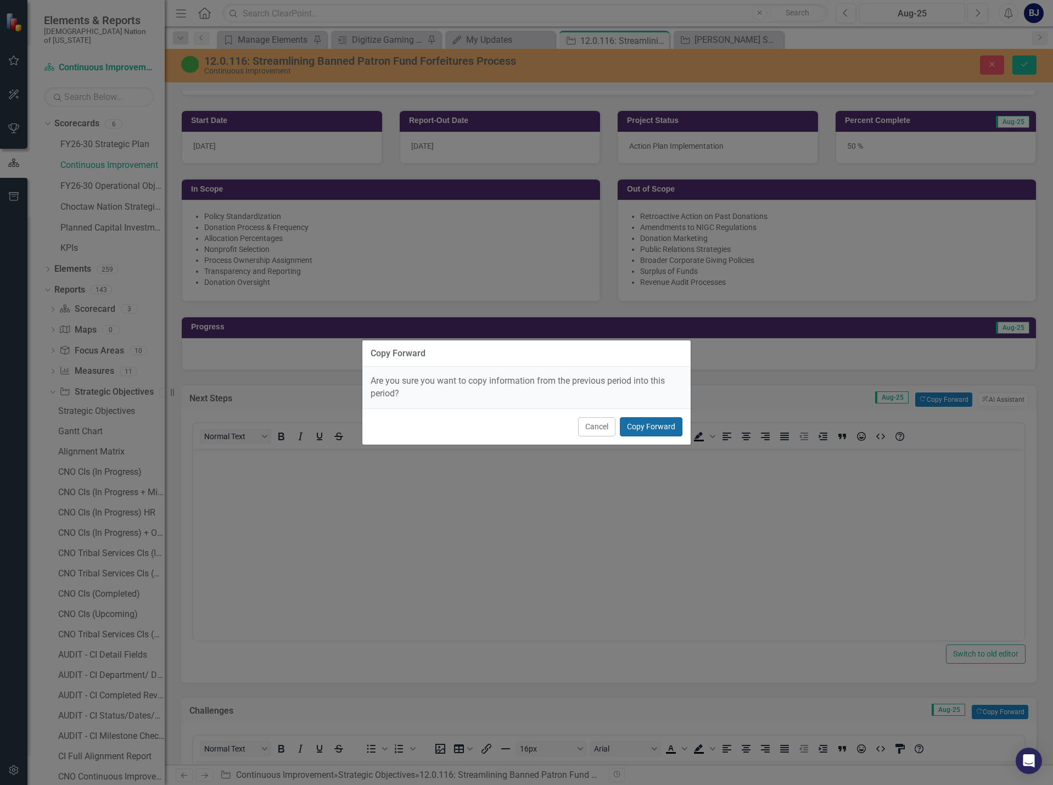
click at [662, 430] on button "Copy Forward" at bounding box center [651, 426] width 63 height 19
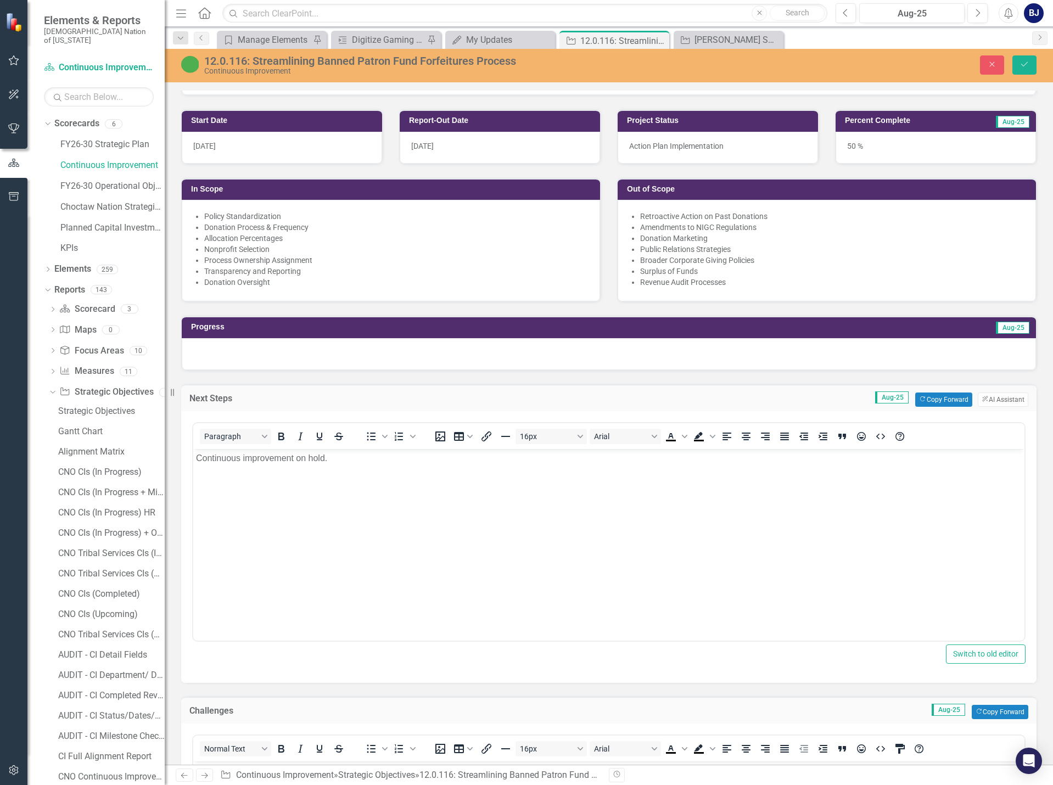
click at [284, 353] on div at bounding box center [609, 354] width 854 height 32
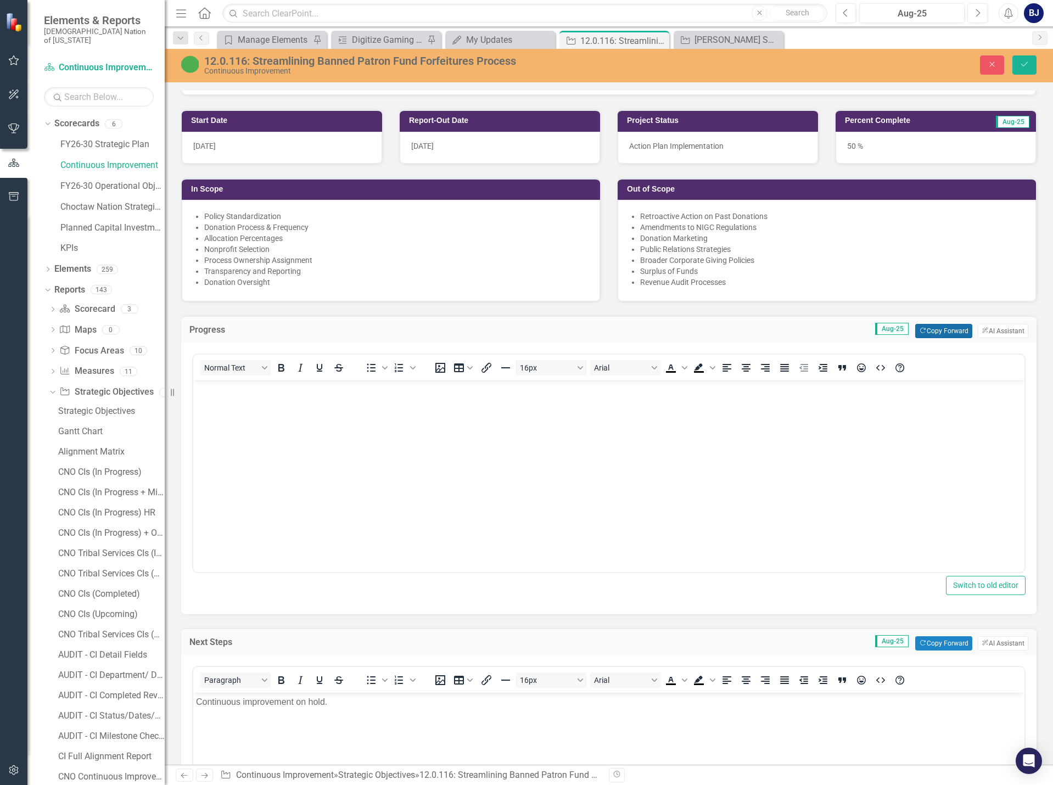
click at [922, 333] on button "Copy Forward Copy Forward" at bounding box center [943, 331] width 57 height 14
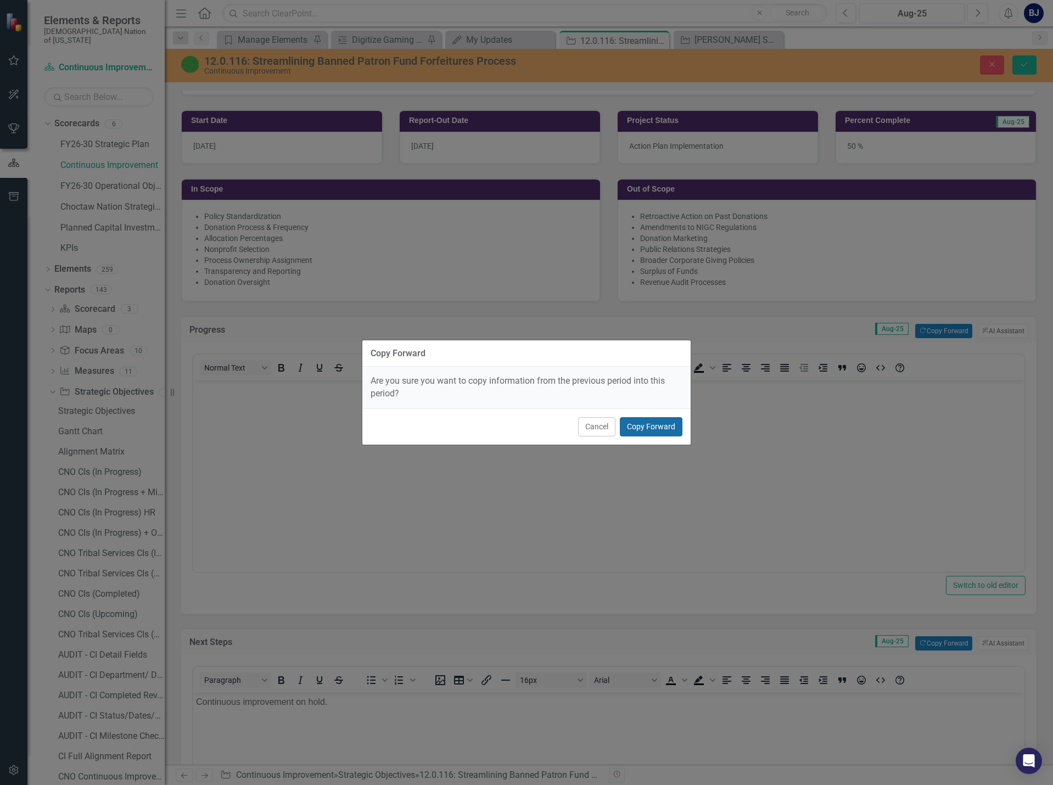
click at [667, 425] on button "Copy Forward" at bounding box center [651, 426] width 63 height 19
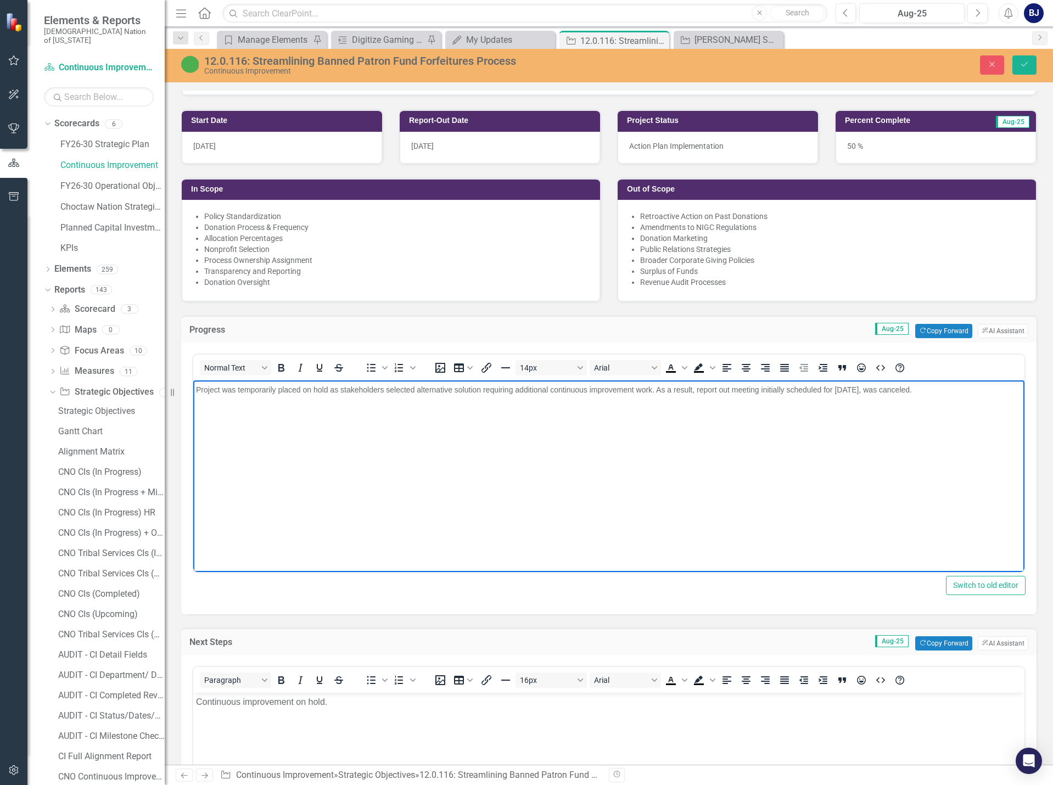
drag, startPoint x: 935, startPoint y: 389, endPoint x: 174, endPoint y: 398, distance: 761.1
click at [193, 398] on html "Project was temporarily placed on hold as stakeholders selected alternative sol…" at bounding box center [608, 463] width 831 height 165
drag, startPoint x: 1024, startPoint y: 66, endPoint x: 1041, endPoint y: 61, distance: 17.4
click at [1024, 66] on icon "Save" at bounding box center [1025, 64] width 10 height 8
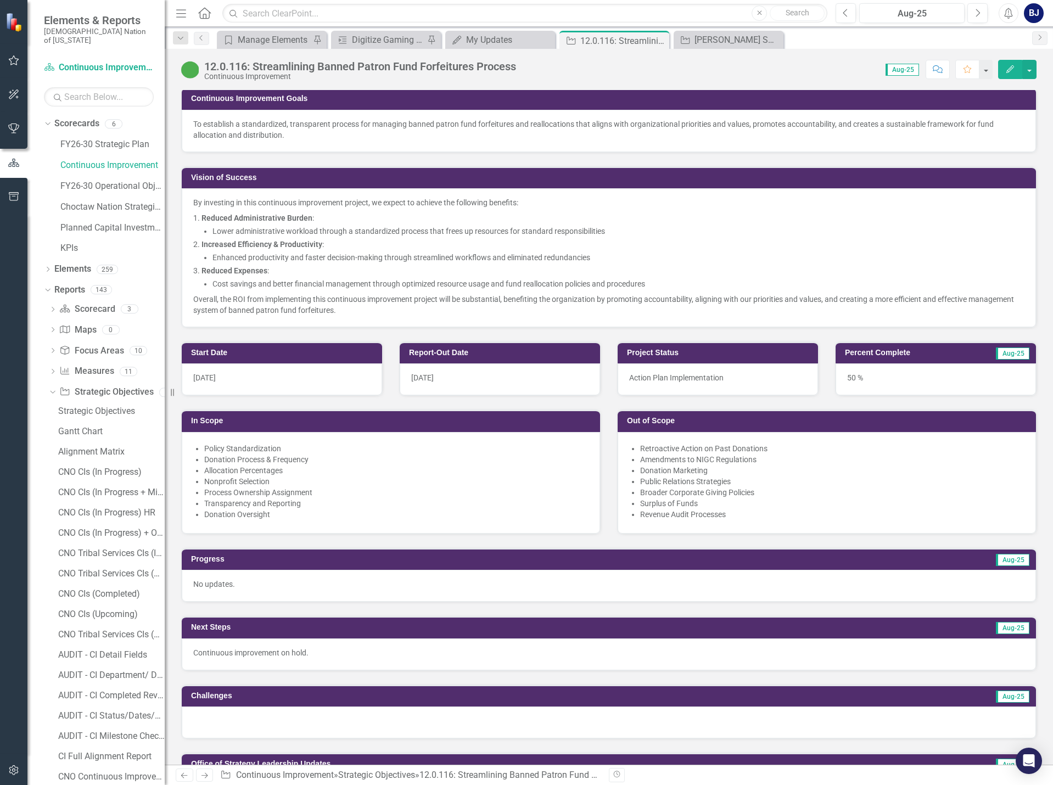
scroll to position [329, 0]
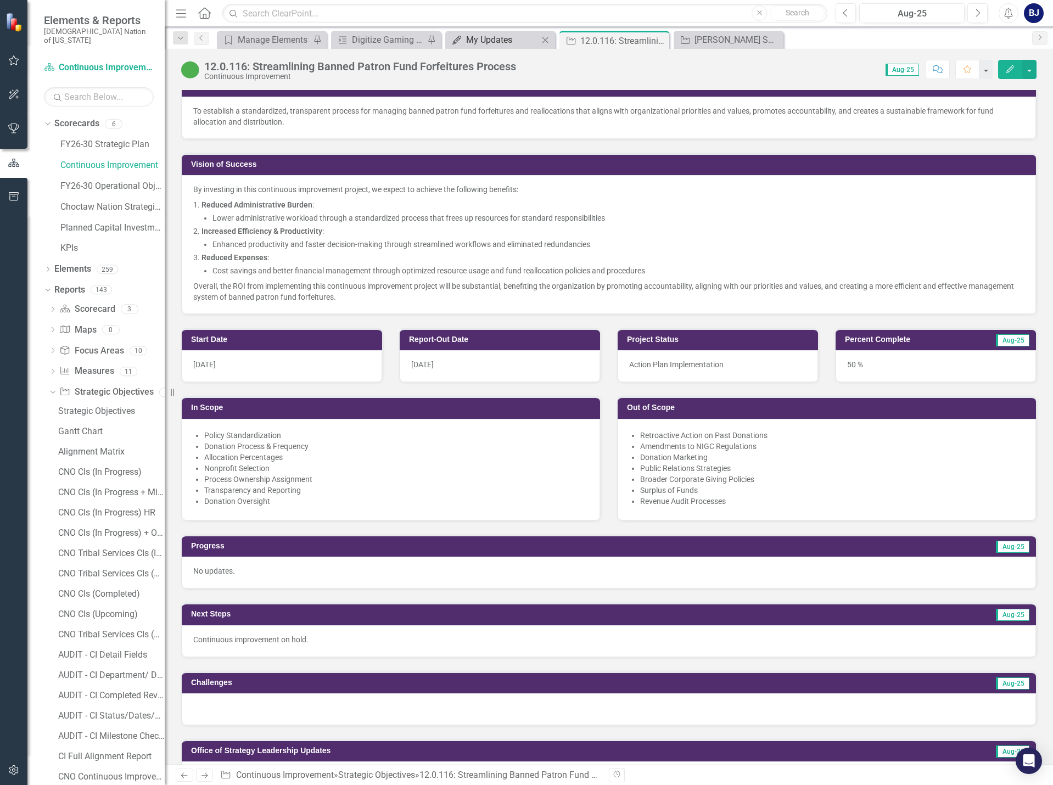
click at [501, 43] on div "My Updates" at bounding box center [502, 40] width 72 height 14
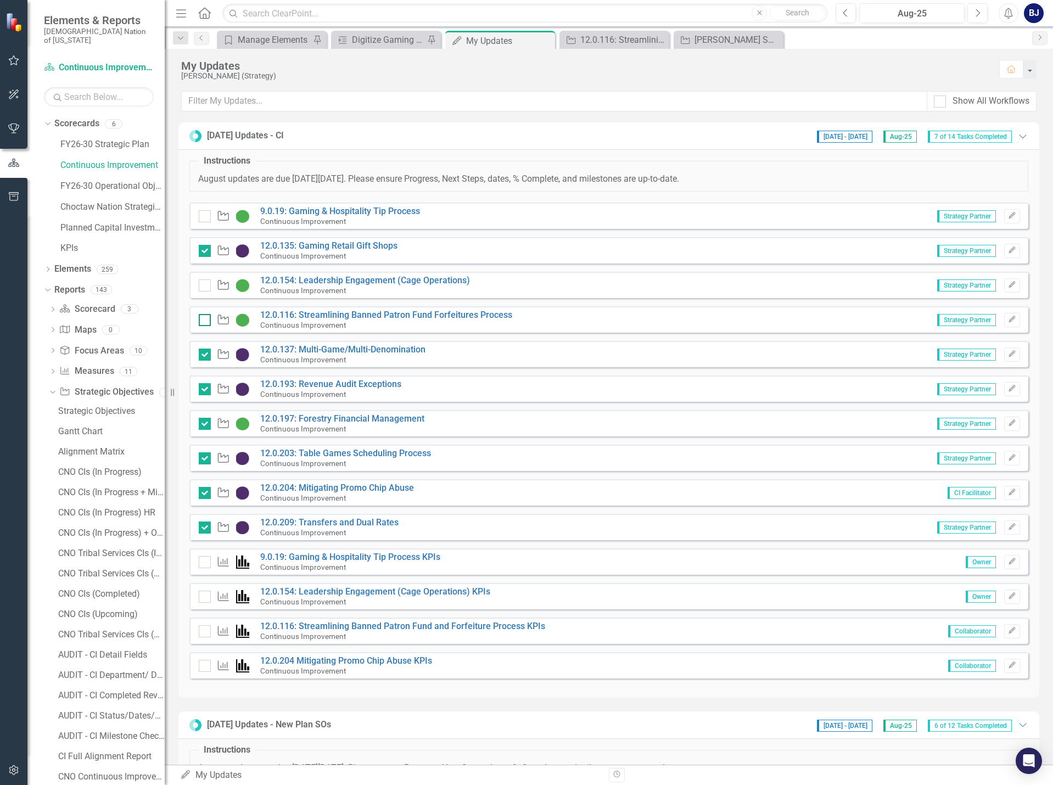
click at [206, 317] on div at bounding box center [205, 320] width 12 height 12
click at [206, 317] on input "checkbox" at bounding box center [202, 317] width 7 height 7
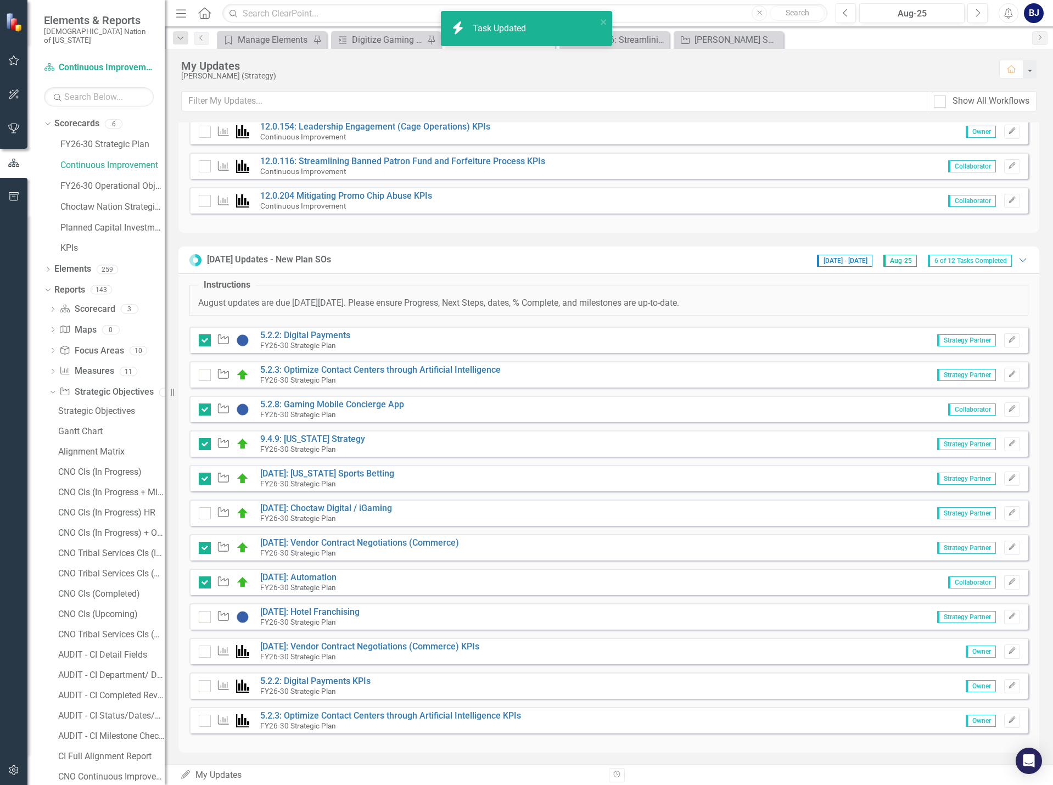
scroll to position [466, 0]
checkbox input "true"
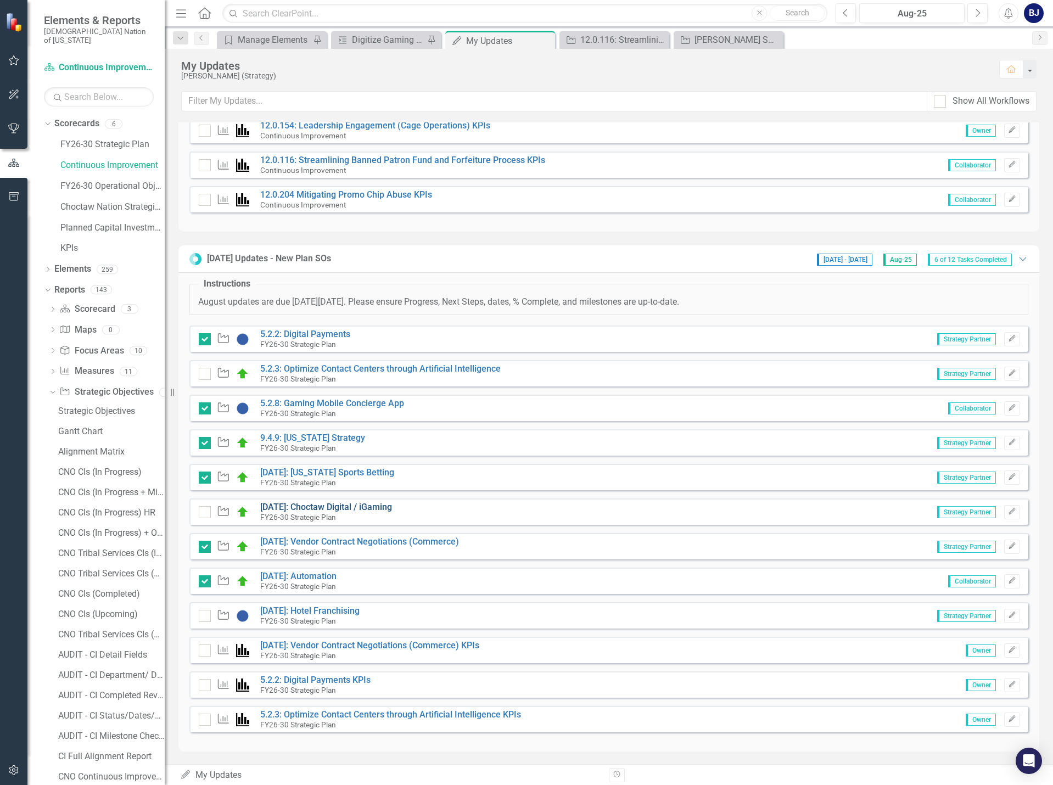
click at [379, 506] on link "[DATE]: Choctaw Digital / iGaming" at bounding box center [326, 507] width 132 height 10
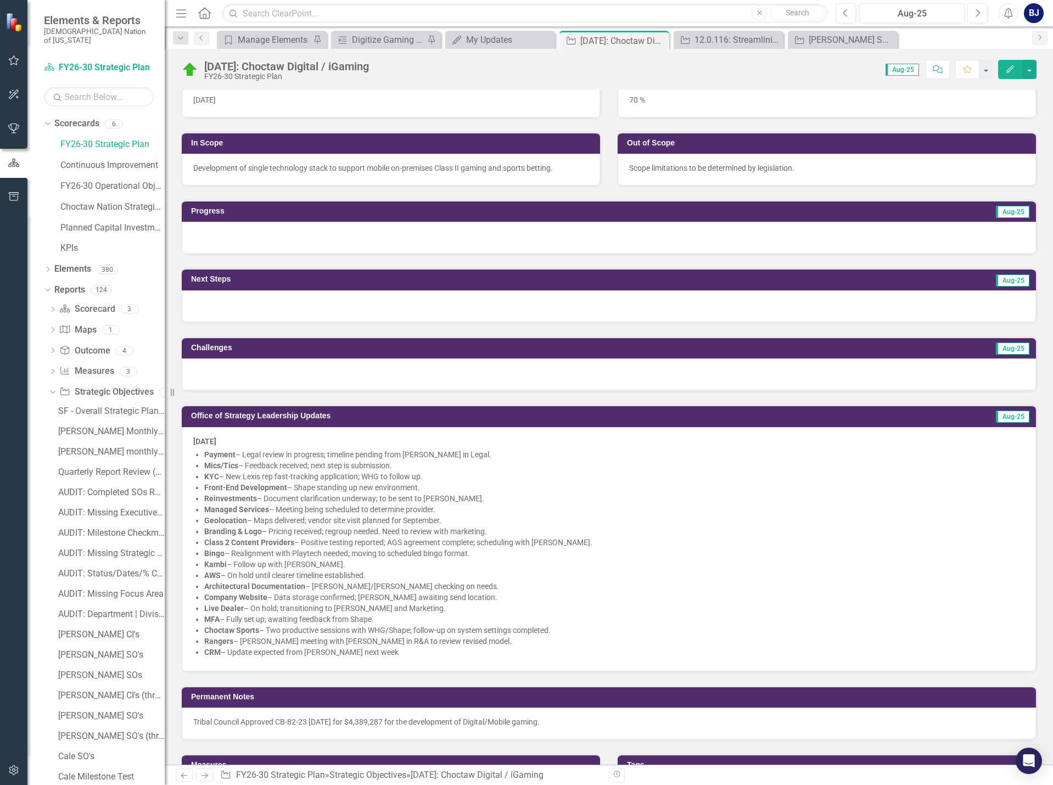
scroll to position [329, 0]
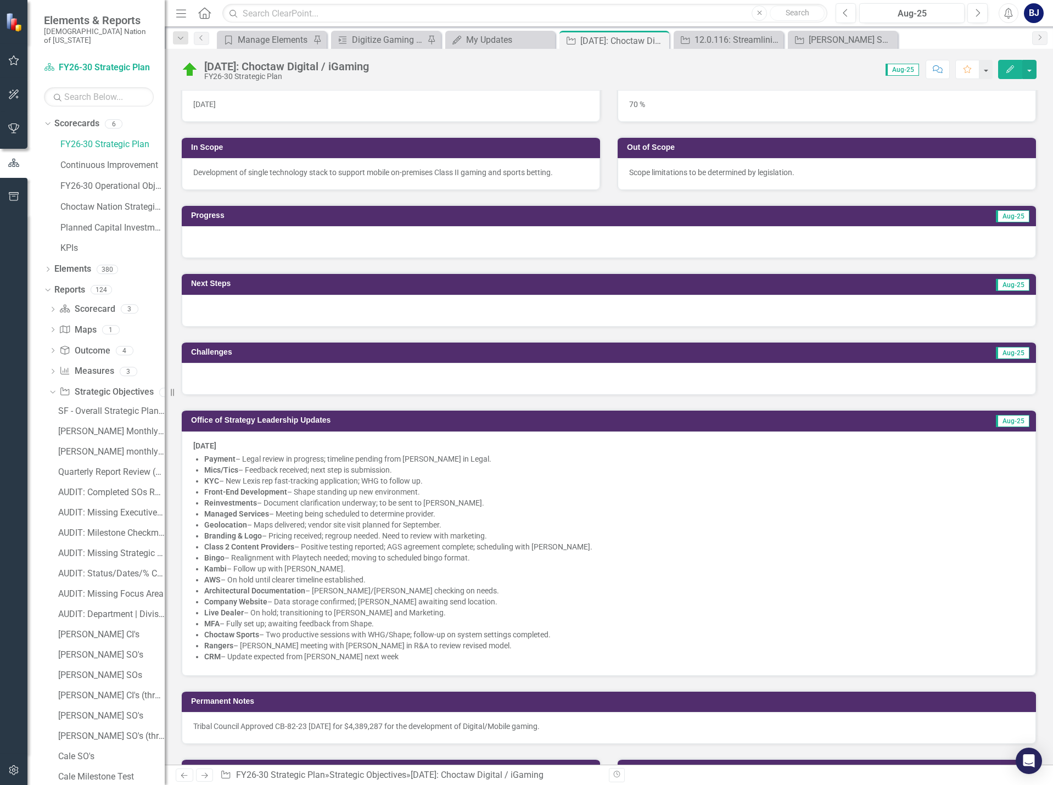
click at [238, 238] on div at bounding box center [609, 242] width 854 height 32
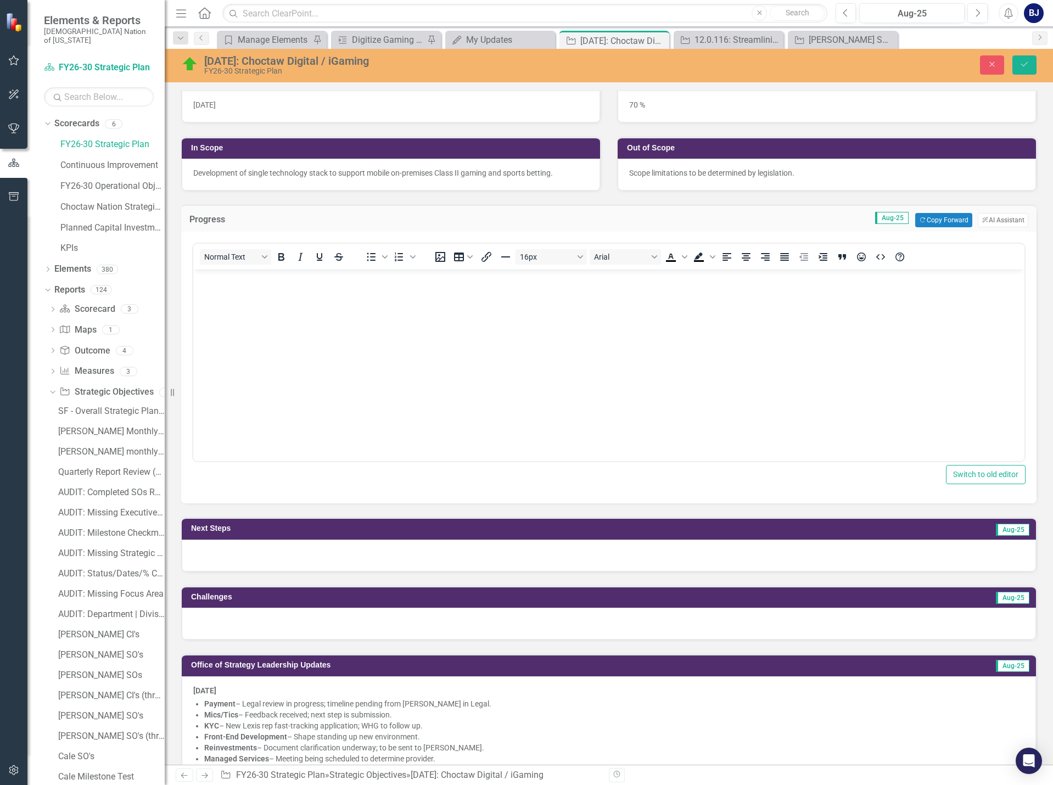
scroll to position [0, 0]
click at [998, 220] on button "ClearPoint AI AI Assistant" at bounding box center [1003, 220] width 51 height 14
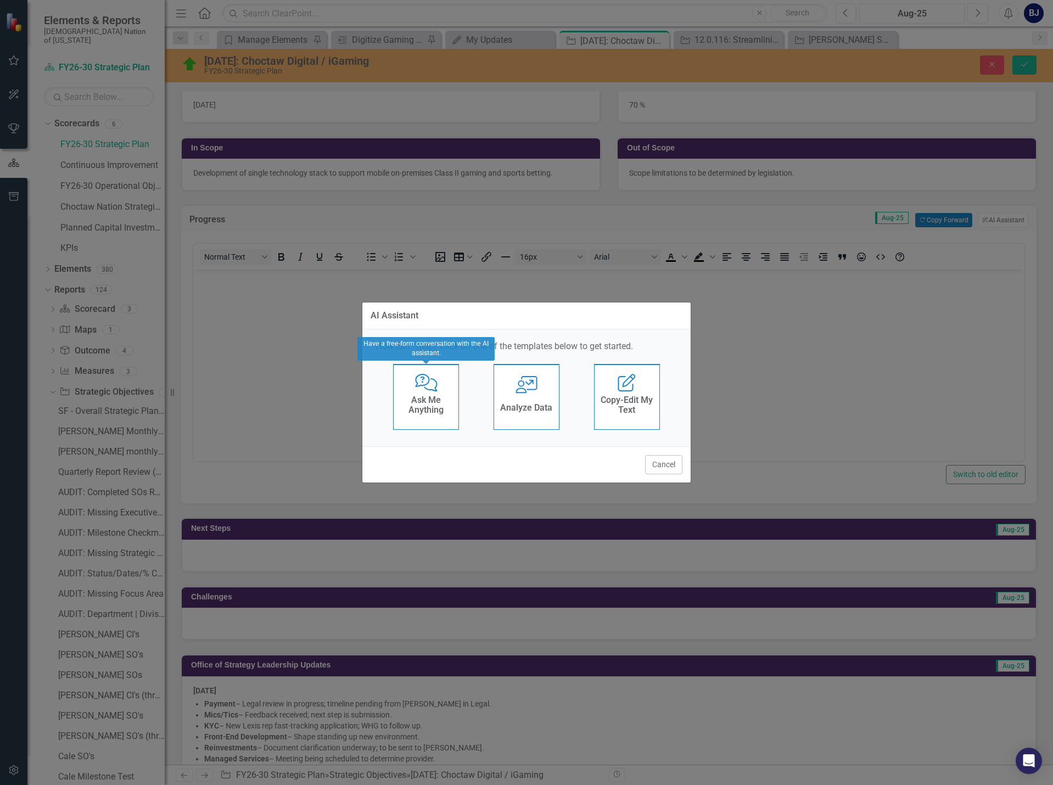
click at [430, 405] on h4 "Ask Me Anything" at bounding box center [426, 404] width 54 height 19
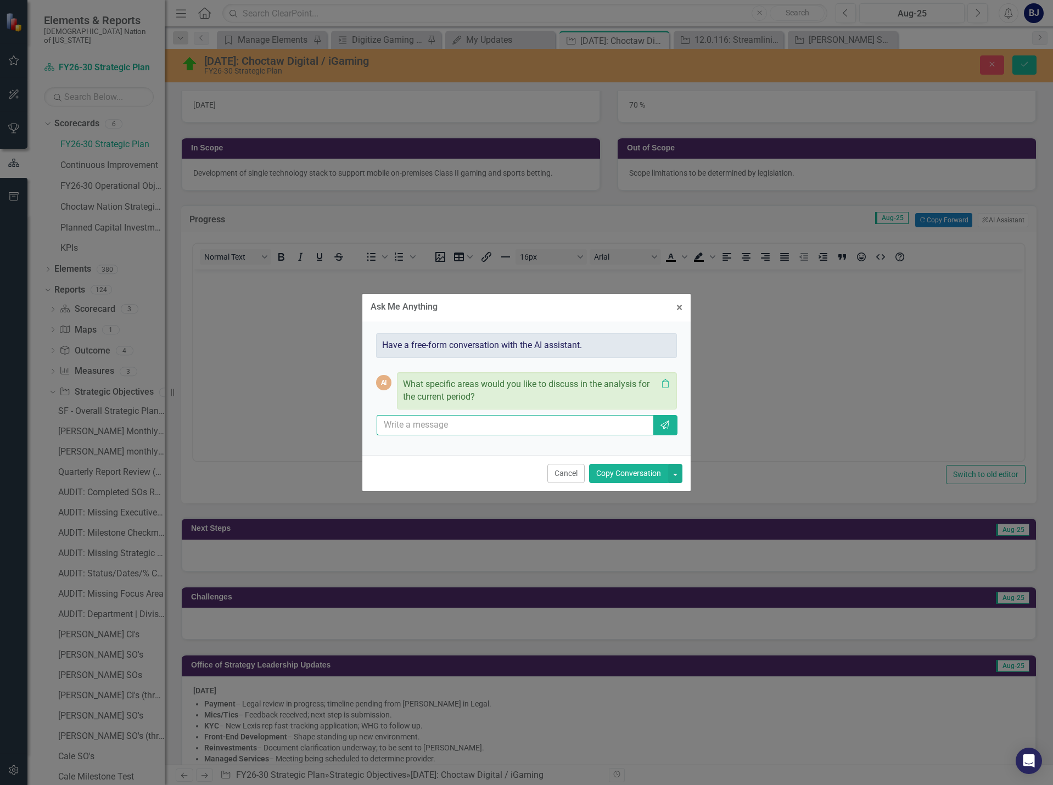
click at [431, 429] on input "text" at bounding box center [515, 425] width 277 height 20
type input "can you give me high level update for august"
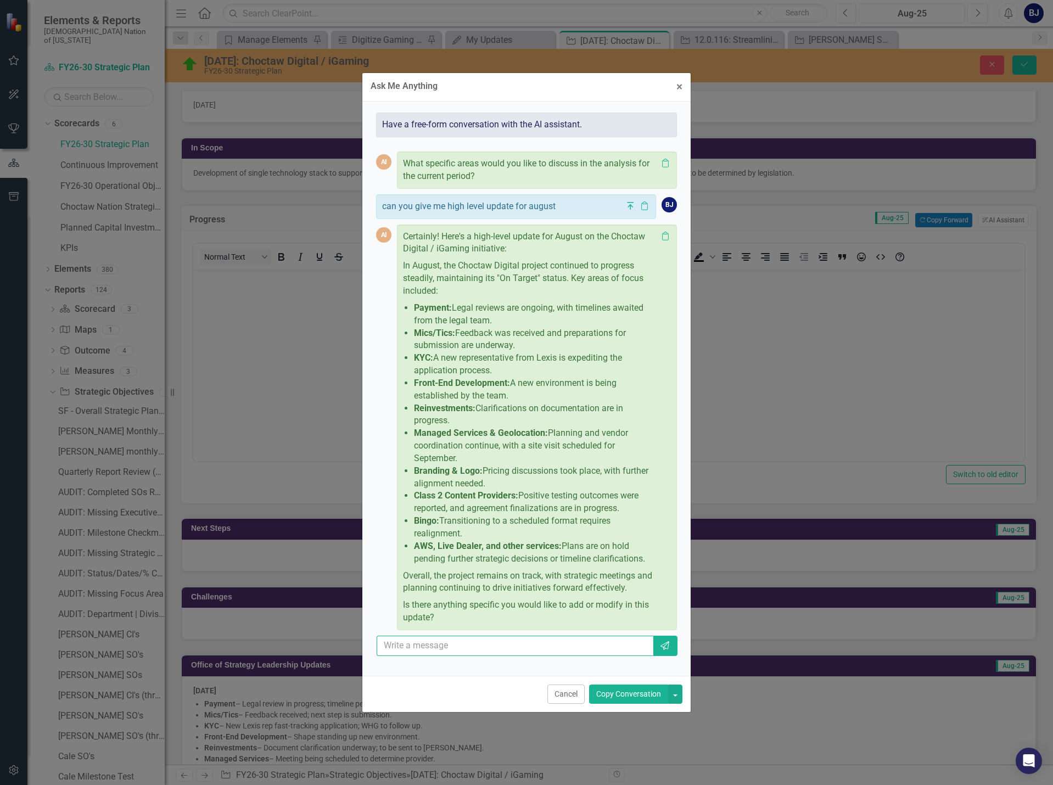
click at [419, 645] on input "text" at bounding box center [515, 646] width 277 height 20
type input "more"
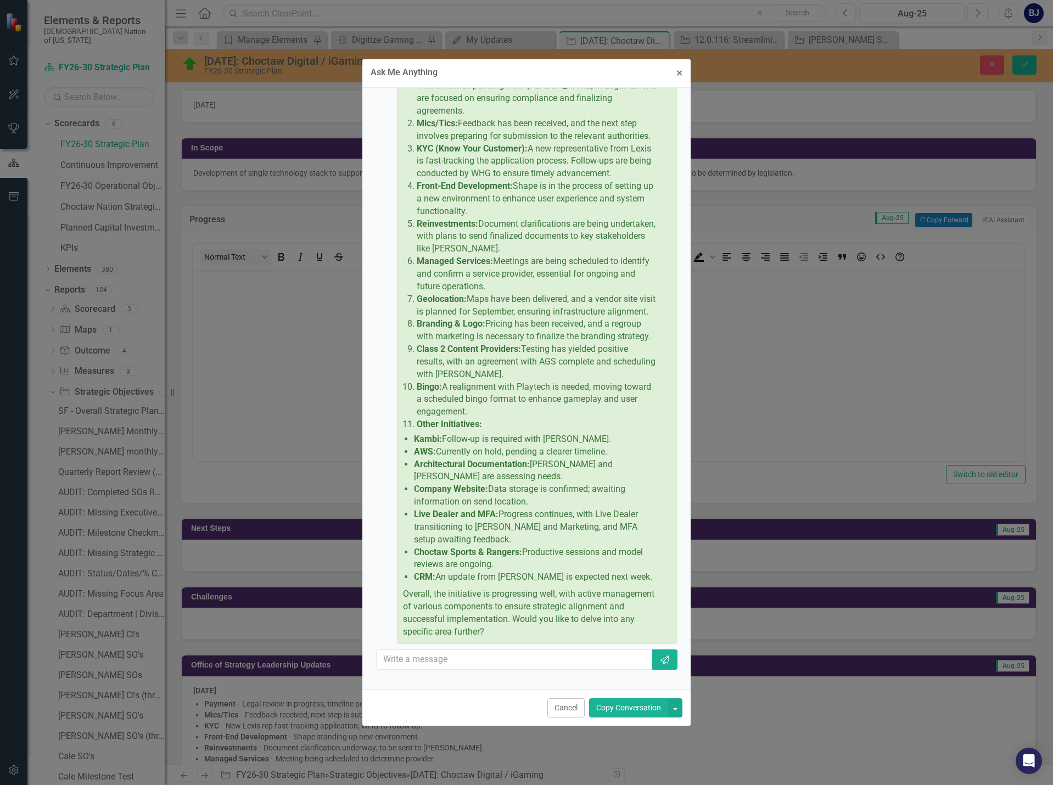
scroll to position [663, 0]
click at [442, 670] on input "text" at bounding box center [515, 660] width 277 height 20
type input "remove fluff"
click at [652, 661] on button "Send" at bounding box center [664, 660] width 25 height 20
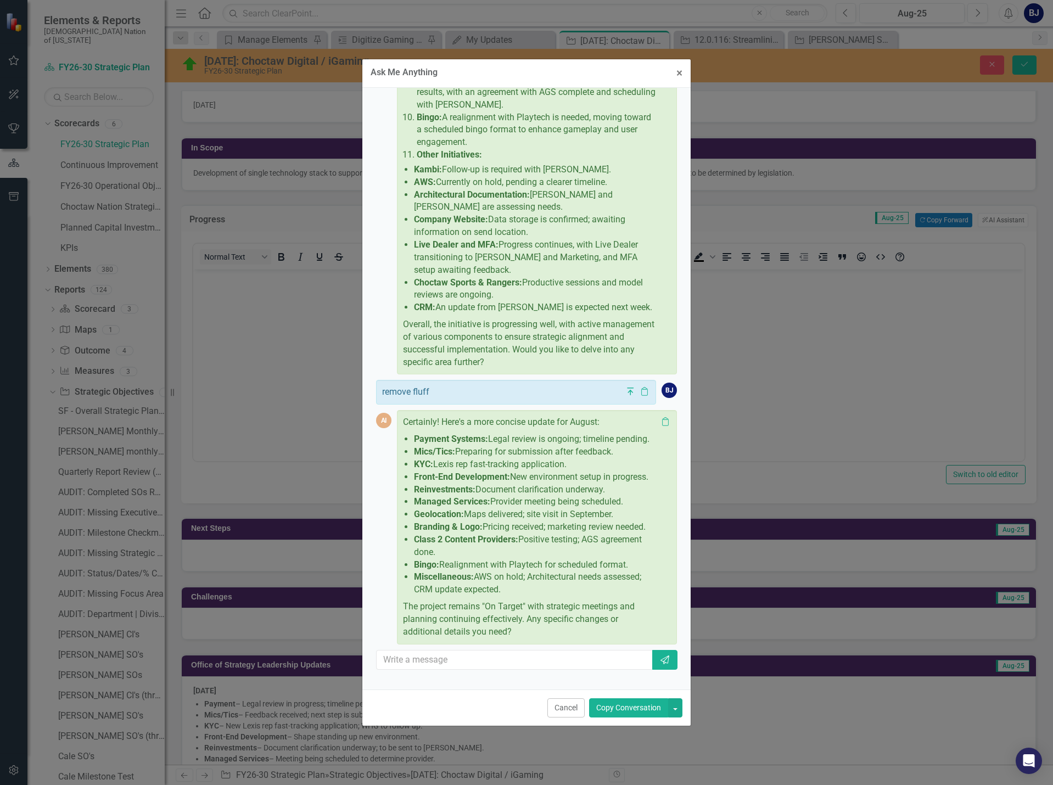
scroll to position [970, 0]
click at [662, 417] on icon at bounding box center [665, 421] width 7 height 9
click at [677, 74] on span "×" at bounding box center [680, 72] width 6 height 13
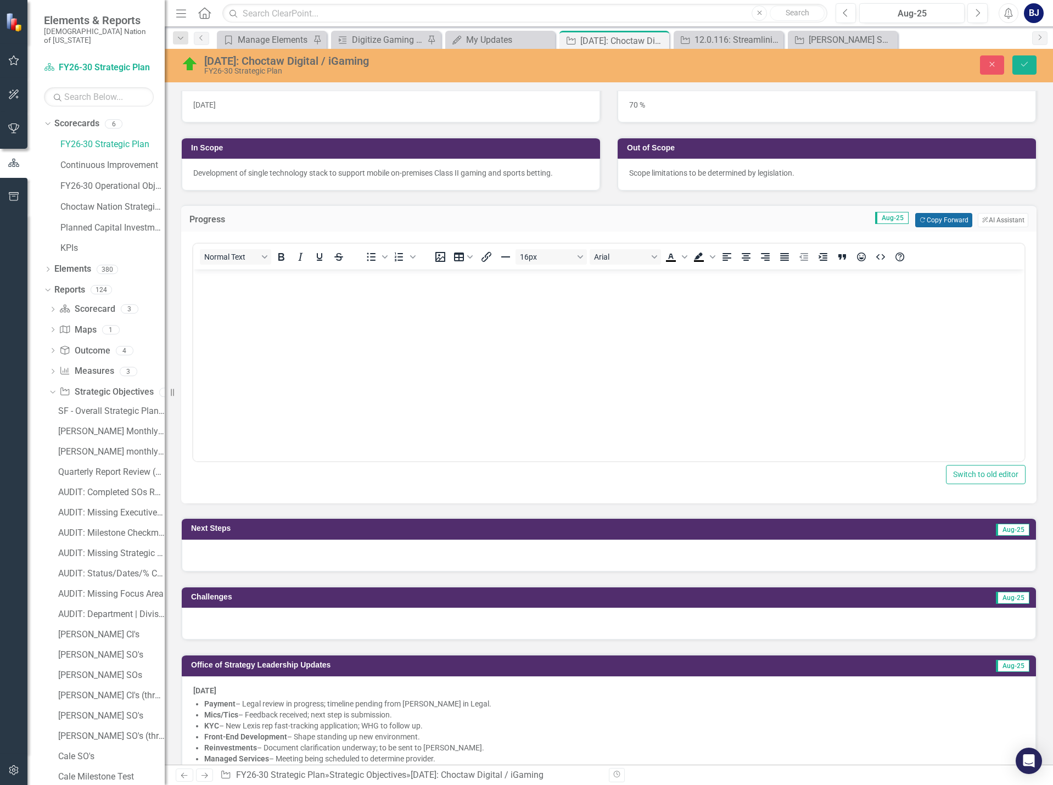
click at [943, 224] on button "Copy Forward Copy Forward" at bounding box center [943, 220] width 57 height 14
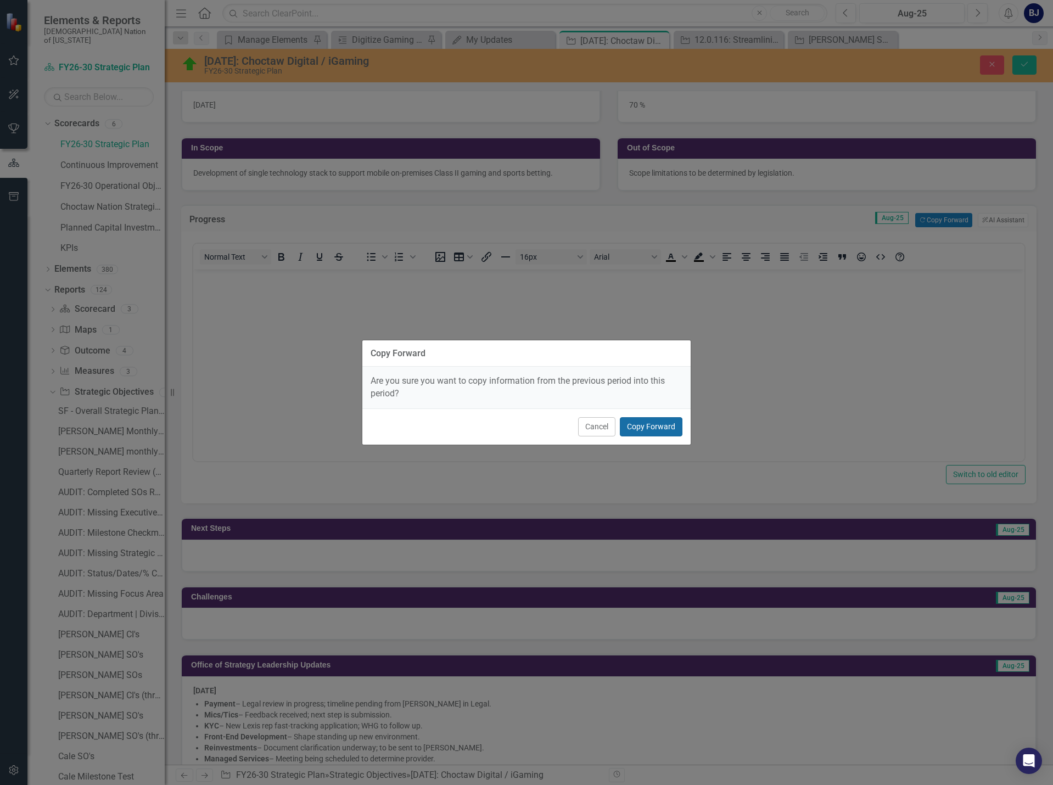
click at [634, 424] on button "Copy Forward" at bounding box center [651, 426] width 63 height 19
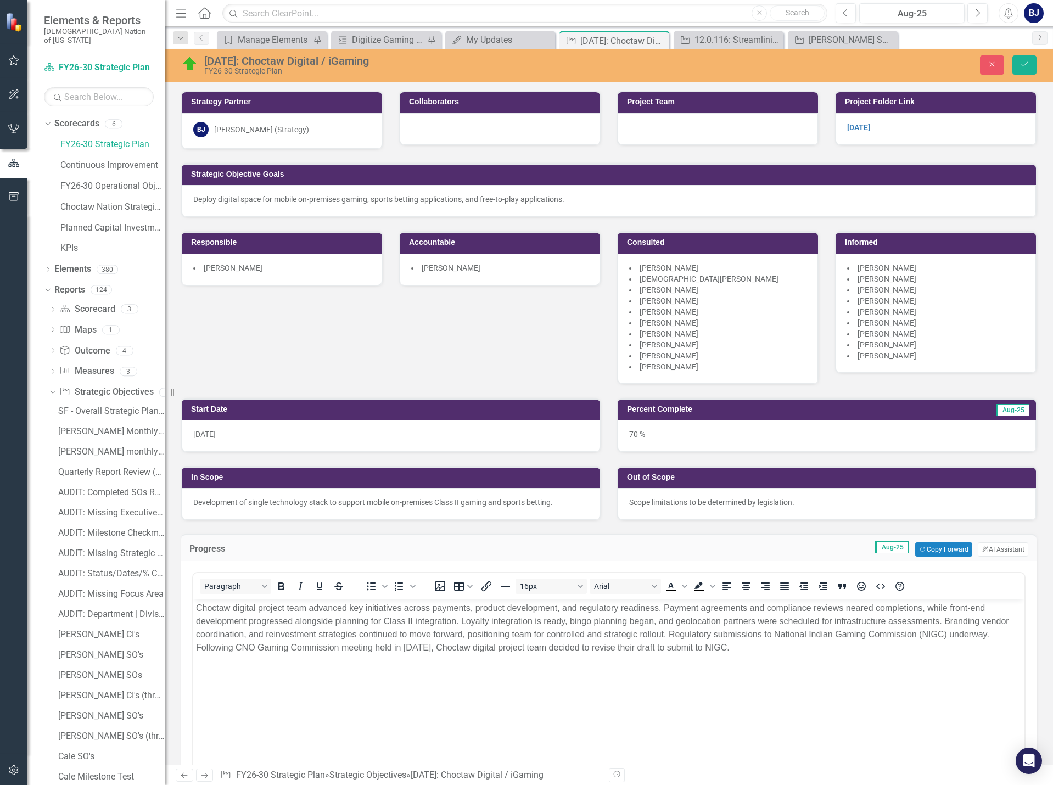
scroll to position [329, 0]
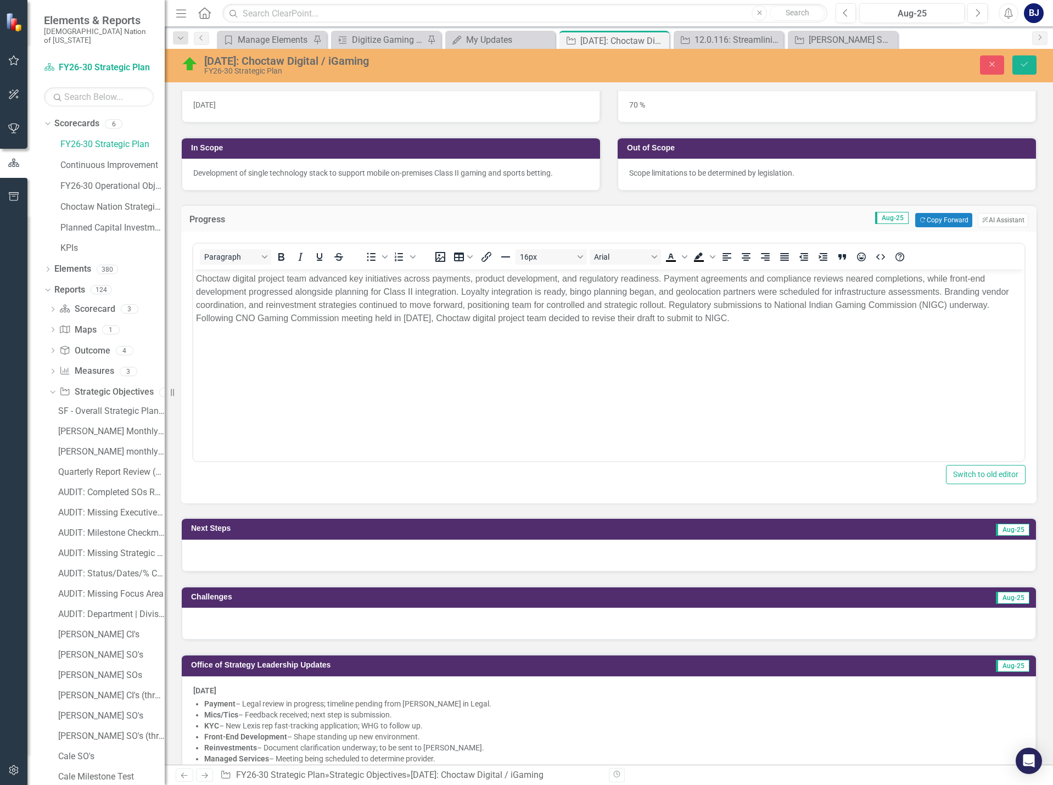
click at [389, 550] on div at bounding box center [609, 556] width 854 height 32
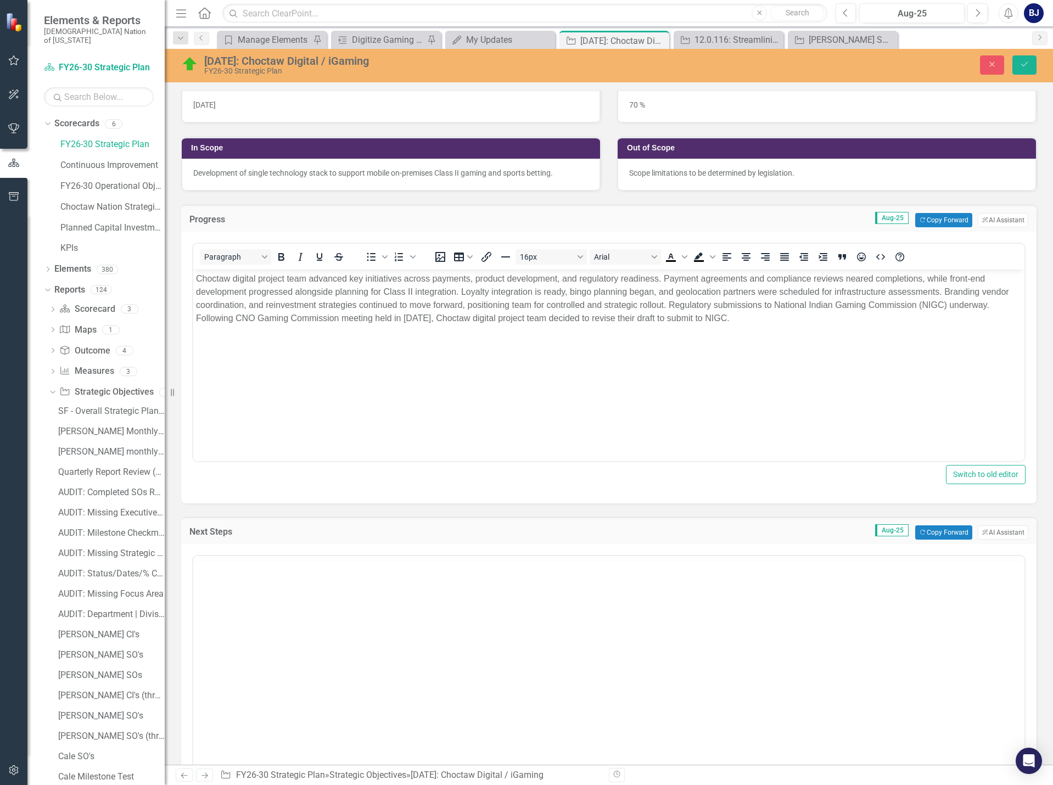
scroll to position [0, 0]
click at [917, 534] on button "Copy Forward Copy Forward" at bounding box center [943, 533] width 57 height 14
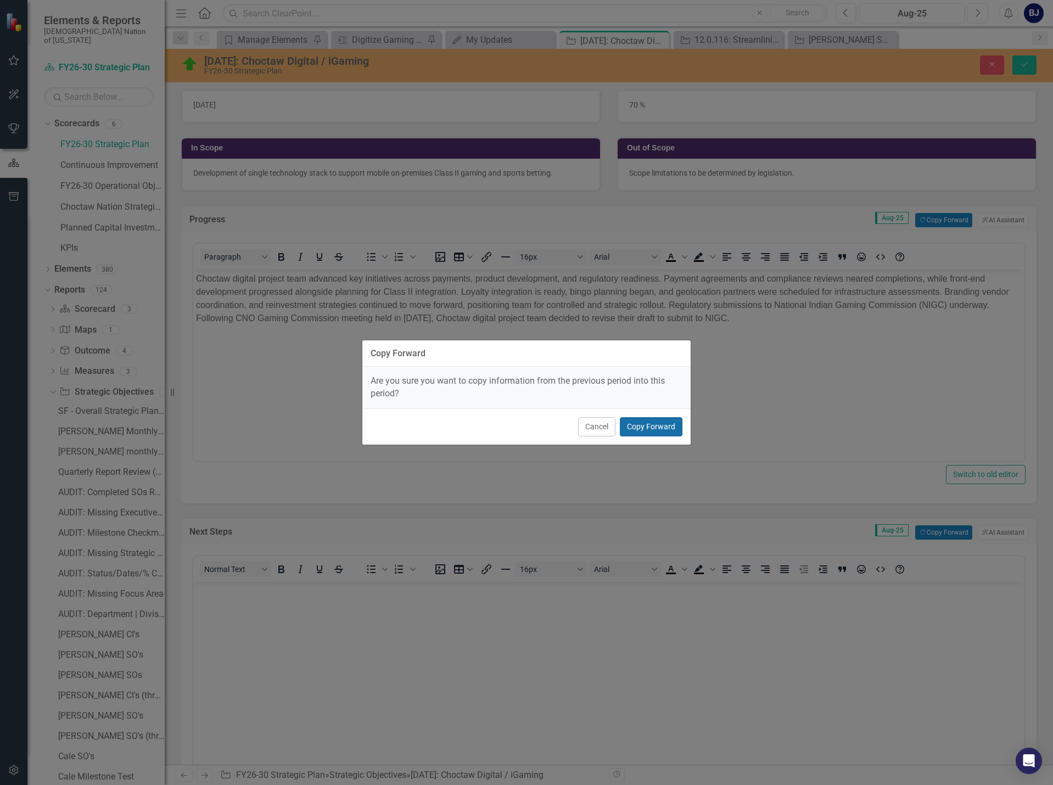
click at [658, 427] on button "Copy Forward" at bounding box center [651, 426] width 63 height 19
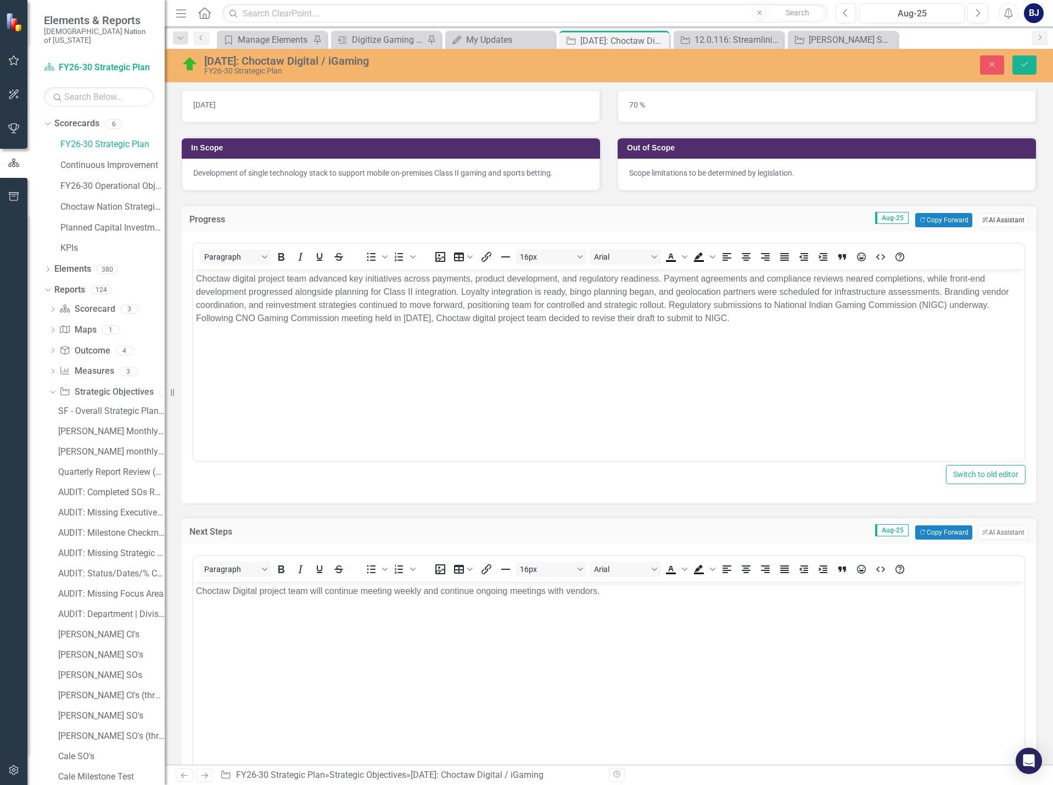
click at [986, 214] on button "ClearPoint AI AI Assistant" at bounding box center [1003, 220] width 51 height 14
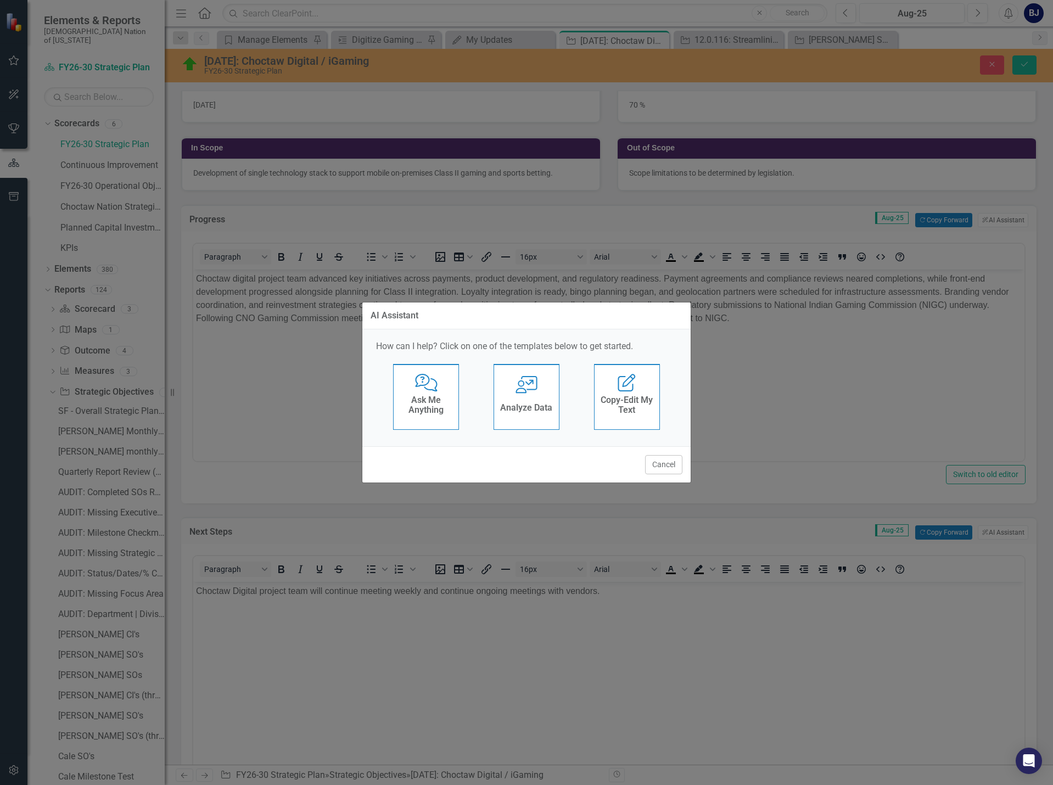
click at [430, 413] on h4 "Ask Me Anything" at bounding box center [426, 404] width 54 height 19
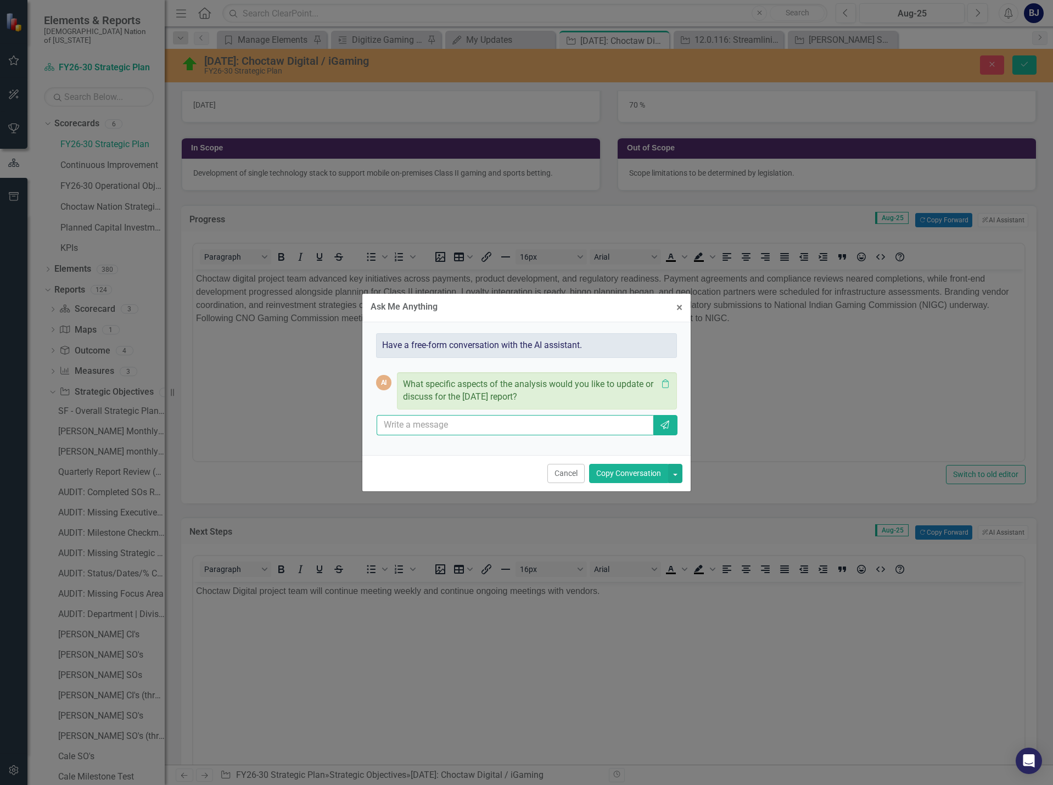
click at [434, 429] on input "text" at bounding box center [515, 425] width 277 height 20
paste input "Certainly! Here's a more concise update for August: - **Payment Systems:** Lega…"
drag, startPoint x: 648, startPoint y: 427, endPoint x: 266, endPoint y: 413, distance: 382.4
click at [266, 413] on div "Ask Me Anything × Close Have a free-form conversation with the AI assistant. AI…" at bounding box center [526, 392] width 1053 height 785
click at [597, 422] on input "Certainly! Here's a more concise update for August: - **Payment Systems:** Lega…" at bounding box center [515, 425] width 277 height 20
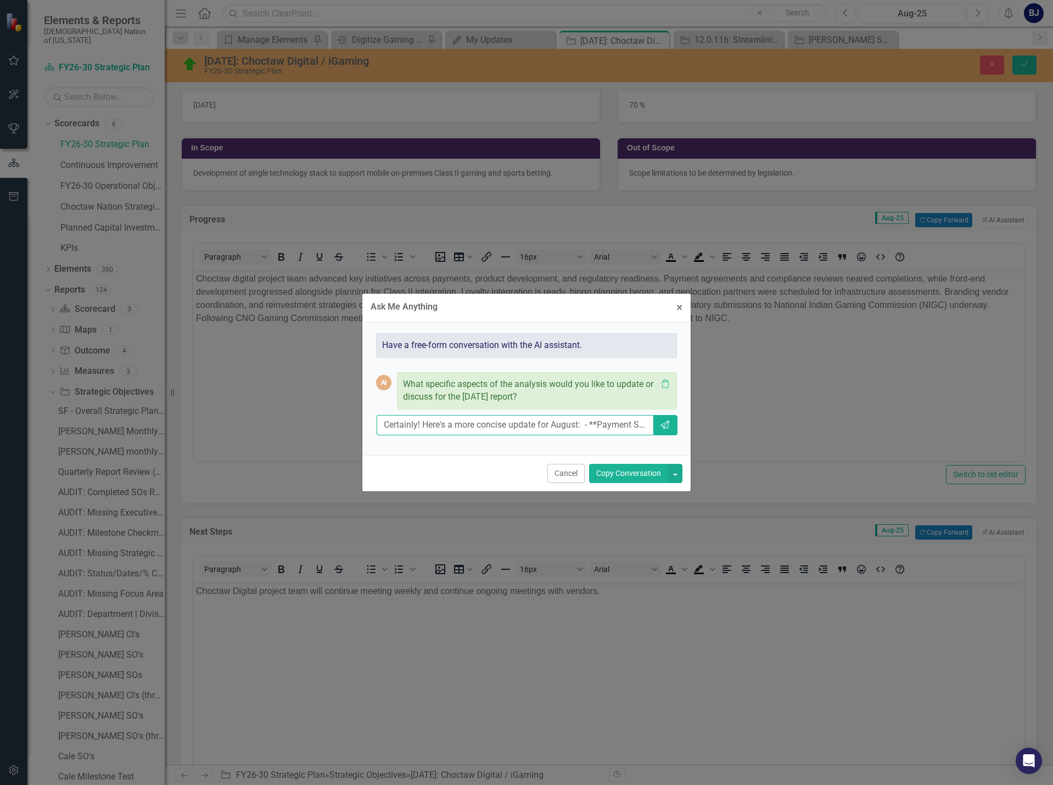
drag, startPoint x: 599, startPoint y: 423, endPoint x: 353, endPoint y: 421, distance: 246.0
click at [353, 421] on div "Ask Me Anything × Close Have a free-form conversation with the AI assistant. AI…" at bounding box center [526, 392] width 1053 height 785
click at [585, 421] on input "Payment Systems:** Legal review is ongoing; timeline pending. - **Mics/Tics:** …" at bounding box center [515, 425] width 277 height 20
type input "Certainly! Here's a more concise update for August: - **Payment Systems:** Lega…"
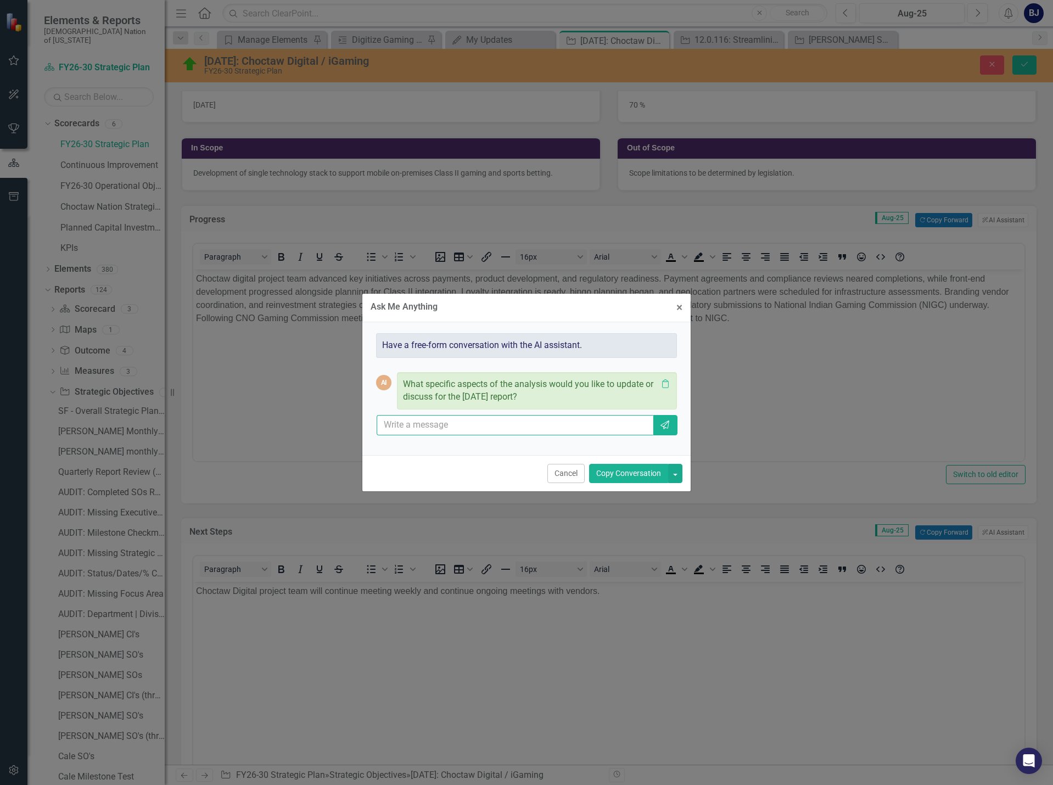
scroll to position [0, 0]
click at [572, 426] on input "text" at bounding box center [515, 425] width 277 height 20
type input "can you use leadership updates to provide a concise update for august"
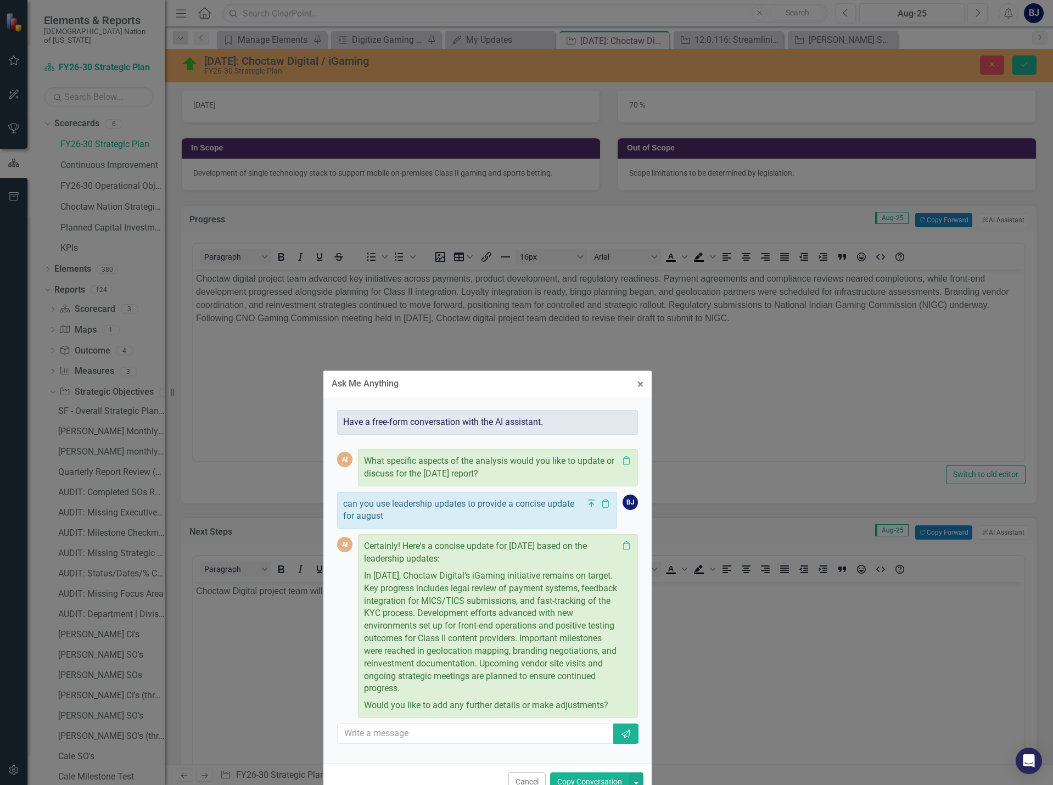
drag, startPoint x: 418, startPoint y: 189, endPoint x: 380, endPoint y: 379, distance: 193.8
click at [380, 379] on div "Ask Me Anything" at bounding box center [365, 384] width 67 height 10
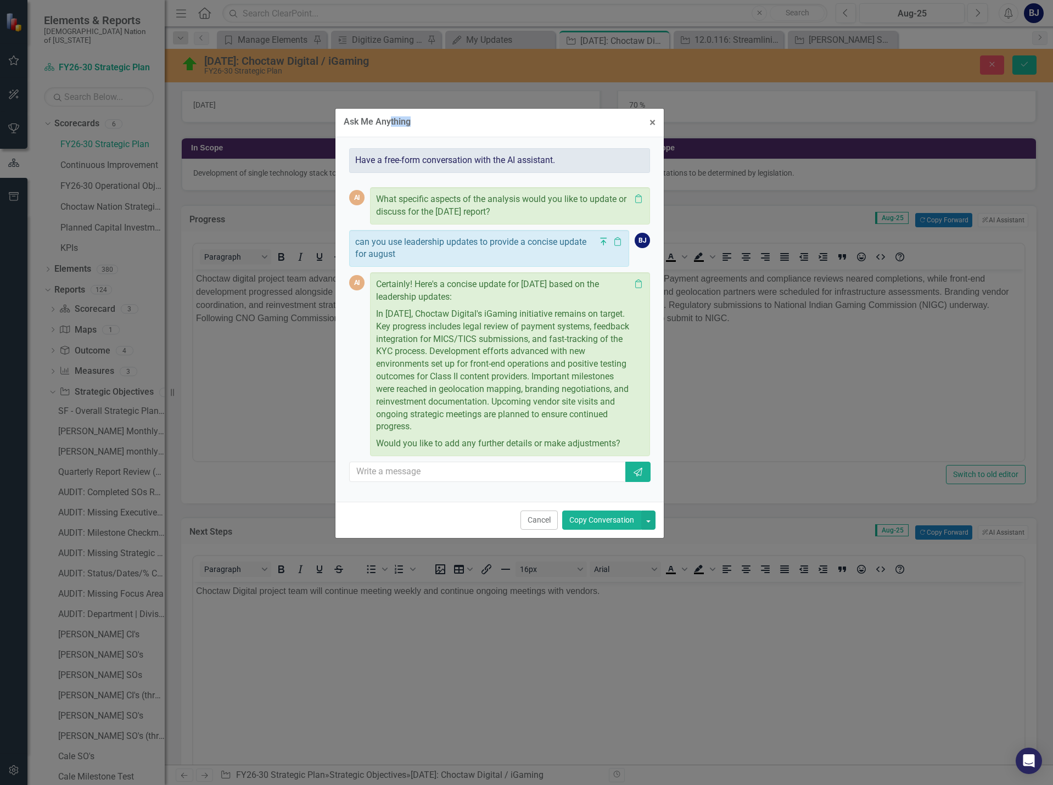
drag, startPoint x: 401, startPoint y: 387, endPoint x: 419, endPoint y: 106, distance: 281.7
click at [417, 103] on div "Ask Me Anything × Close Have a free-form conversation with the AI assistant. AI…" at bounding box center [526, 392] width 329 height 785
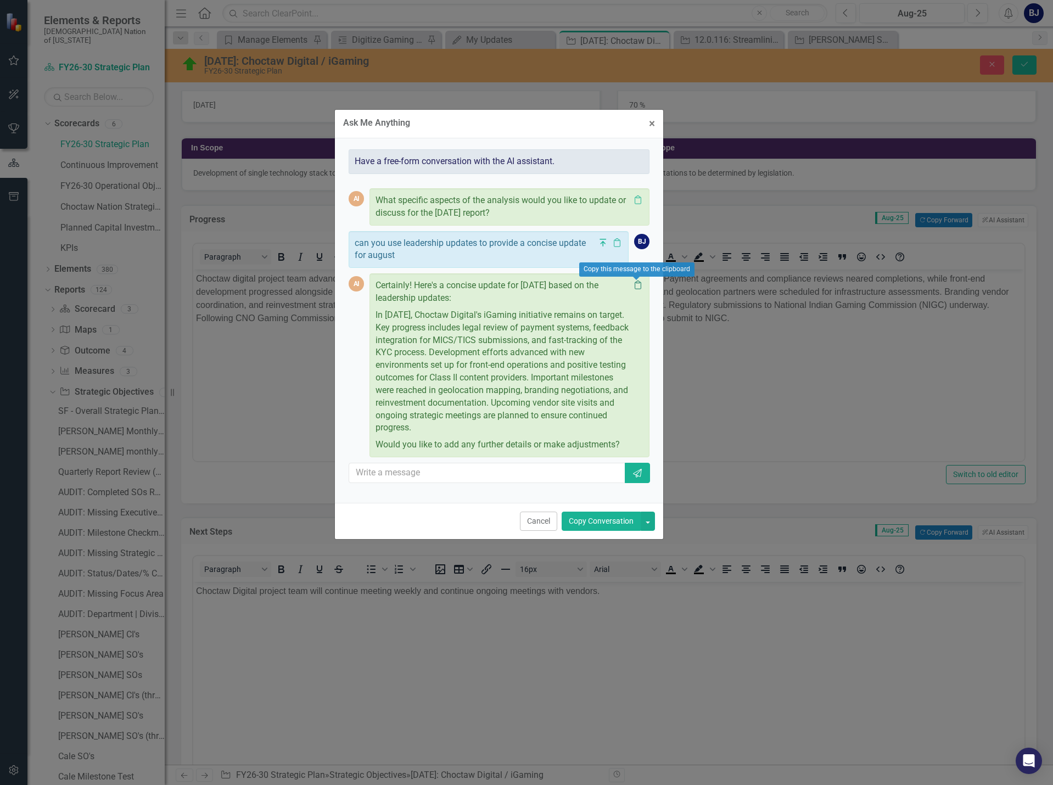
click at [635, 286] on icon "Clipboard" at bounding box center [638, 285] width 11 height 9
click at [712, 353] on div "Ask Me Anything × Close Have a free-form conversation with the AI assistant. AI…" at bounding box center [526, 392] width 1053 height 785
click at [654, 123] on span "×" at bounding box center [652, 123] width 6 height 13
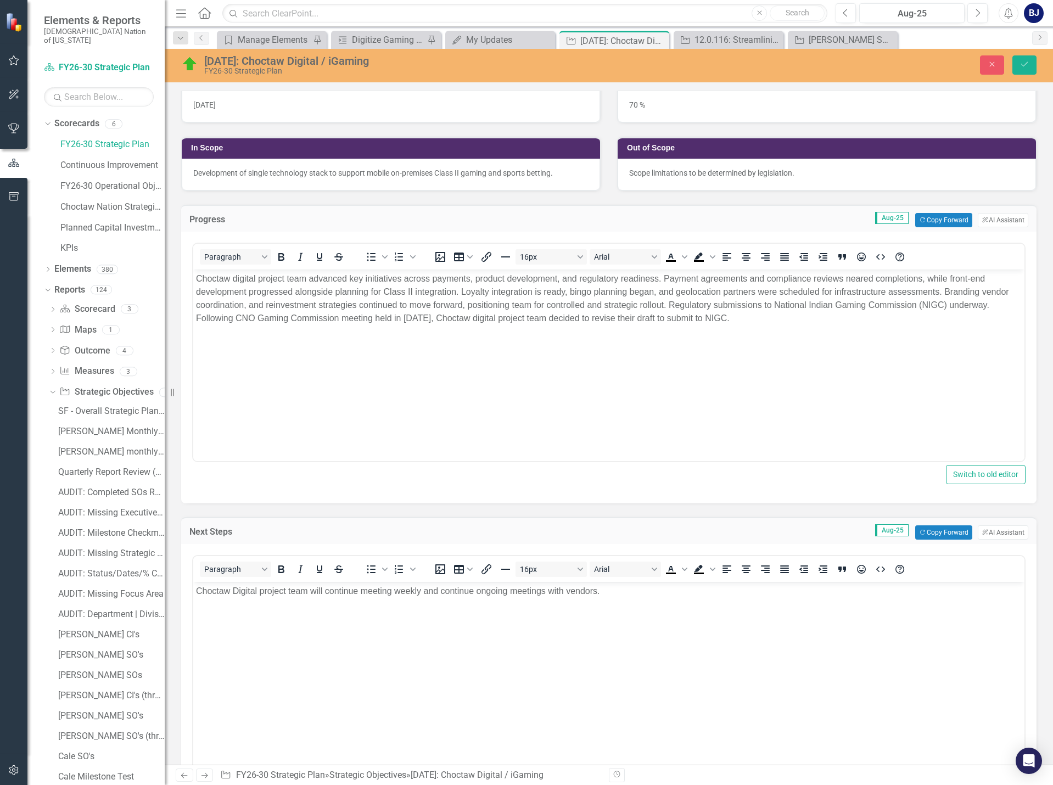
click at [219, 343] on body "Choctaw digital project team advanced key initiatives across payments, product …" at bounding box center [608, 352] width 831 height 165
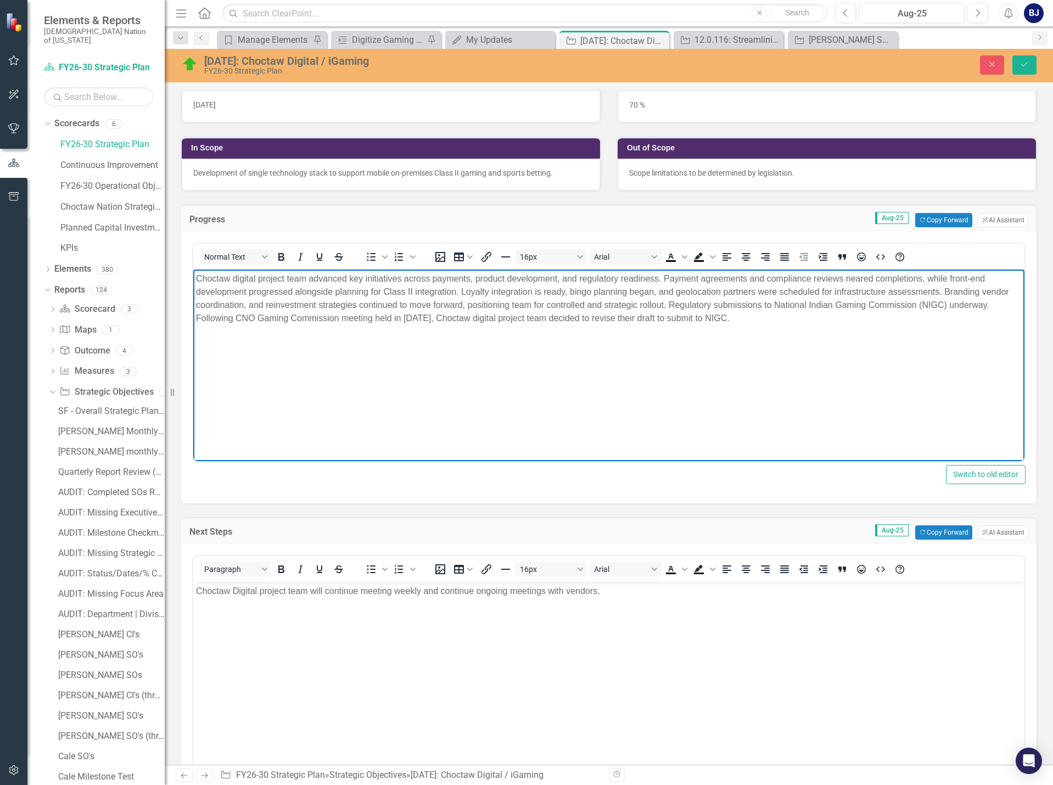
click at [763, 321] on p "Choctaw digital project team advanced key initiatives across payments, product …" at bounding box center [609, 298] width 826 height 53
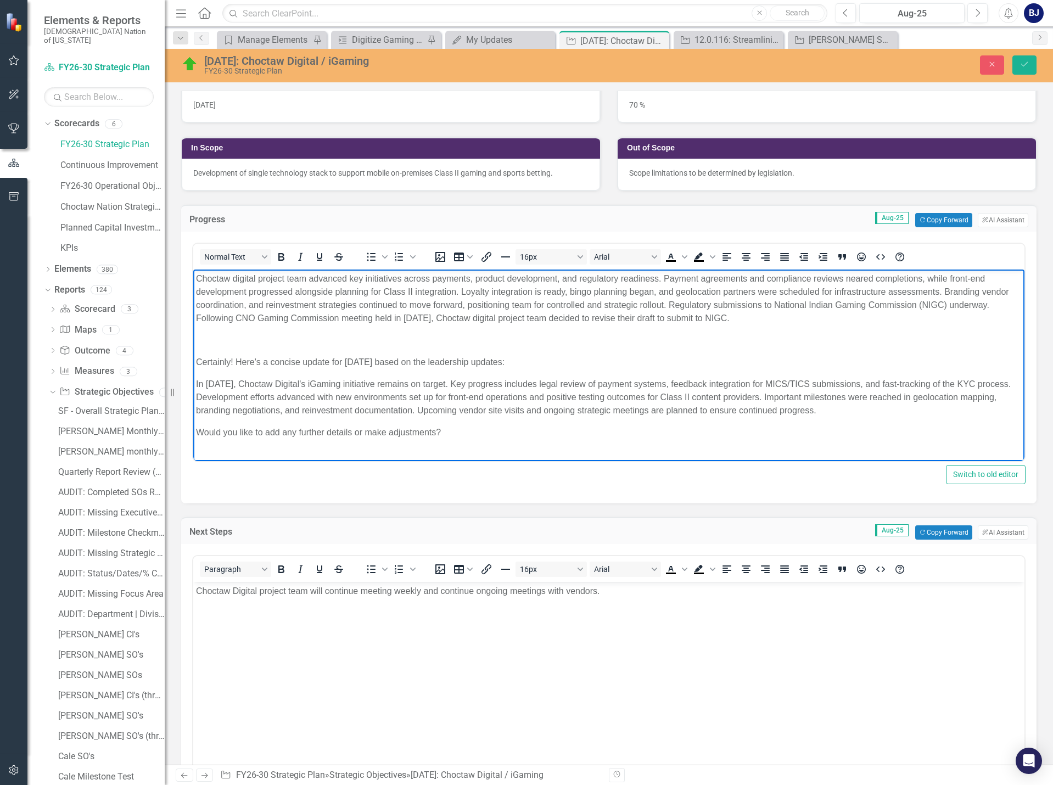
drag, startPoint x: 461, startPoint y: 436, endPoint x: 862, endPoint y: 410, distance: 402.2
click at [862, 410] on body "Choctaw digital project team advanced key initiatives across payments, product …" at bounding box center [608, 360] width 831 height 181
drag, startPoint x: 530, startPoint y: 368, endPoint x: 340, endPoint y: 624, distance: 318.7
click at [193, 355] on html "Choctaw digital project team advanced key initiatives across payments, product …" at bounding box center [608, 352] width 831 height 165
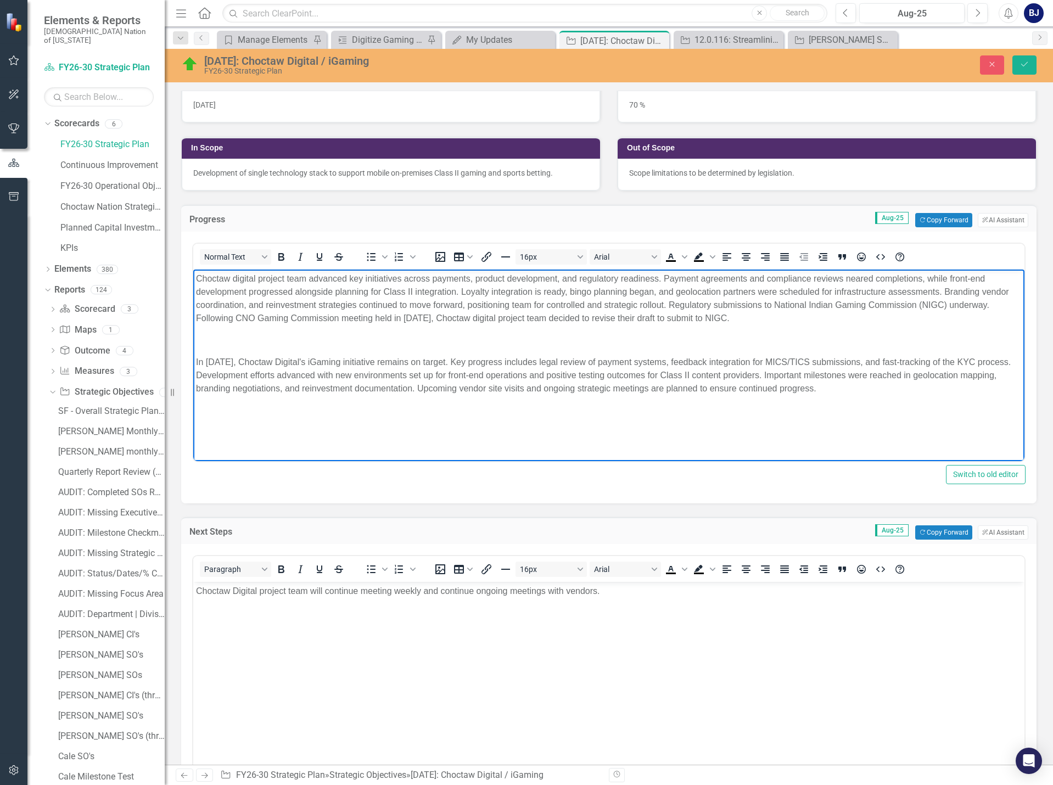
click at [262, 424] on body "Choctaw digital project team advanced key initiatives across payments, product …" at bounding box center [608, 352] width 831 height 165
click at [331, 434] on html "Choctaw digital project team advanced key initiatives across payments, product …" at bounding box center [608, 352] width 831 height 165
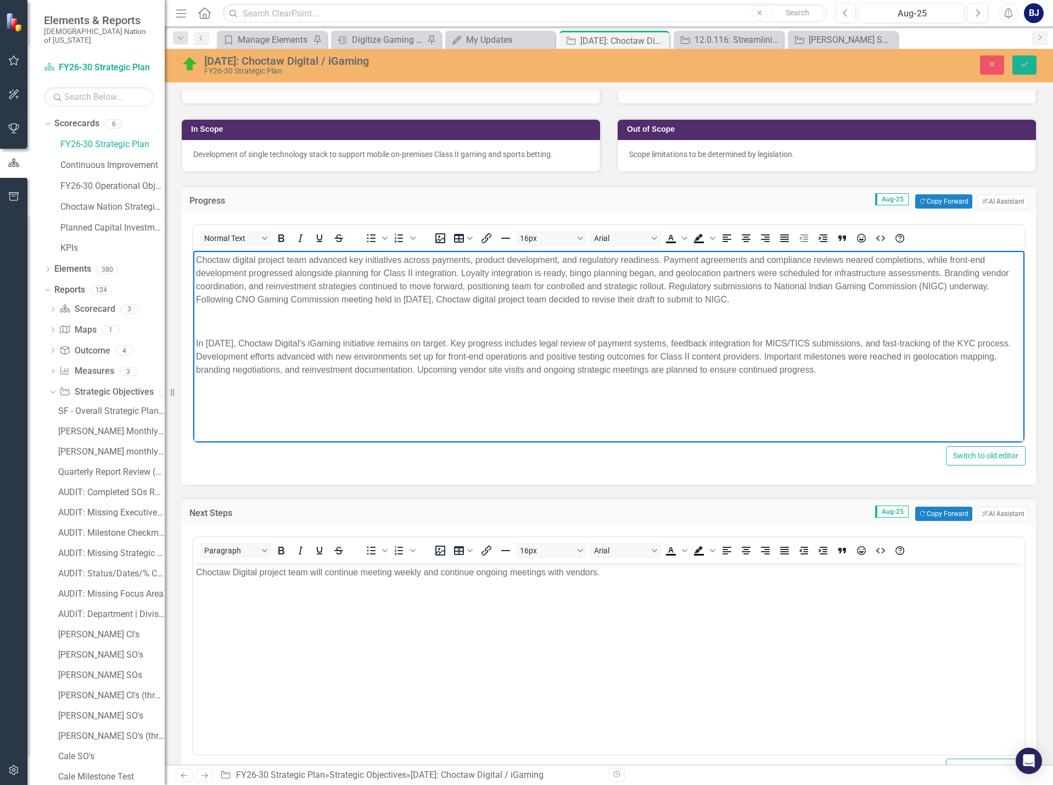
scroll to position [329, 0]
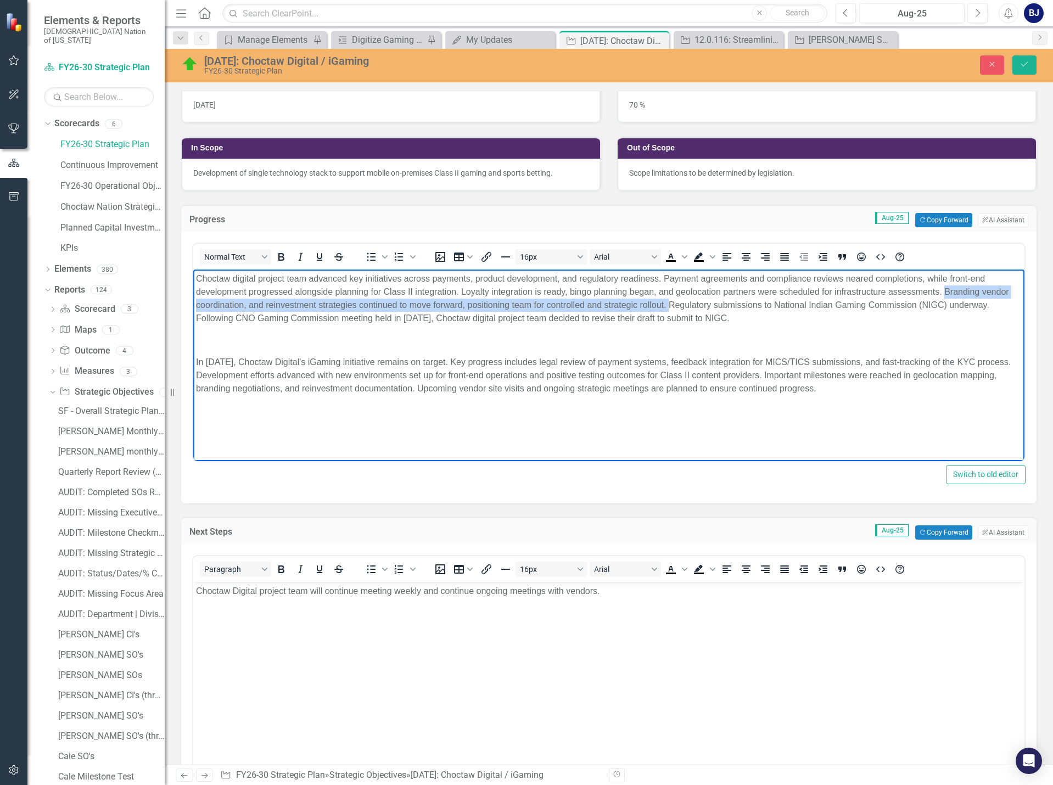
drag, startPoint x: 670, startPoint y: 303, endPoint x: 946, endPoint y: 298, distance: 276.3
click at [946, 298] on p "Choctaw digital project team advanced key initiatives across payments, product …" at bounding box center [609, 298] width 826 height 53
copy p "Branding vendor coordination, and reinvestment strategies continued to move for…"
click at [913, 339] on p "Rich Text Area. Press ALT-0 for help." at bounding box center [609, 340] width 826 height 13
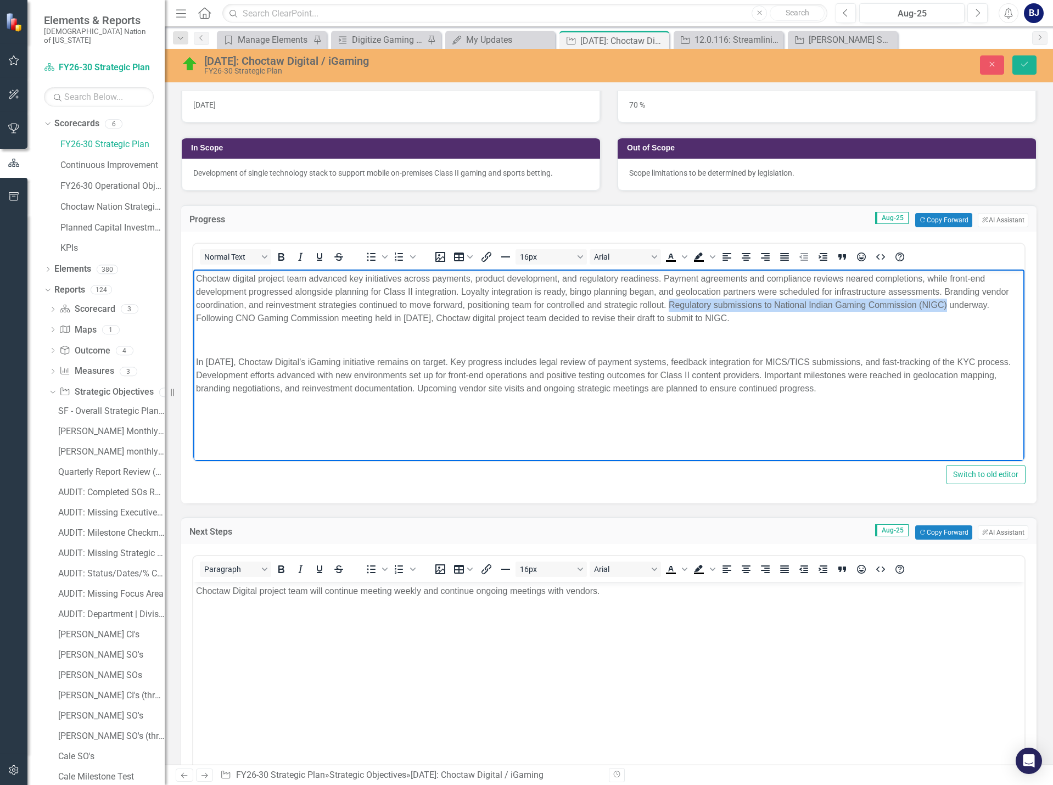
drag, startPoint x: 669, startPoint y: 302, endPoint x: 947, endPoint y: 303, distance: 277.9
click at [947, 303] on p "Choctaw digital project team advanced key initiatives across payments, product …" at bounding box center [609, 298] width 826 height 53
copy p "Regulatory submissions to National Indian Gaming Commission (NIGC)"
drag, startPoint x: 785, startPoint y: 358, endPoint x: 883, endPoint y: 357, distance: 97.7
click at [883, 357] on p "In August 2025, Choctaw Digital's iGaming initiative remains on target. Key pro…" at bounding box center [609, 376] width 826 height 40
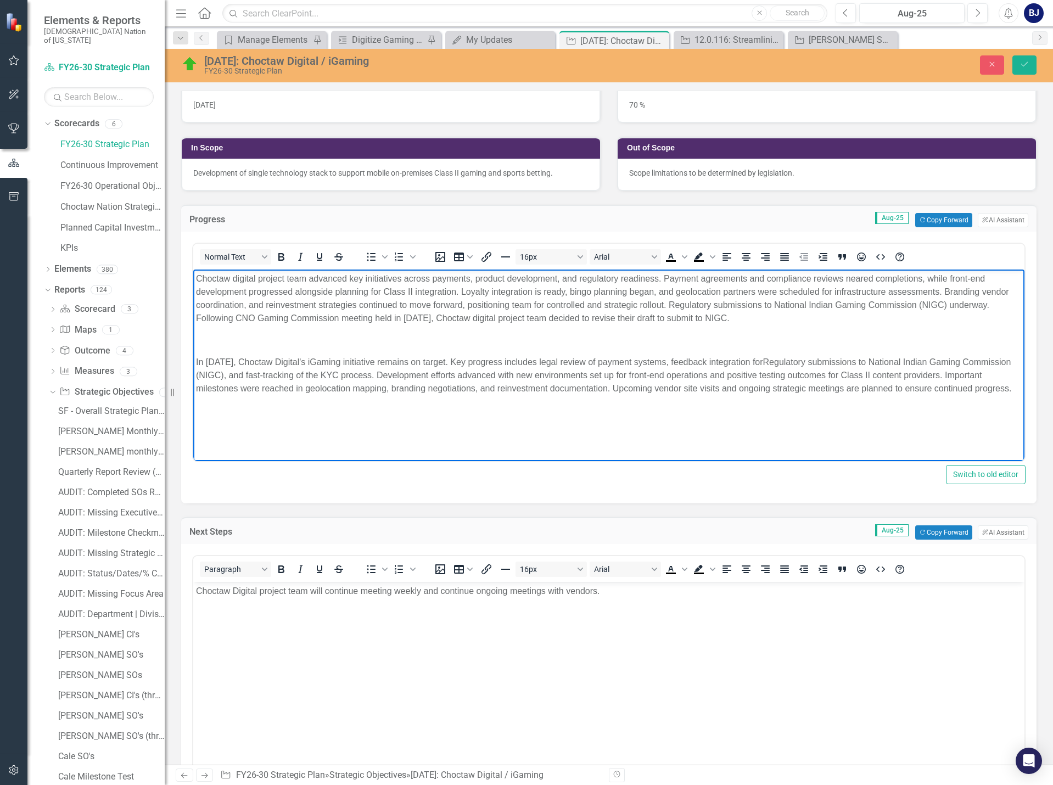
click at [792, 360] on p "In August 2025, Choctaw Digital's iGaming initiative remains on target. Key pro…" at bounding box center [609, 376] width 826 height 40
click at [381, 376] on p "In August 2025, Choctaw Digital's iGaming initiative remains on target. Key pro…" at bounding box center [609, 376] width 826 height 40
click at [390, 372] on p "In August 2025, Choctaw Digital's iGaming initiative remains on target. Key pro…" at bounding box center [609, 376] width 826 height 40
click at [368, 371] on p "In August 2025, Choctaw Digital's iGaming initiative remains on target. Key pro…" at bounding box center [609, 376] width 826 height 40
click at [481, 375] on p "In August 2025, Choctaw Digital's iGaming initiative remains on target. Key pro…" at bounding box center [609, 382] width 826 height 53
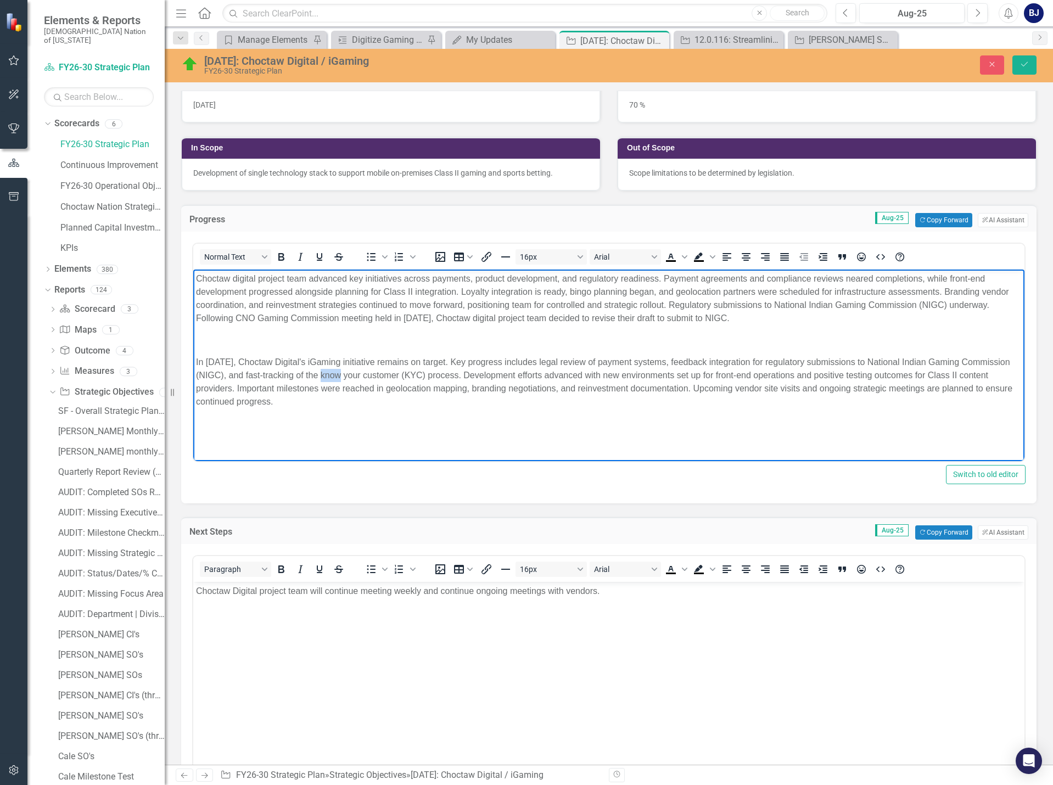
drag, startPoint x: 355, startPoint y: 373, endPoint x: 369, endPoint y: 372, distance: 13.8
click at [369, 372] on p "In August 2025, Choctaw Digital's iGaming initiative remains on target. Key pro…" at bounding box center [609, 382] width 826 height 53
drag, startPoint x: 725, startPoint y: 385, endPoint x: 733, endPoint y: 400, distance: 17.4
click at [733, 400] on p "In August 2025, Choctaw Digital's iGaming initiative remains on target. Key pro…" at bounding box center [609, 382] width 826 height 53
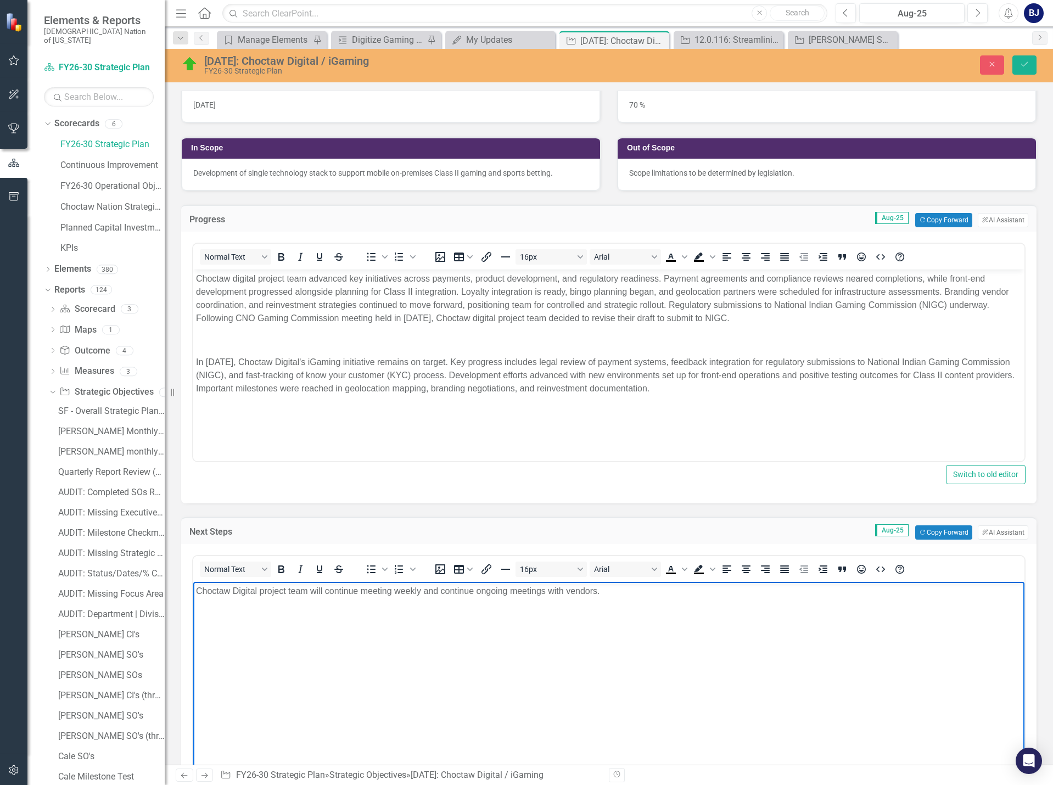
click at [608, 587] on p "Choctaw Digital project team will continue meeting weekly and continue ongoing …" at bounding box center [609, 591] width 826 height 13
click at [197, 589] on p "Choctaw Digital project team will continue meeting weekly and continue ongoing …" at bounding box center [609, 591] width 826 height 13
click at [613, 594] on p "Choctaw Digital project team will continue meeting weekly and continue ongoing …" at bounding box center [609, 591] width 826 height 13
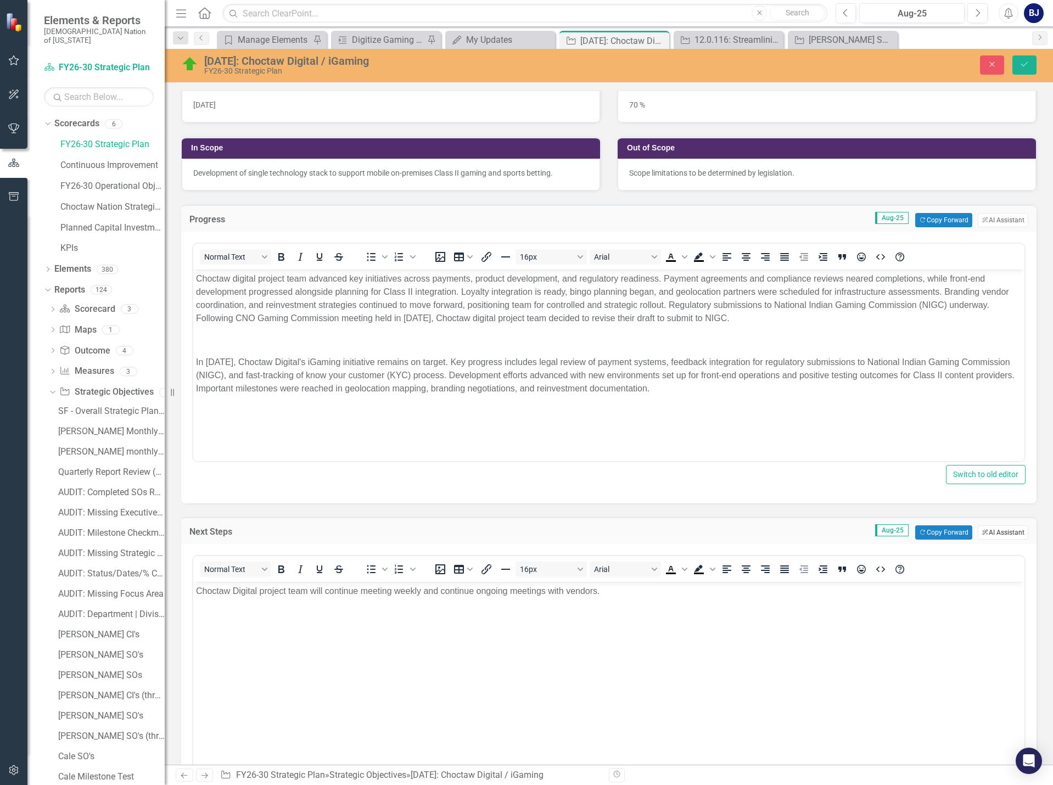
click at [981, 527] on button "ClearPoint AI AI Assistant" at bounding box center [1003, 533] width 51 height 14
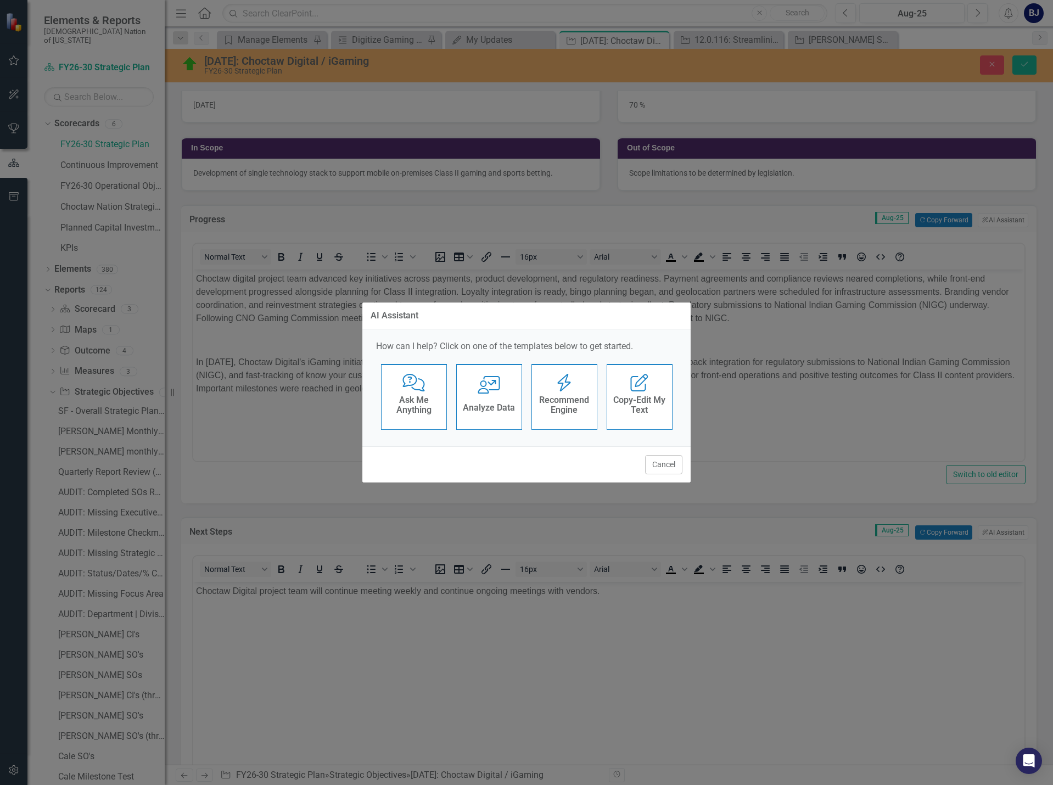
click at [395, 407] on h4 "Ask Me Anything" at bounding box center [414, 404] width 54 height 19
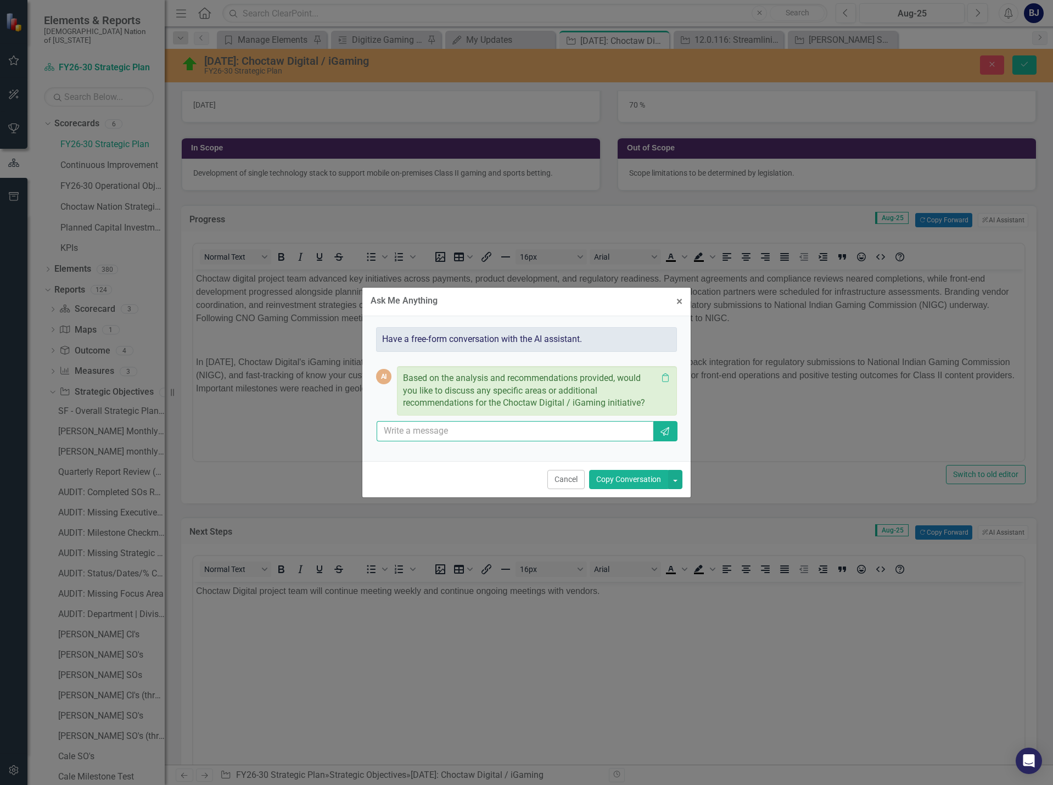
click at [452, 434] on input "text" at bounding box center [515, 431] width 277 height 20
type input "can you provide me next steps"
click at [668, 429] on icon "button" at bounding box center [665, 431] width 9 height 9
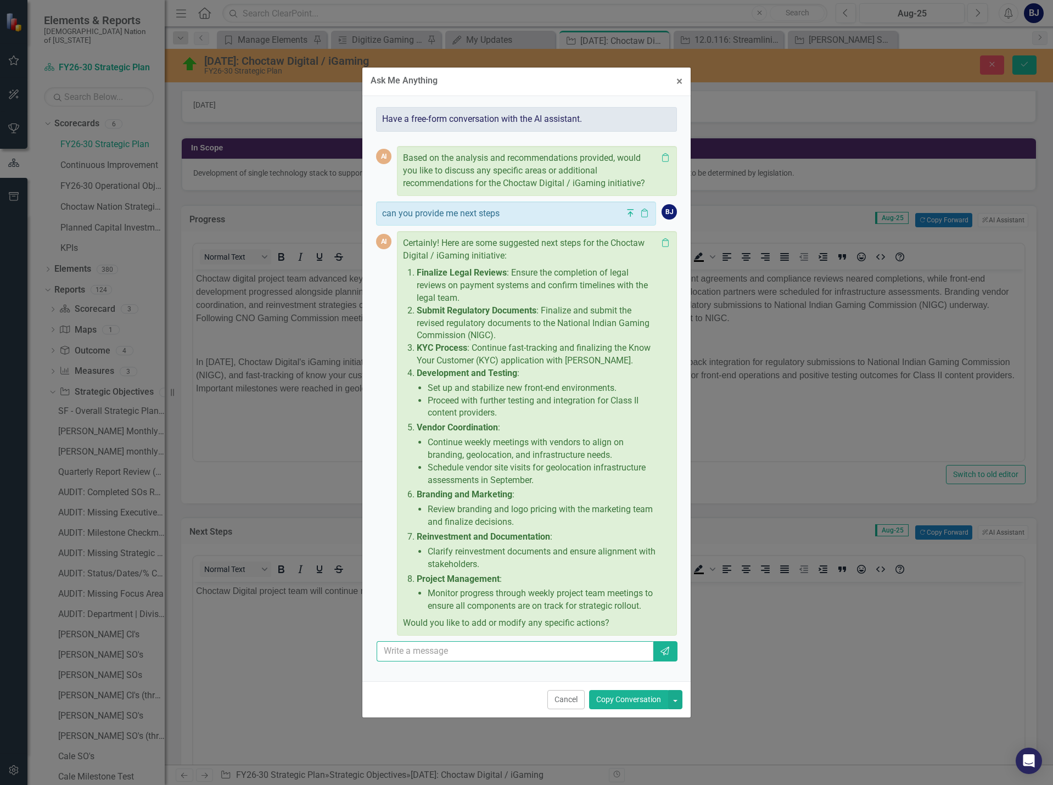
click at [449, 650] on input "text" at bounding box center [515, 651] width 277 height 20
type input "remove fluff"
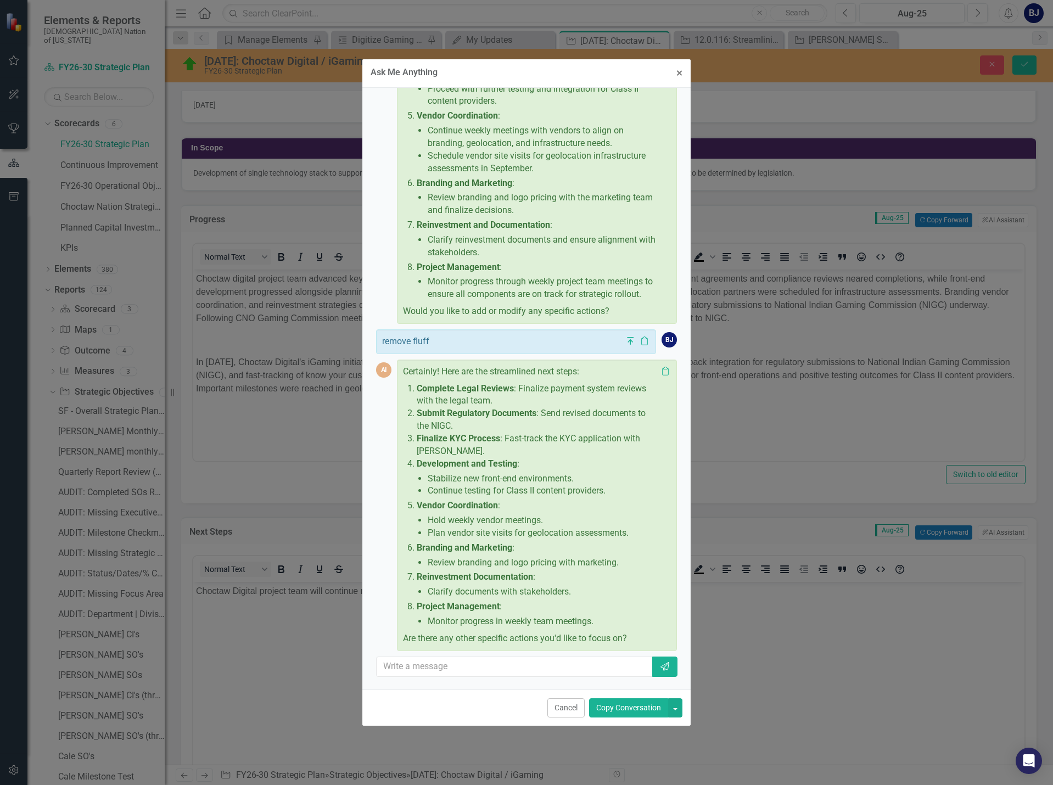
scroll to position [315, 0]
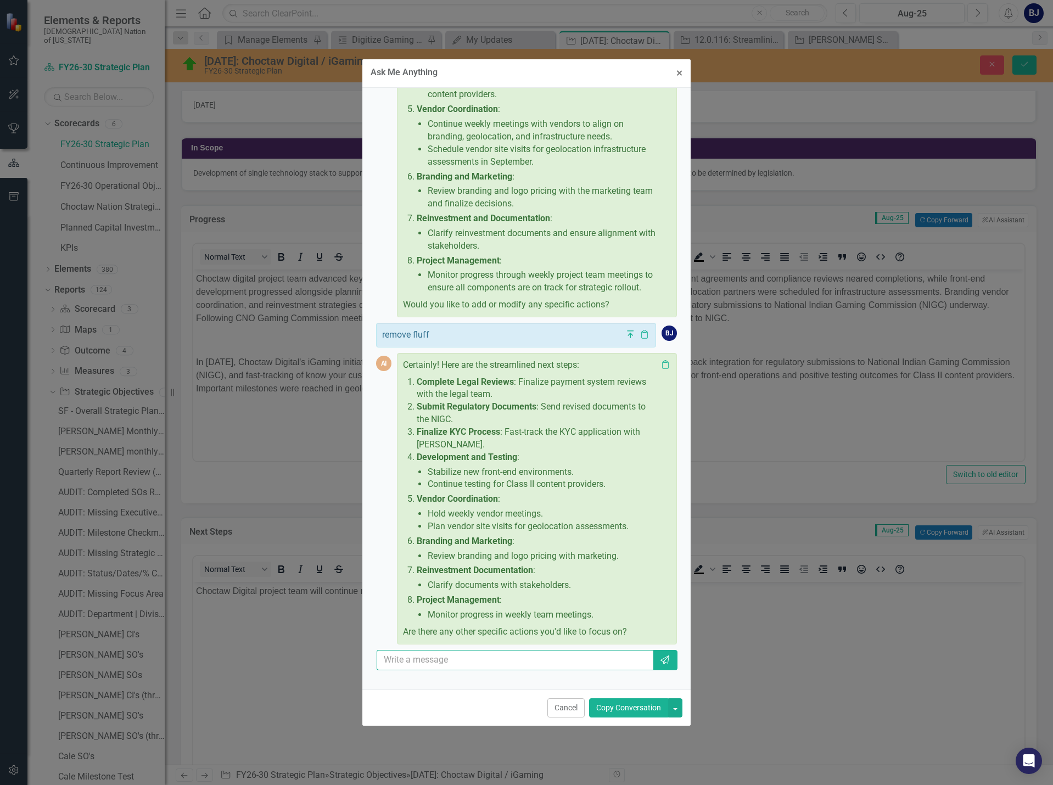
click at [415, 667] on input "text" at bounding box center [515, 660] width 277 height 20
type input "more concise"
click at [660, 664] on icon "Send" at bounding box center [665, 660] width 11 height 9
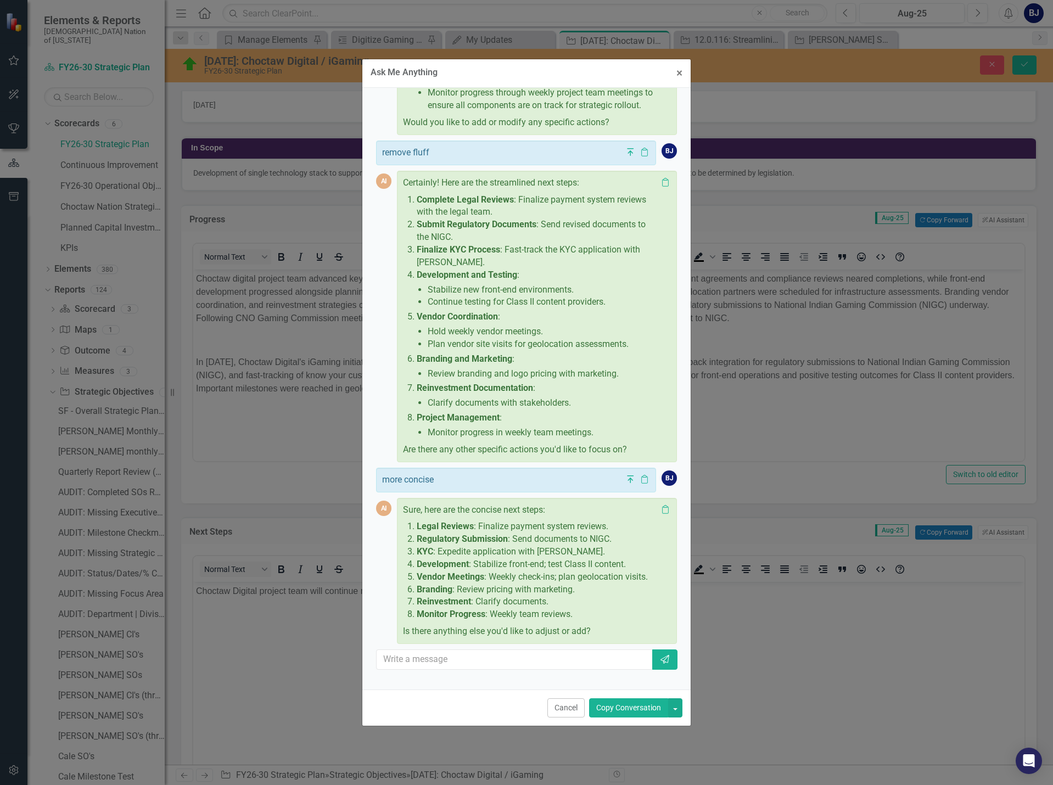
scroll to position [510, 0]
click at [423, 666] on input "text" at bounding box center [515, 660] width 277 height 20
type input "no bullets"
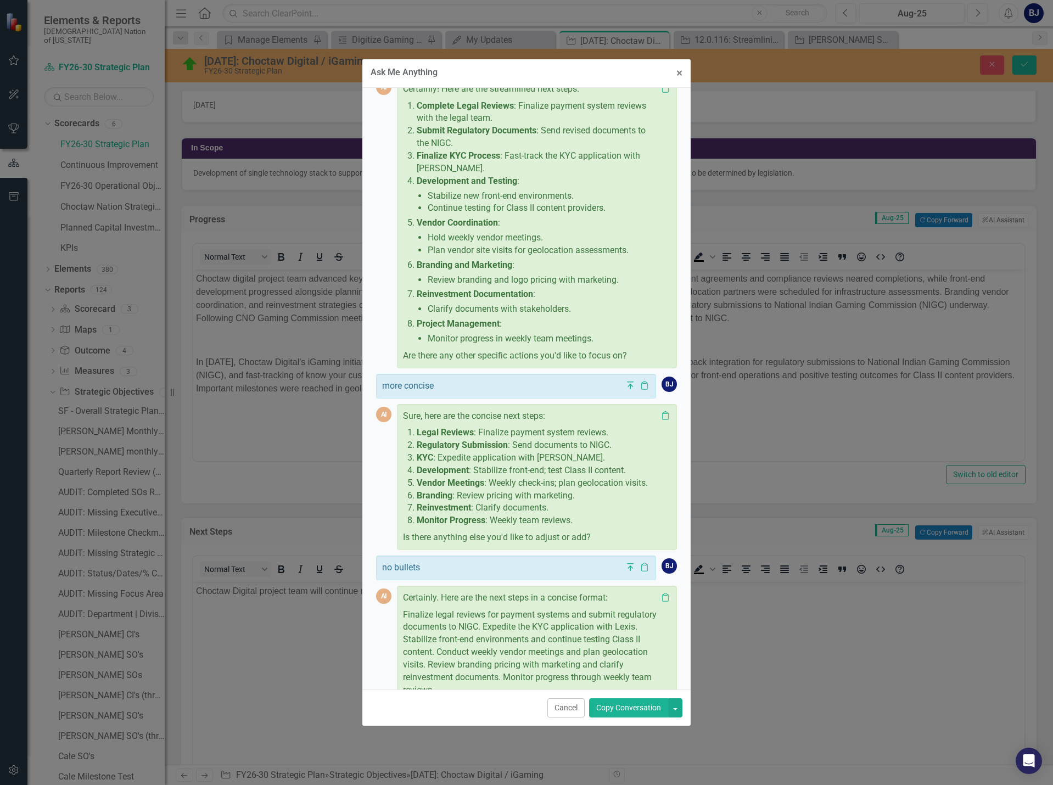
scroll to position [679, 0]
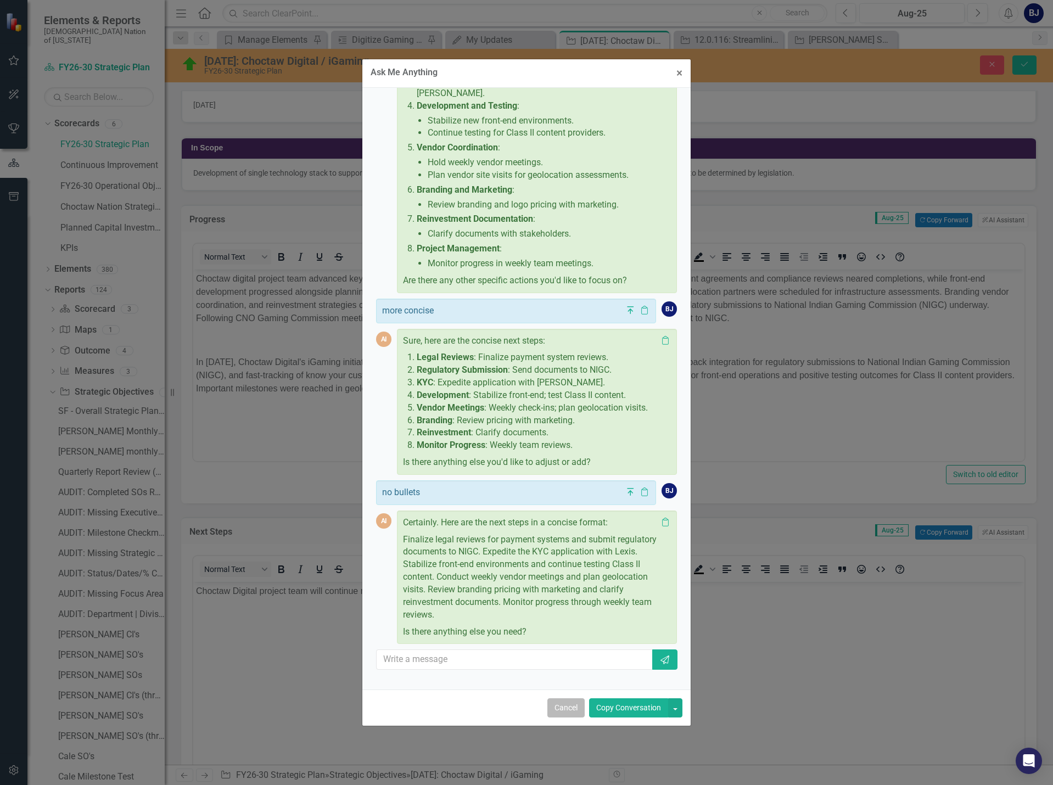
click at [579, 710] on button "Cancel" at bounding box center [565, 707] width 37 height 19
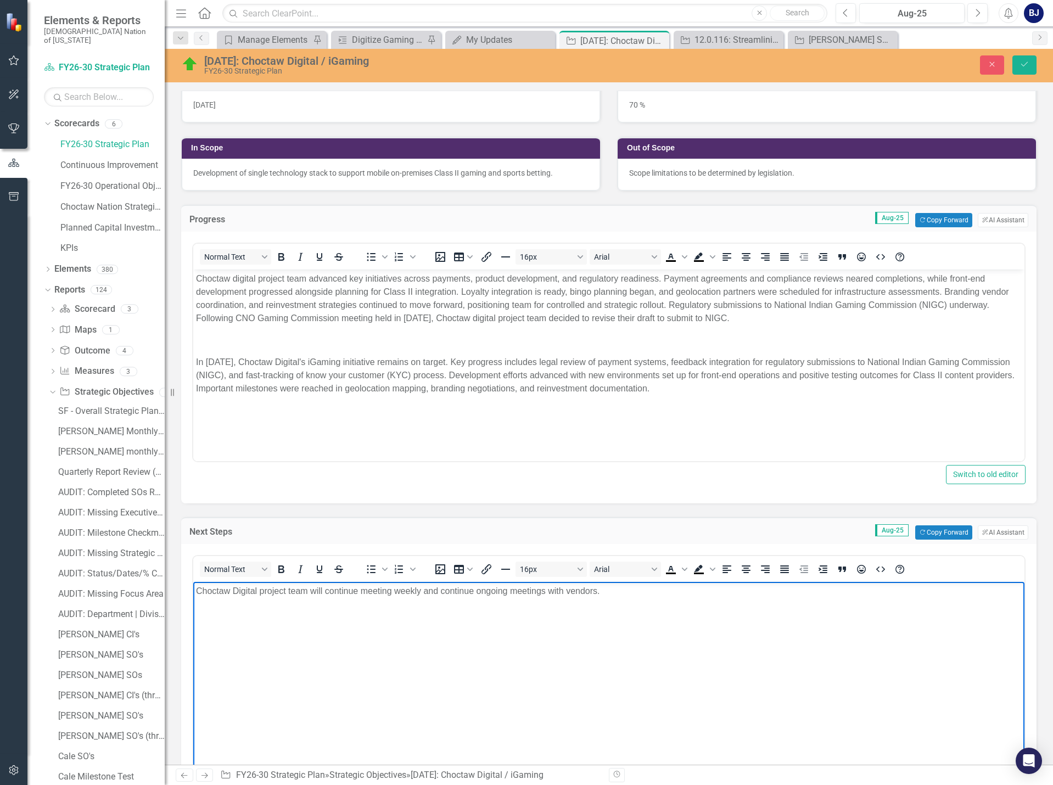
click at [325, 590] on p "Choctaw Digital project team will continue meeting weekly and continue ongoing …" at bounding box center [609, 591] width 826 height 13
click at [197, 587] on p "Choctaw Digital project team will continue meeting weekly and continue ongoing …" at bounding box center [609, 591] width 826 height 13
click at [272, 593] on p "Geolocation vendor site visit scheduled for September, 2025. Choctaw Digital pr…" at bounding box center [609, 591] width 826 height 13
click at [1019, 62] on button "Save" at bounding box center [1025, 64] width 24 height 19
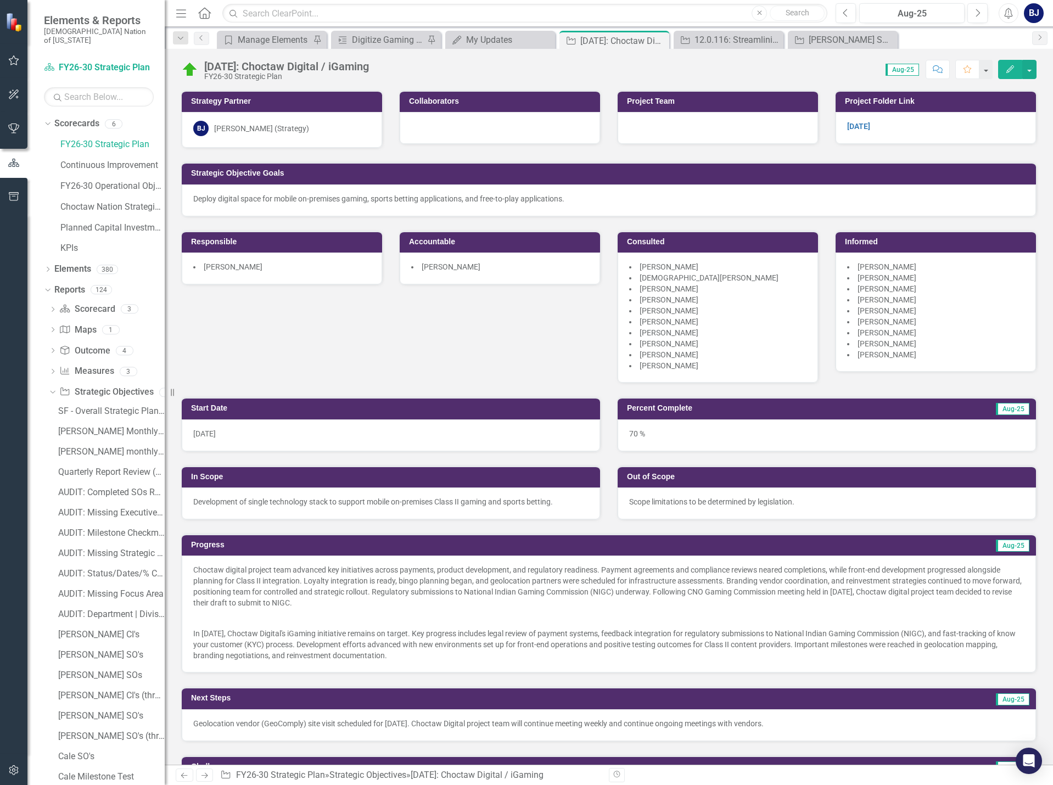
click at [272, 601] on p "Choctaw digital project team advanced key initiatives across payments, product …" at bounding box center [608, 588] width 831 height 46
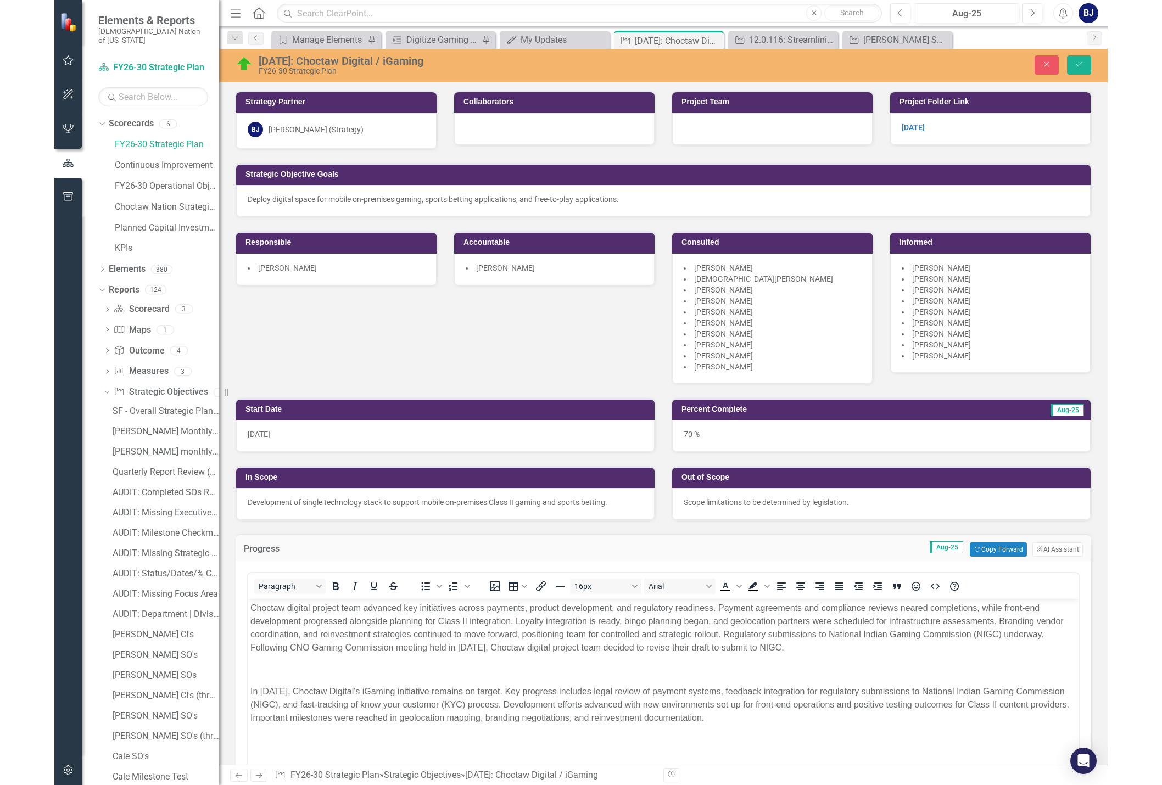
scroll to position [0, 0]
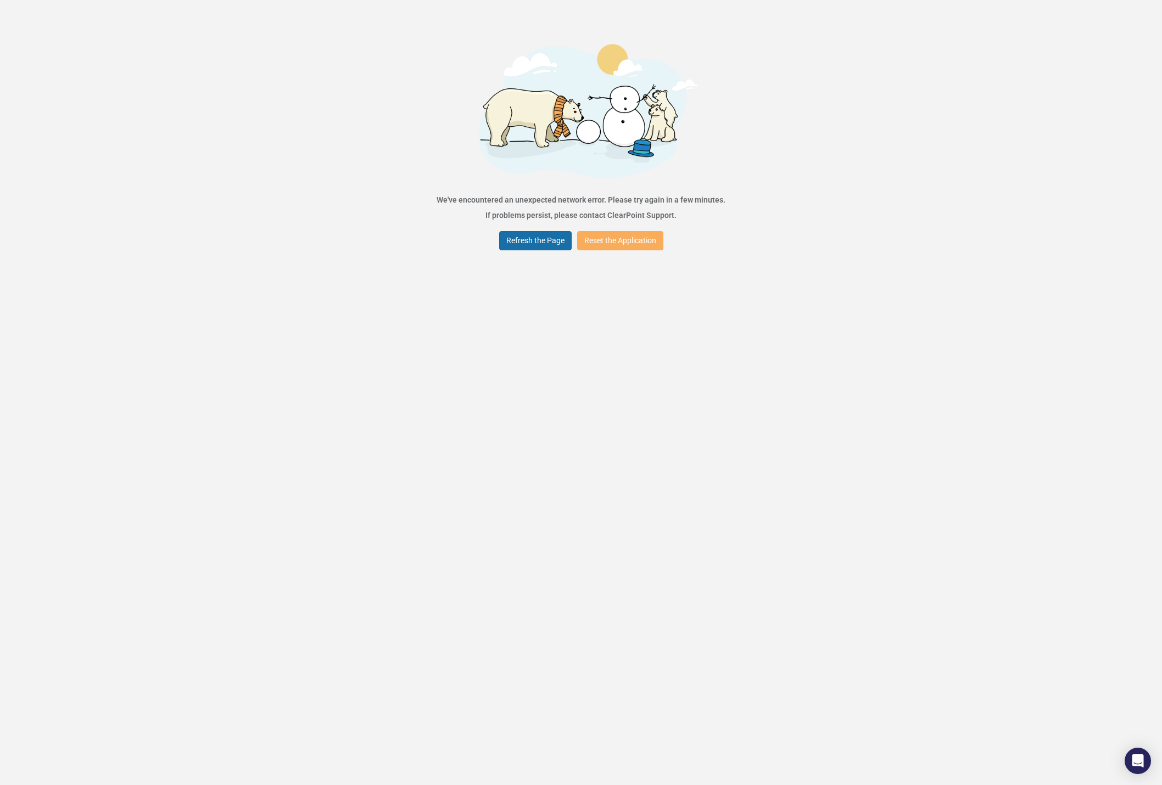
click at [514, 246] on button "Refresh the Page" at bounding box center [535, 240] width 72 height 19
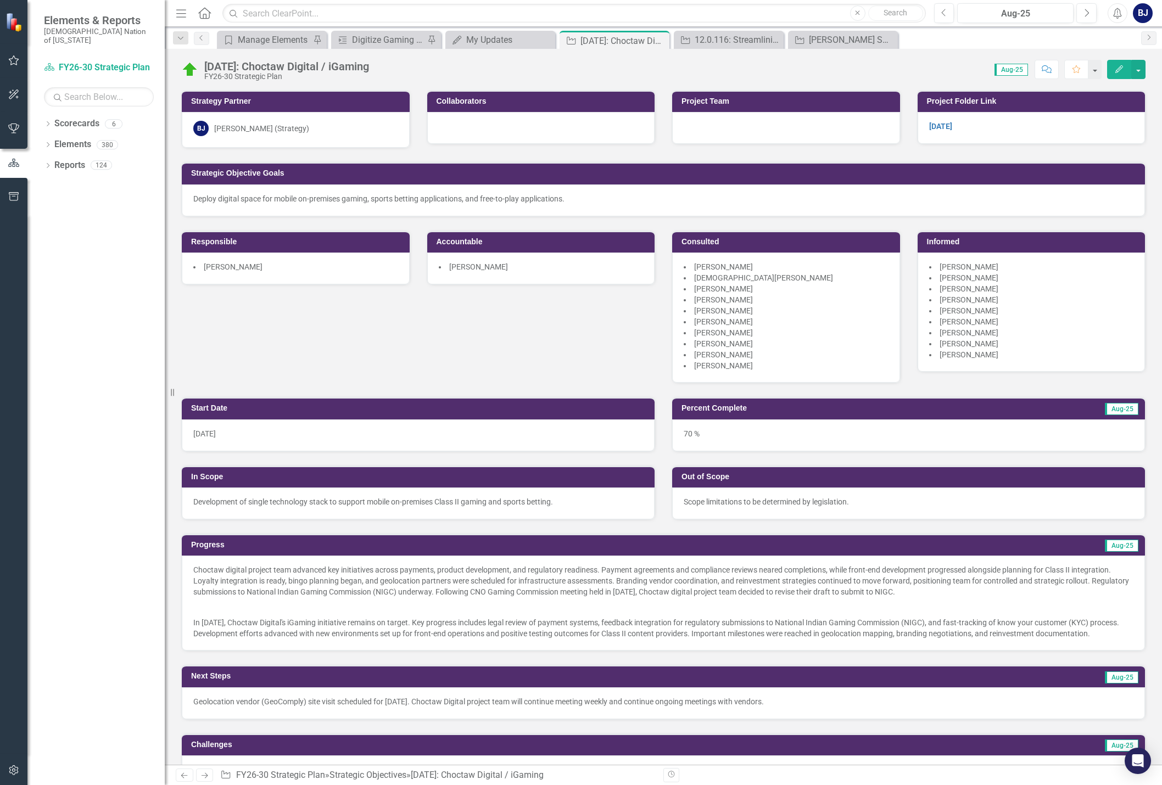
click at [246, 590] on p "Choctaw digital project team advanced key initiatives across payments, product …" at bounding box center [663, 582] width 940 height 35
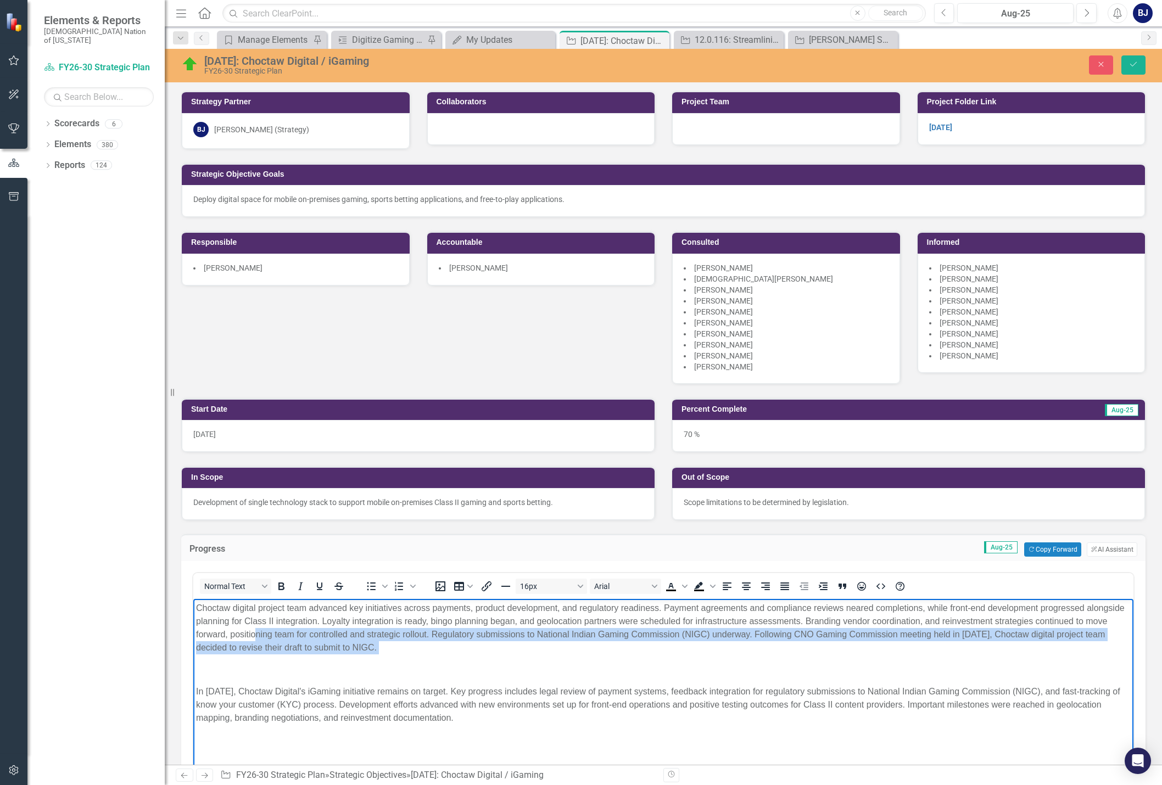
drag, startPoint x: 448, startPoint y: 650, endPoint x: 287, endPoint y: 639, distance: 161.3
click at [287, 639] on p "Choctaw digital project team advanced key initiatives across payments, product …" at bounding box center [663, 628] width 935 height 53
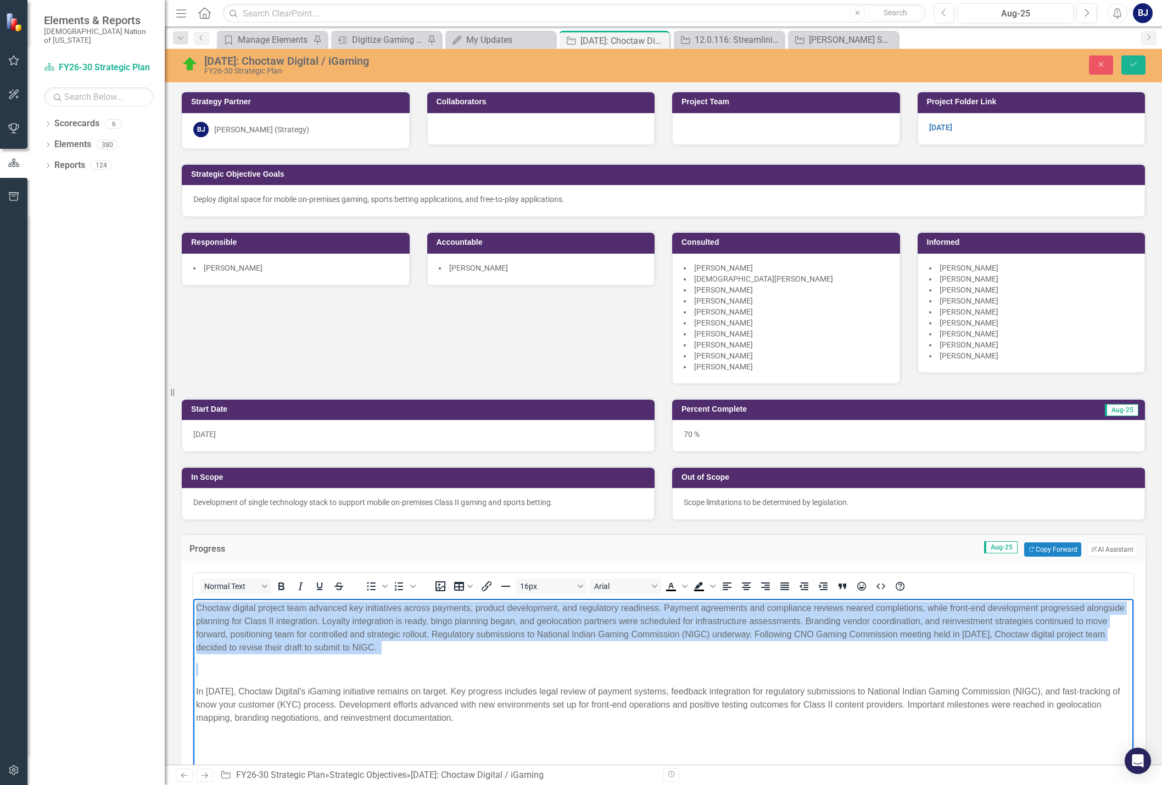
drag, startPoint x: 197, startPoint y: 691, endPoint x: 180, endPoint y: 599, distance: 93.7
click at [193, 599] on html "Choctaw digital project team advanced key initiatives across payments, product …" at bounding box center [663, 681] width 940 height 165
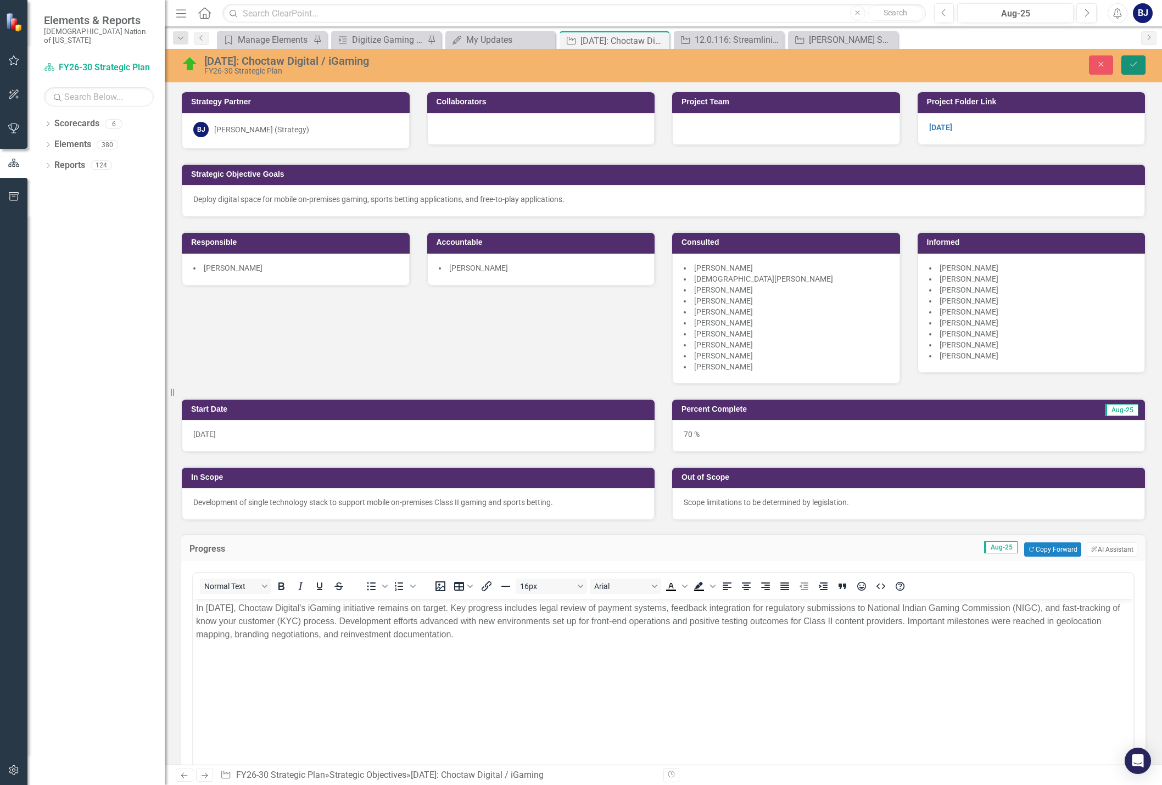
click at [1136, 65] on icon "Save" at bounding box center [1133, 64] width 10 height 8
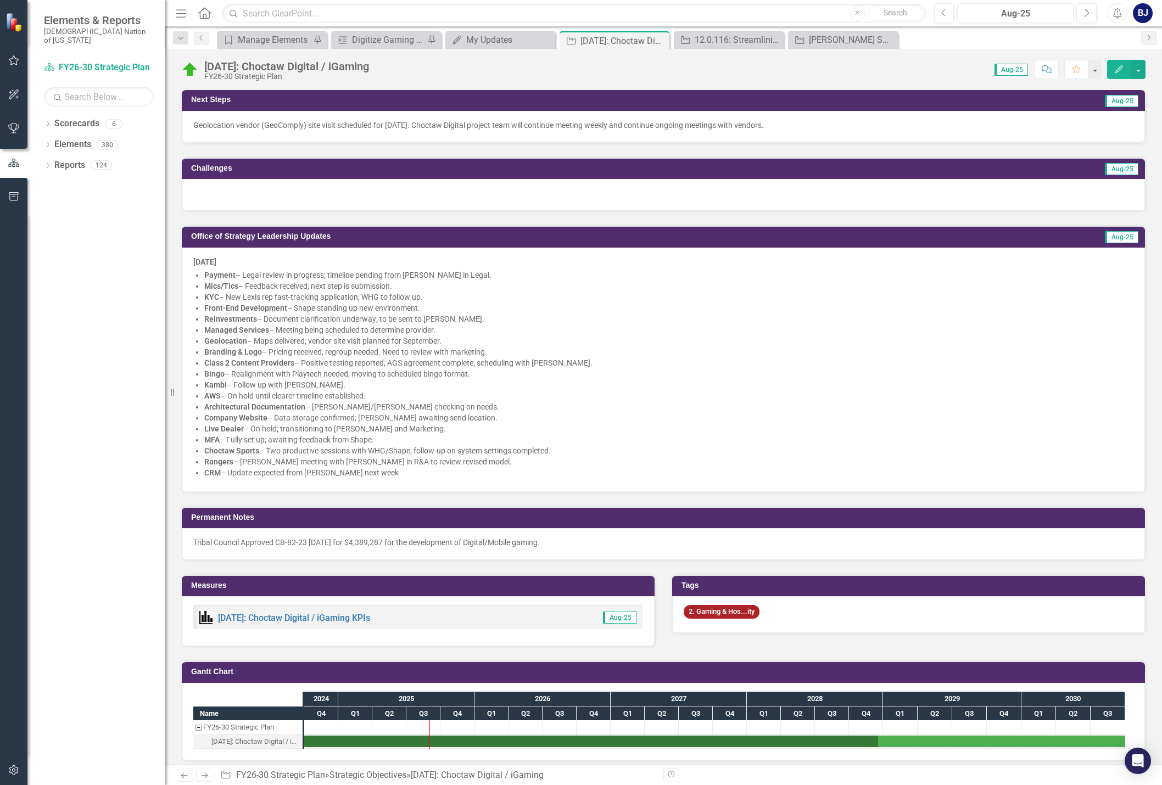
scroll to position [765, 0]
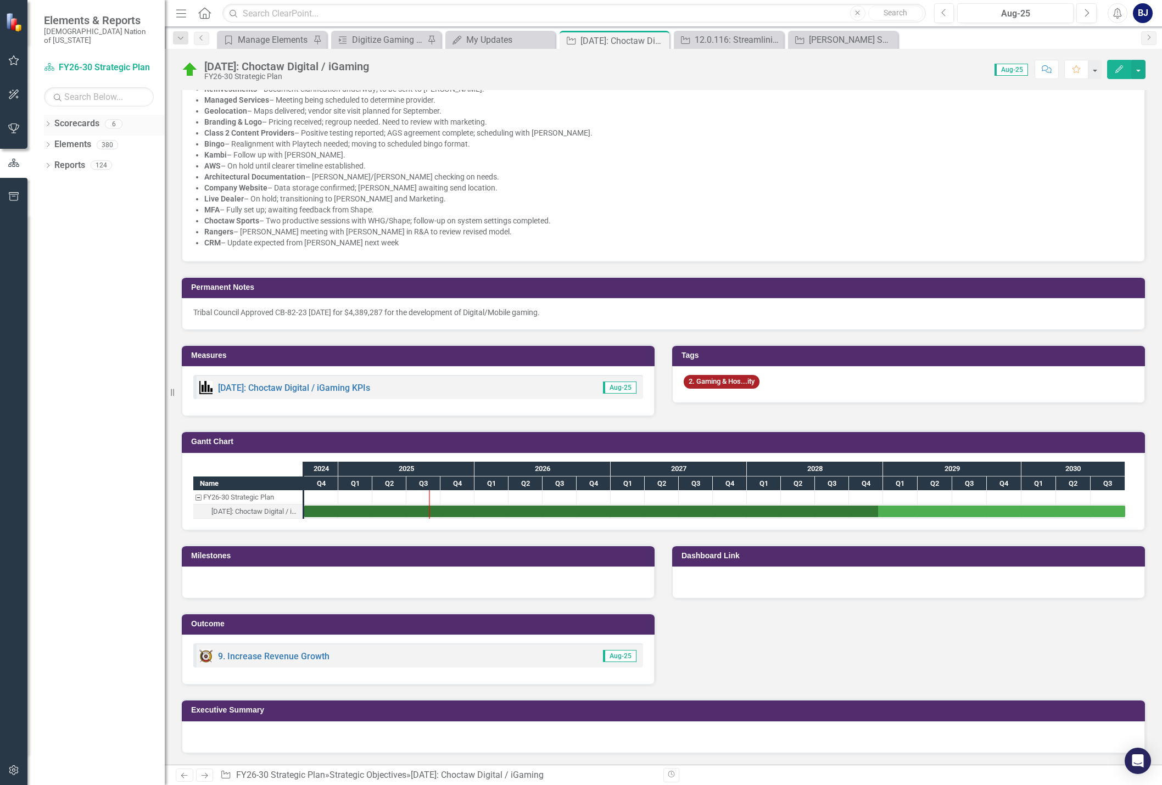
click at [63, 118] on link "Scorecards" at bounding box center [76, 124] width 45 height 13
click at [52, 122] on icon "Dropdown" at bounding box center [48, 125] width 8 height 6
click at [15, 60] on icon "button" at bounding box center [14, 60] width 12 height 9
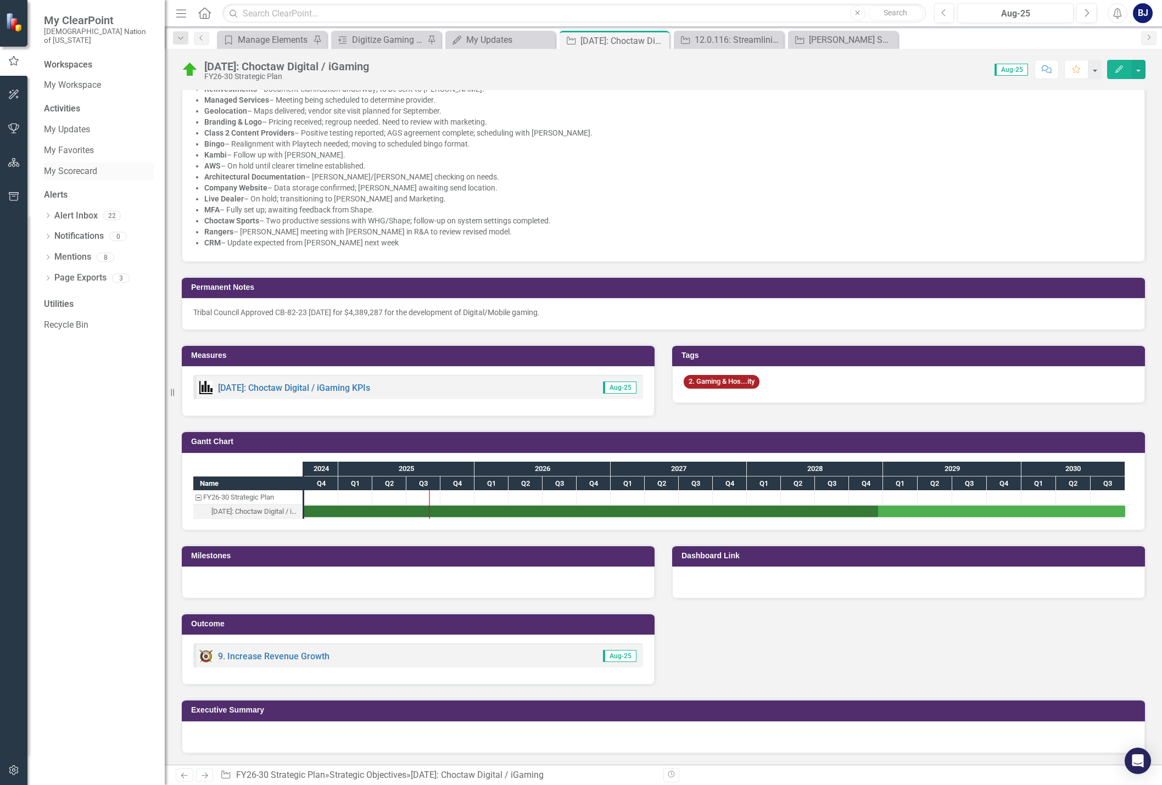
click at [55, 165] on link "My Scorecard" at bounding box center [99, 171] width 110 height 13
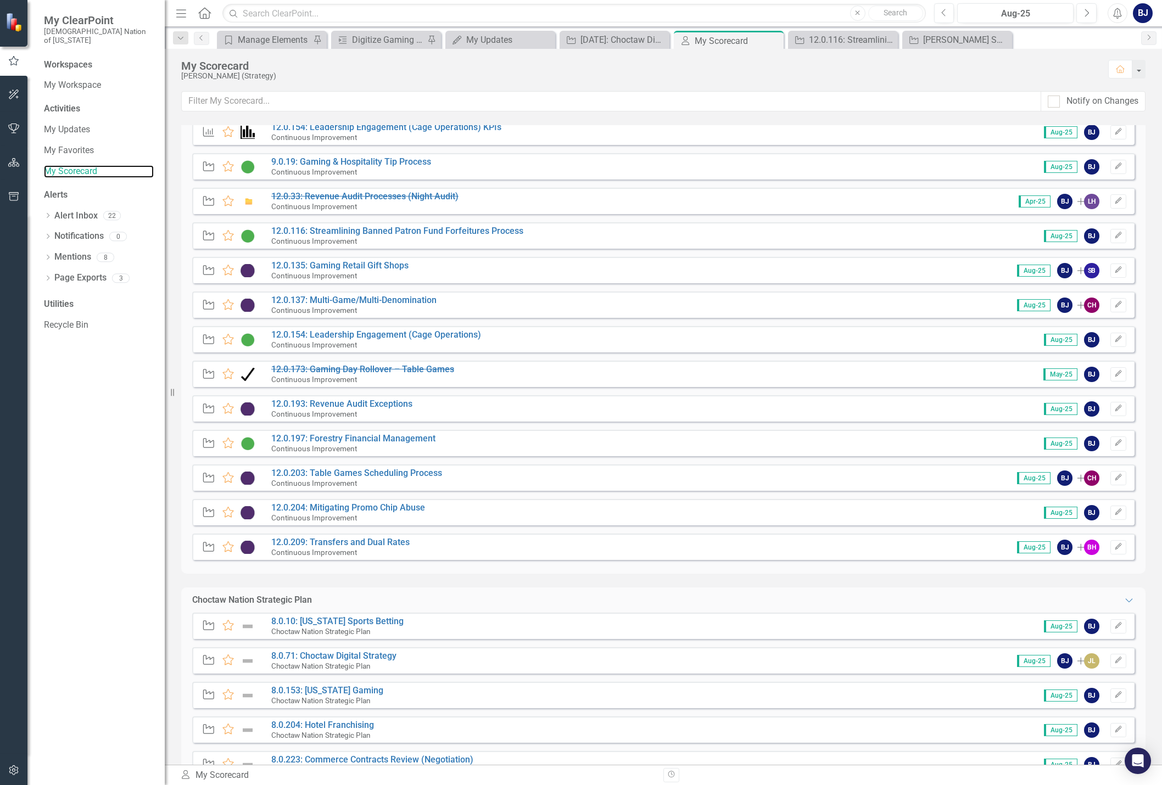
scroll to position [705, 0]
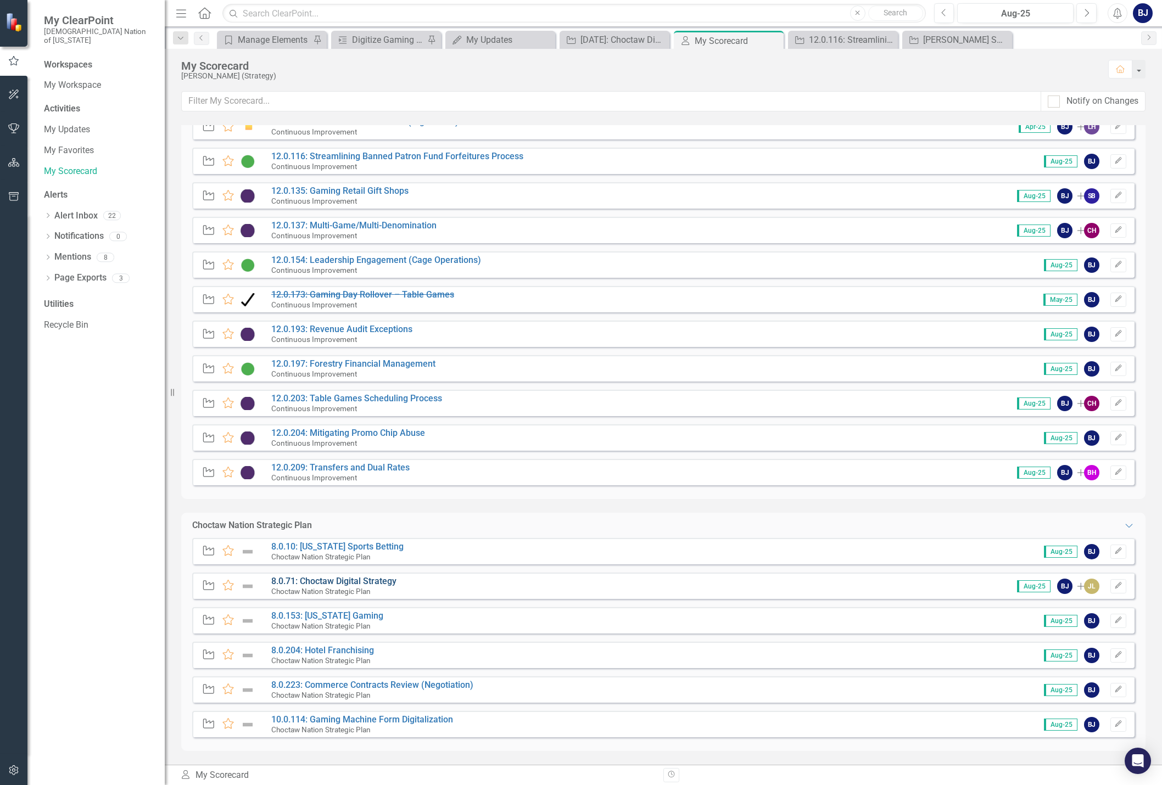
click at [381, 581] on link "8.0.71: Choctaw Digital Strategy" at bounding box center [333, 581] width 125 height 10
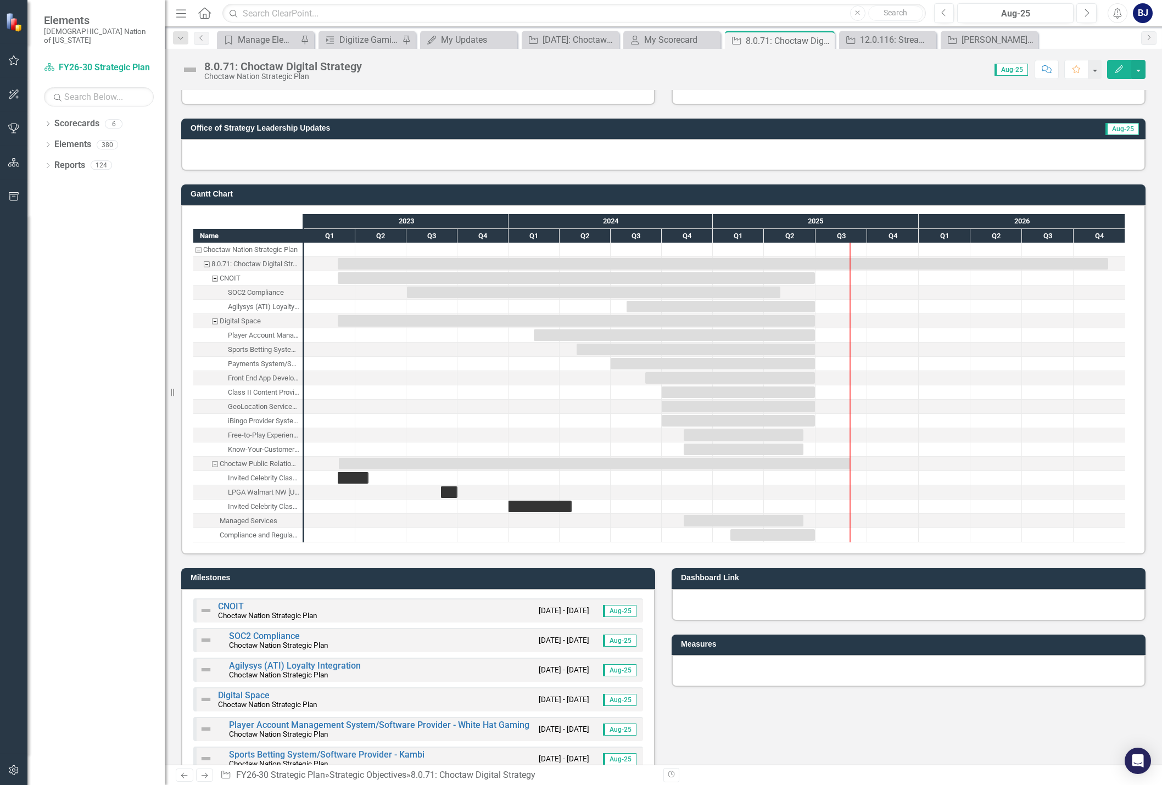
scroll to position [639, 0]
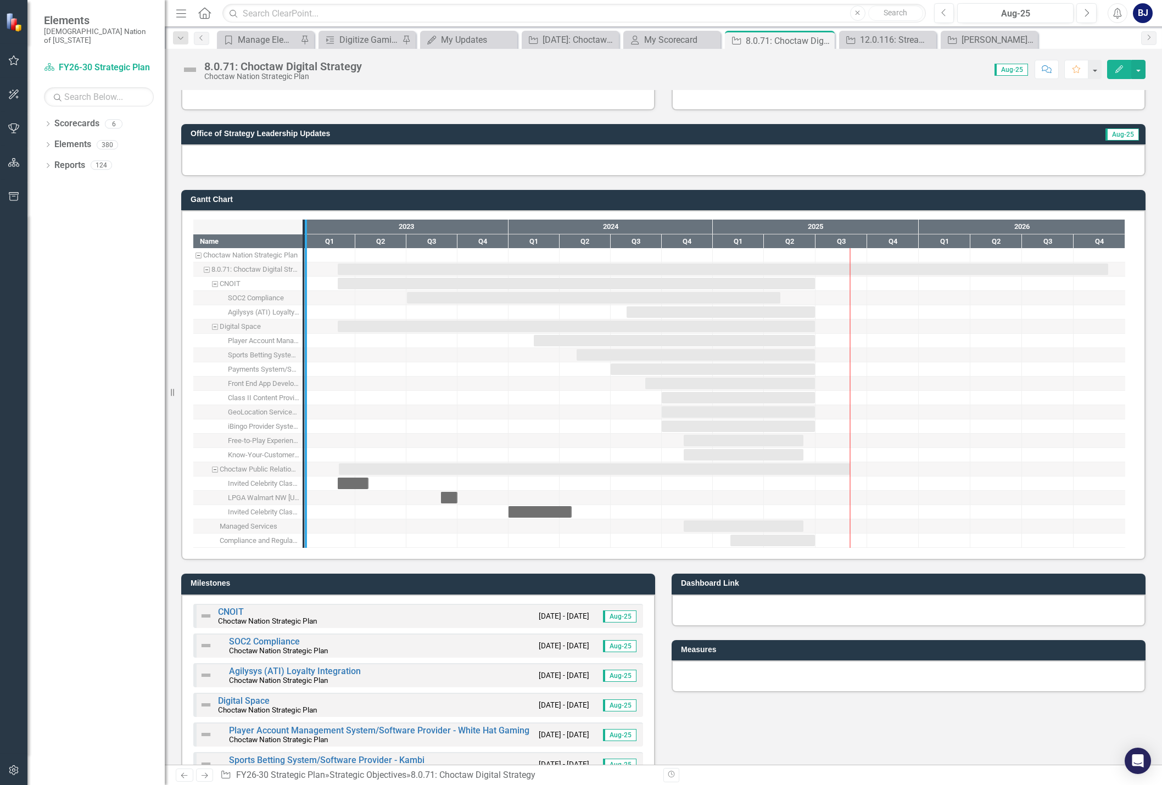
drag, startPoint x: 304, startPoint y: 532, endPoint x: 410, endPoint y: 521, distance: 107.0
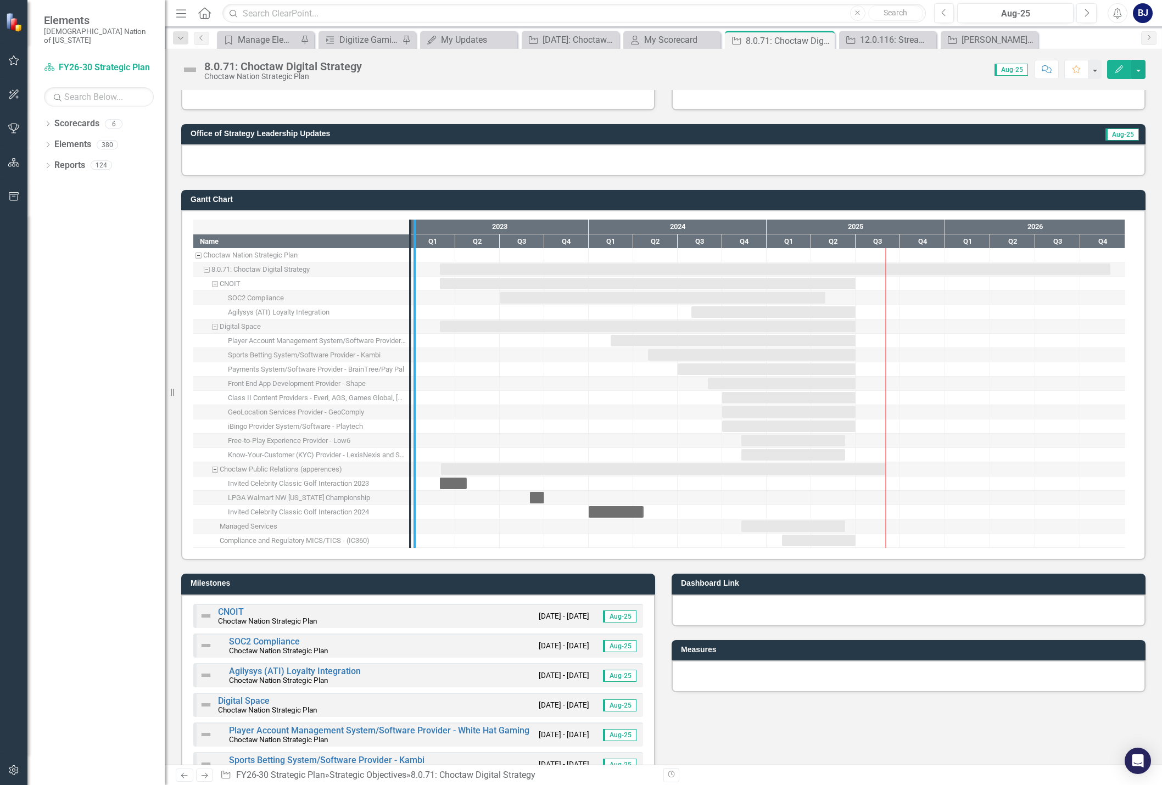
drag, startPoint x: 410, startPoint y: 521, endPoint x: 484, endPoint y: 520, distance: 73.6
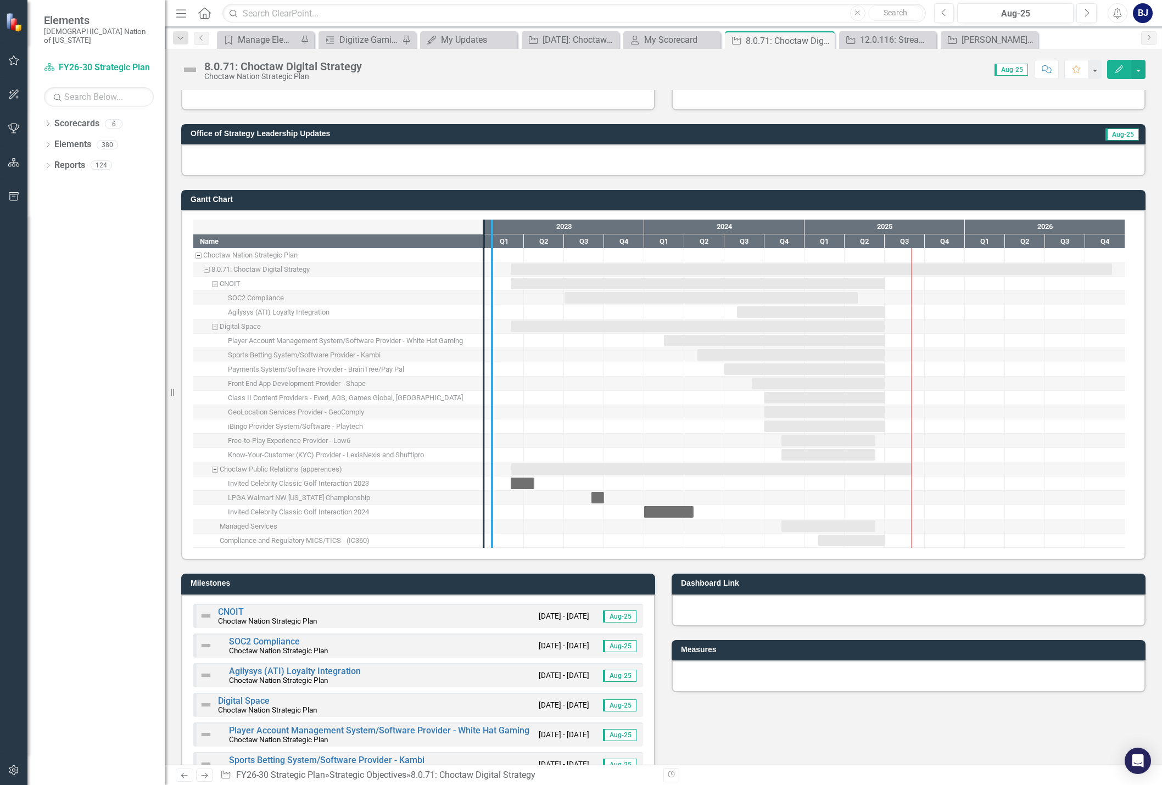
drag, startPoint x: 482, startPoint y: 520, endPoint x: 492, endPoint y: 519, distance: 10.5
